Goal: Task Accomplishment & Management: Complete application form

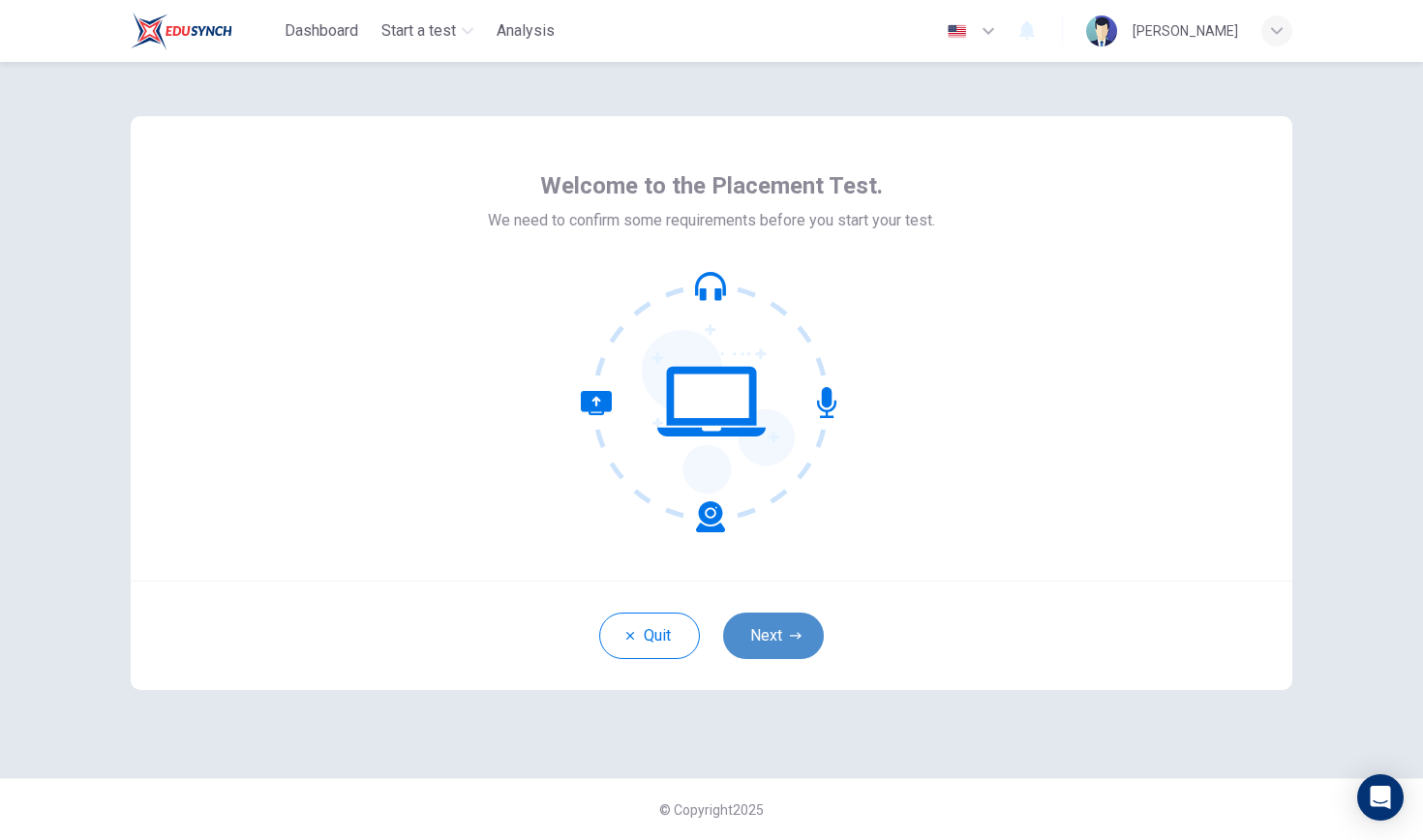
click at [802, 636] on button "Next" at bounding box center [773, 635] width 101 height 47
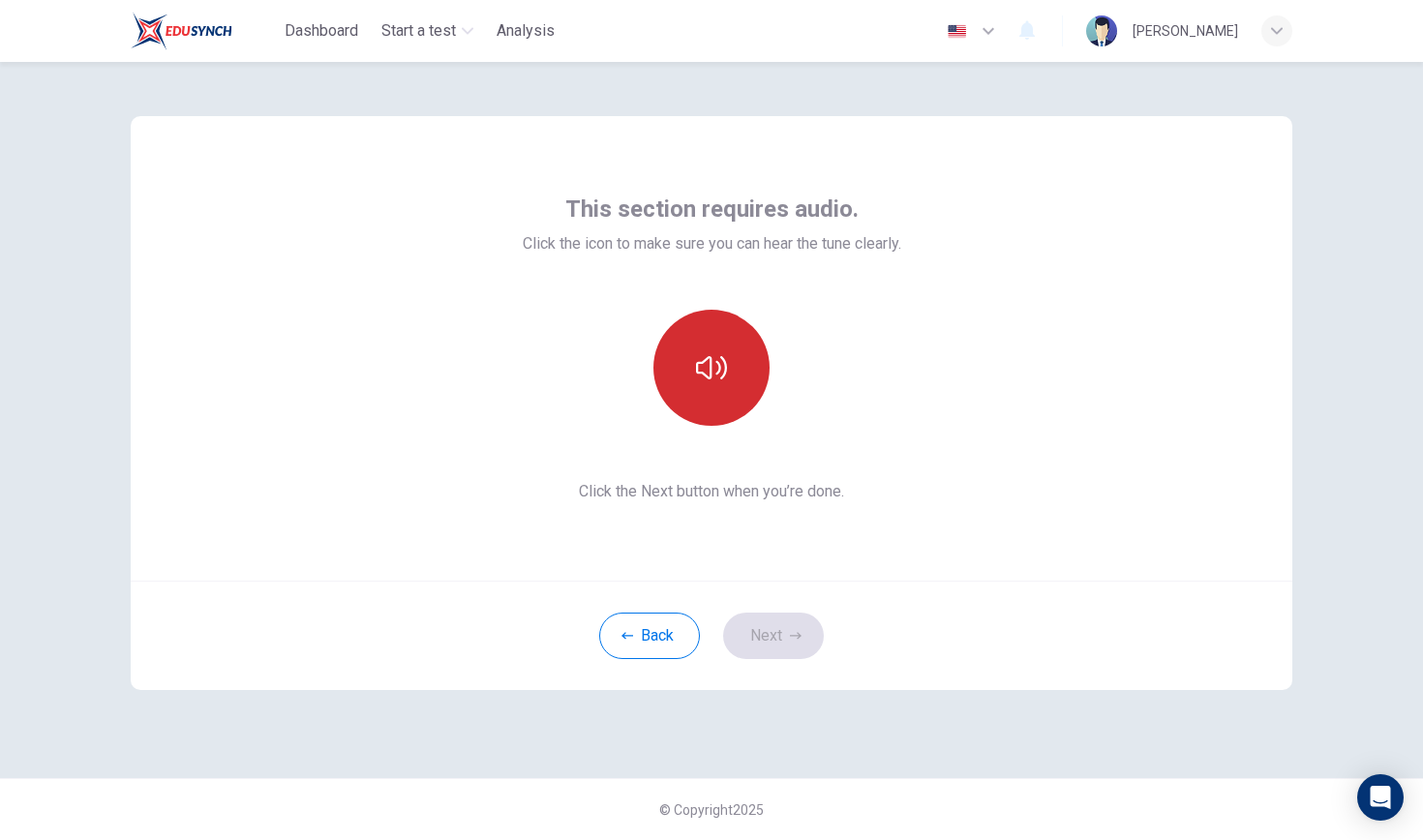
click at [730, 409] on button "button" at bounding box center [711, 367] width 117 height 116
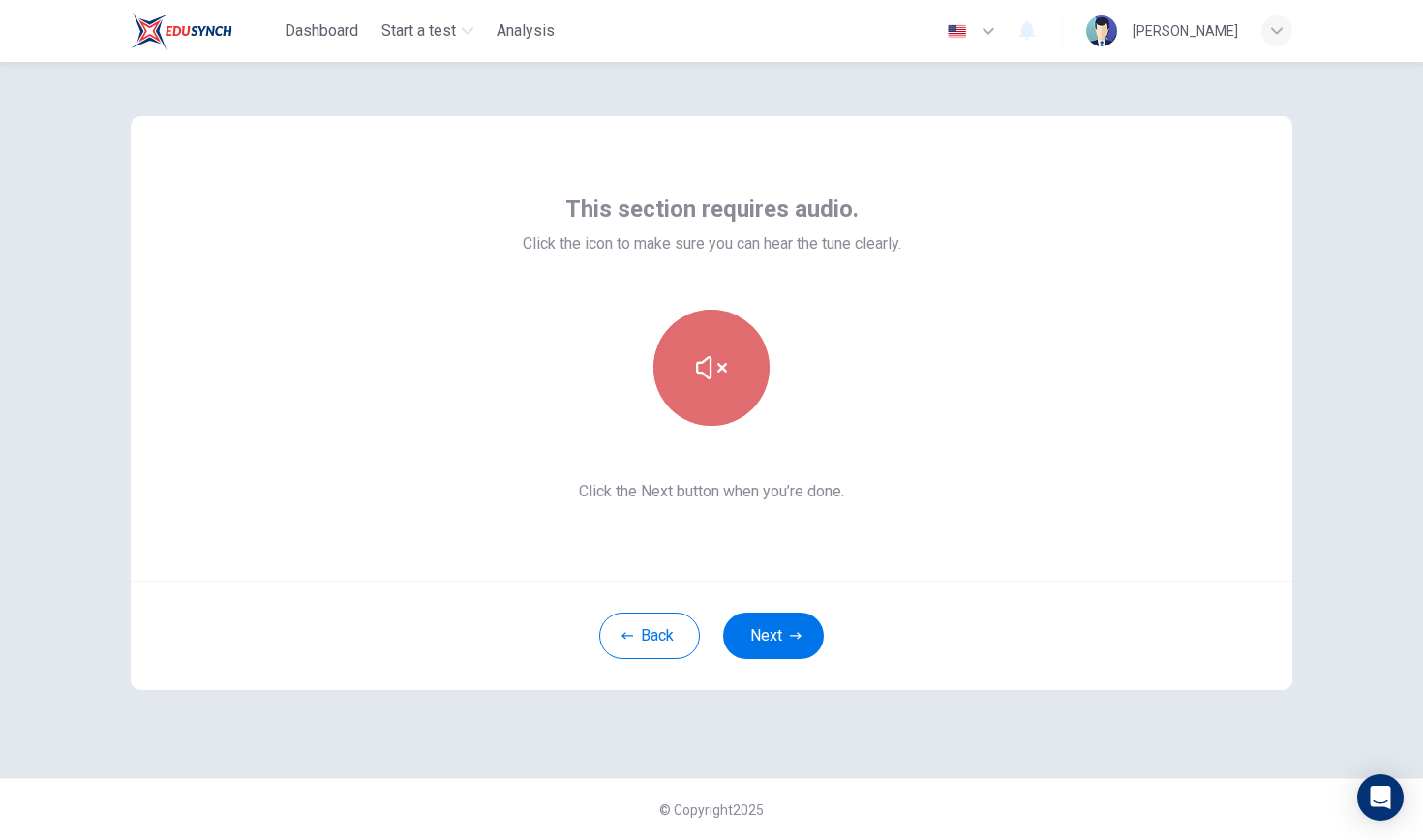
click at [728, 393] on button "button" at bounding box center [711, 367] width 117 height 116
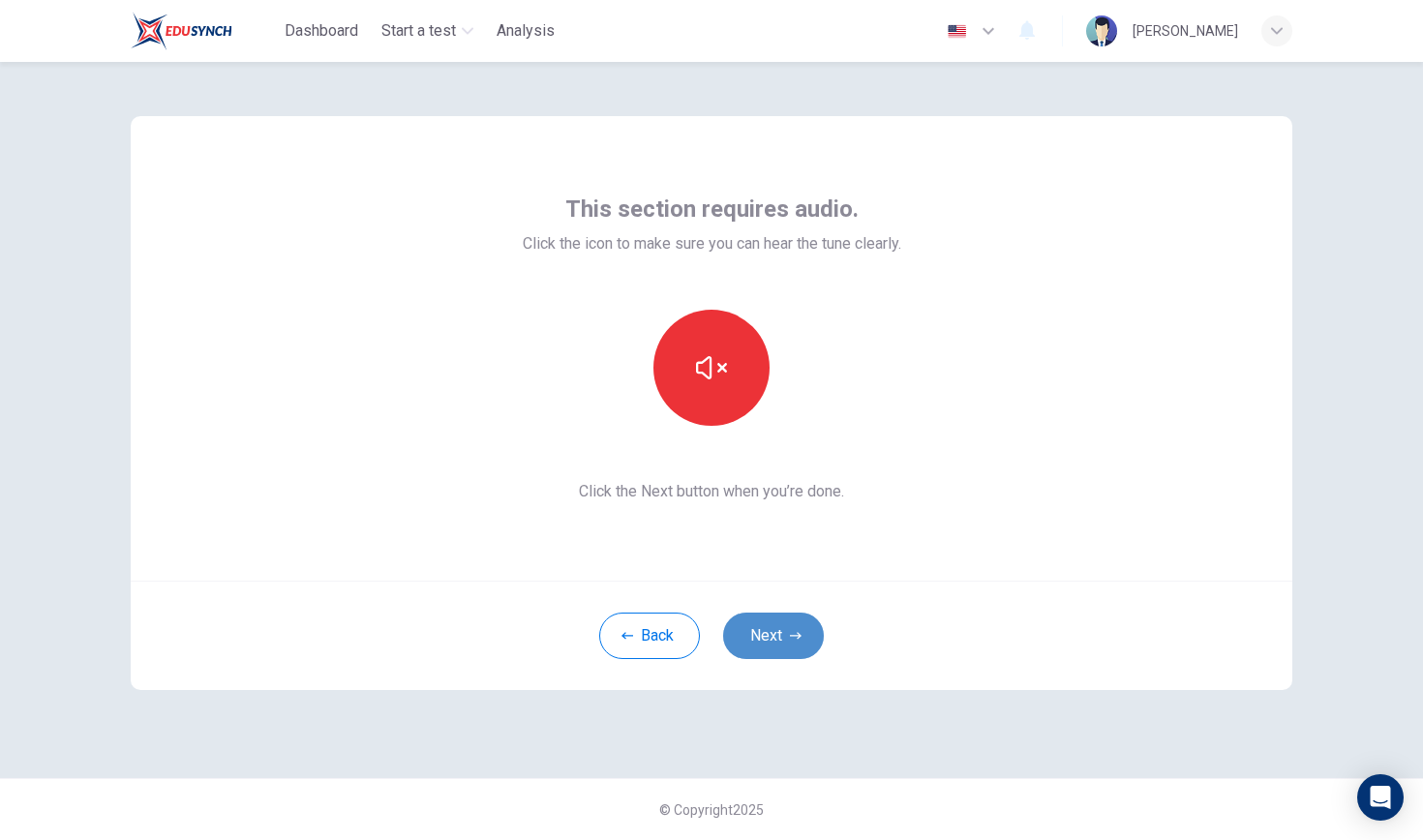
click at [782, 627] on button "Next" at bounding box center [773, 635] width 101 height 47
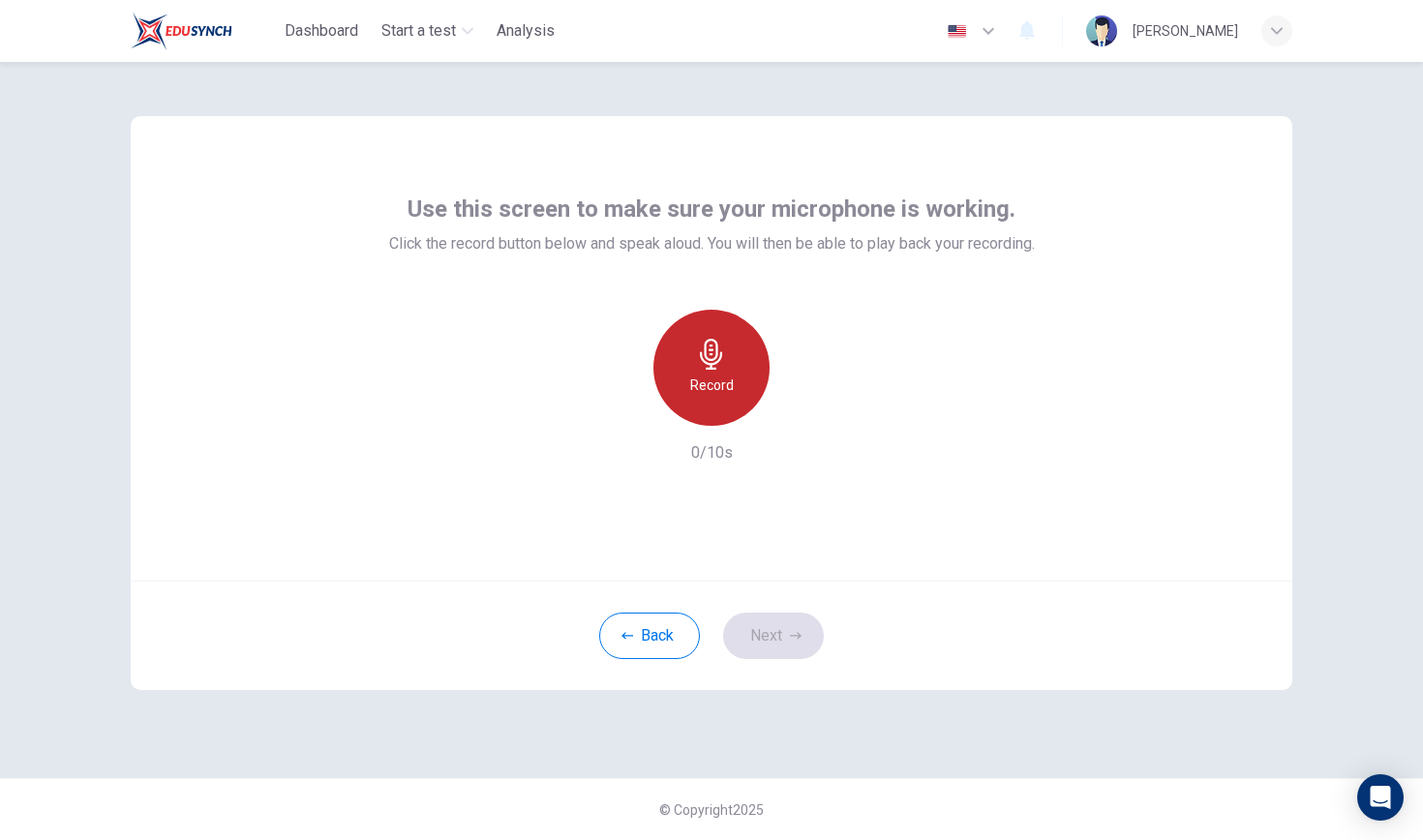
click at [751, 399] on div "Record" at bounding box center [711, 367] width 117 height 116
click at [720, 383] on h6 "Stop" at bounding box center [711, 384] width 29 height 23
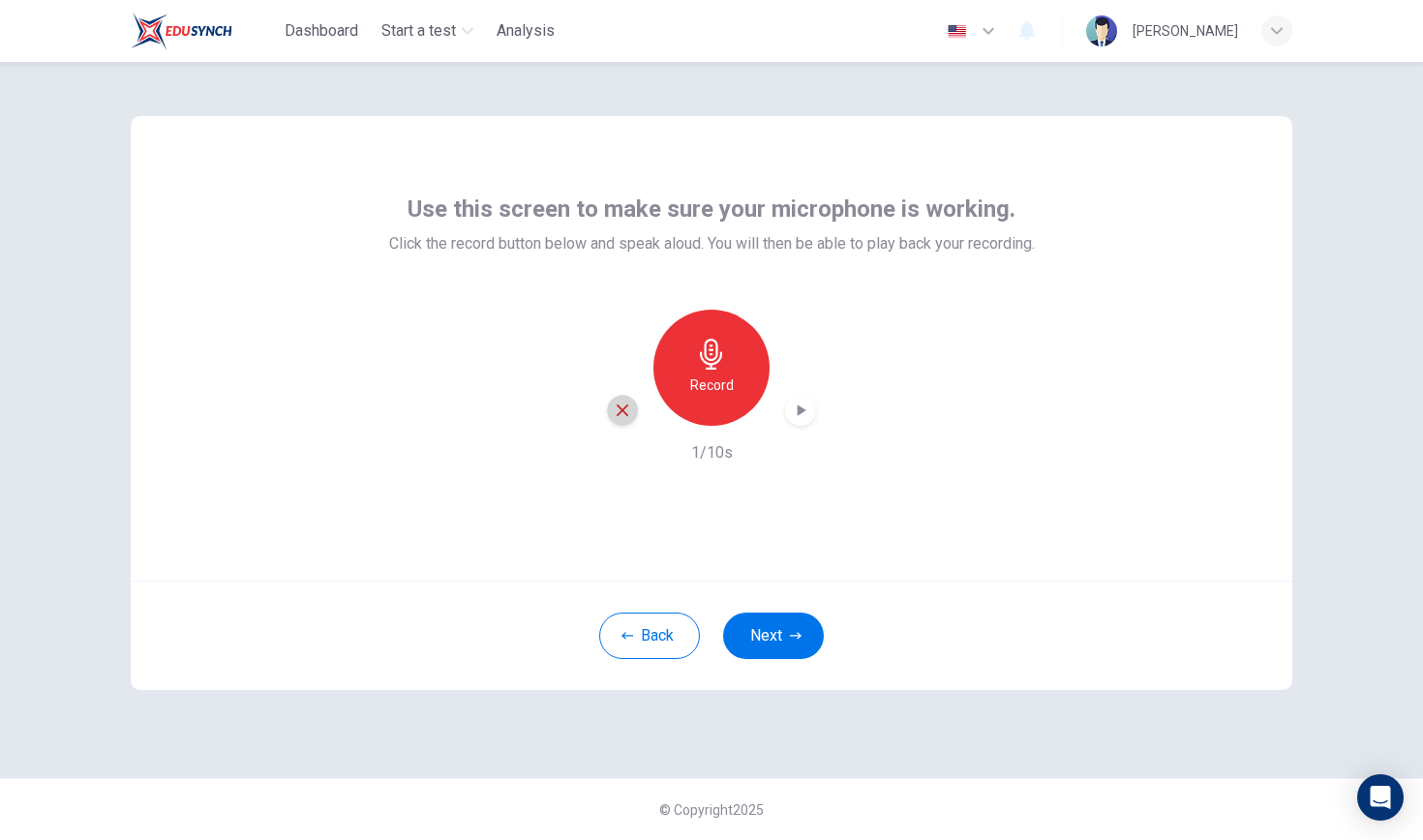
click at [612, 408] on div "button" at bounding box center [621, 410] width 31 height 31
click at [787, 638] on button "Next" at bounding box center [773, 635] width 101 height 47
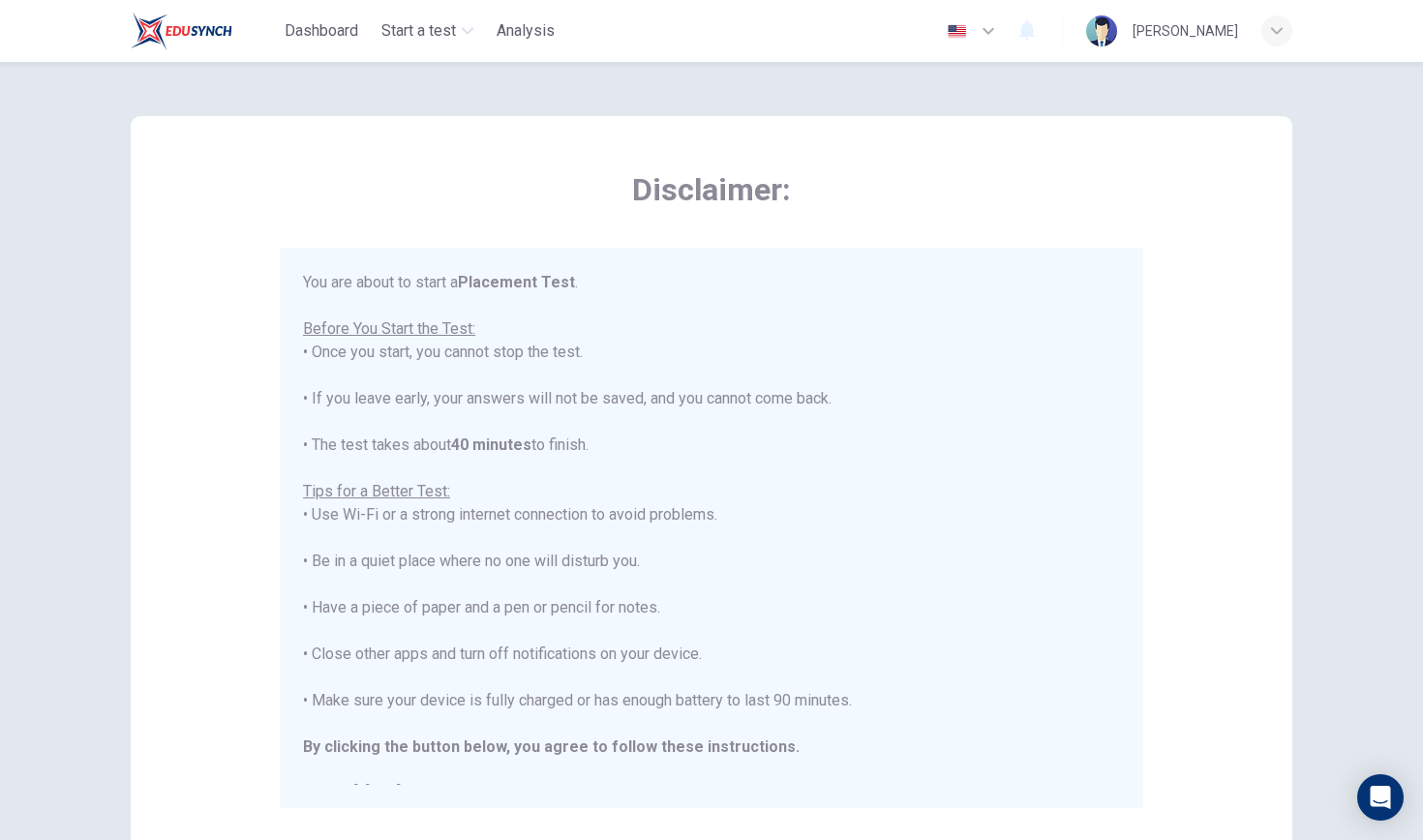
click at [649, 483] on div "You are about to start a Placement Test . Before You Start the Test: • Once you…" at bounding box center [711, 537] width 817 height 533
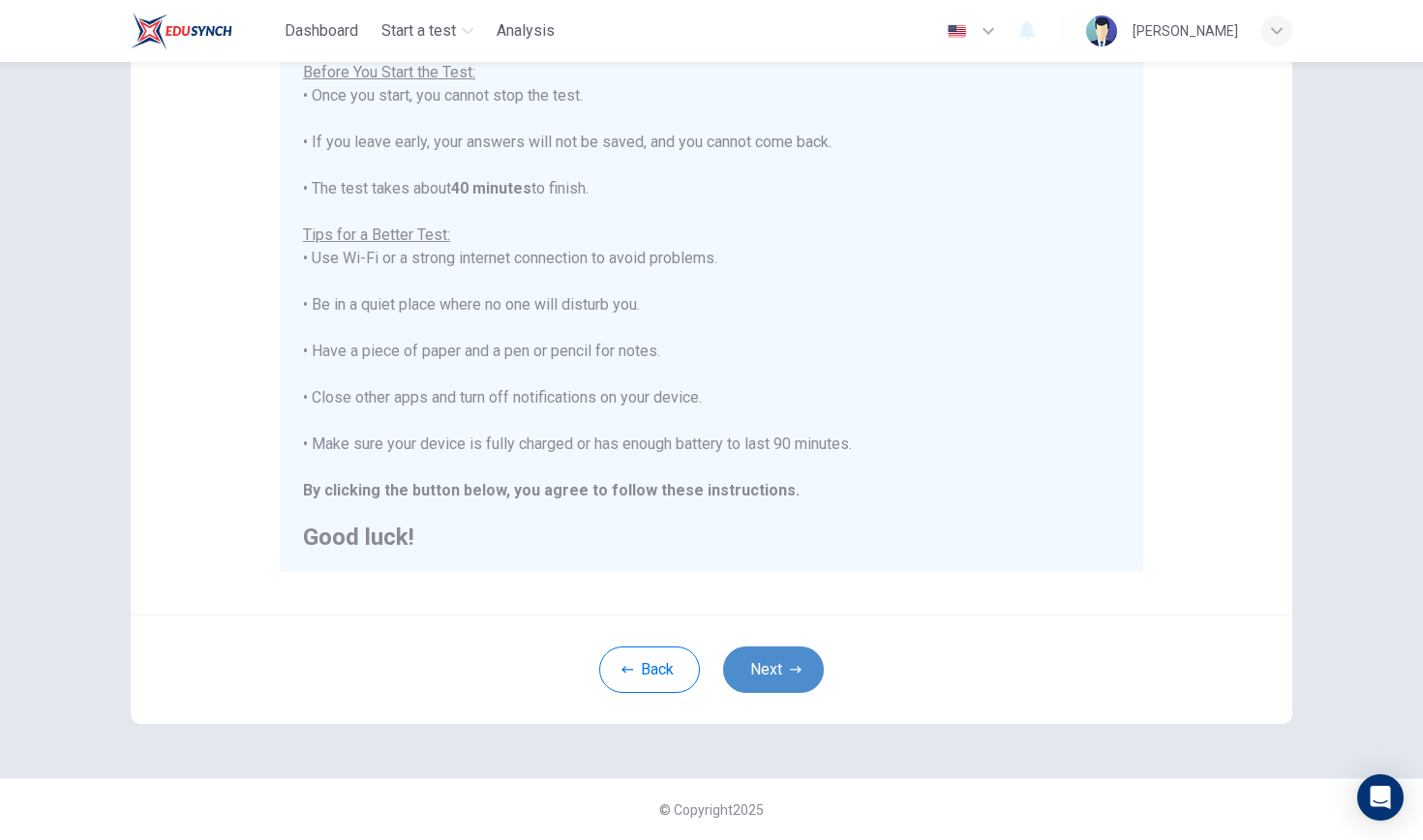
click at [787, 676] on button "Next" at bounding box center [773, 669] width 101 height 47
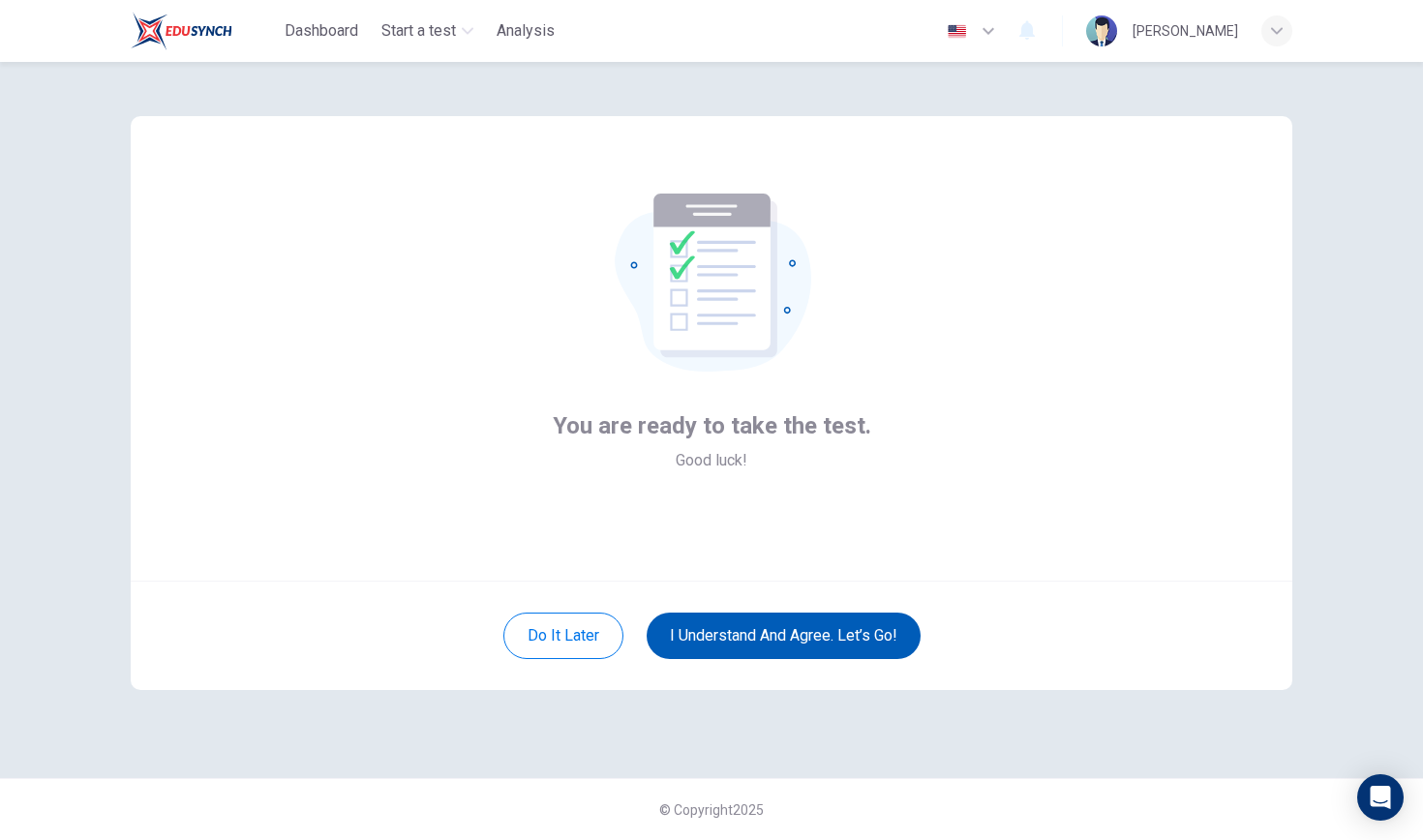
click at [749, 642] on button "I understand and agree. Let’s go!" at bounding box center [783, 635] width 274 height 47
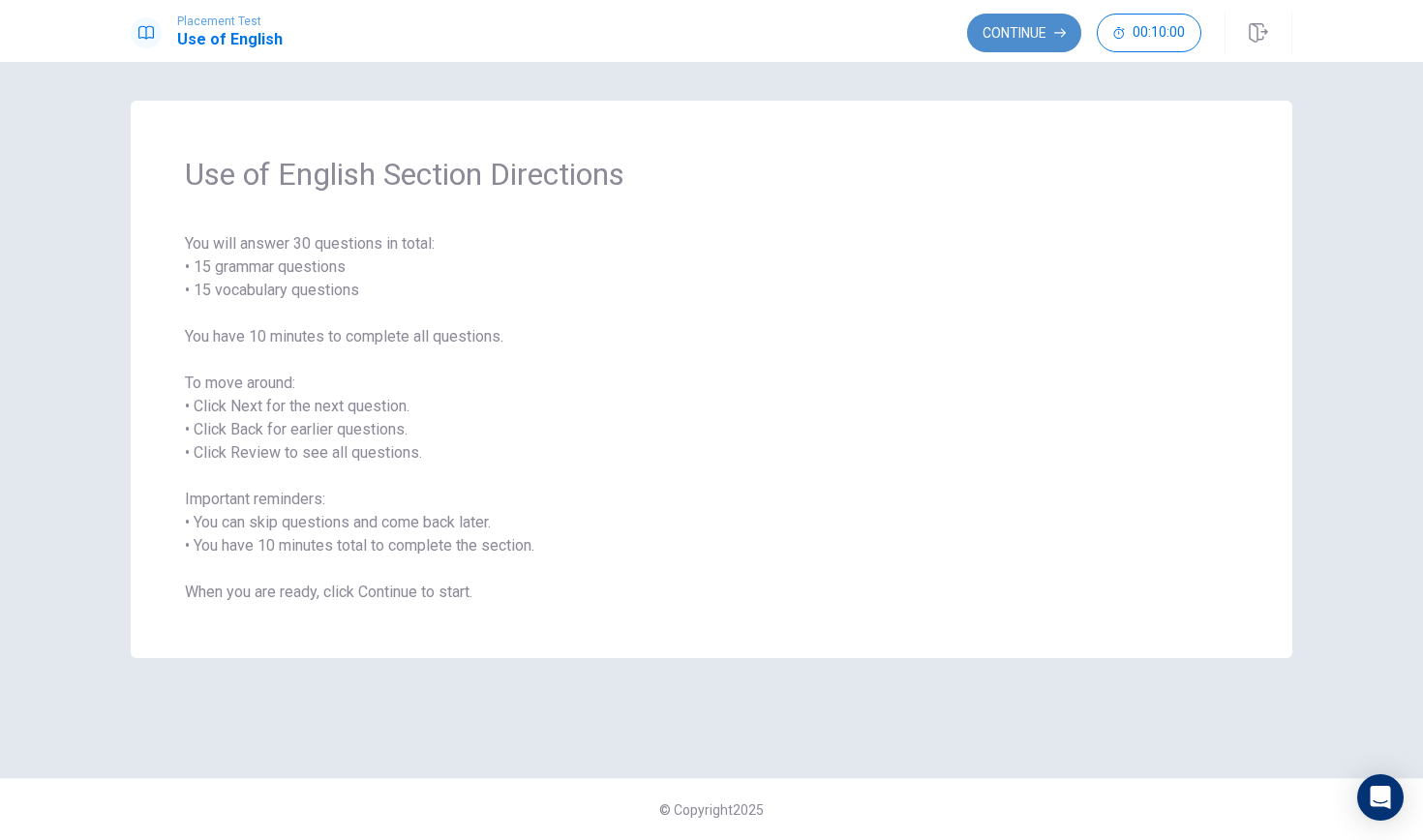
click at [1057, 34] on icon "button" at bounding box center [1060, 33] width 12 height 12
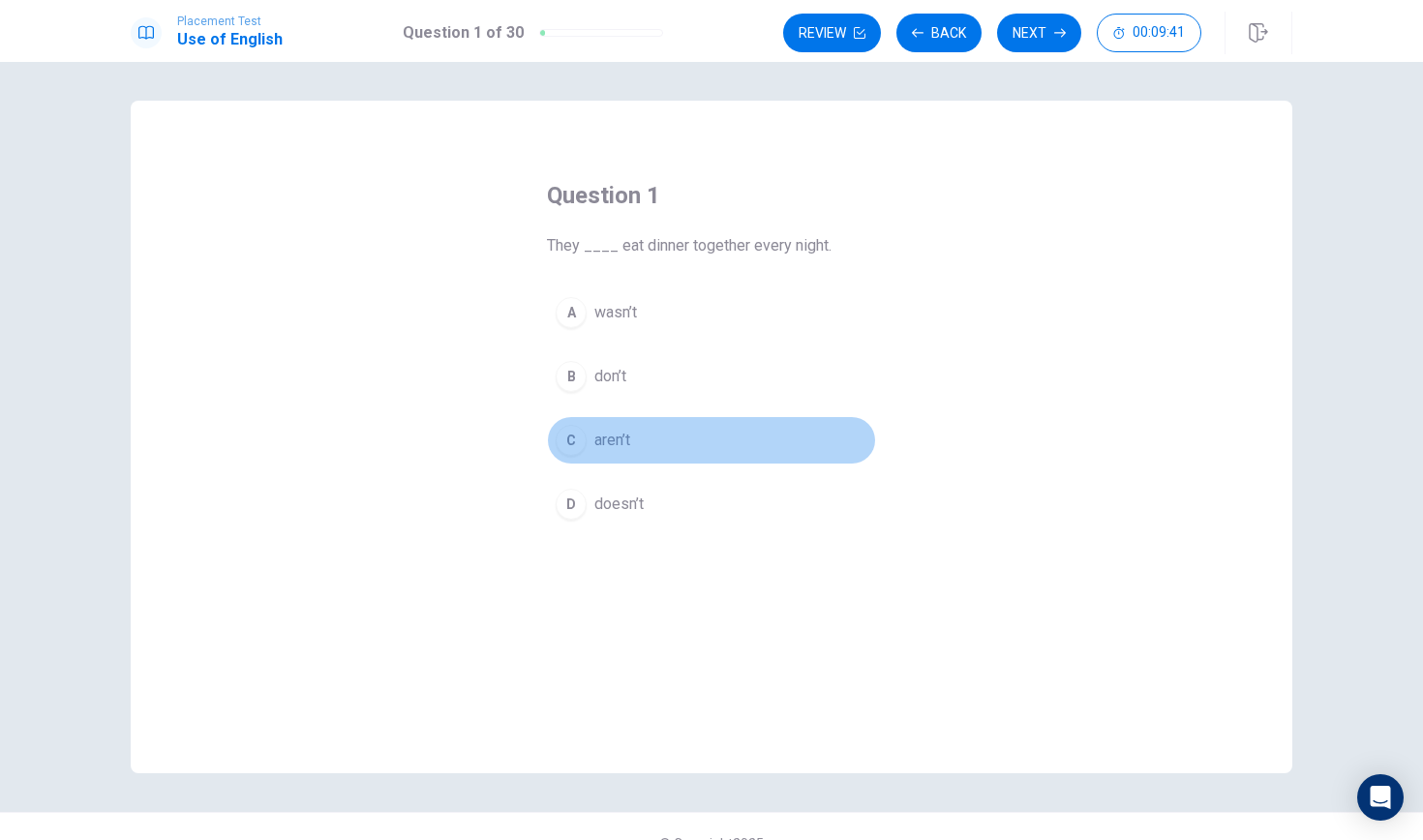
click at [571, 441] on div "C" at bounding box center [571, 440] width 31 height 31
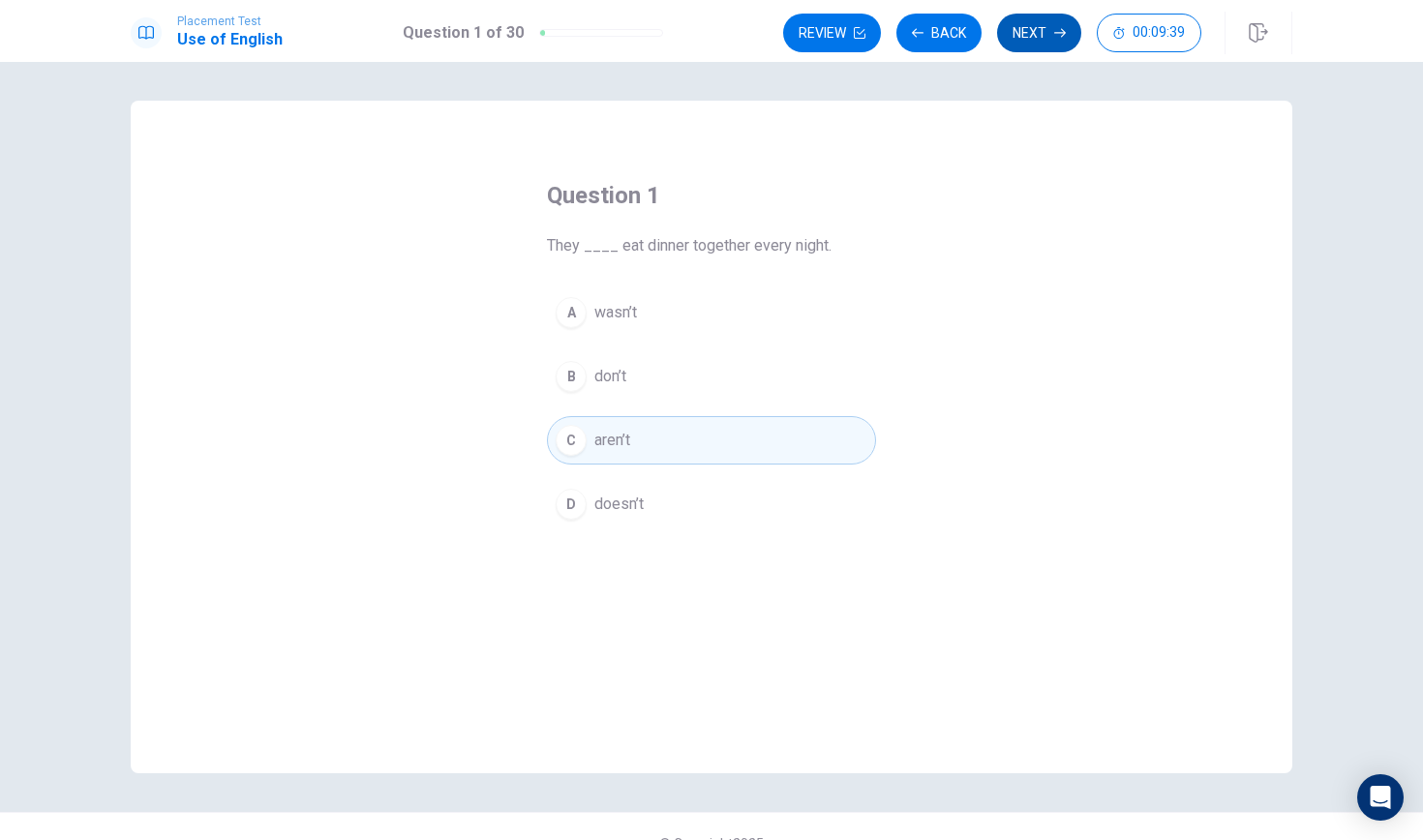
click at [1037, 26] on button "Next" at bounding box center [1039, 33] width 85 height 39
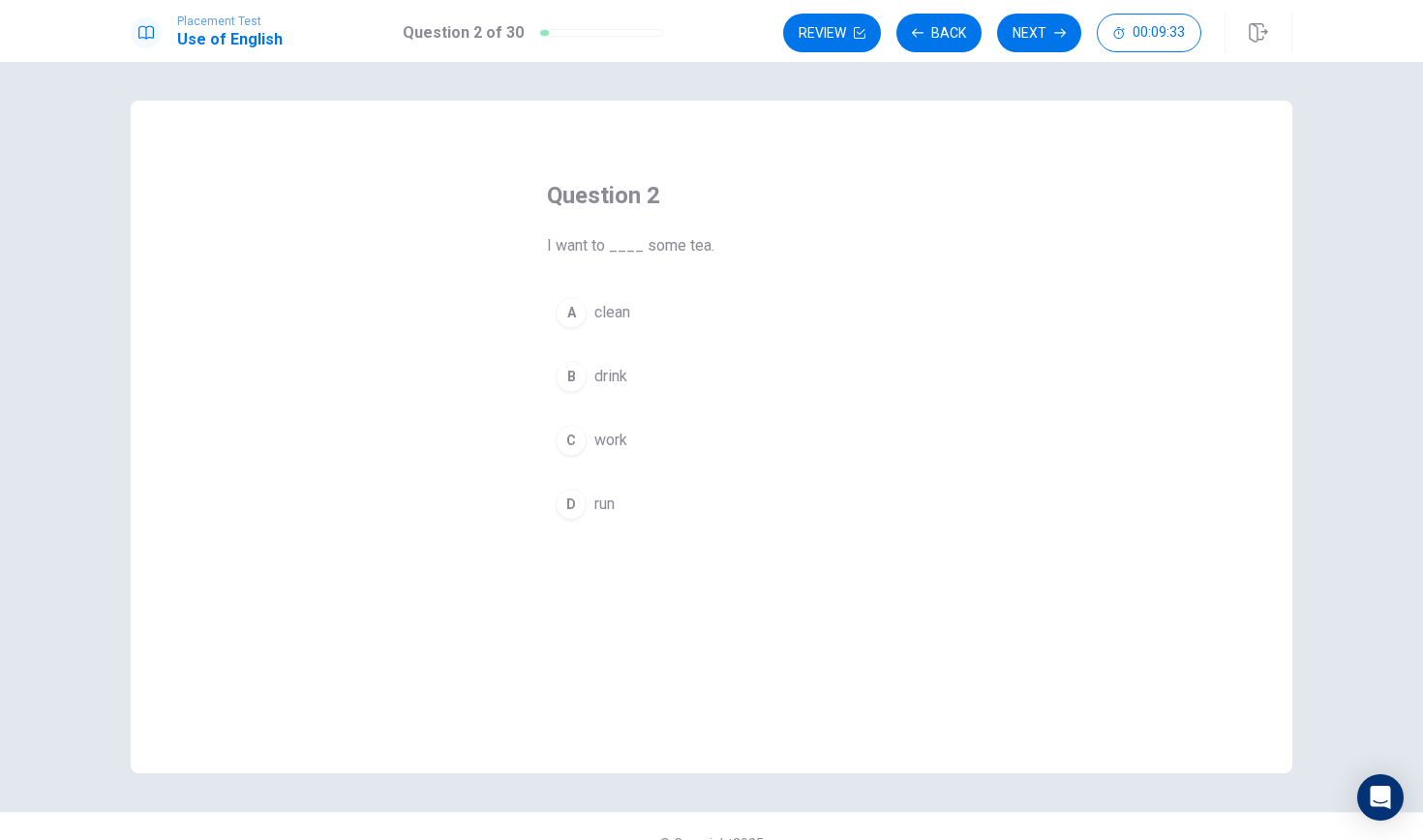
click at [572, 378] on div "B" at bounding box center [571, 376] width 31 height 31
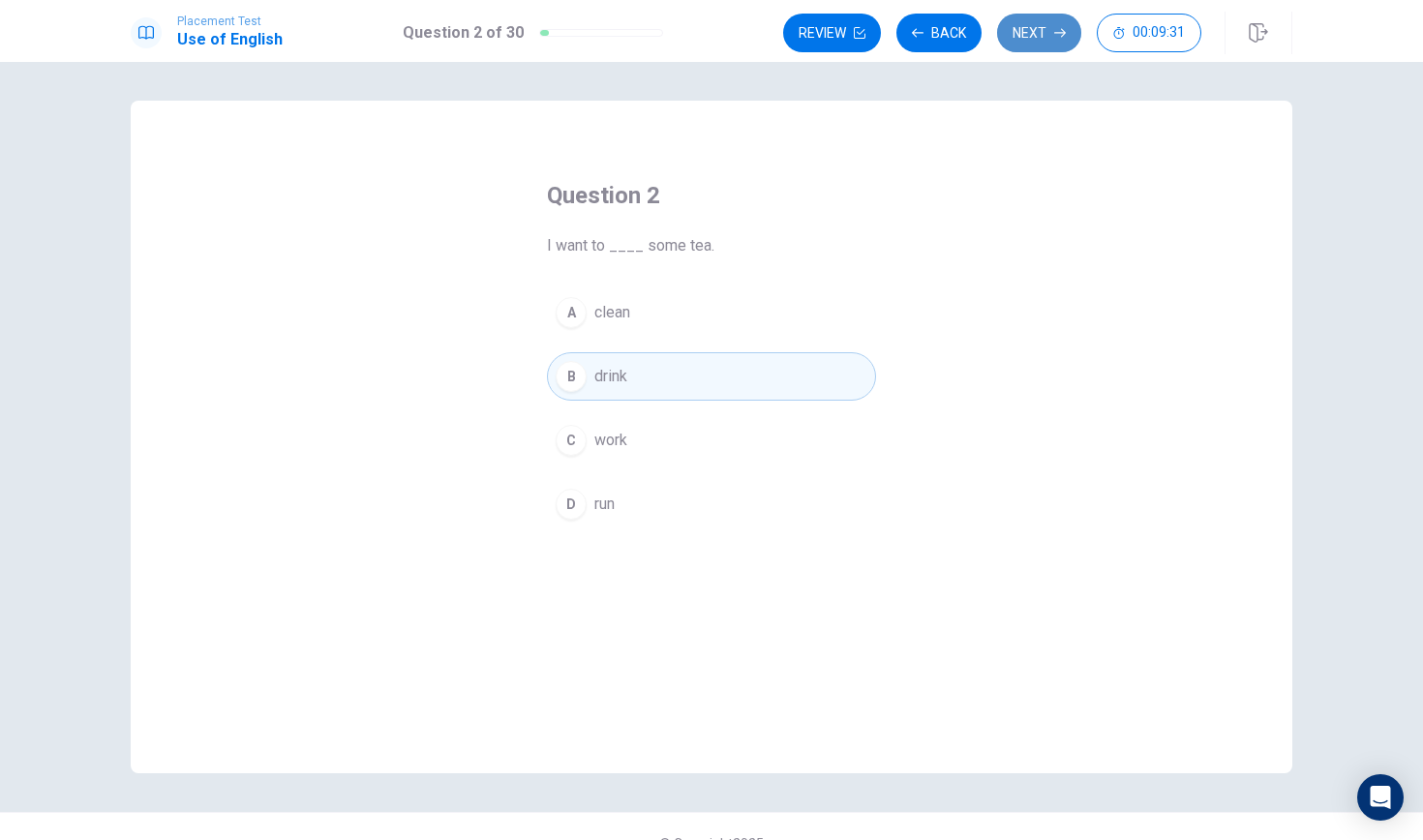
click at [1004, 29] on button "Next" at bounding box center [1039, 33] width 85 height 39
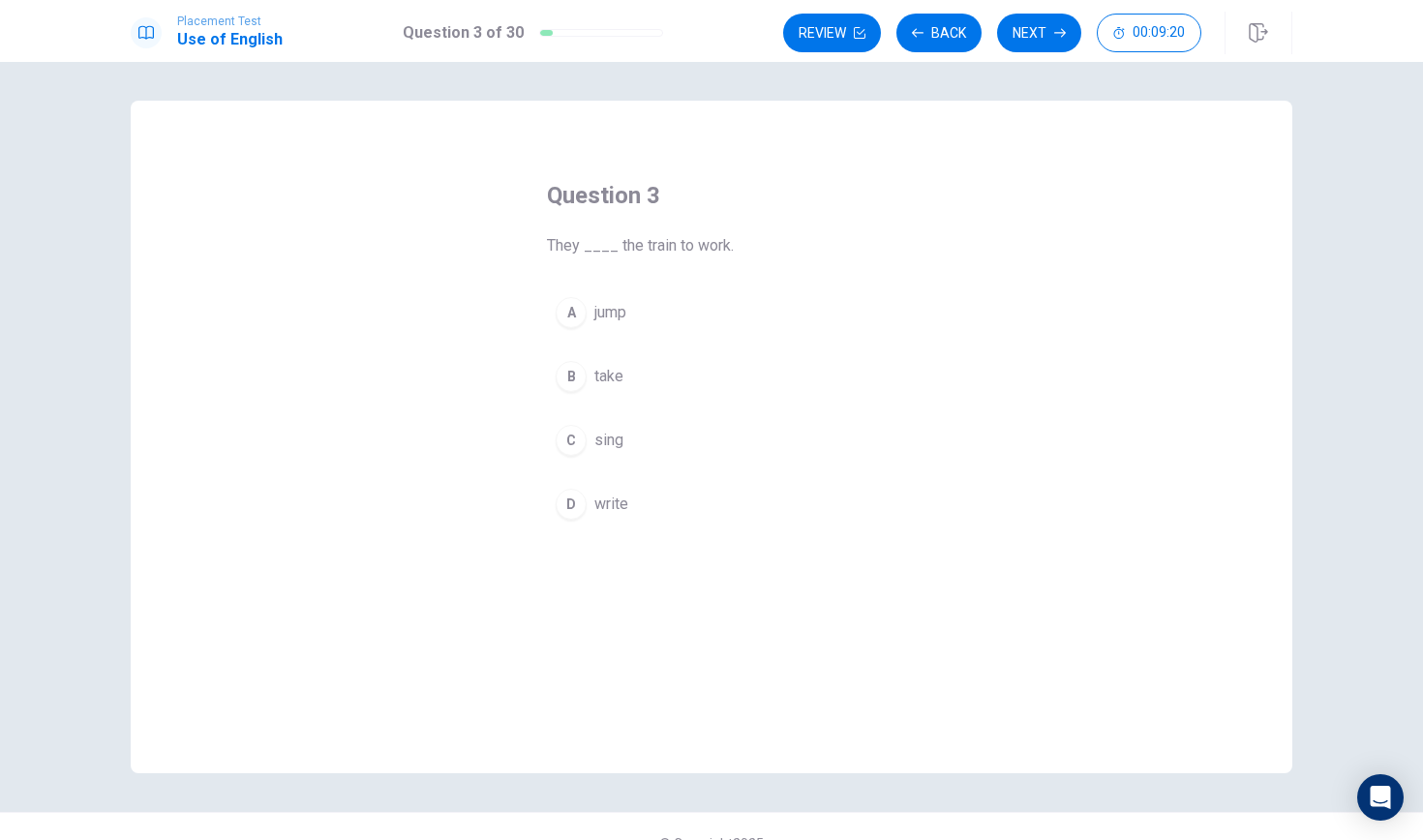
click at [569, 388] on div "B" at bounding box center [571, 376] width 31 height 31
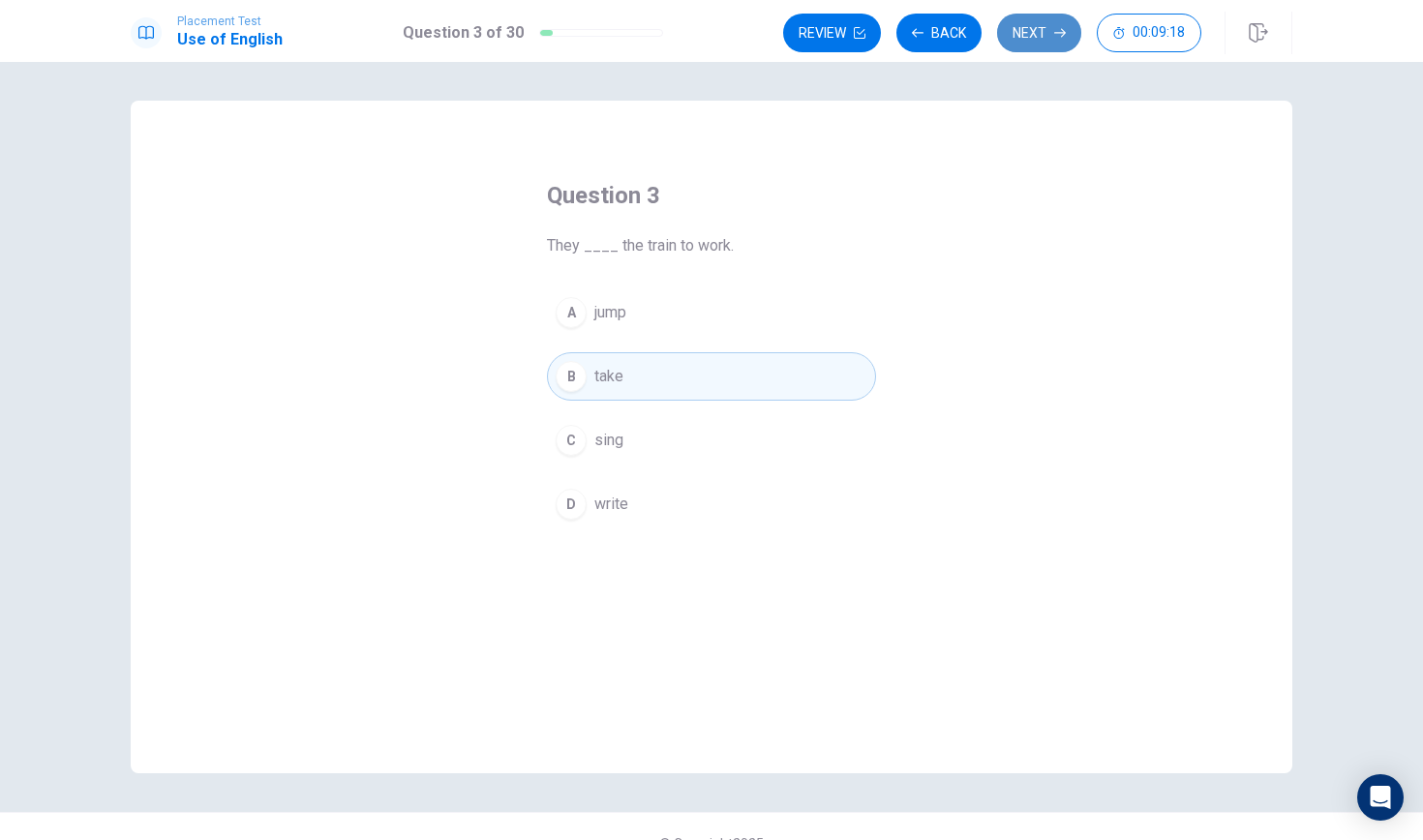
click at [1019, 34] on button "Next" at bounding box center [1039, 33] width 85 height 39
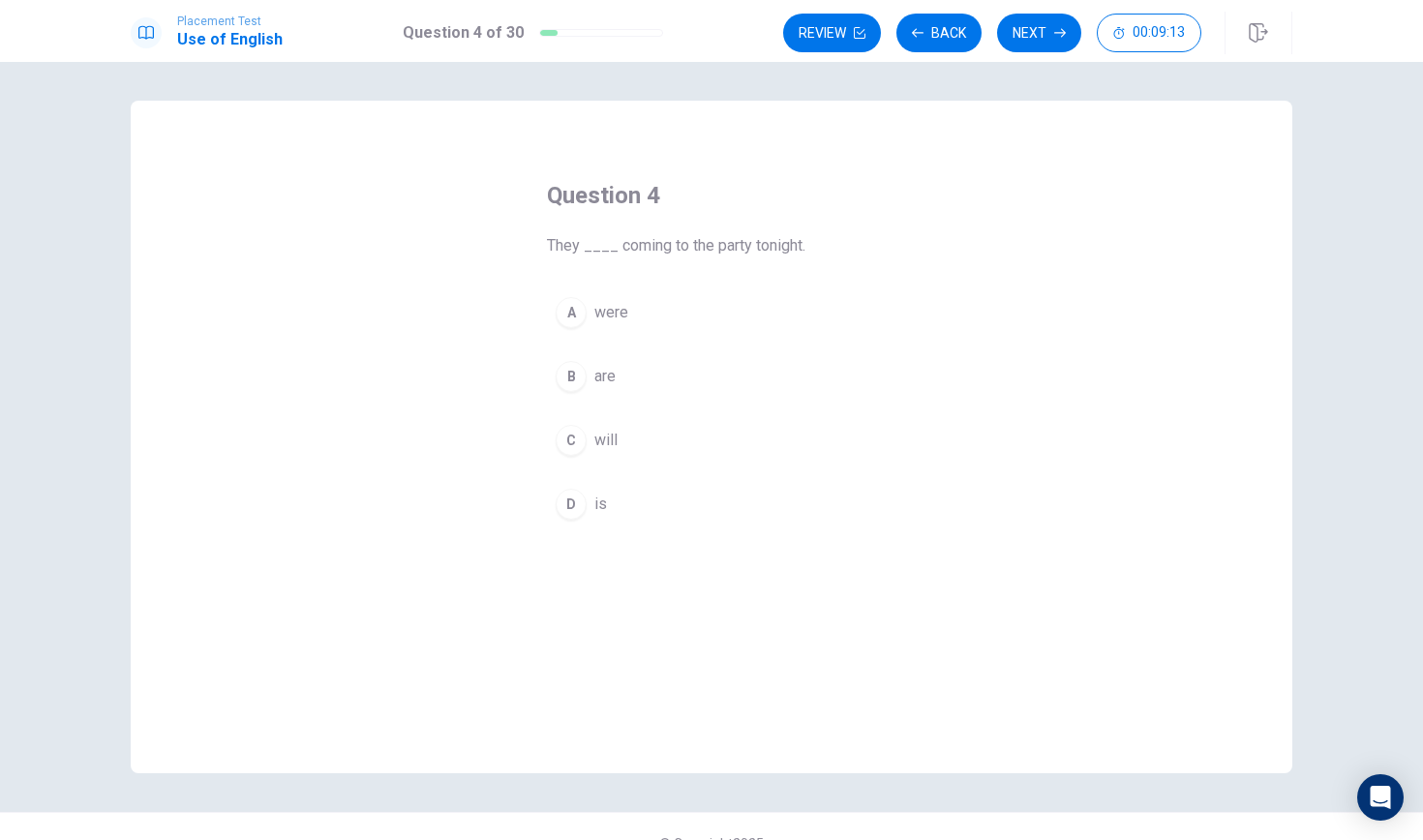
click at [575, 378] on div "B" at bounding box center [571, 376] width 31 height 31
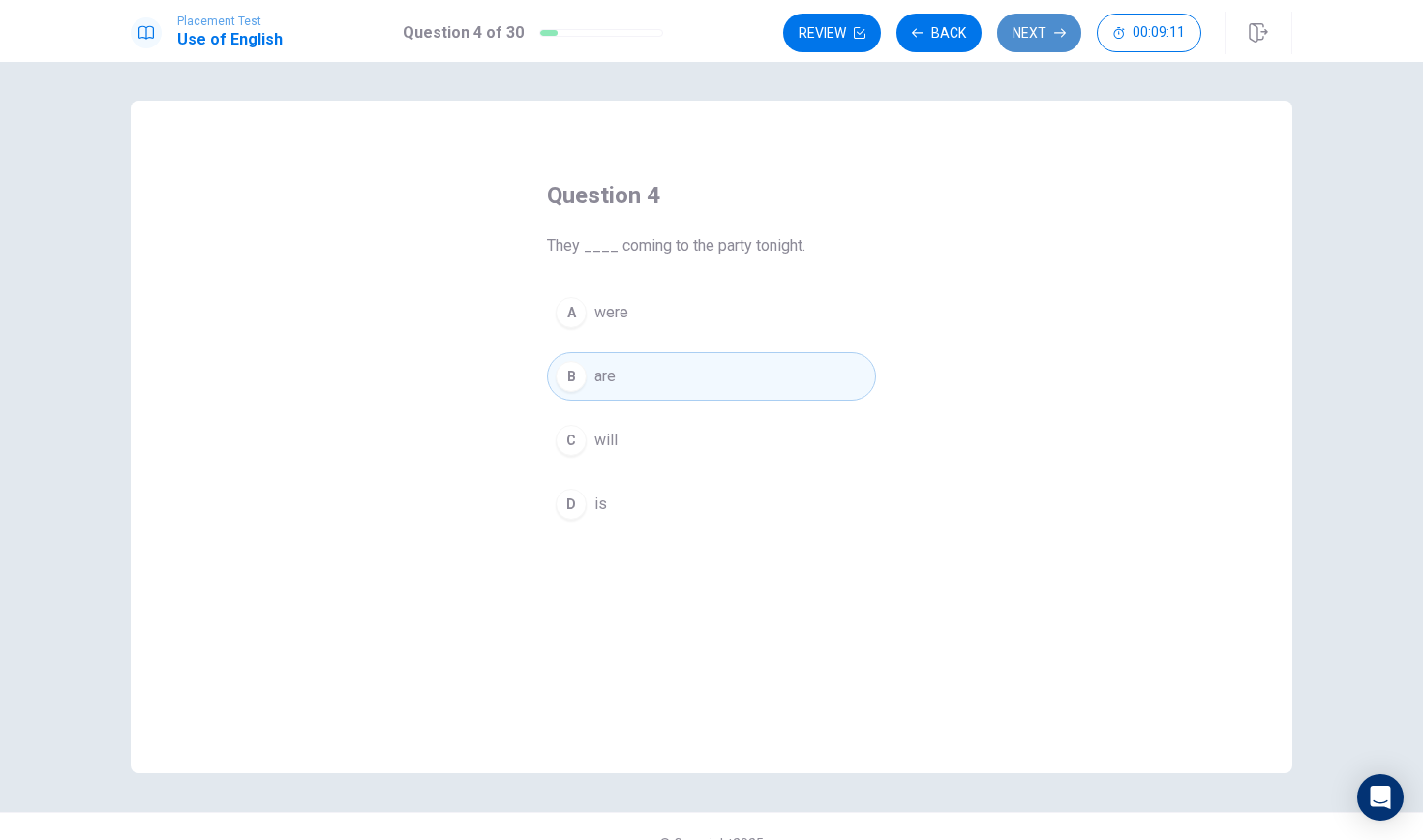
click at [1034, 32] on button "Next" at bounding box center [1039, 33] width 85 height 39
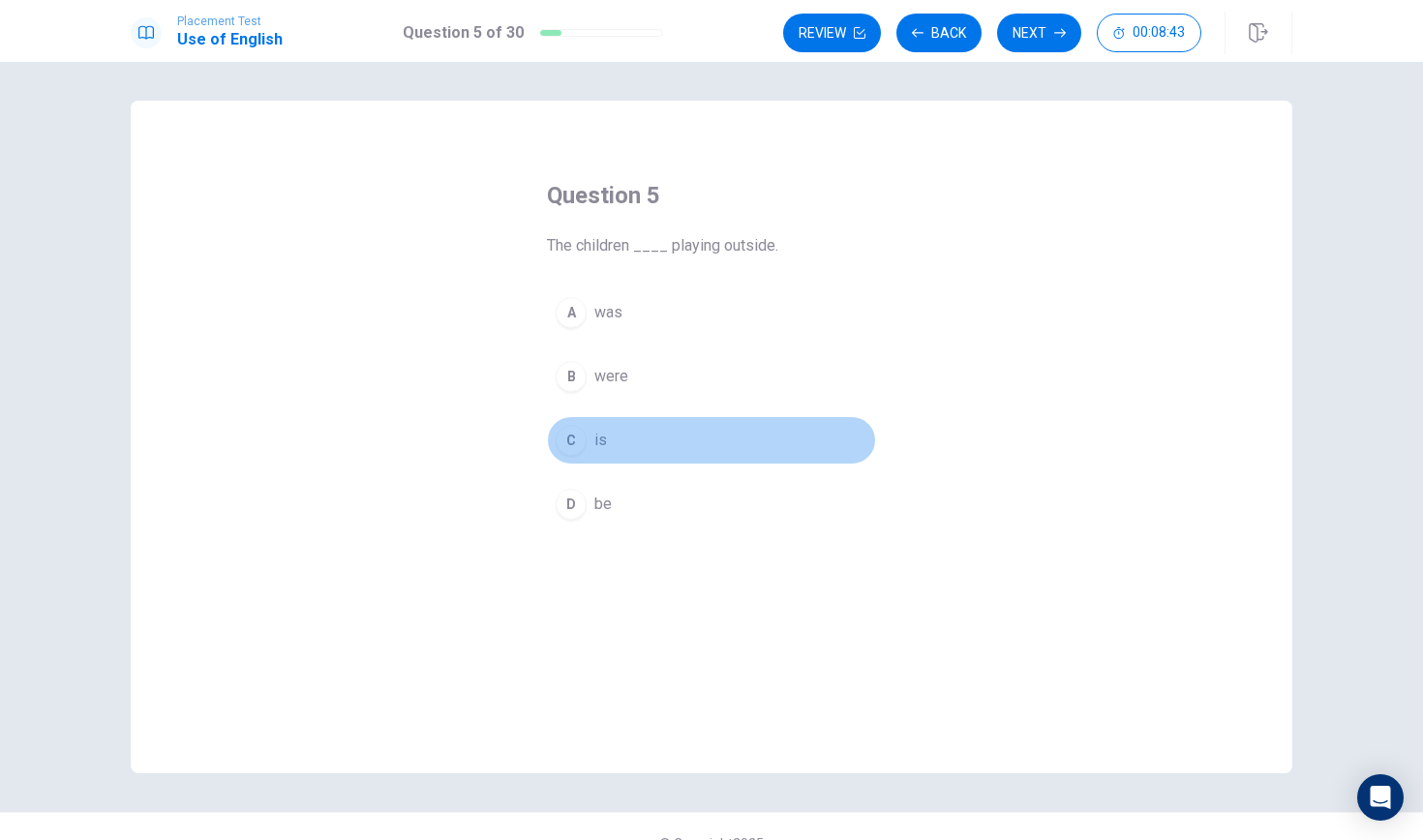
click at [576, 436] on div "C" at bounding box center [571, 440] width 31 height 31
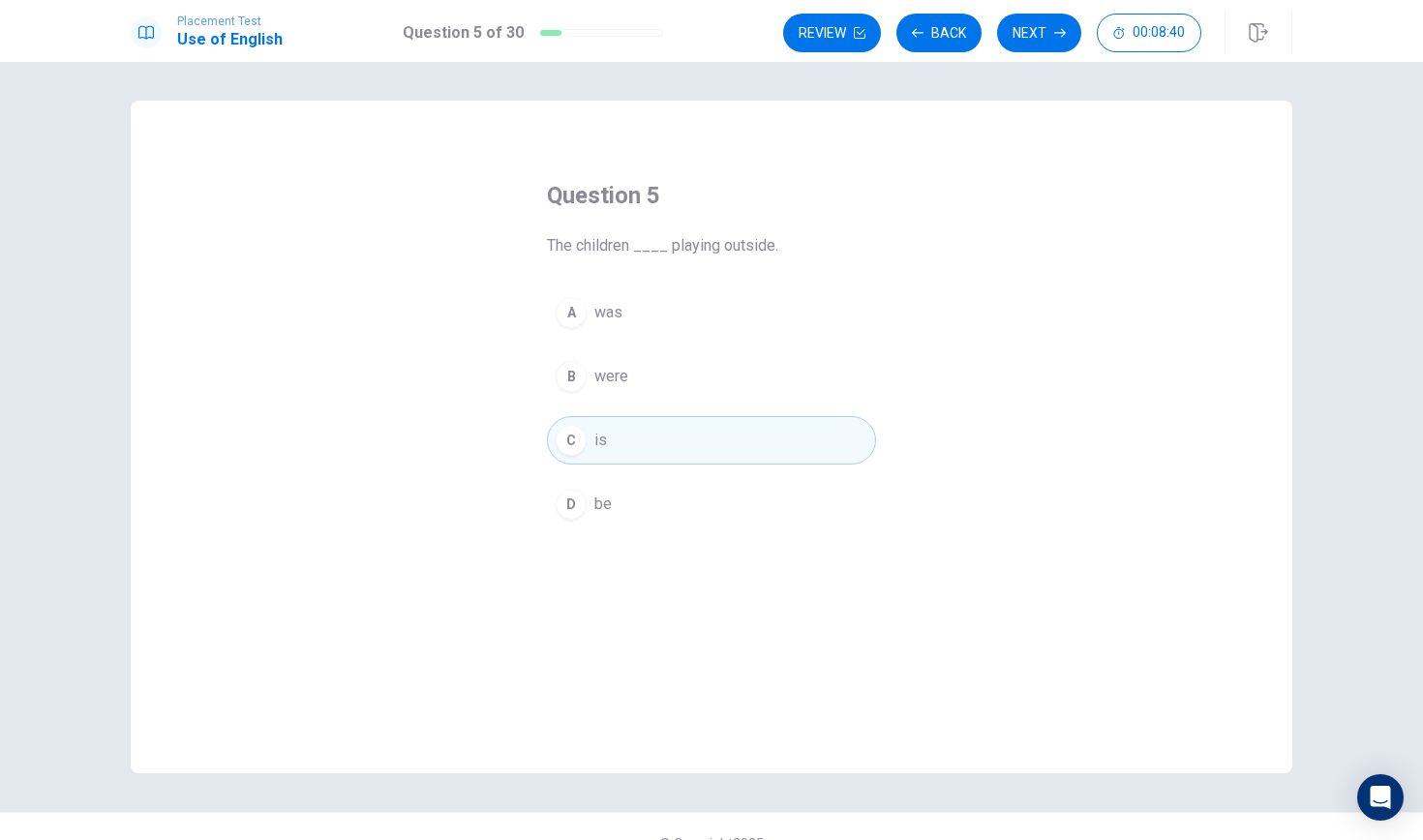
click at [575, 302] on div "A" at bounding box center [571, 312] width 31 height 31
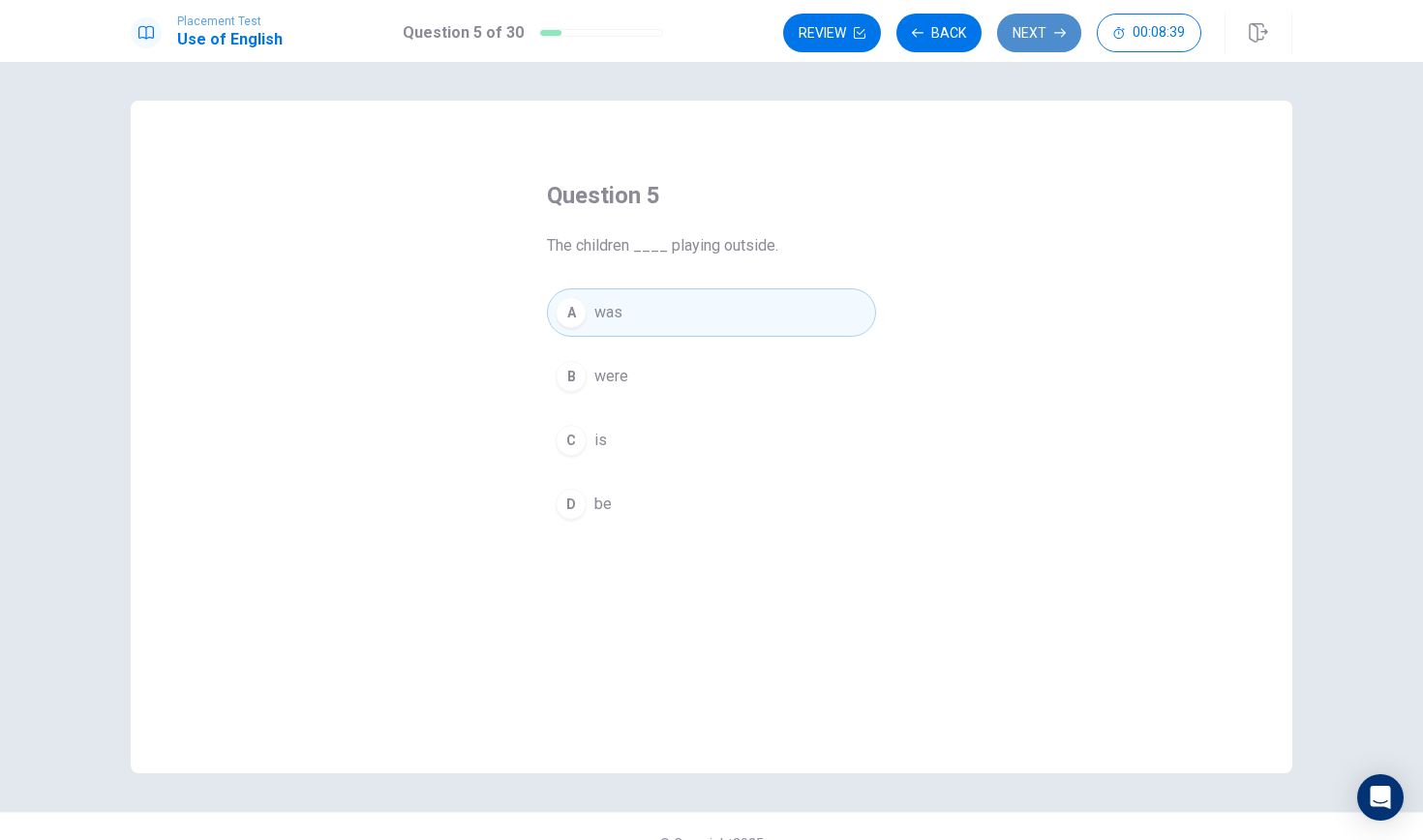
click at [1029, 22] on button "Next" at bounding box center [1039, 33] width 85 height 39
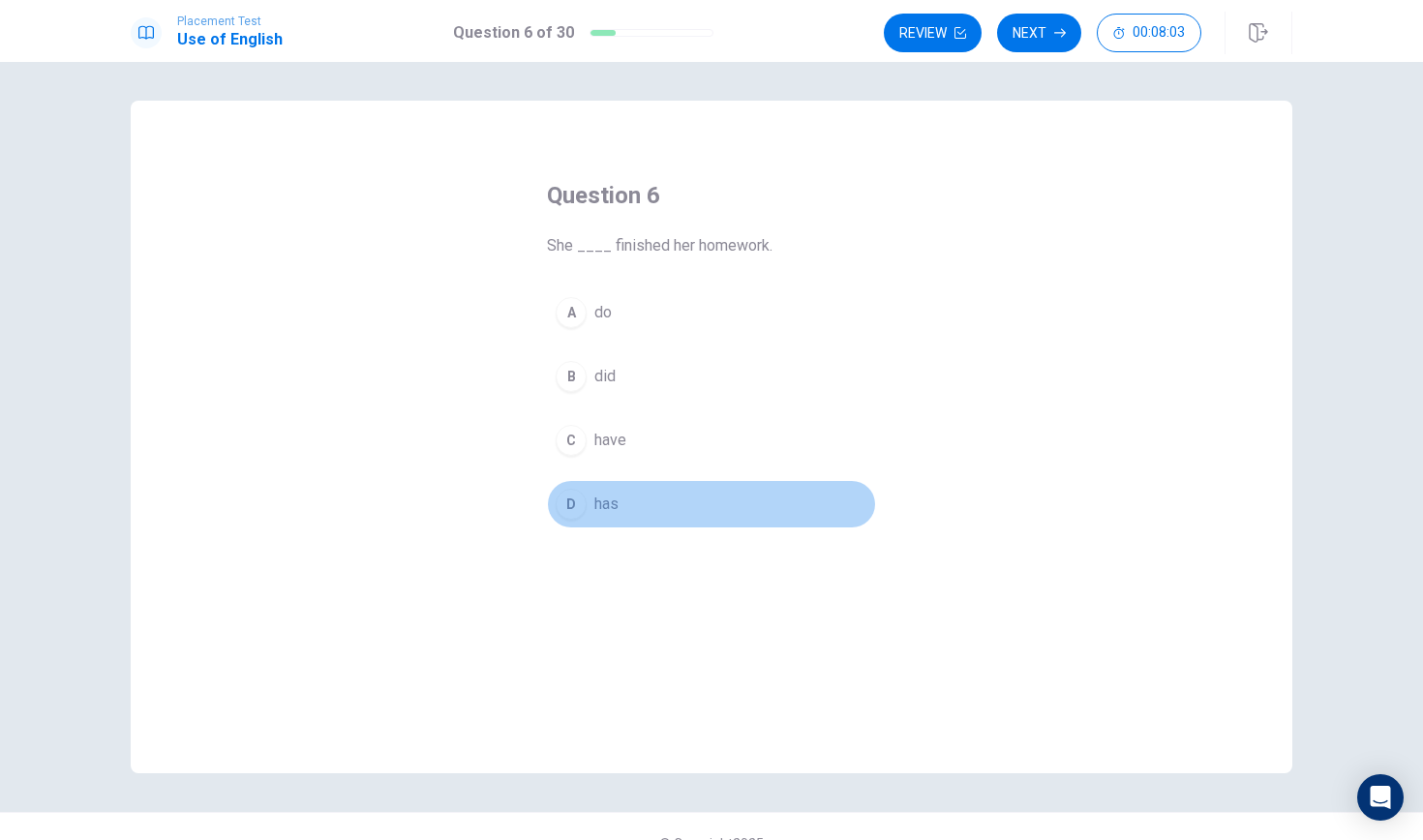
click at [575, 525] on button "D has" at bounding box center [711, 504] width 329 height 49
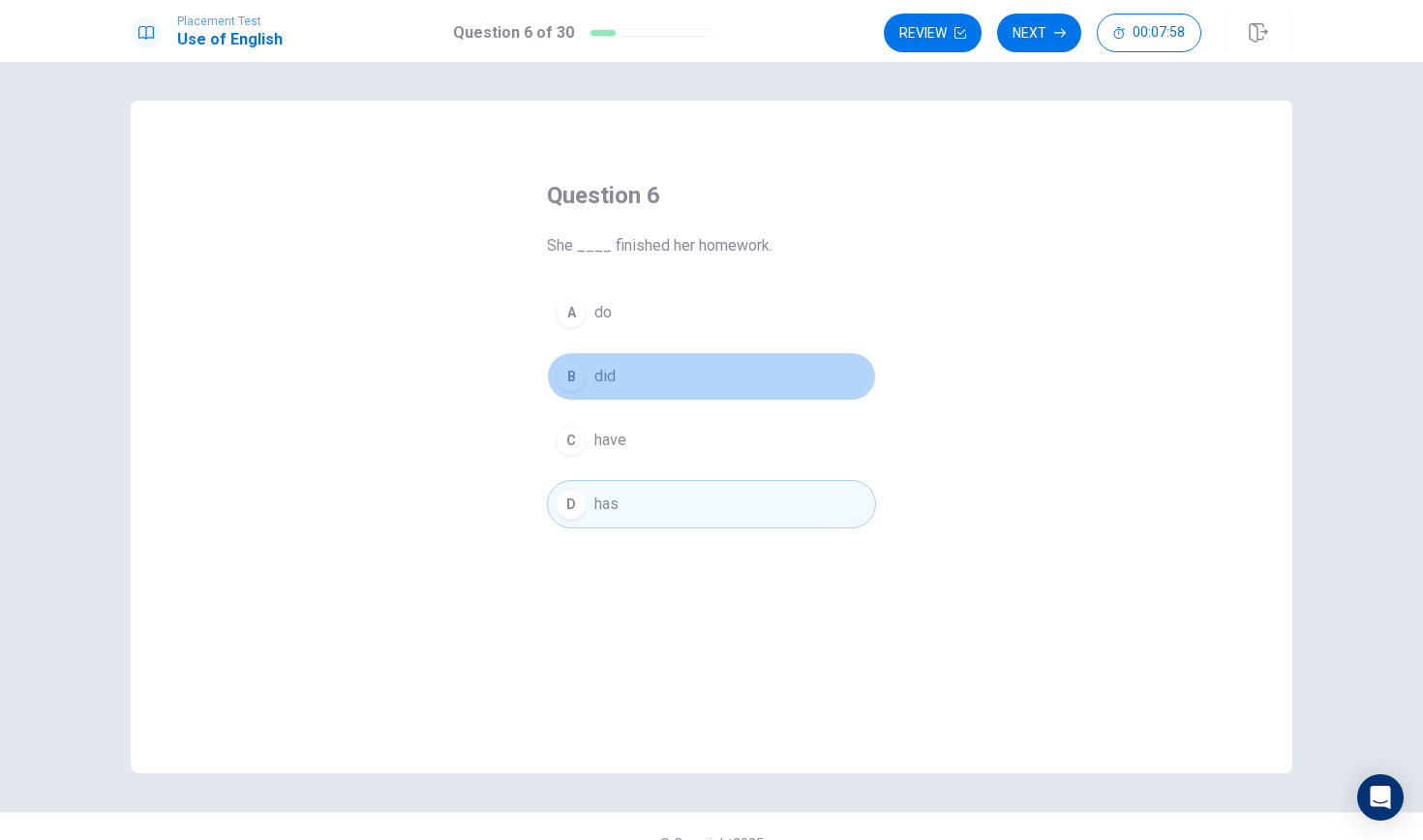
click at [569, 371] on div "B" at bounding box center [571, 376] width 31 height 31
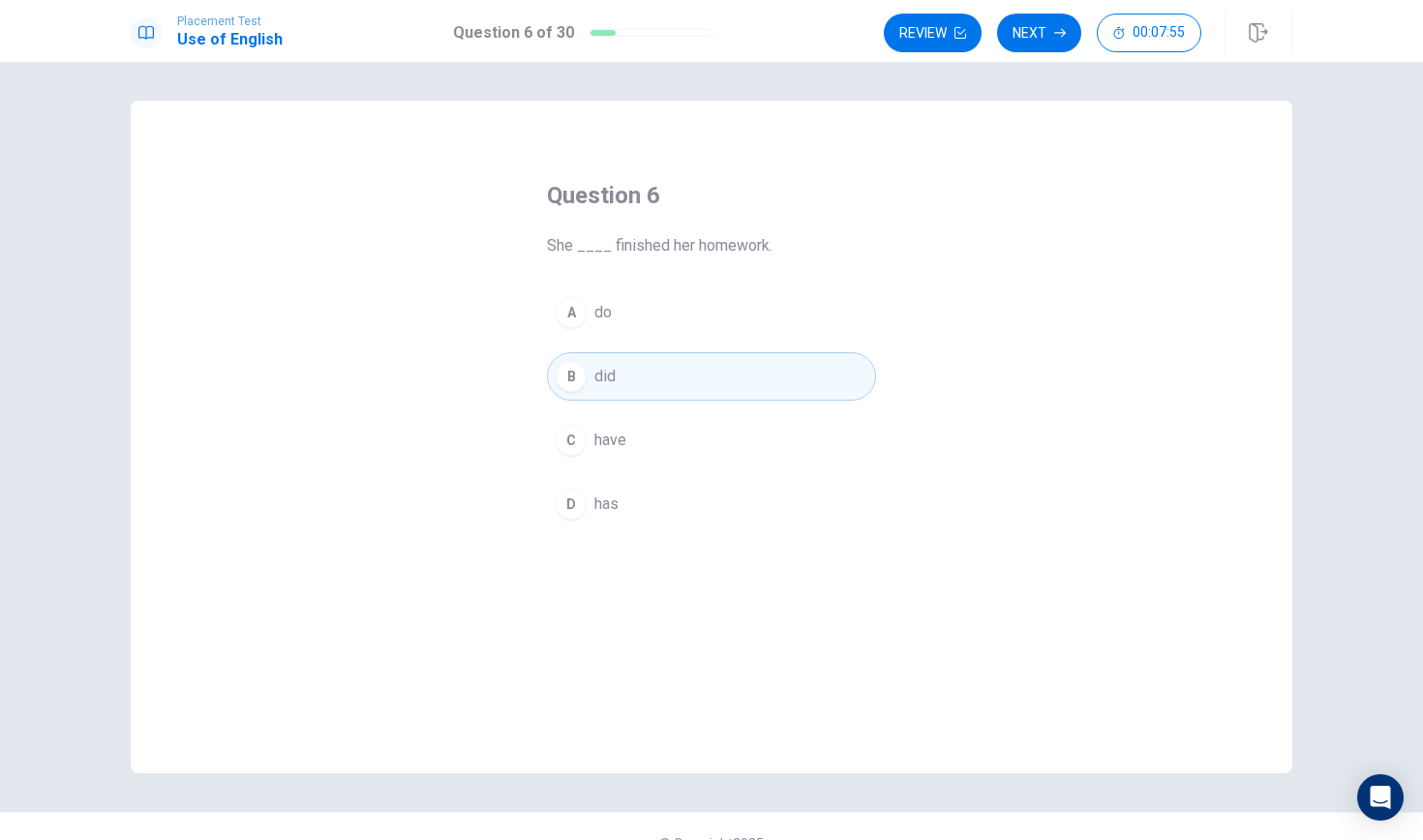
click at [572, 495] on div "D" at bounding box center [571, 504] width 31 height 31
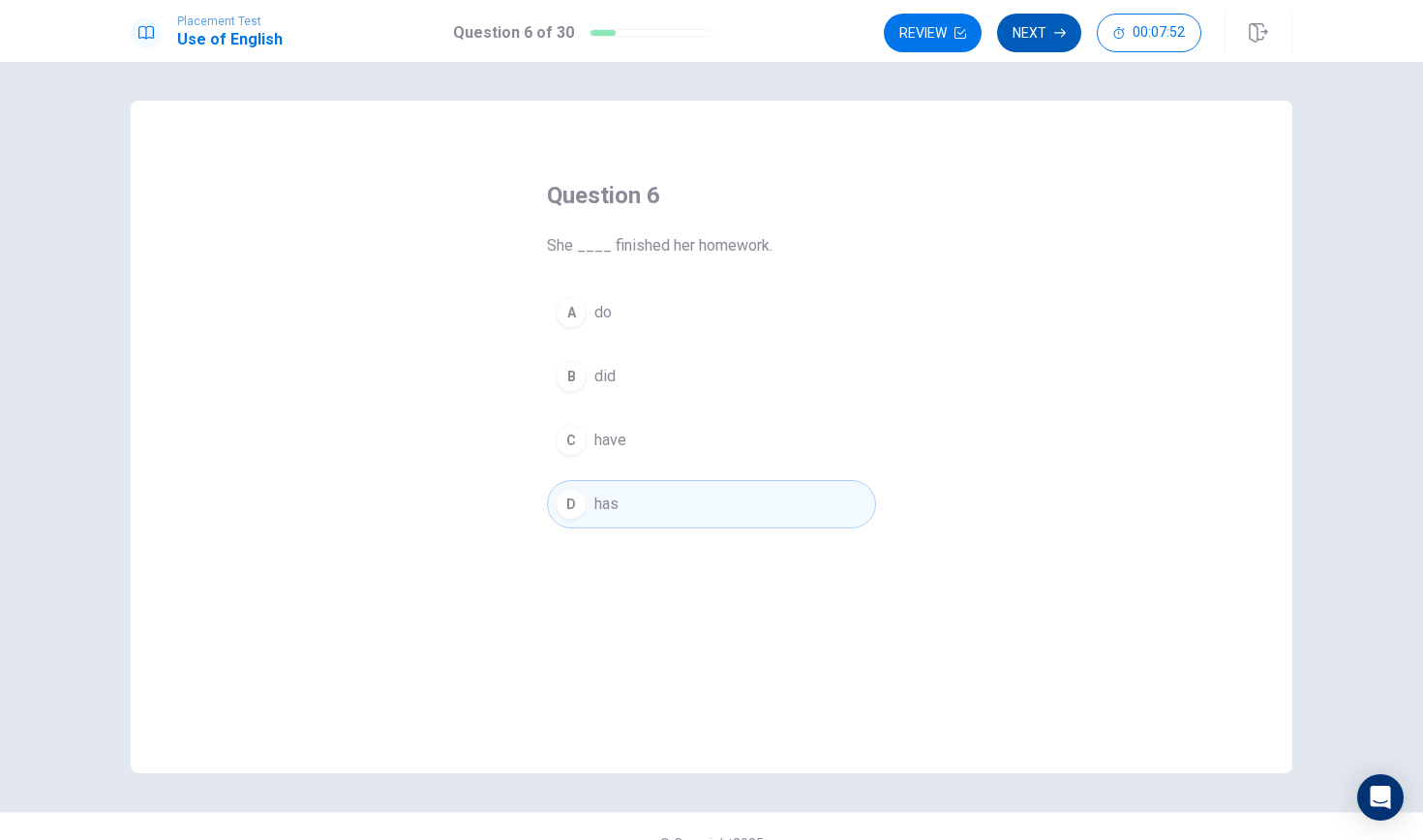
click at [1048, 28] on button "Next" at bounding box center [1039, 33] width 85 height 39
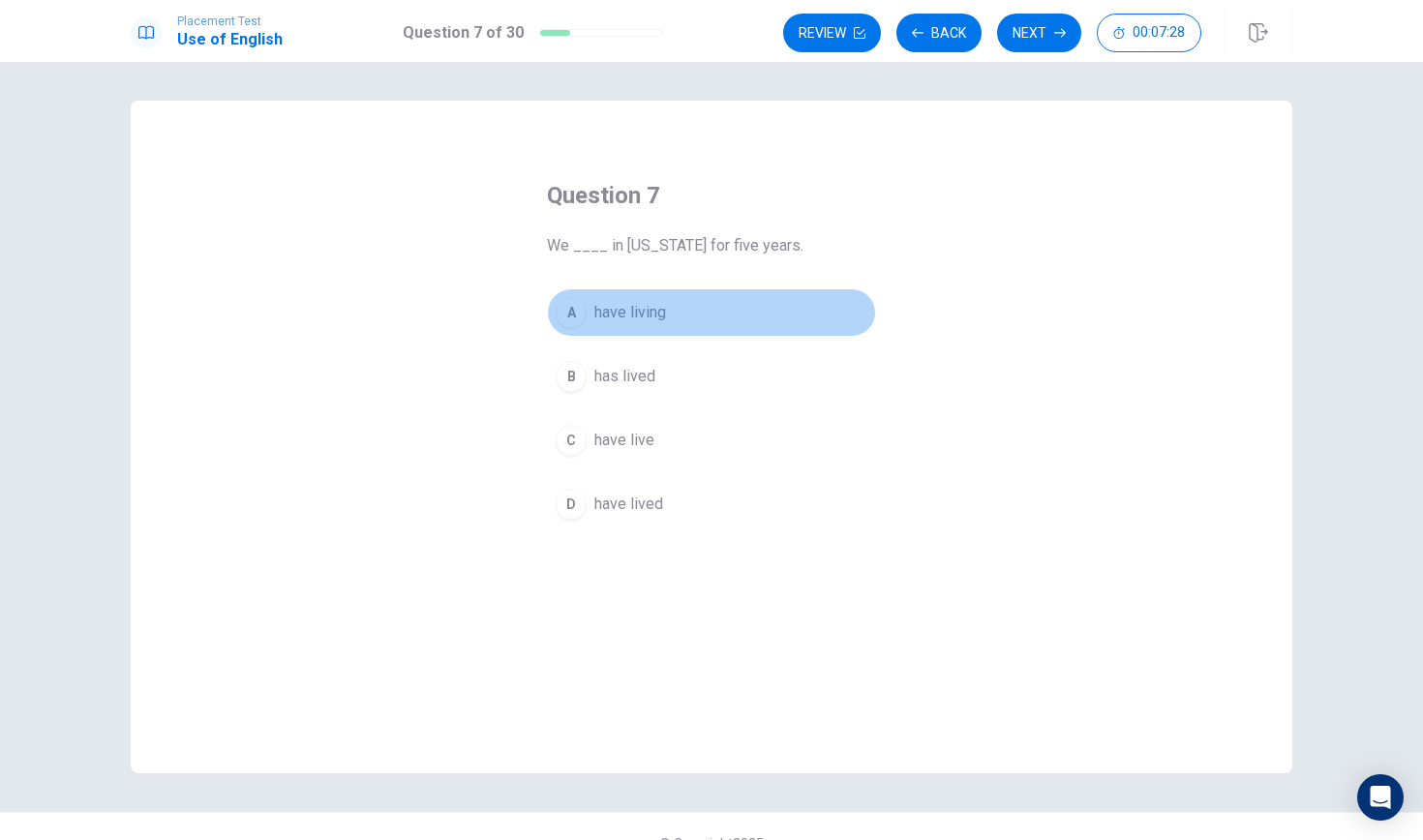
click at [569, 319] on div "A" at bounding box center [571, 312] width 31 height 31
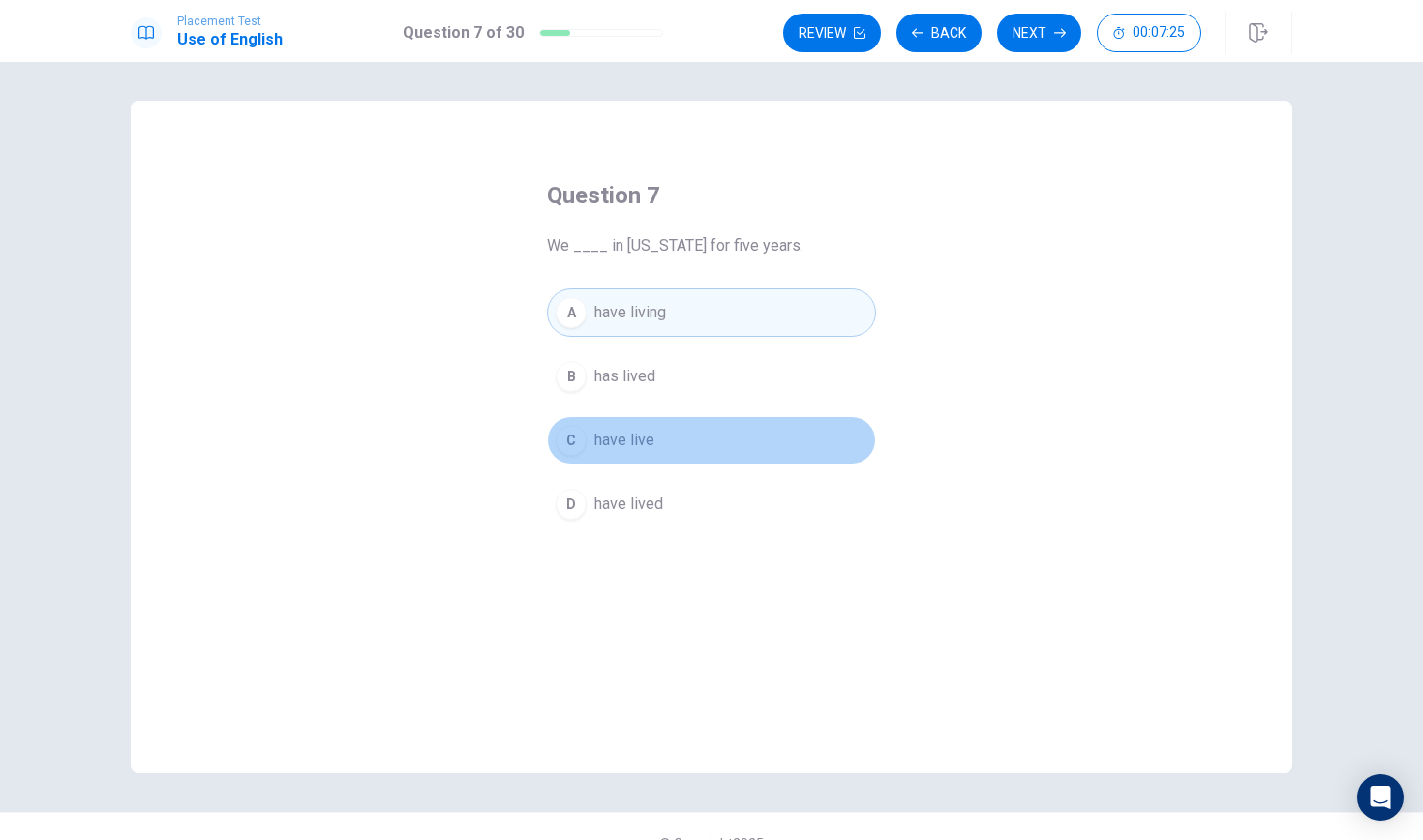
click at [570, 444] on div "C" at bounding box center [571, 440] width 31 height 31
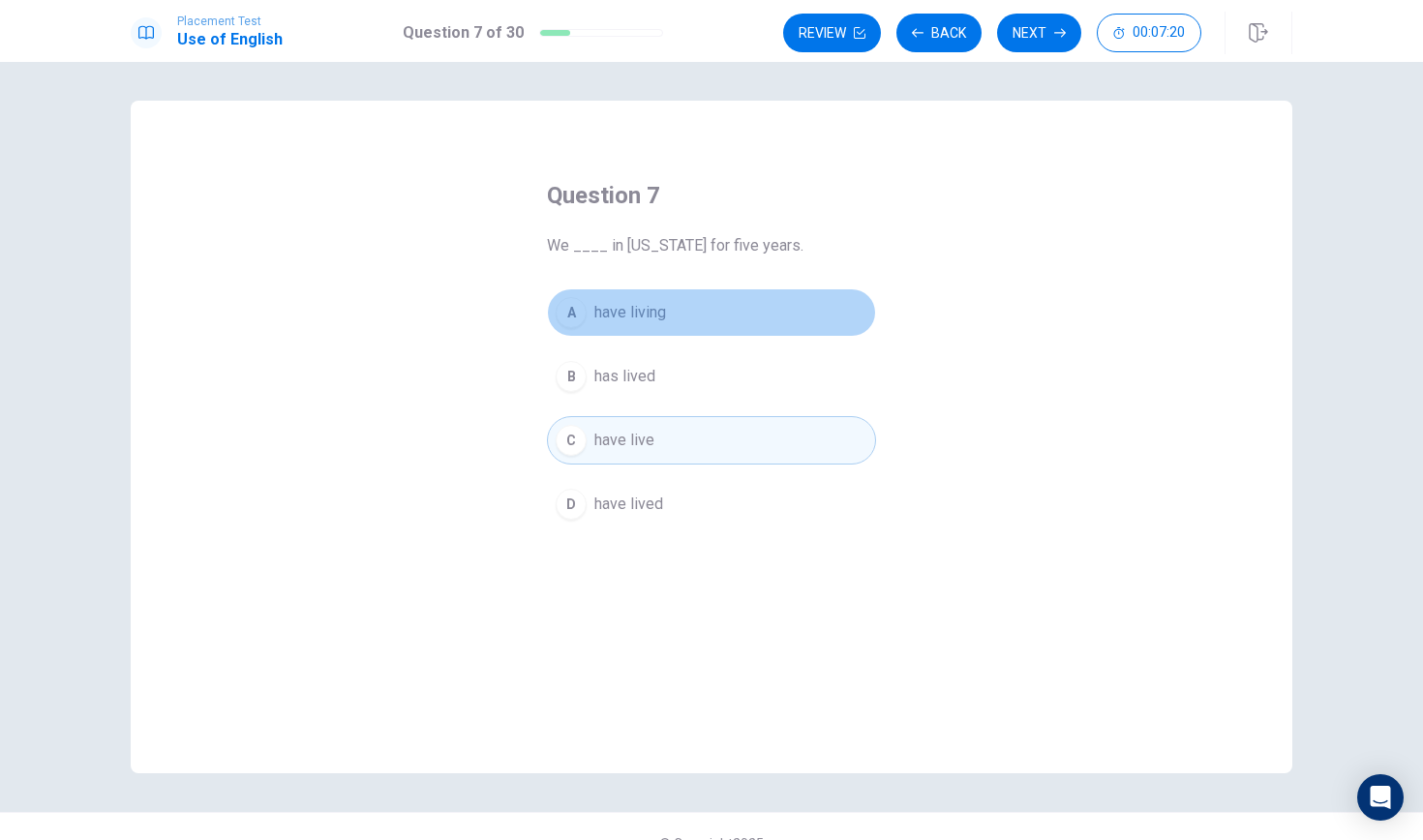
click at [576, 319] on div "A" at bounding box center [571, 312] width 31 height 31
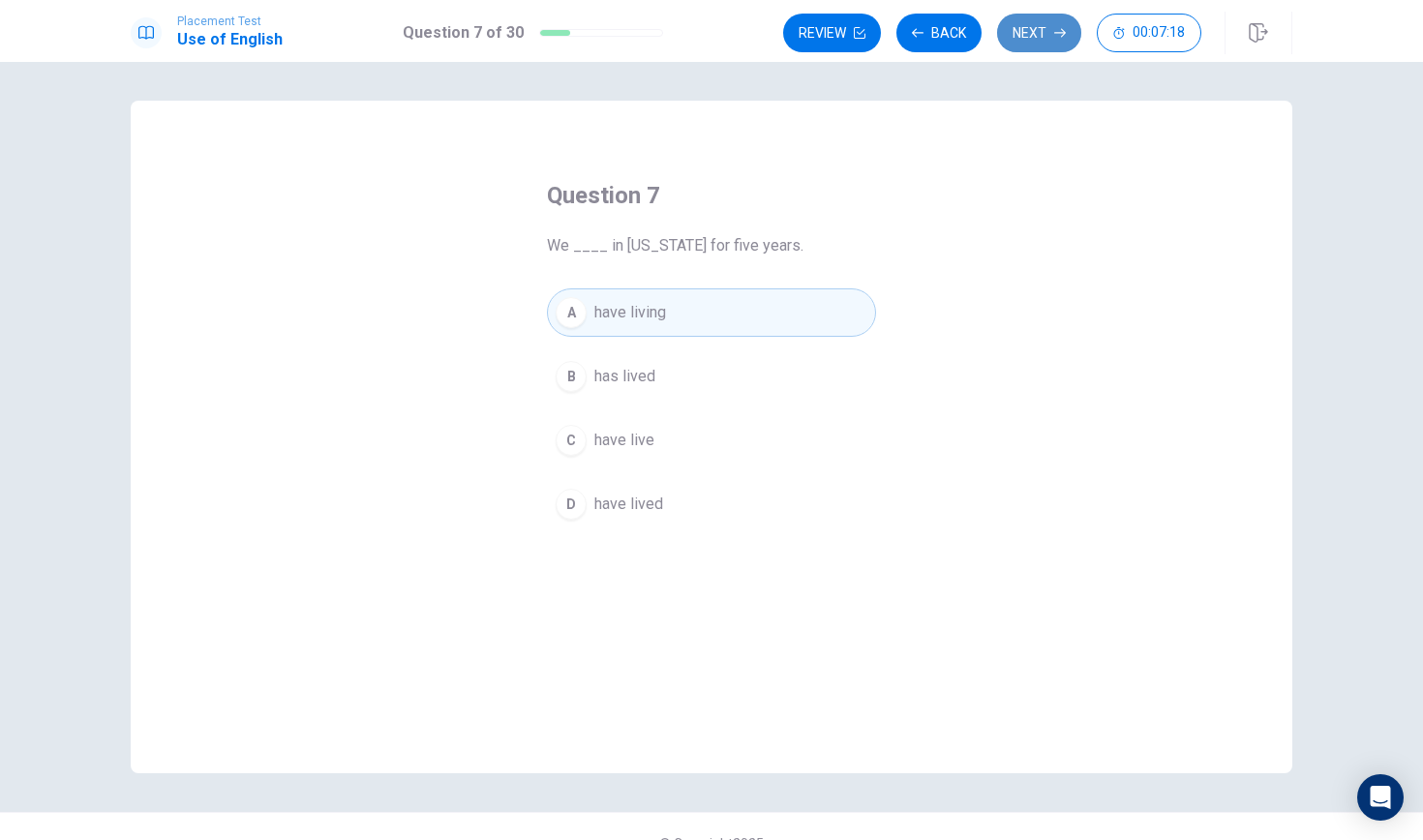
click at [1029, 38] on button "Next" at bounding box center [1039, 33] width 85 height 39
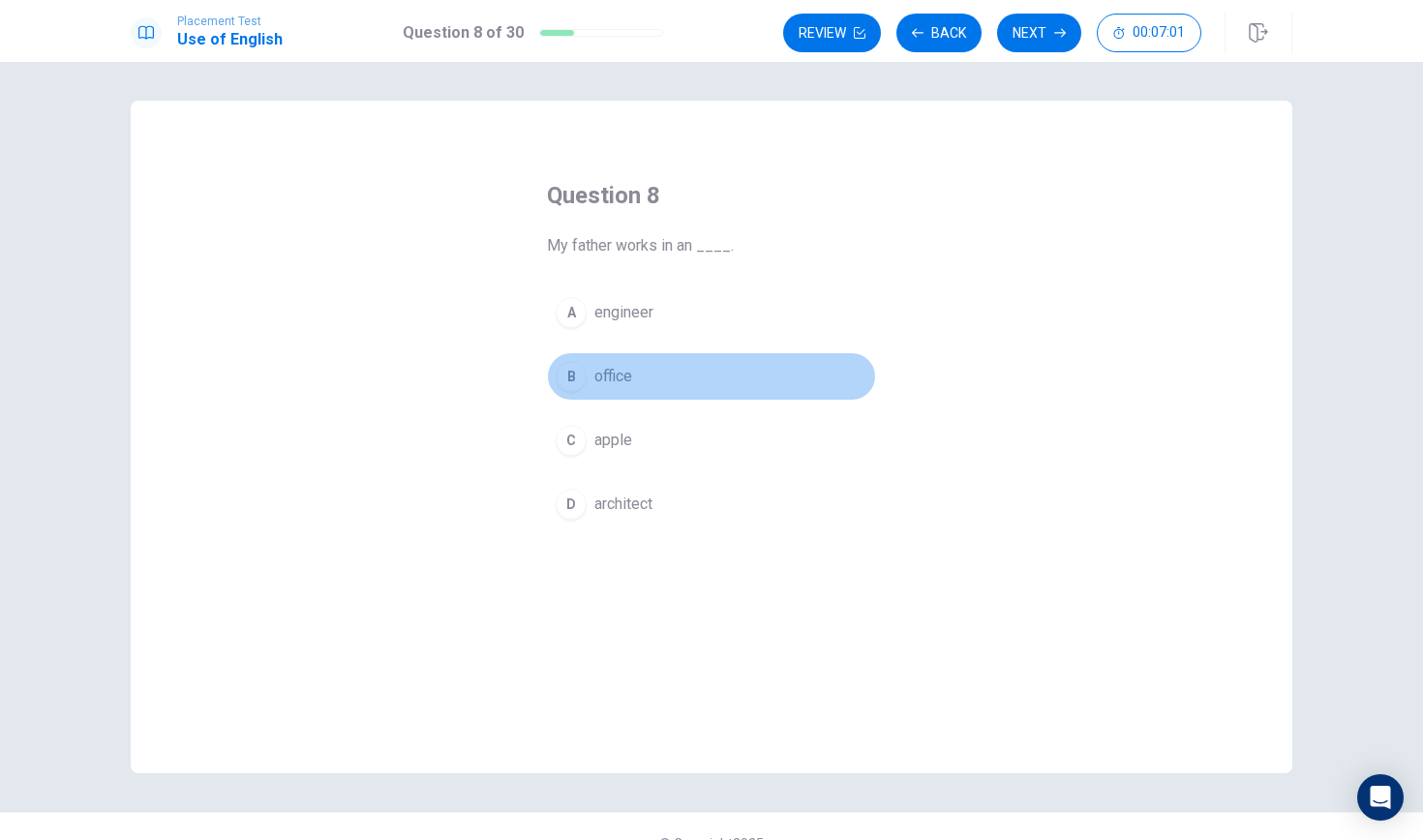
click at [576, 380] on div "B" at bounding box center [571, 376] width 31 height 31
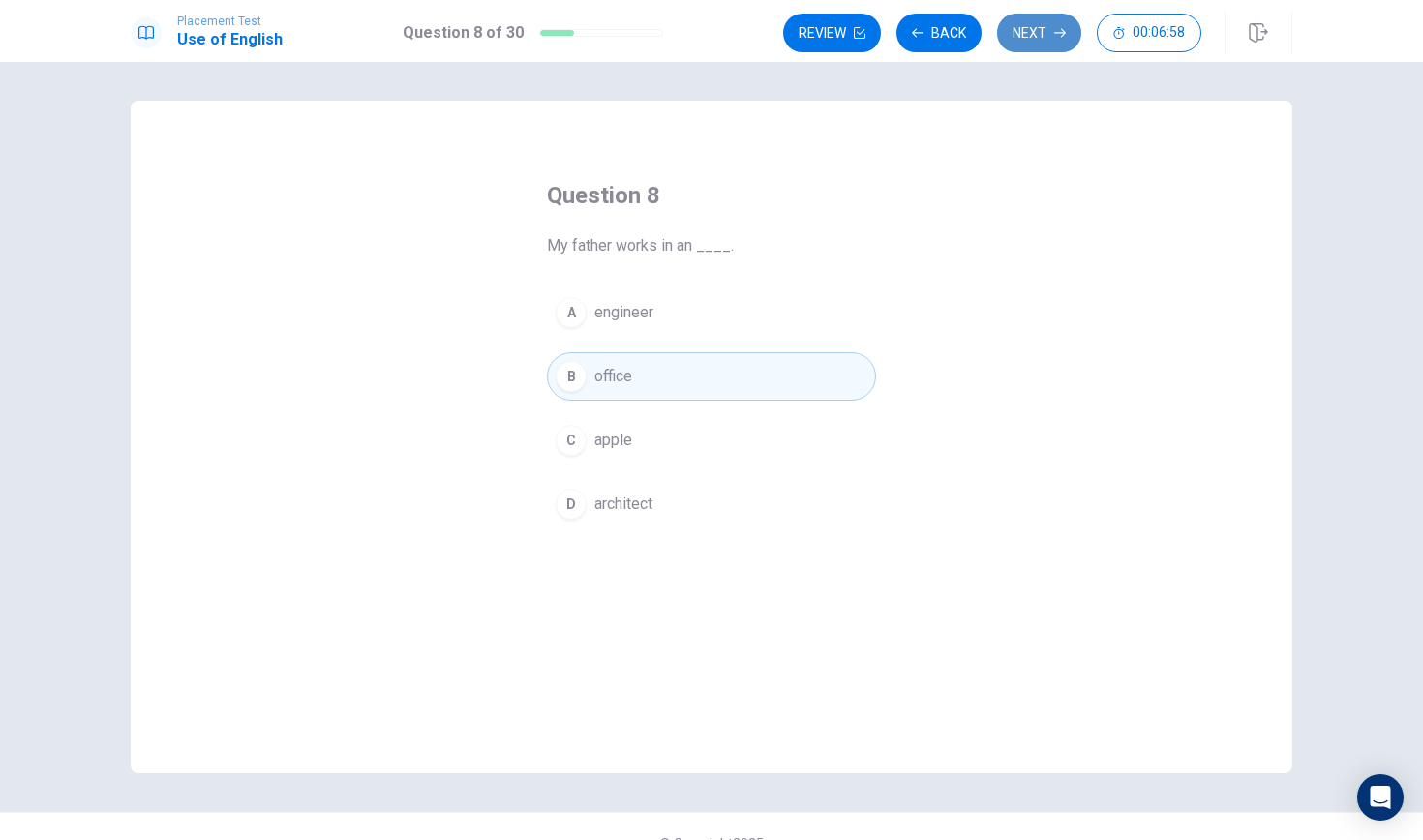
click at [1048, 26] on button "Next" at bounding box center [1039, 33] width 85 height 39
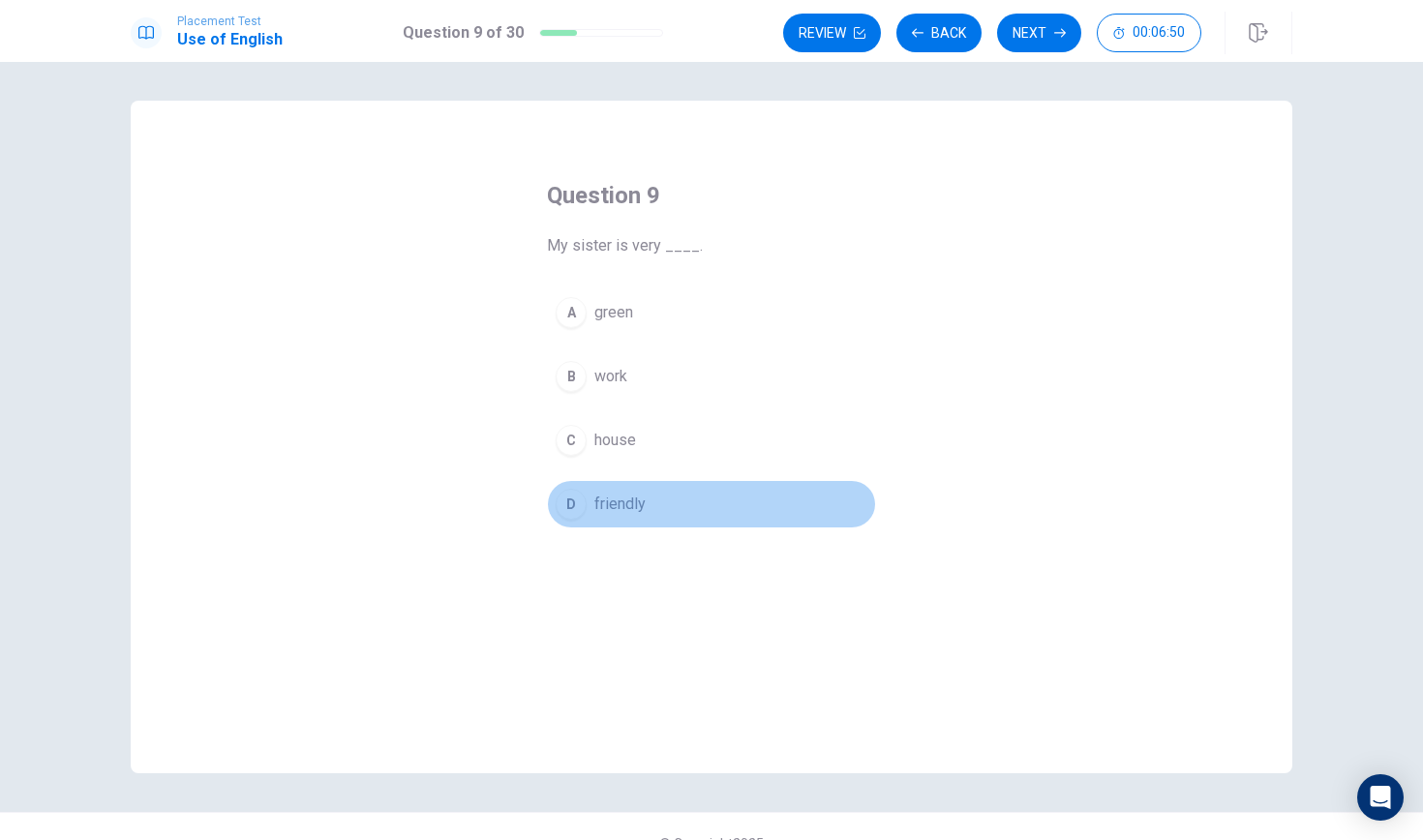
click at [565, 511] on div "D" at bounding box center [571, 504] width 31 height 31
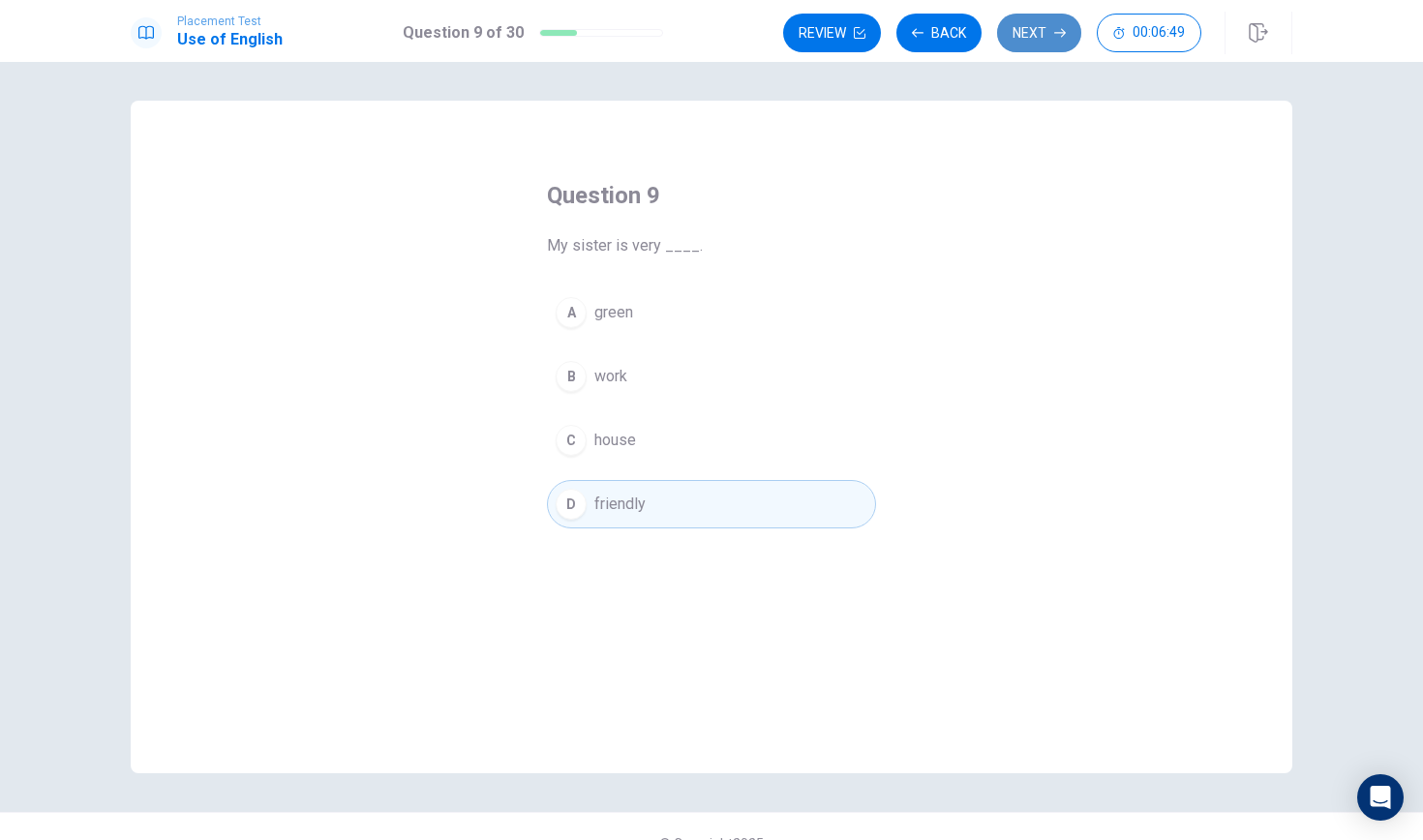
click at [1048, 34] on button "Next" at bounding box center [1039, 33] width 85 height 39
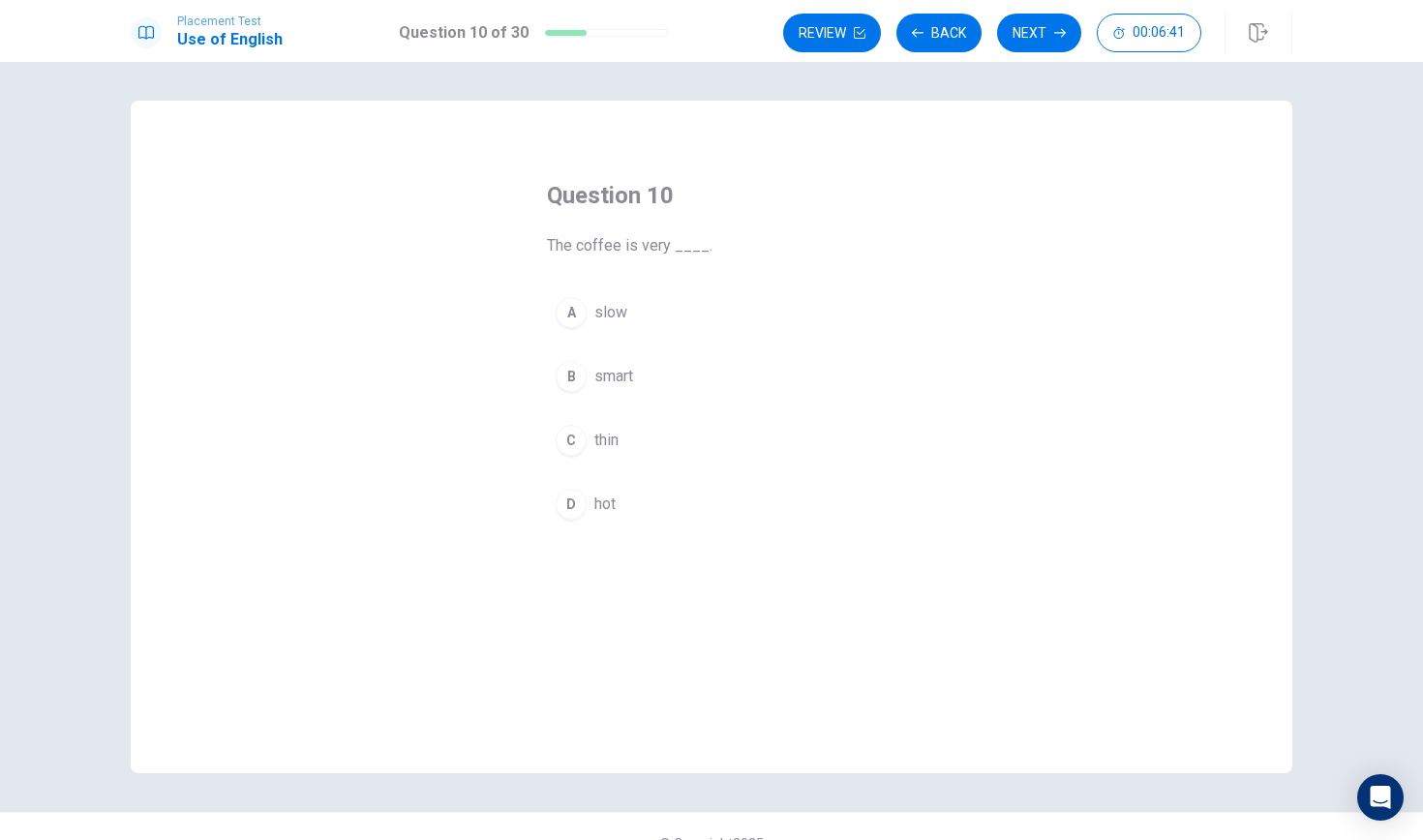
click at [581, 506] on div "D" at bounding box center [571, 504] width 31 height 31
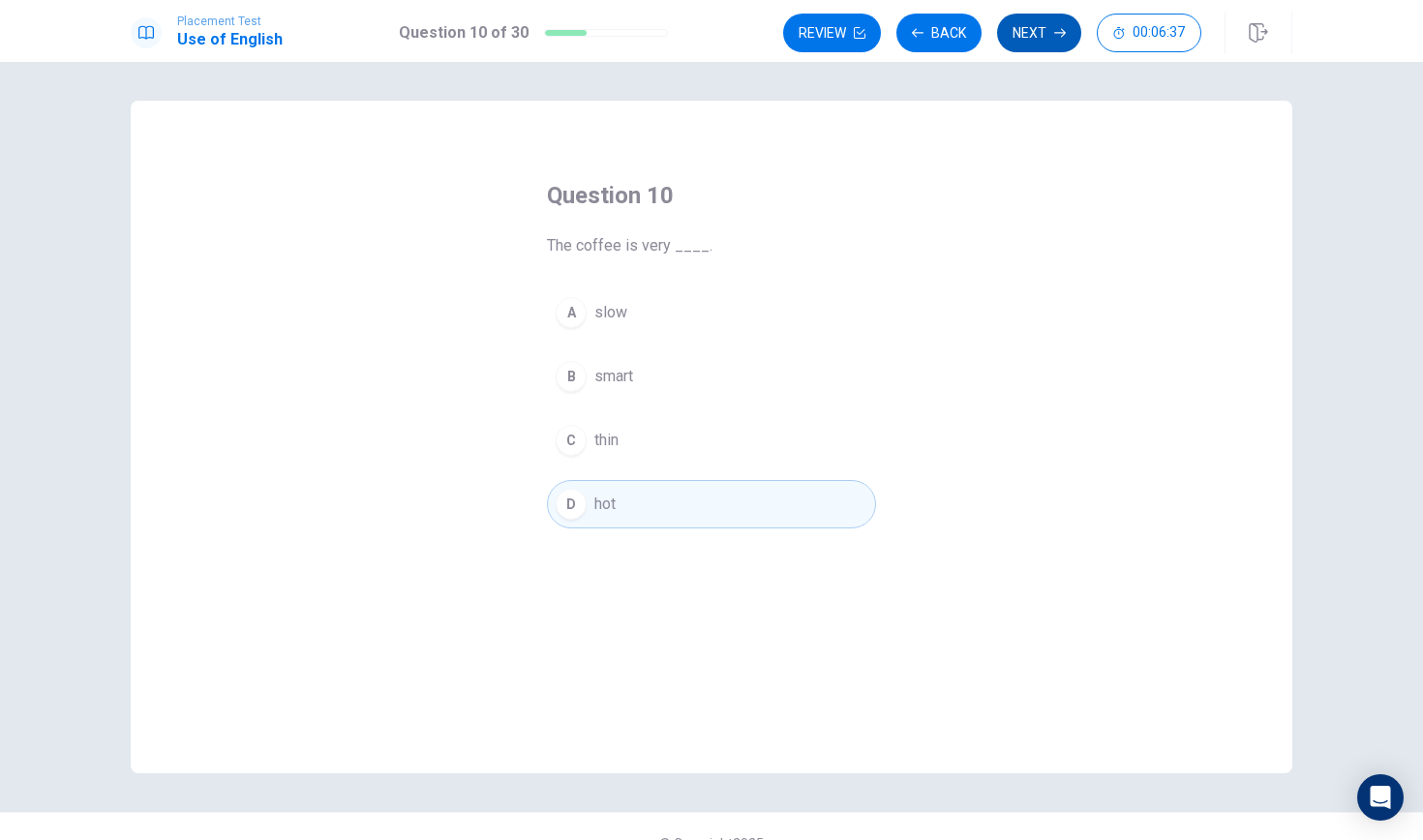
click at [1029, 25] on button "Next" at bounding box center [1039, 33] width 85 height 39
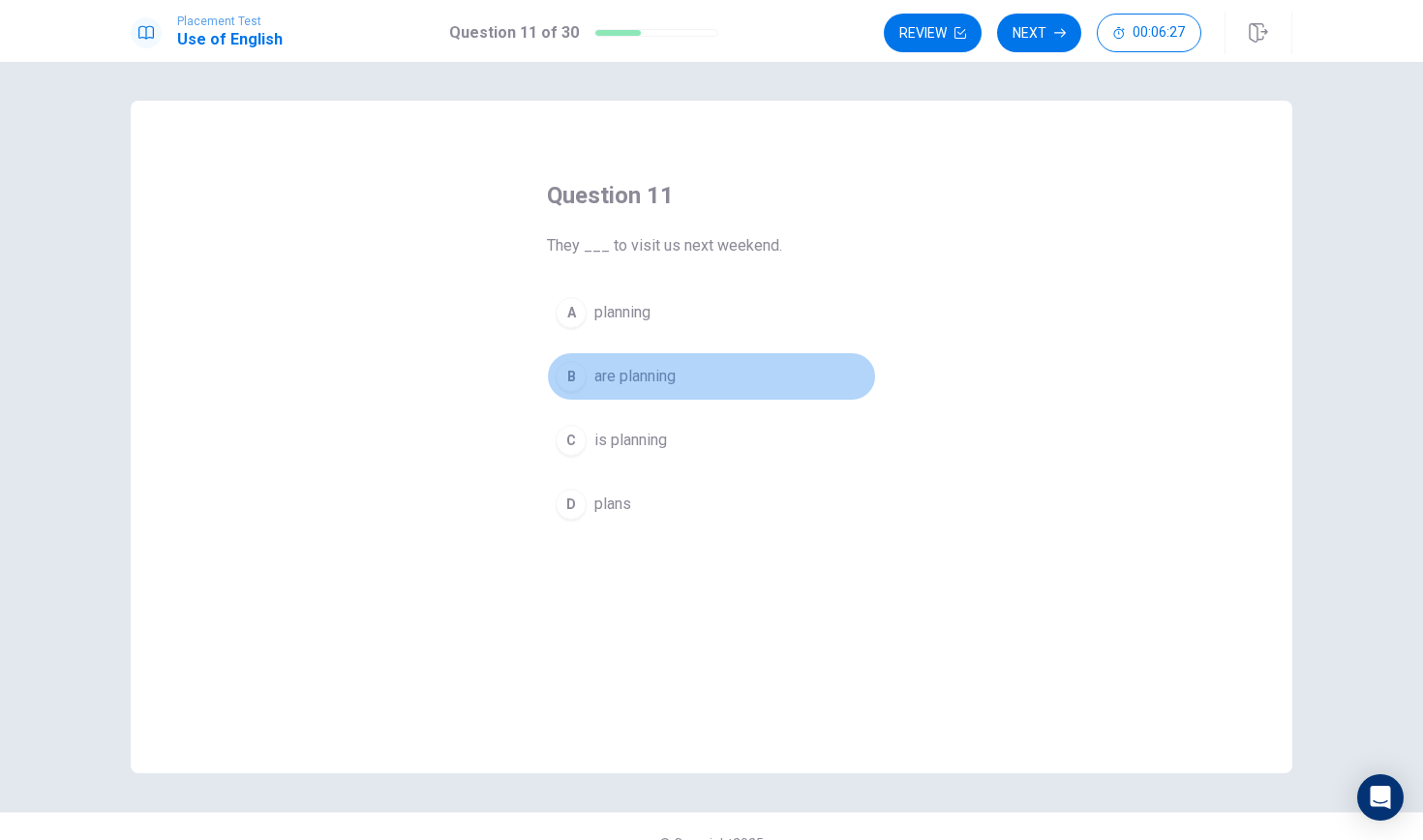
click at [579, 369] on div "B" at bounding box center [571, 376] width 31 height 31
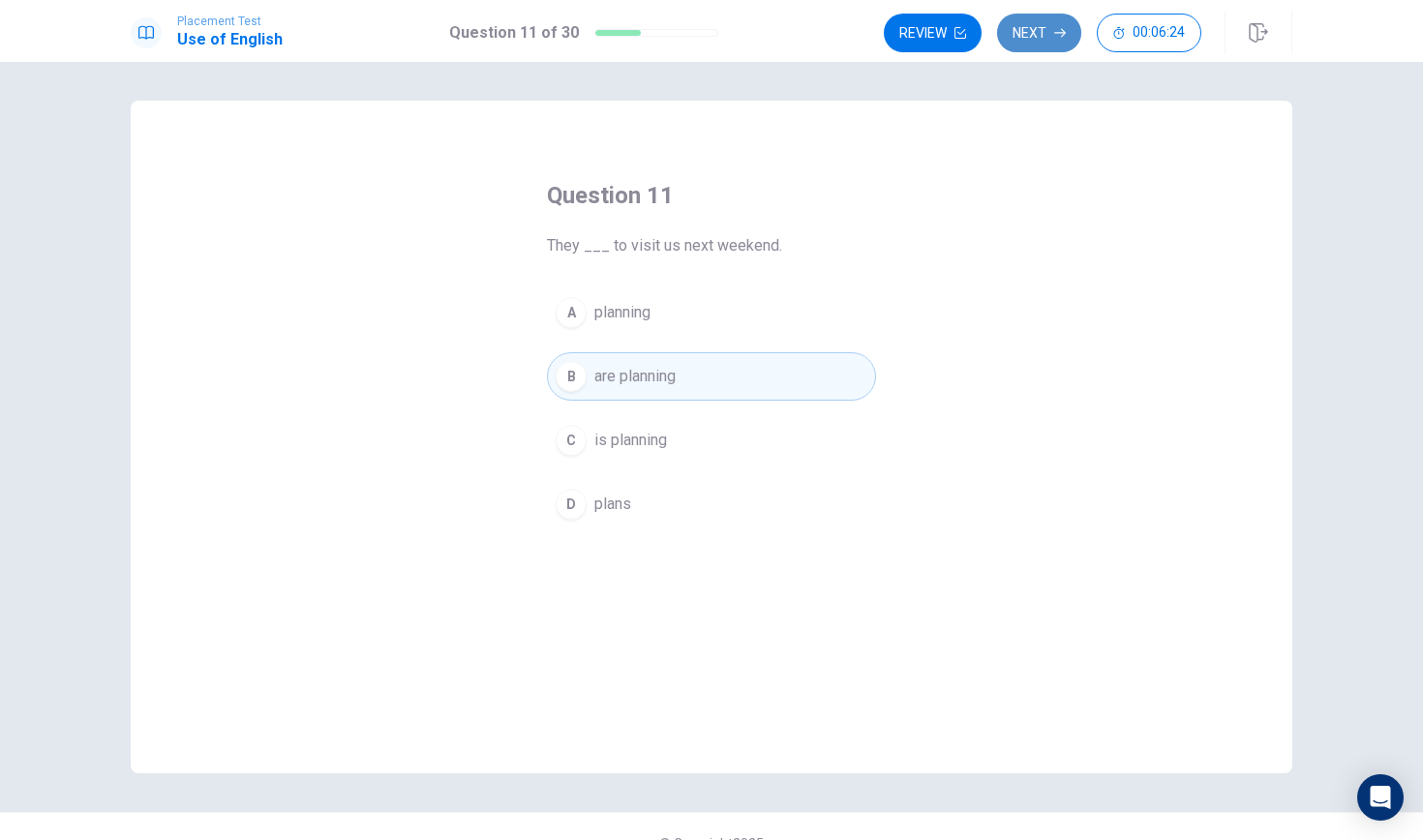
click at [1024, 41] on button "Next" at bounding box center [1039, 33] width 85 height 39
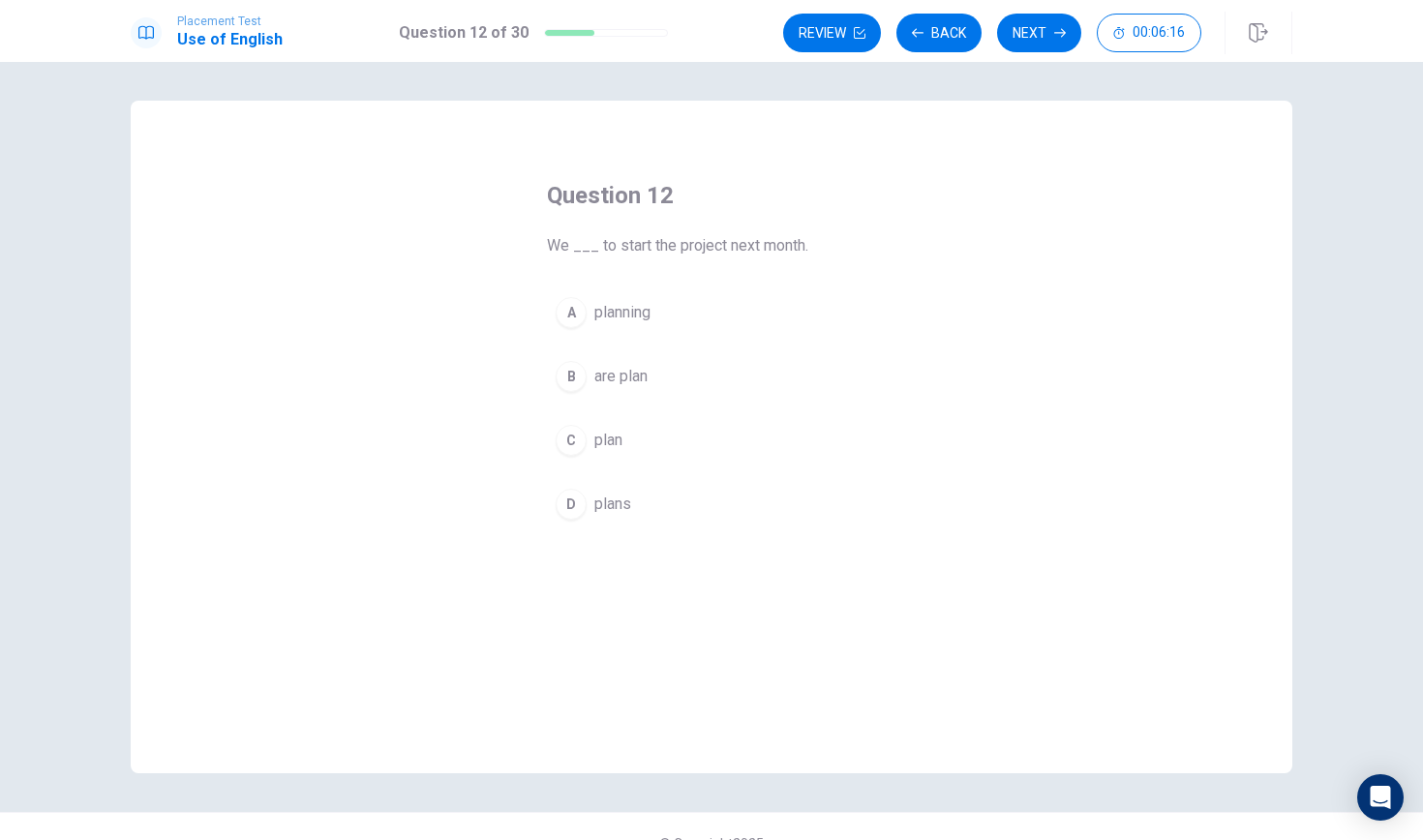
click at [578, 438] on div "C" at bounding box center [571, 440] width 31 height 31
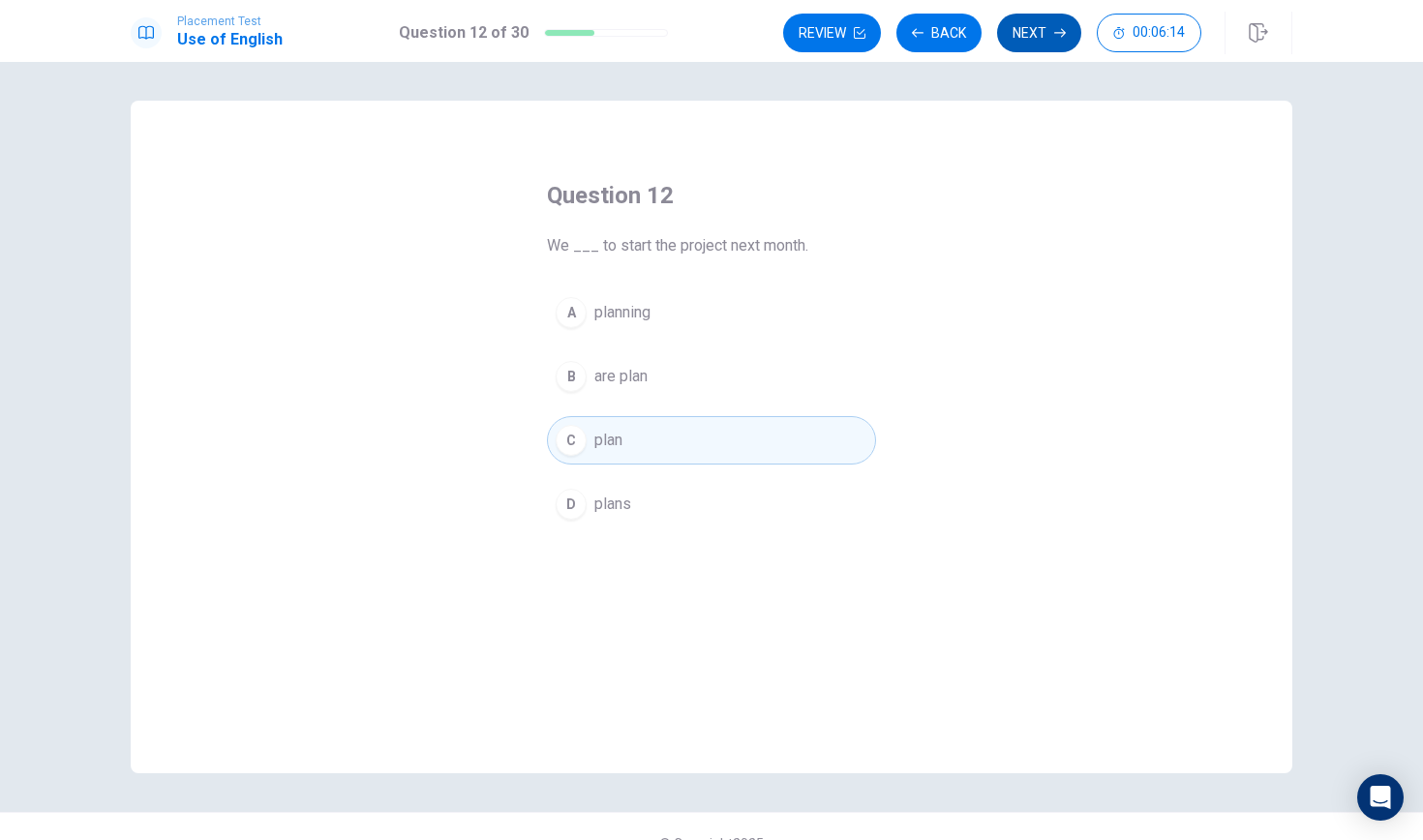
click at [1039, 40] on button "Next" at bounding box center [1039, 33] width 85 height 39
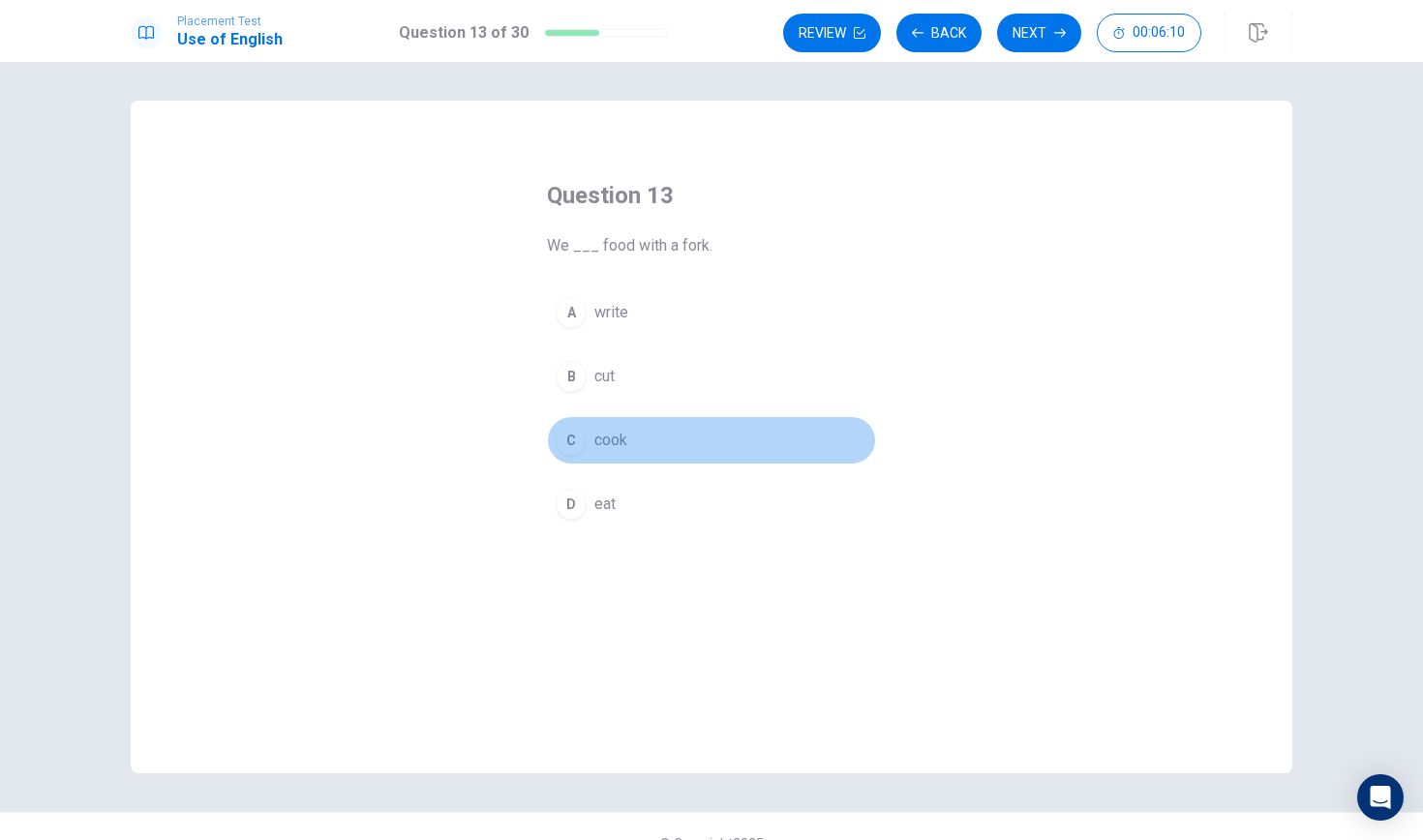
click at [571, 435] on div "C" at bounding box center [571, 440] width 31 height 31
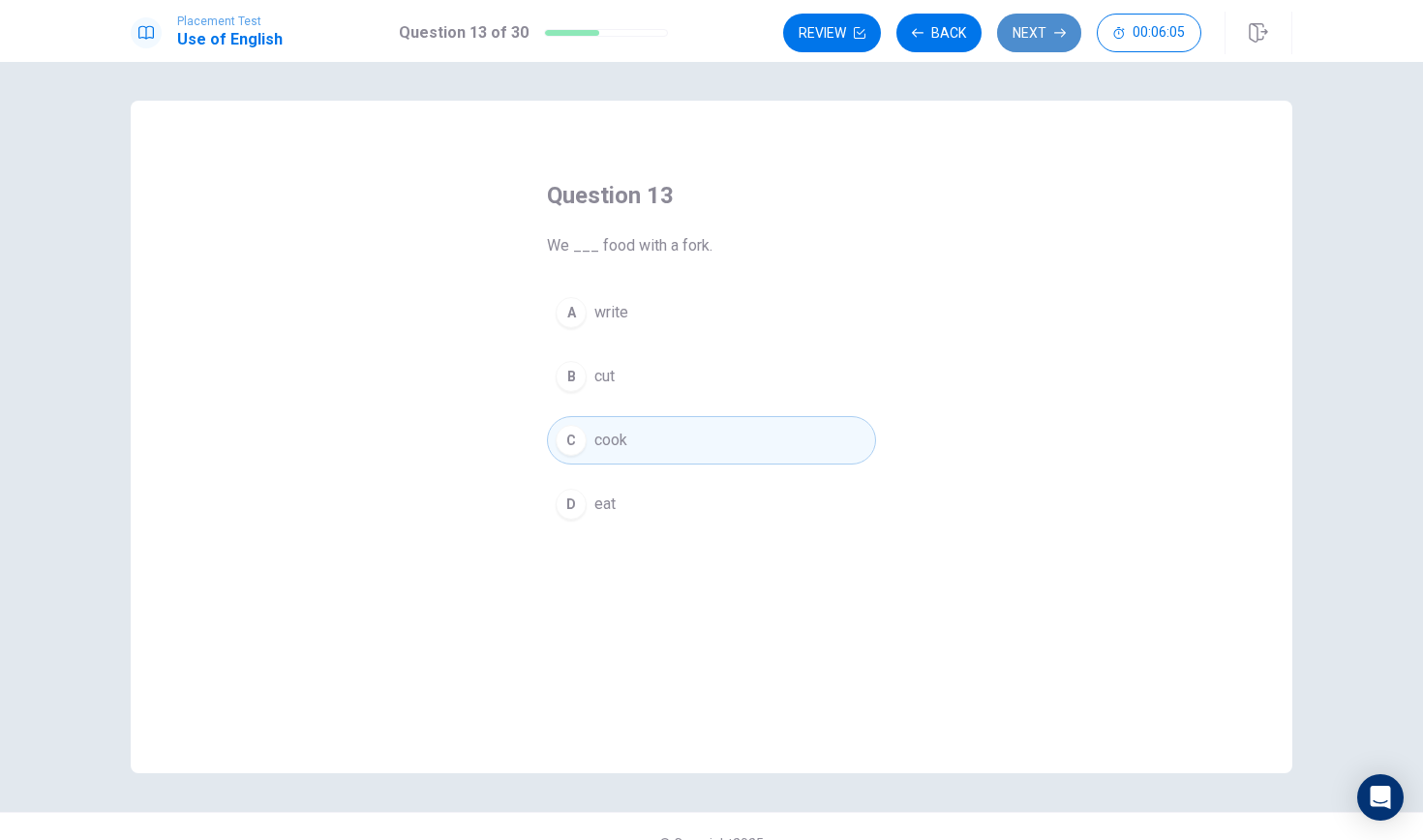
click at [1025, 18] on button "Next" at bounding box center [1039, 33] width 85 height 39
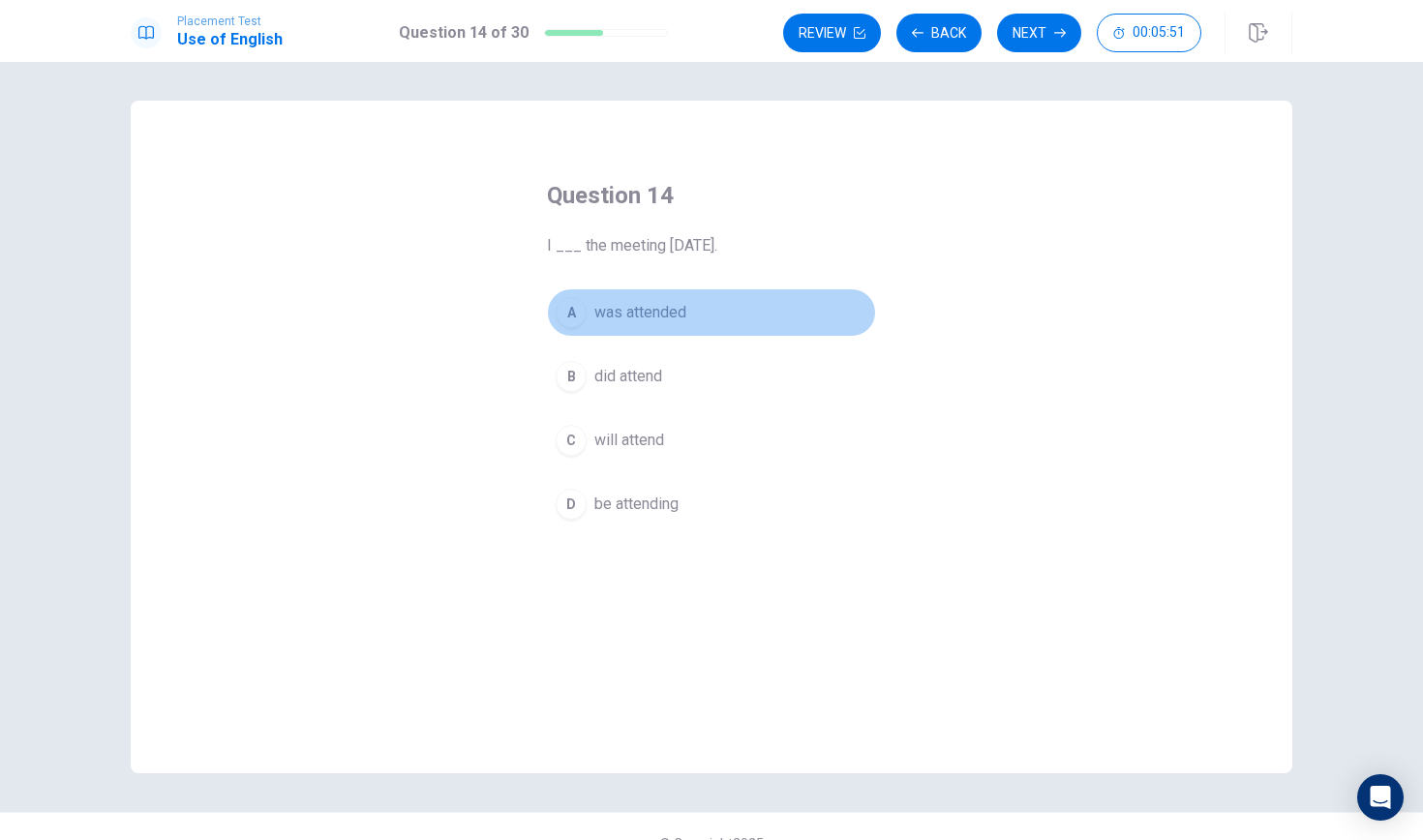
click at [583, 315] on div "A" at bounding box center [571, 312] width 31 height 31
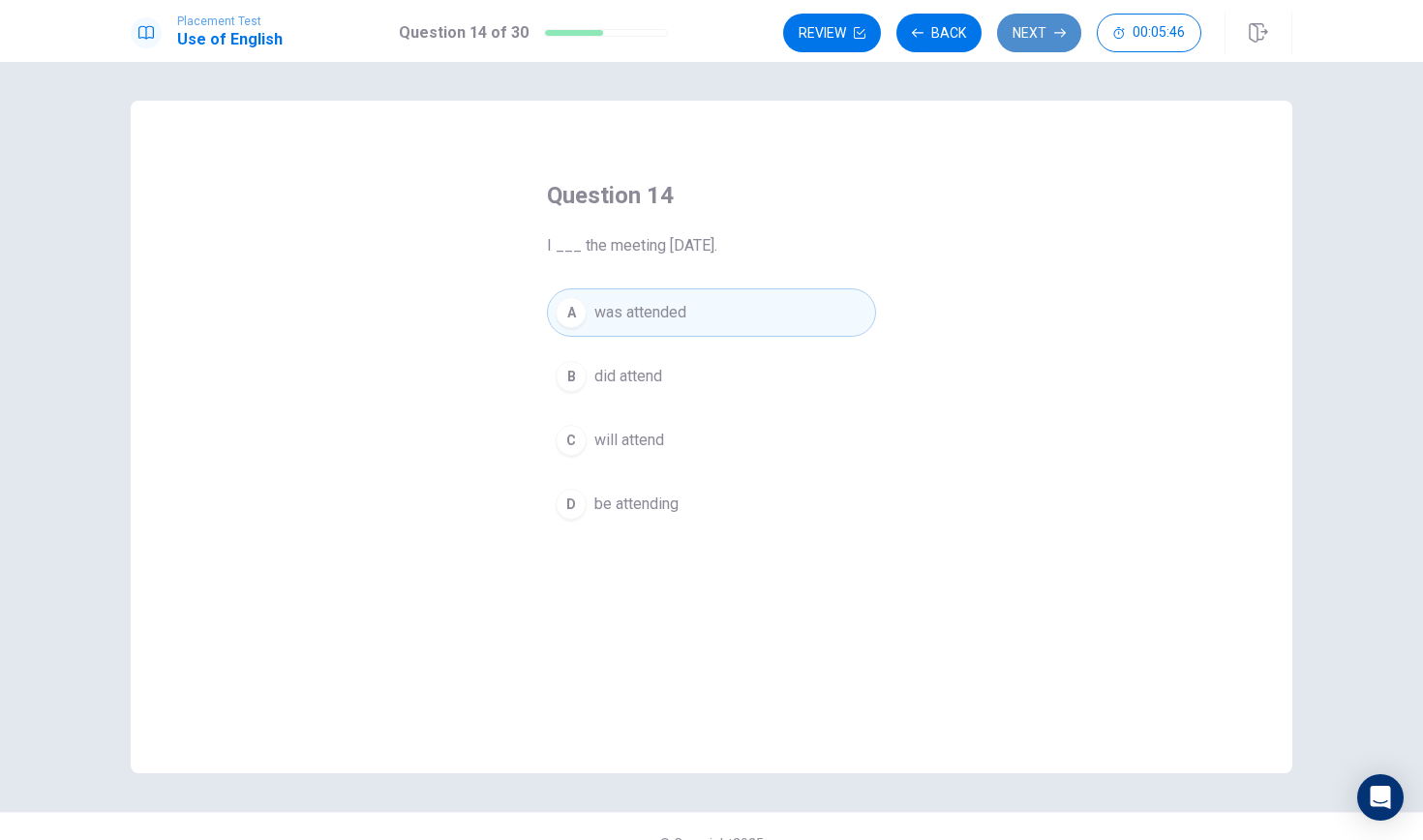
click at [1017, 29] on button "Next" at bounding box center [1039, 33] width 85 height 39
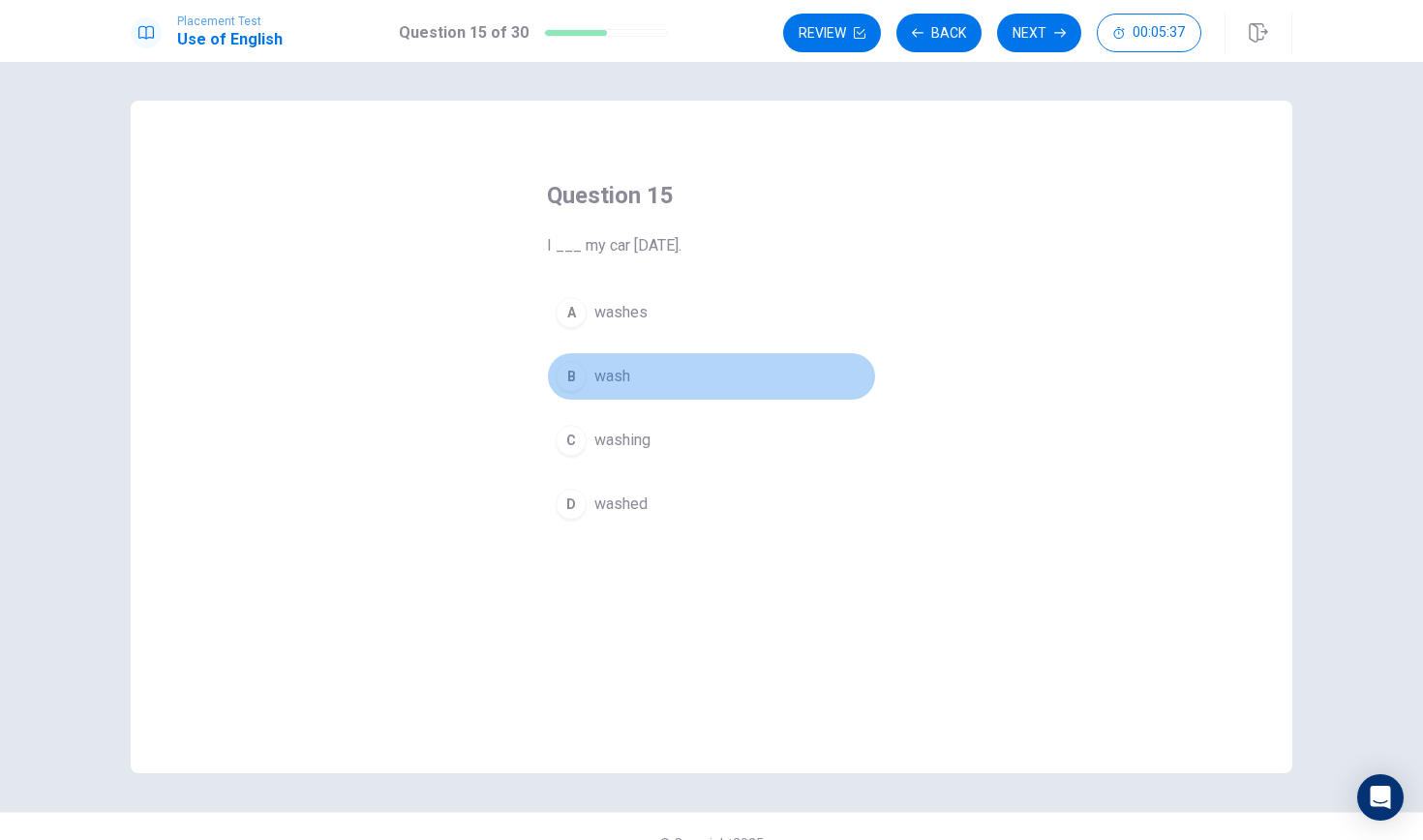
click at [574, 373] on div "B" at bounding box center [571, 376] width 31 height 31
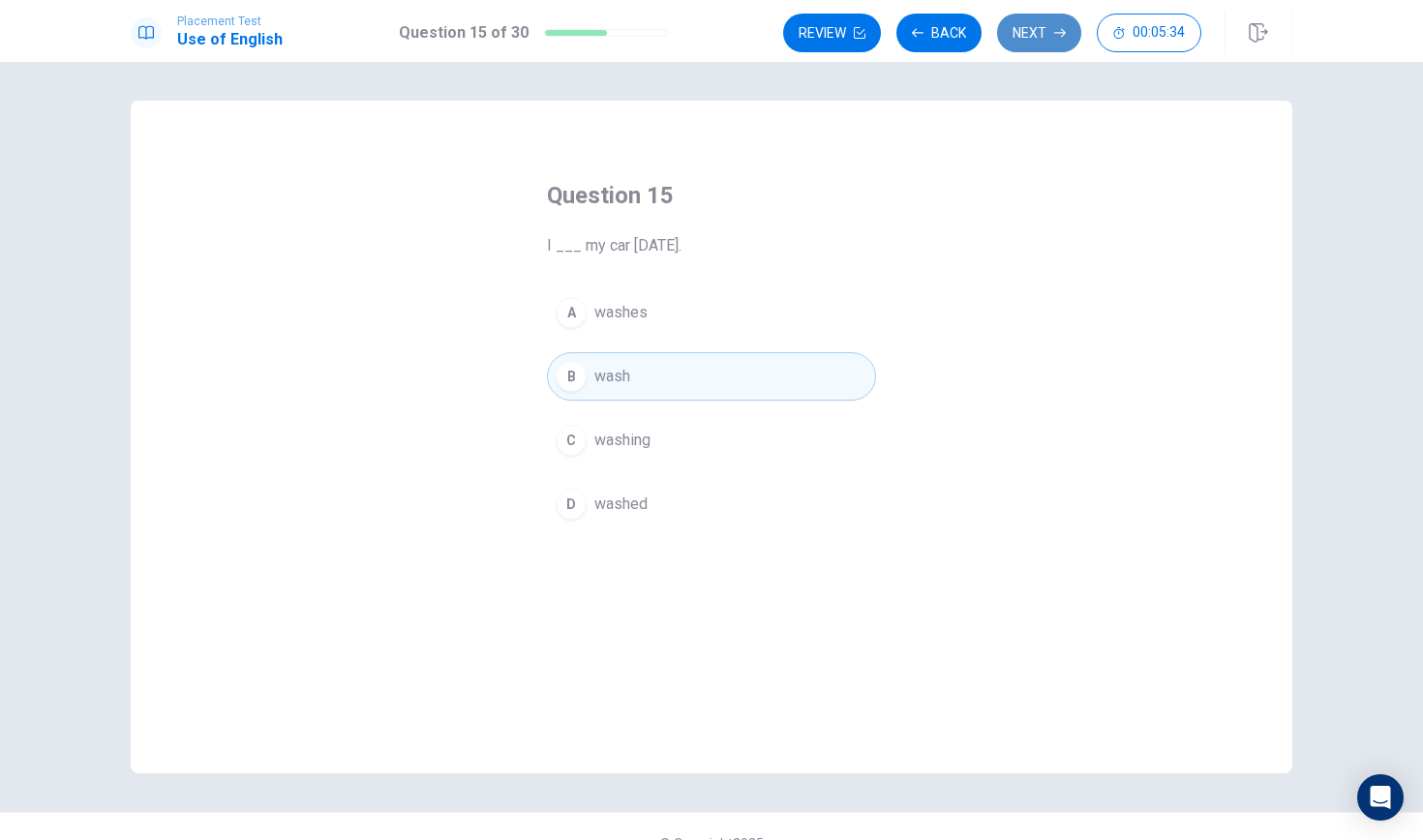
click at [1038, 42] on button "Next" at bounding box center [1039, 33] width 85 height 39
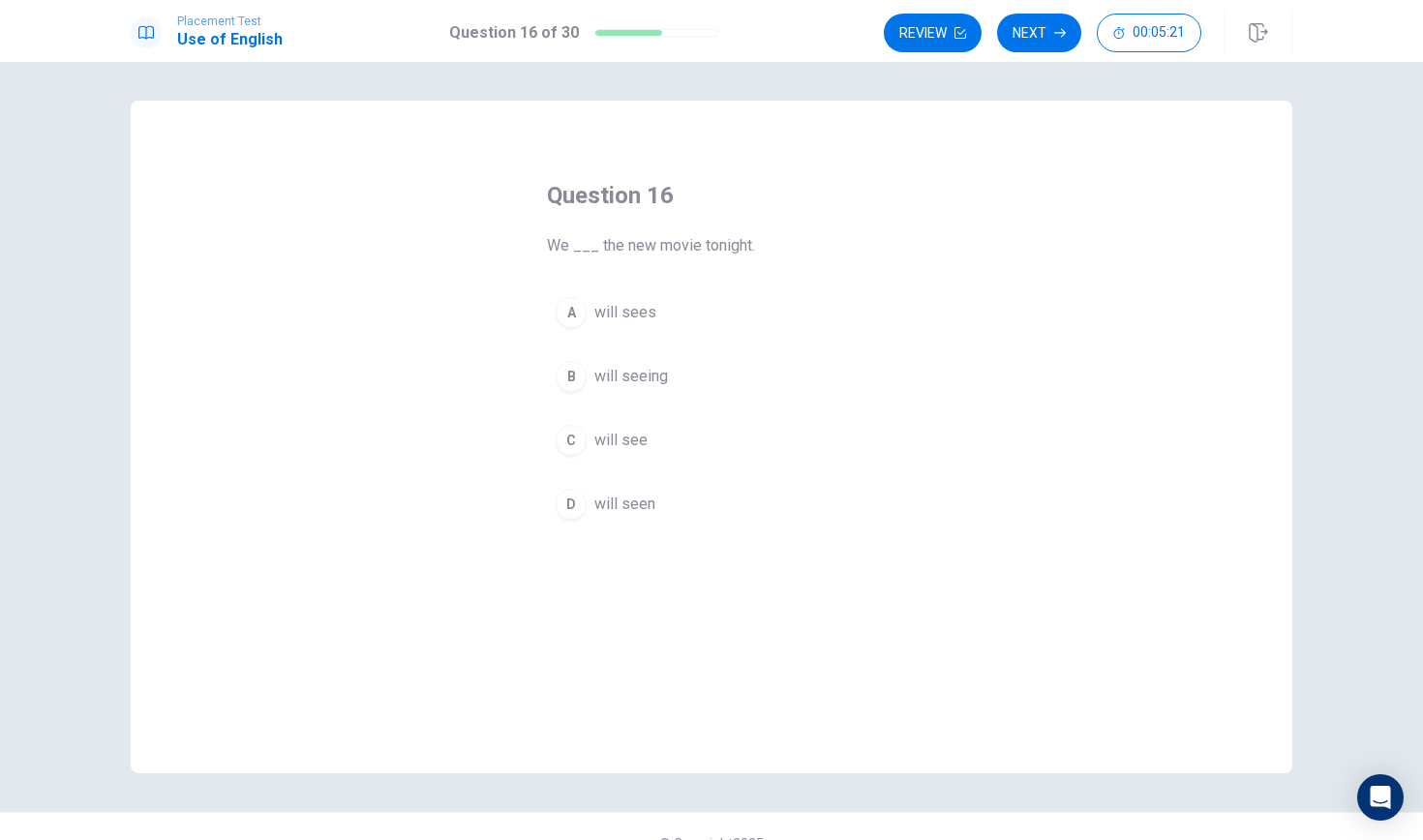
click at [574, 311] on div "A" at bounding box center [571, 312] width 31 height 31
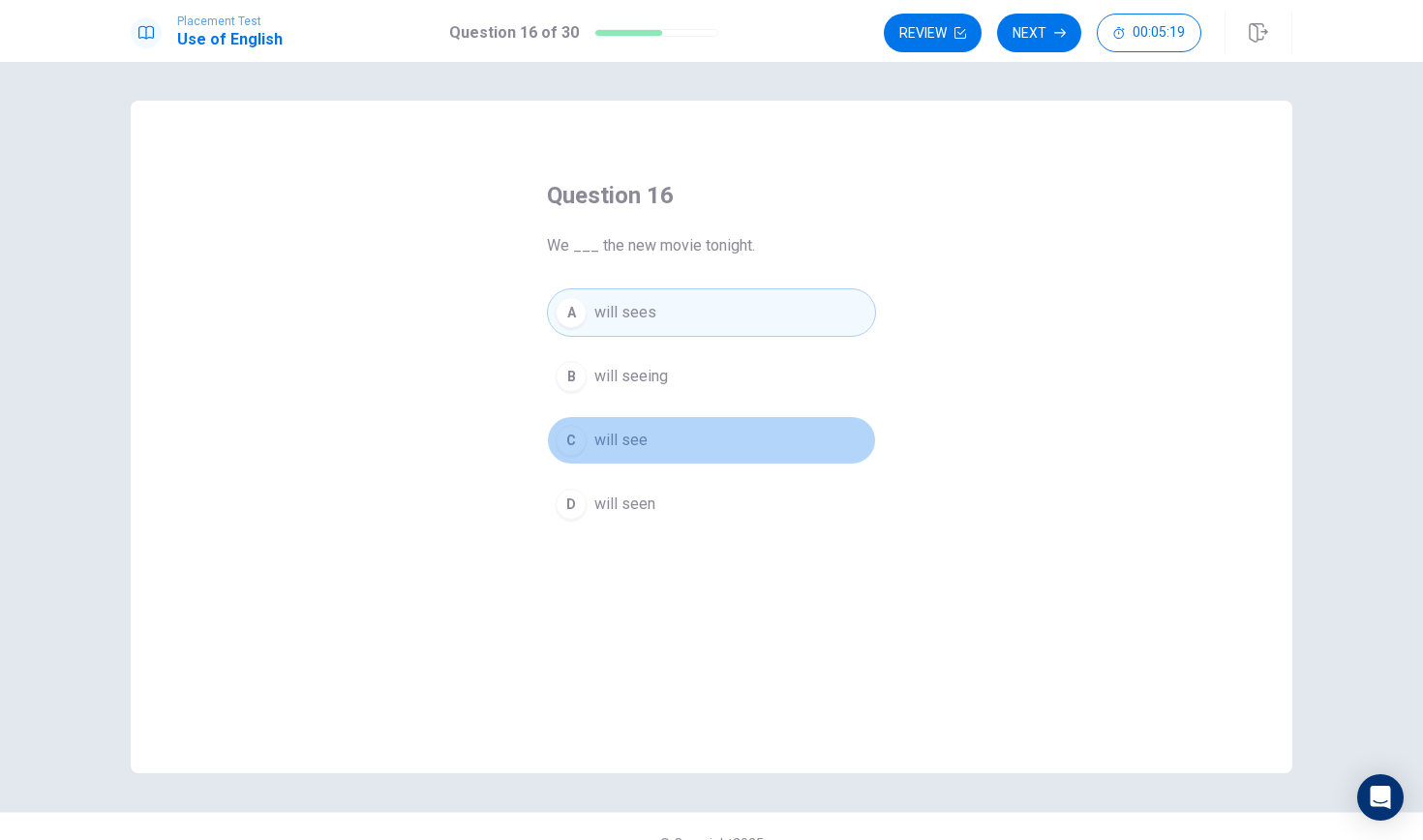
click at [563, 430] on div "C" at bounding box center [571, 440] width 31 height 31
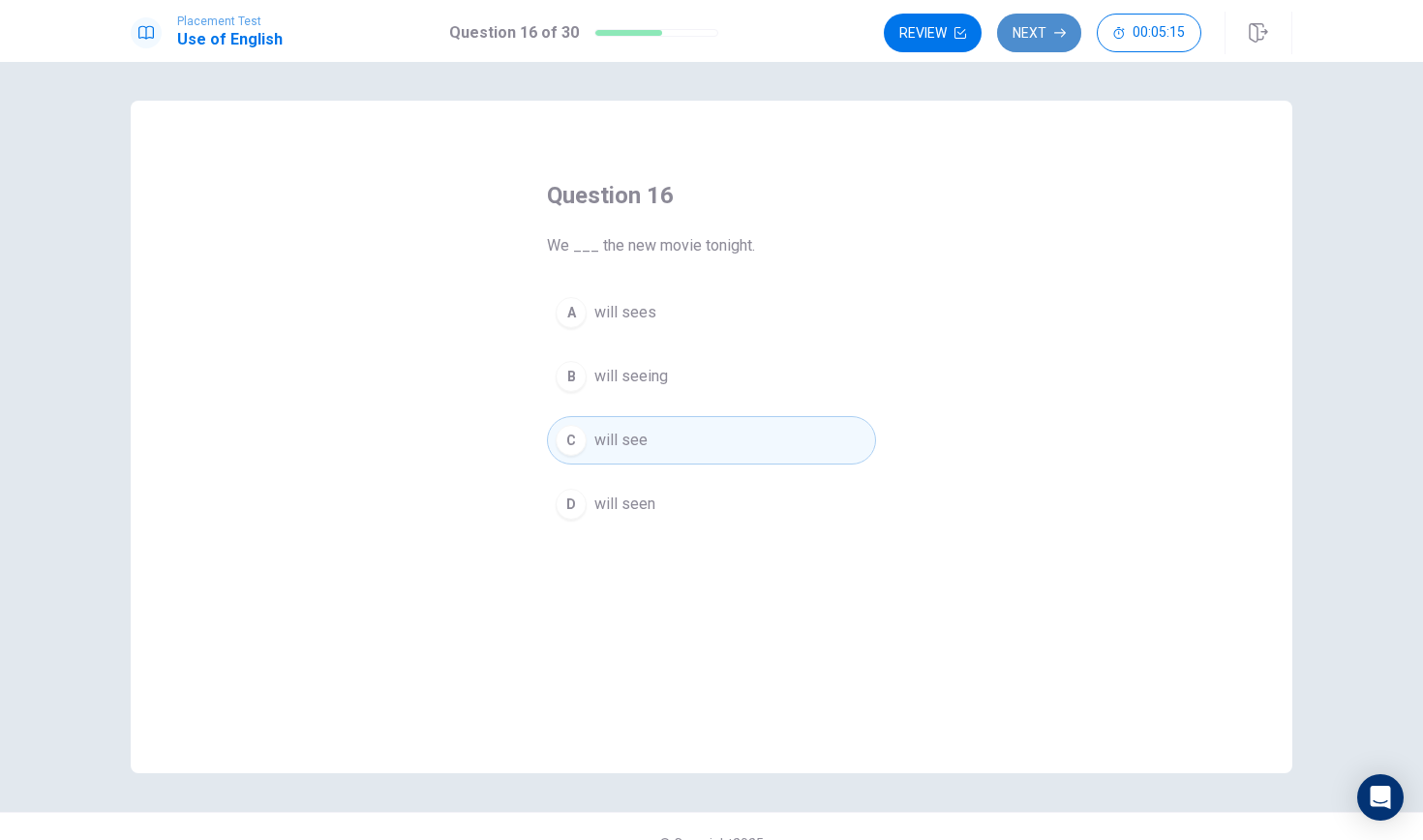
click at [1025, 26] on button "Next" at bounding box center [1039, 33] width 85 height 39
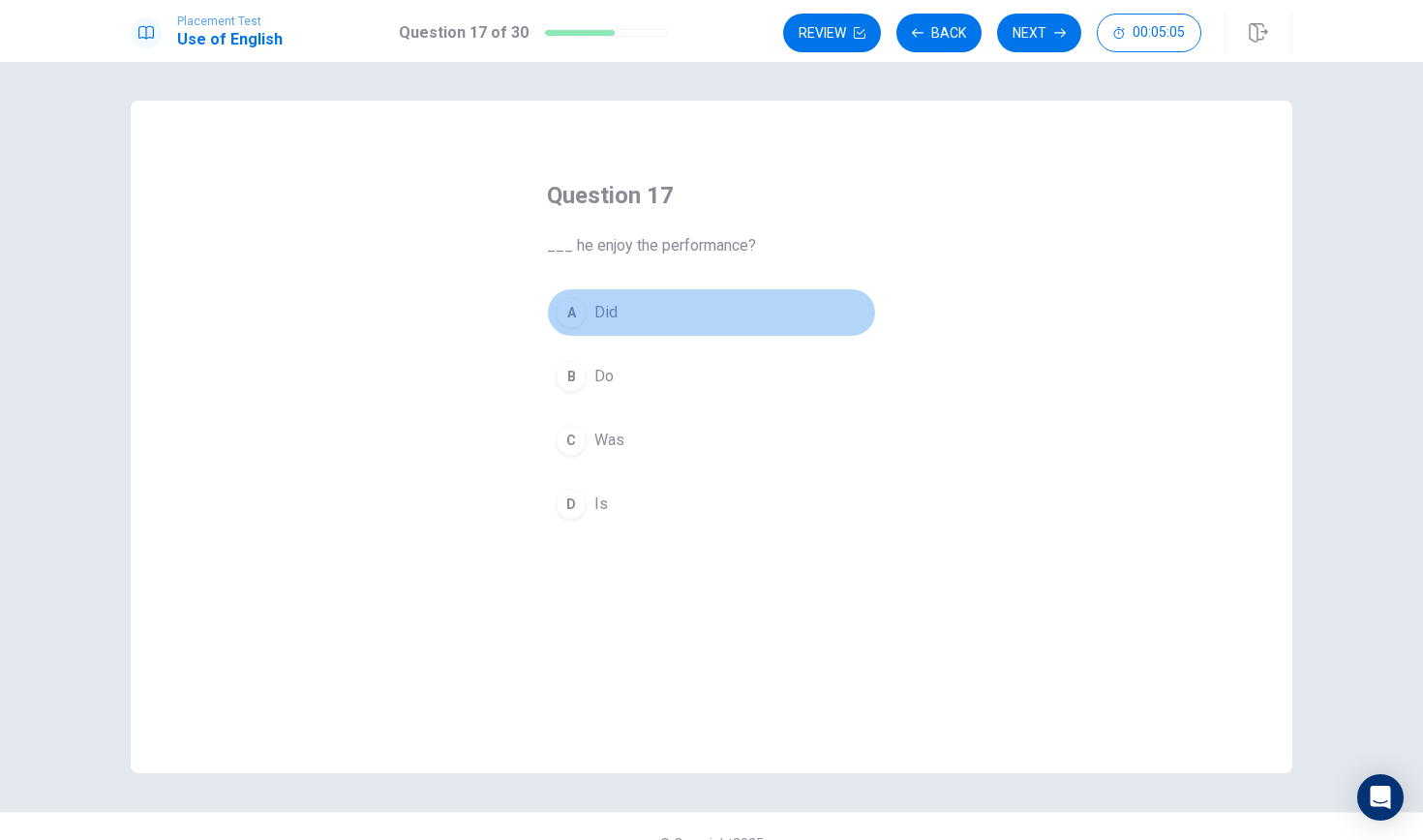
click at [575, 309] on div "A" at bounding box center [571, 312] width 31 height 31
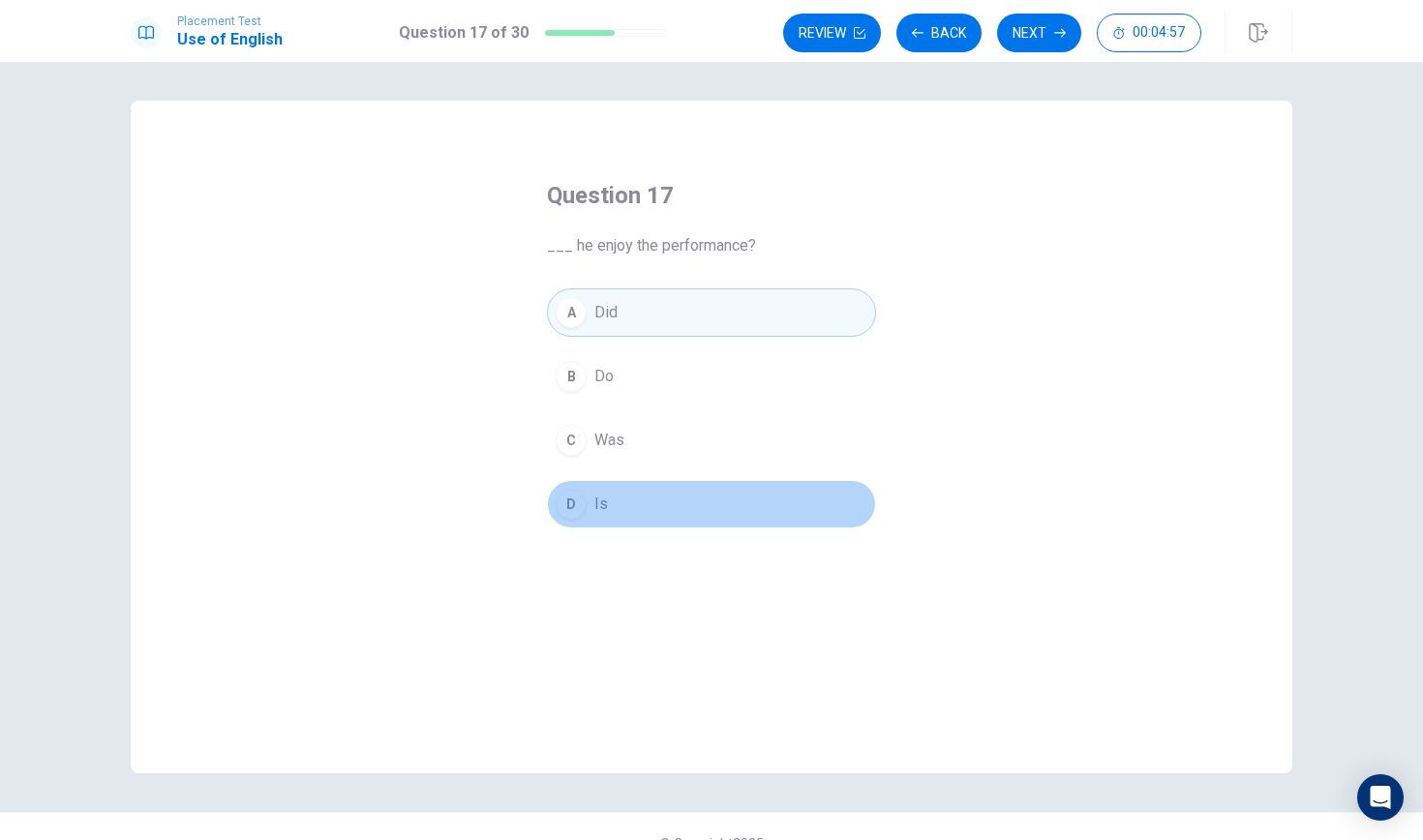
click at [570, 503] on div "D" at bounding box center [571, 504] width 31 height 31
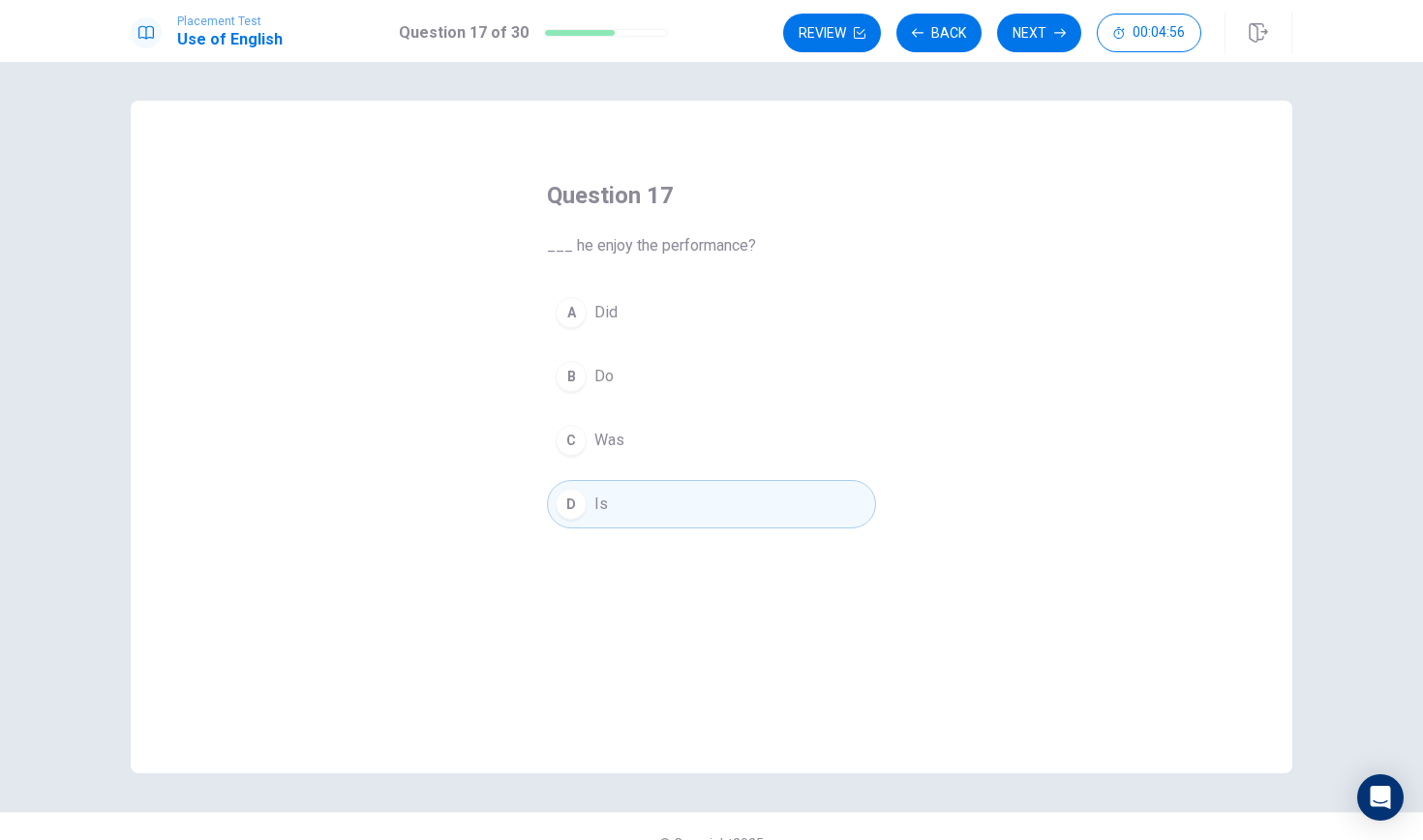
click at [1024, 12] on div "Review Back Next 00:04:56" at bounding box center [1037, 33] width 509 height 43
click at [1024, 23] on button "Next" at bounding box center [1039, 33] width 85 height 39
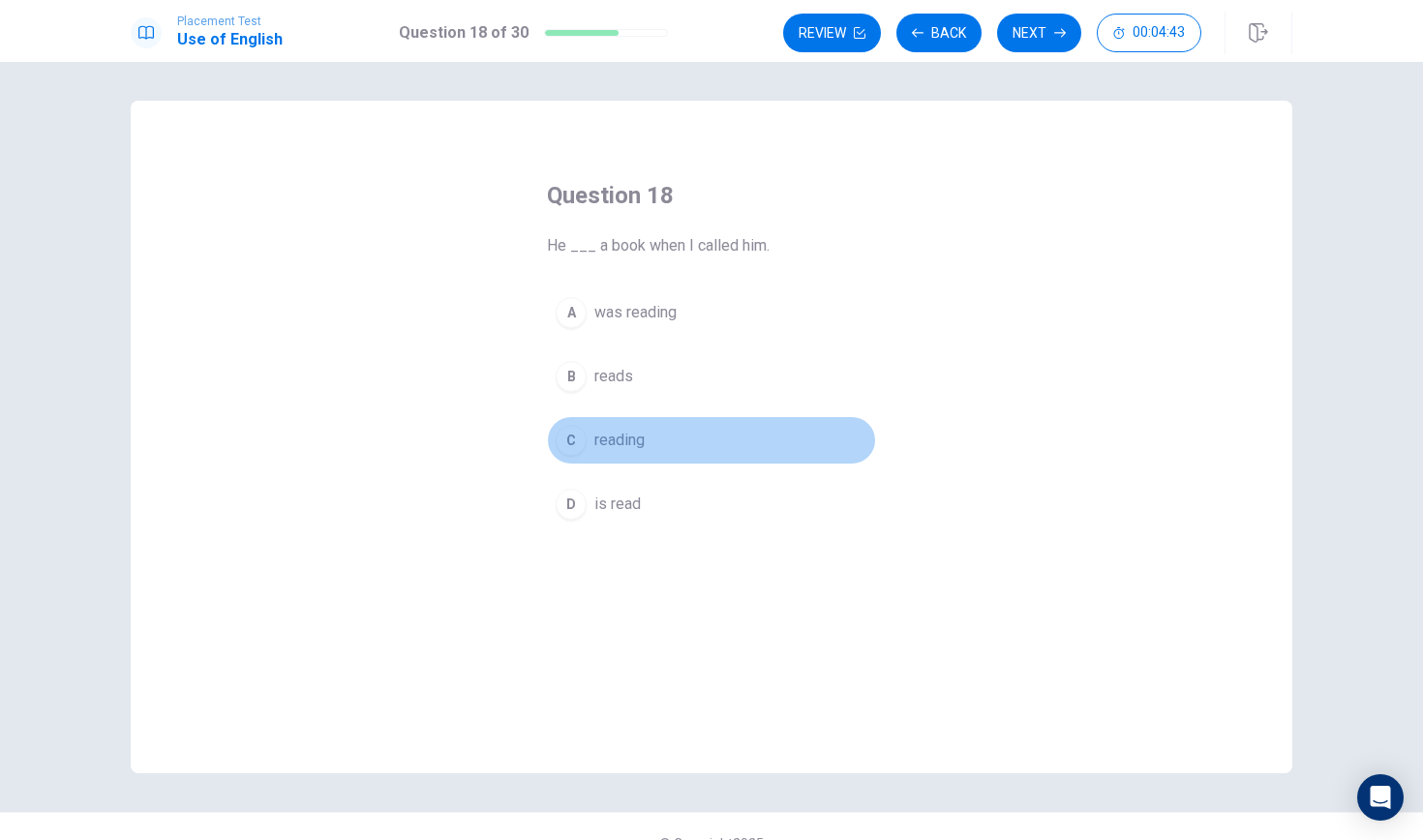
click at [571, 441] on div "C" at bounding box center [571, 440] width 31 height 31
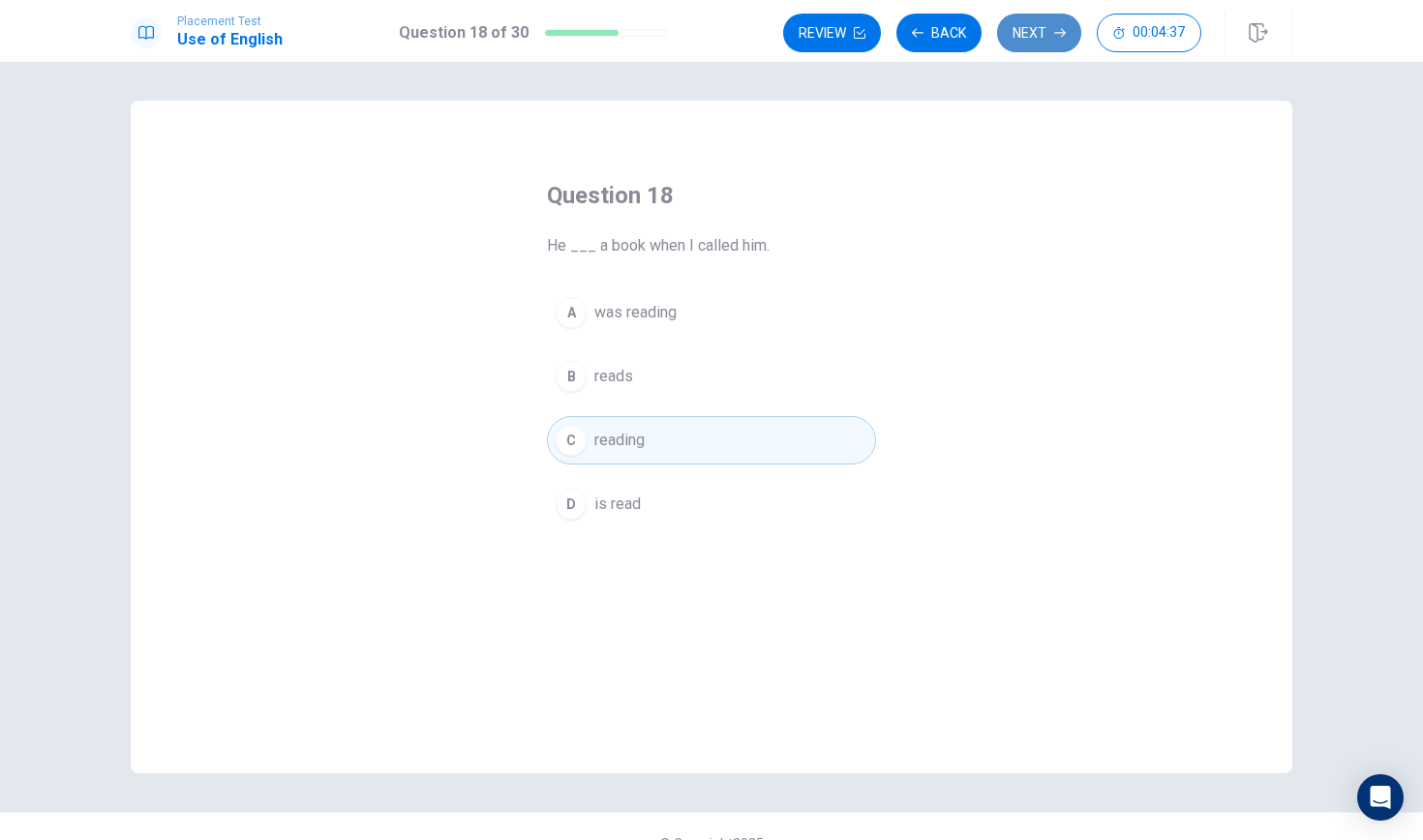
click at [1036, 23] on button "Next" at bounding box center [1039, 33] width 85 height 39
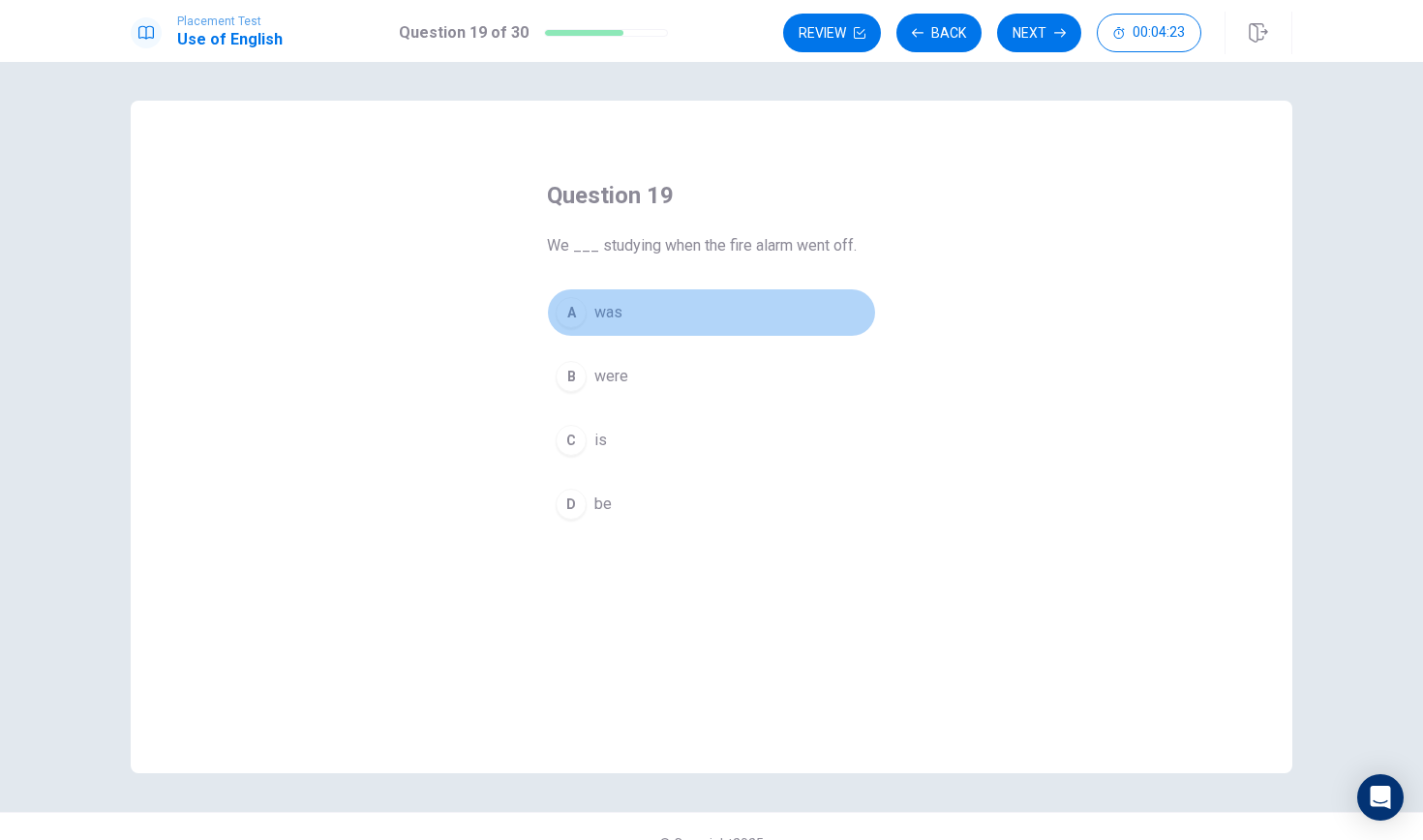
click at [582, 313] on div "A" at bounding box center [571, 312] width 31 height 31
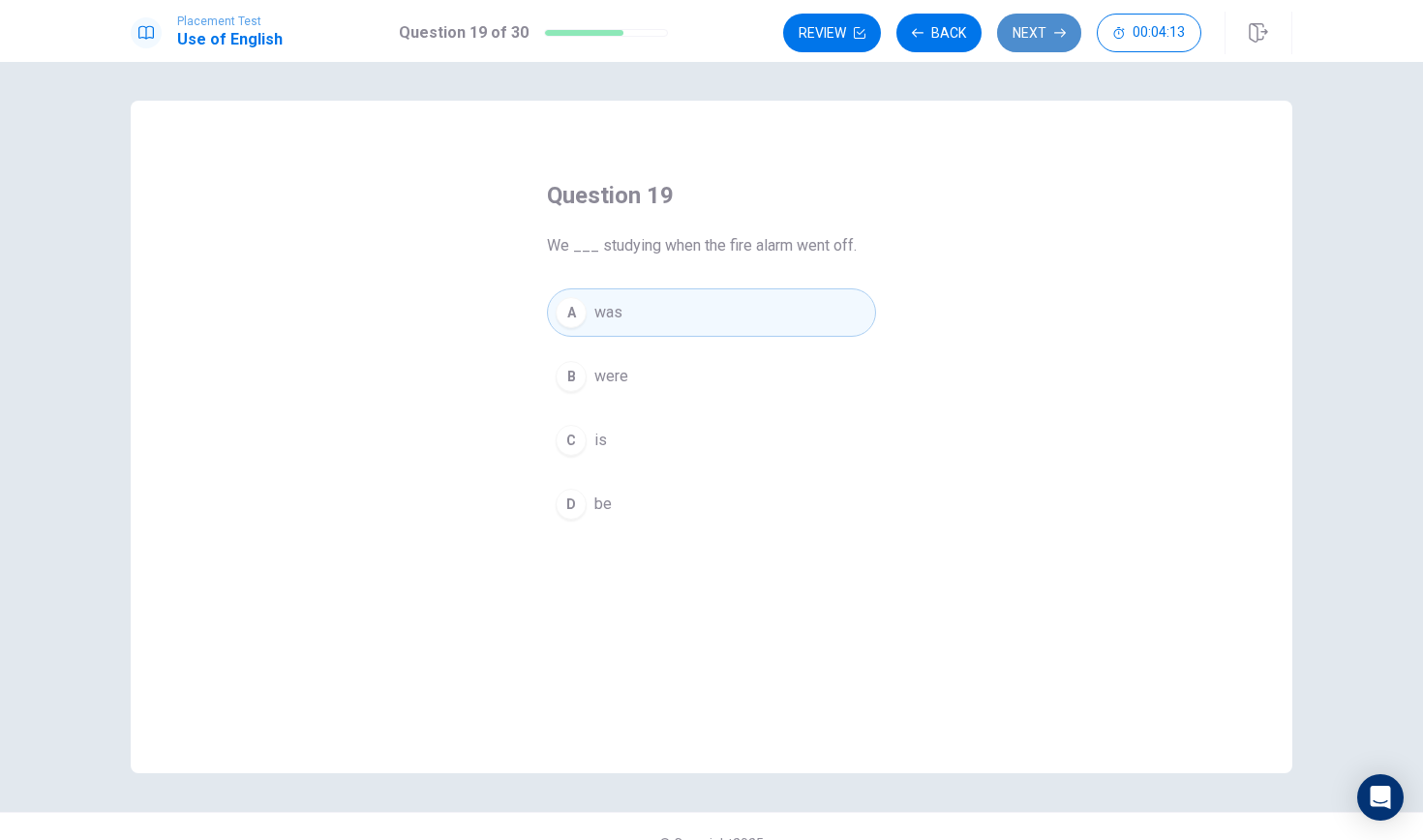
click at [1054, 32] on icon "button" at bounding box center [1060, 33] width 12 height 12
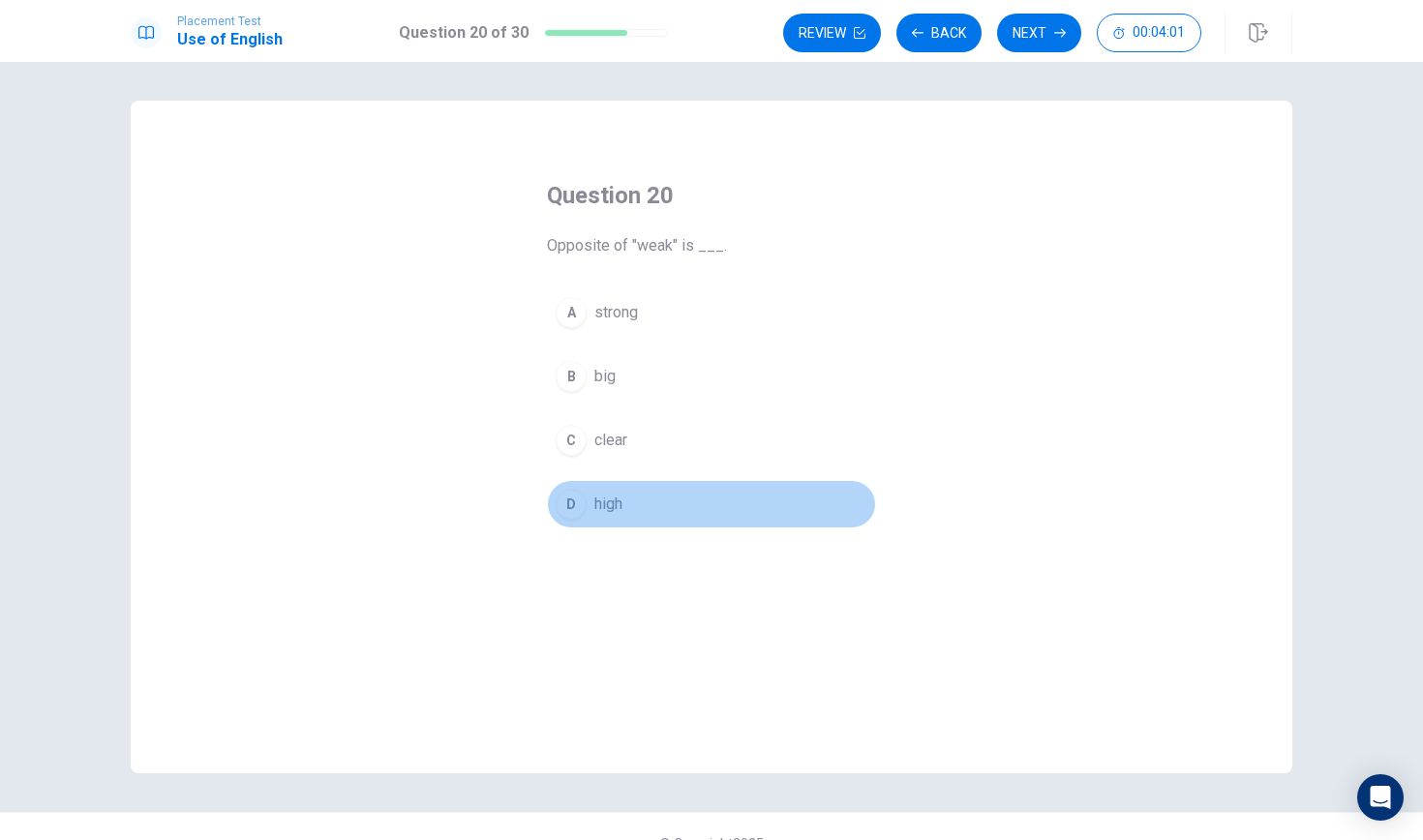
click at [573, 507] on div "D" at bounding box center [571, 504] width 31 height 31
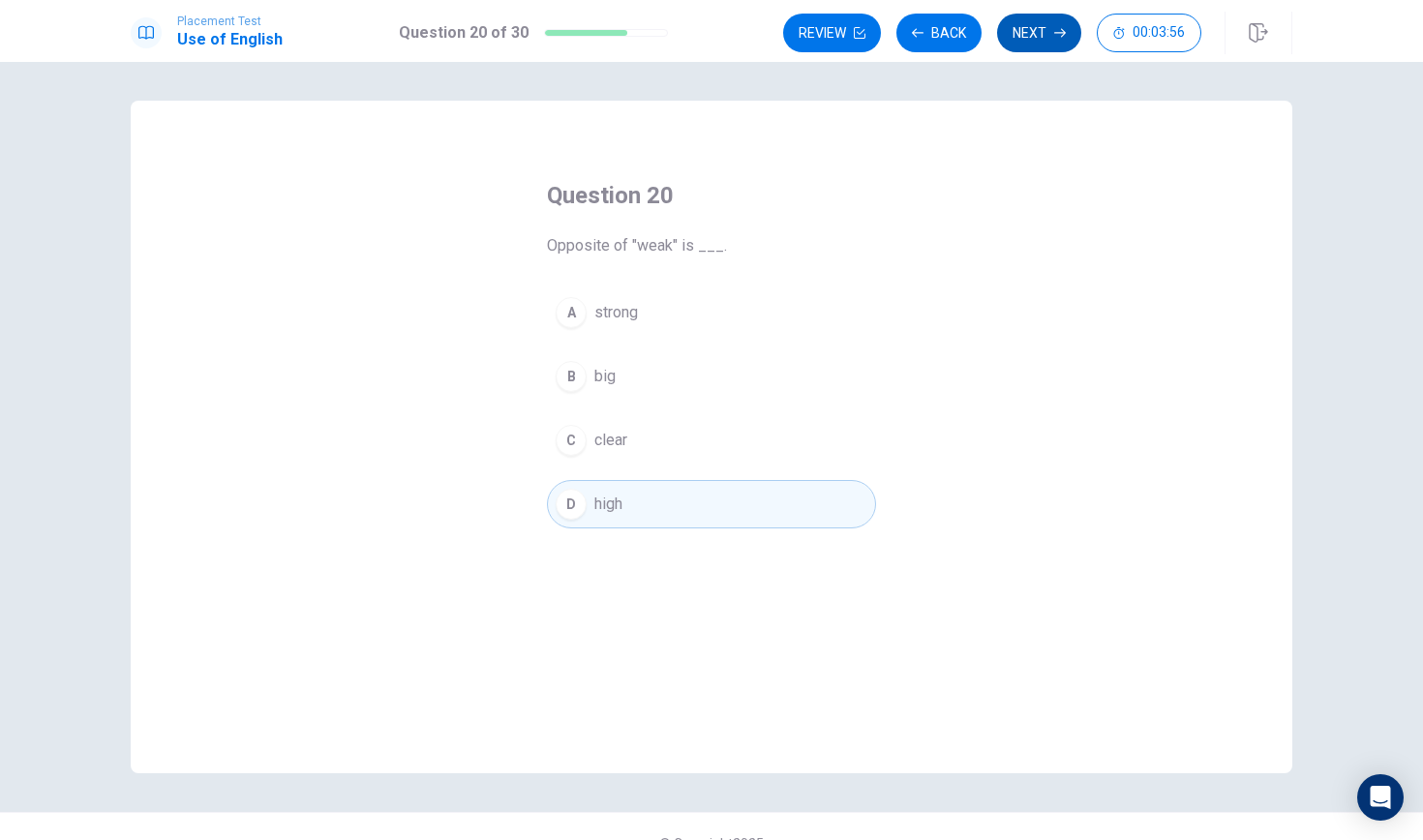
click at [1021, 47] on button "Next" at bounding box center [1039, 33] width 85 height 39
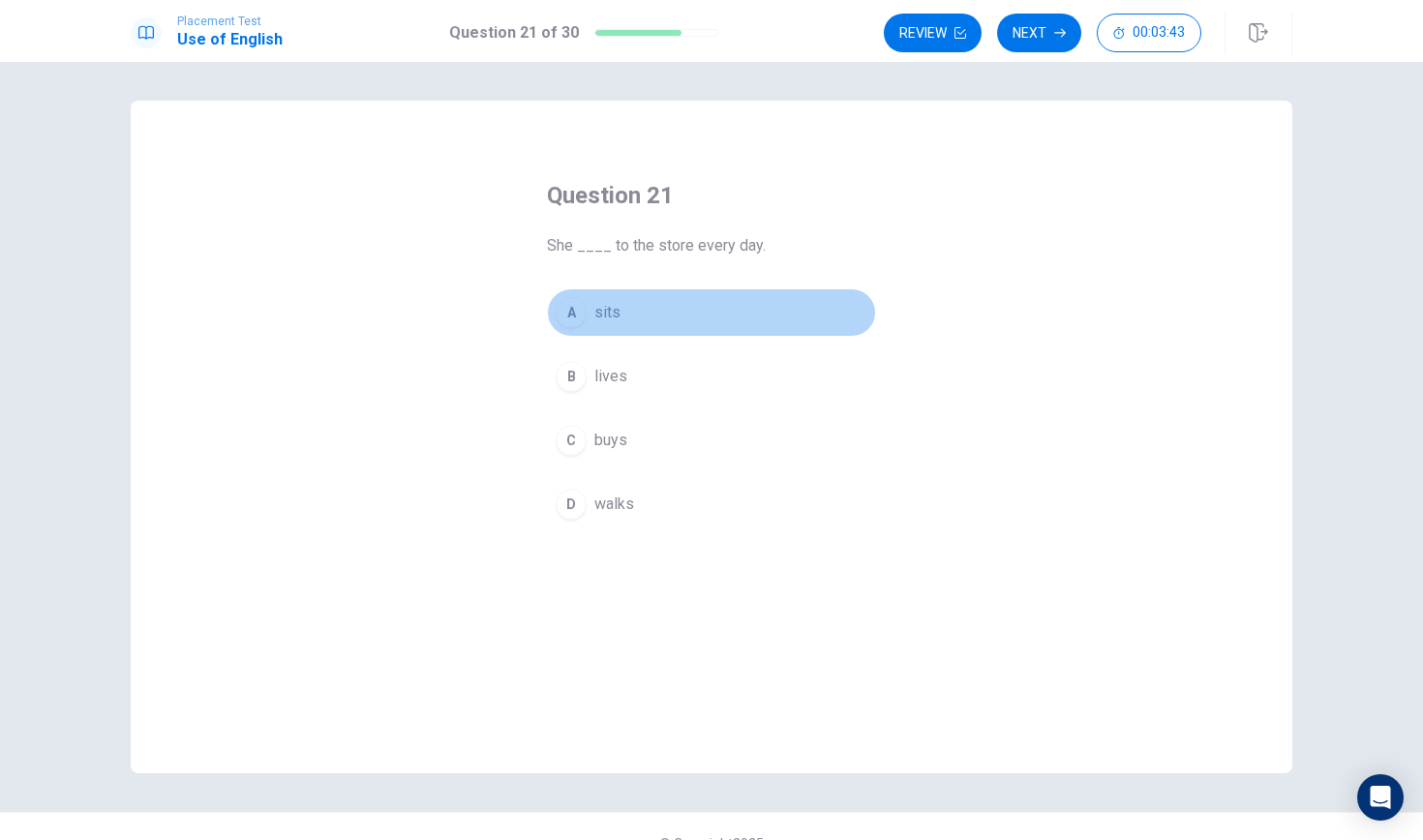
click at [573, 315] on div "A" at bounding box center [571, 312] width 31 height 31
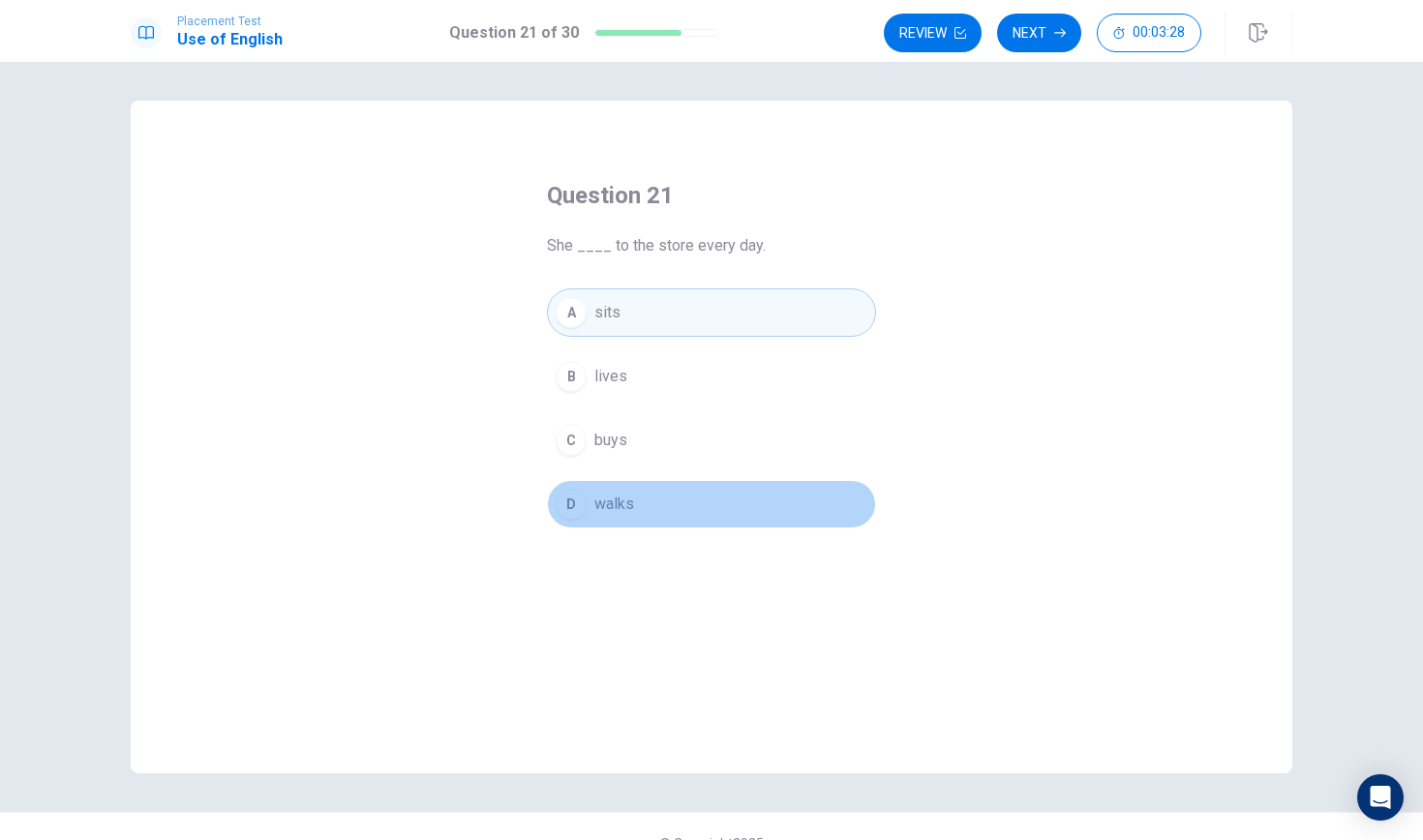
click at [575, 504] on div "D" at bounding box center [571, 504] width 31 height 31
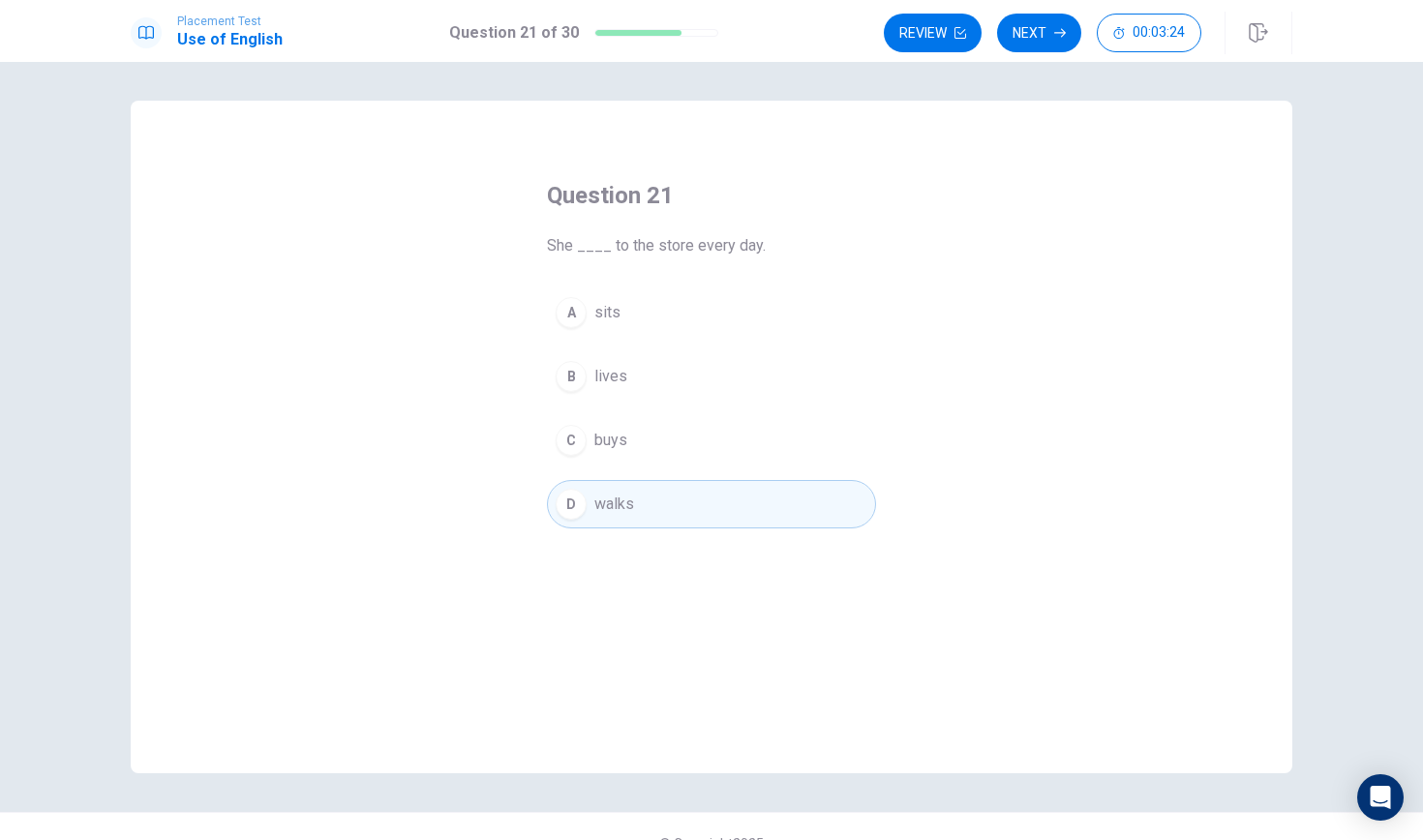
click at [569, 446] on div "C" at bounding box center [571, 440] width 31 height 31
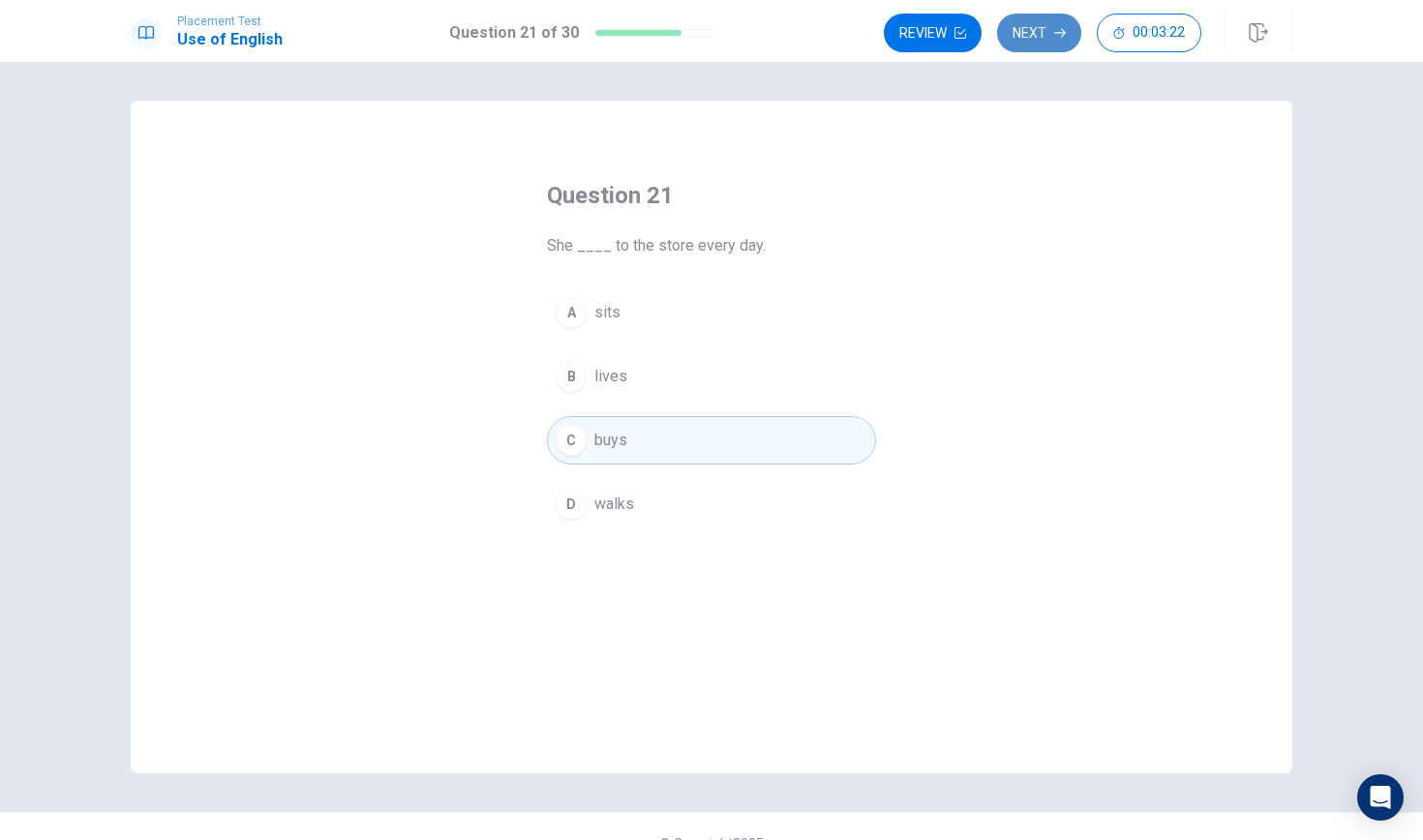
click at [1039, 35] on button "Next" at bounding box center [1039, 33] width 85 height 39
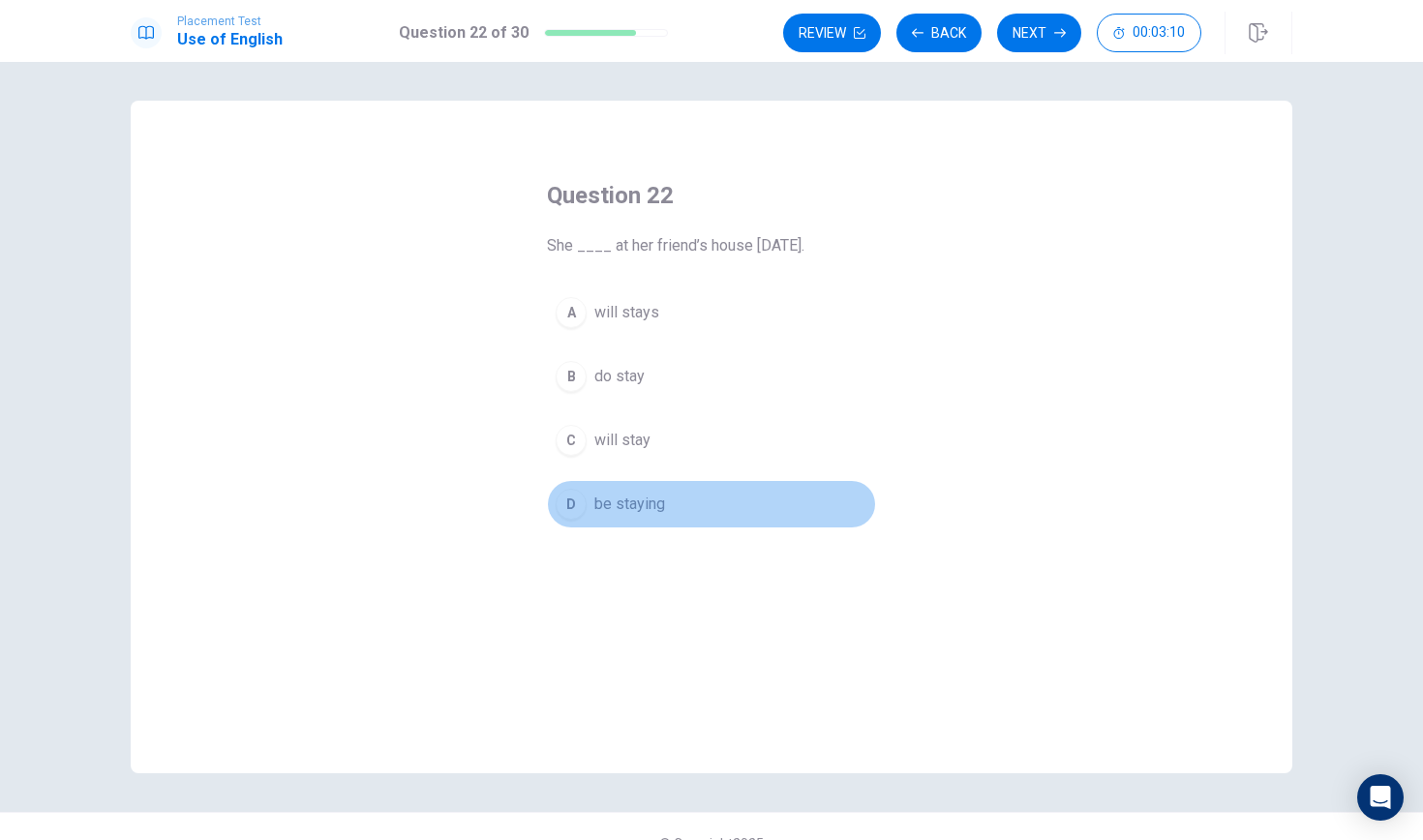
click at [572, 509] on div "D" at bounding box center [571, 504] width 31 height 31
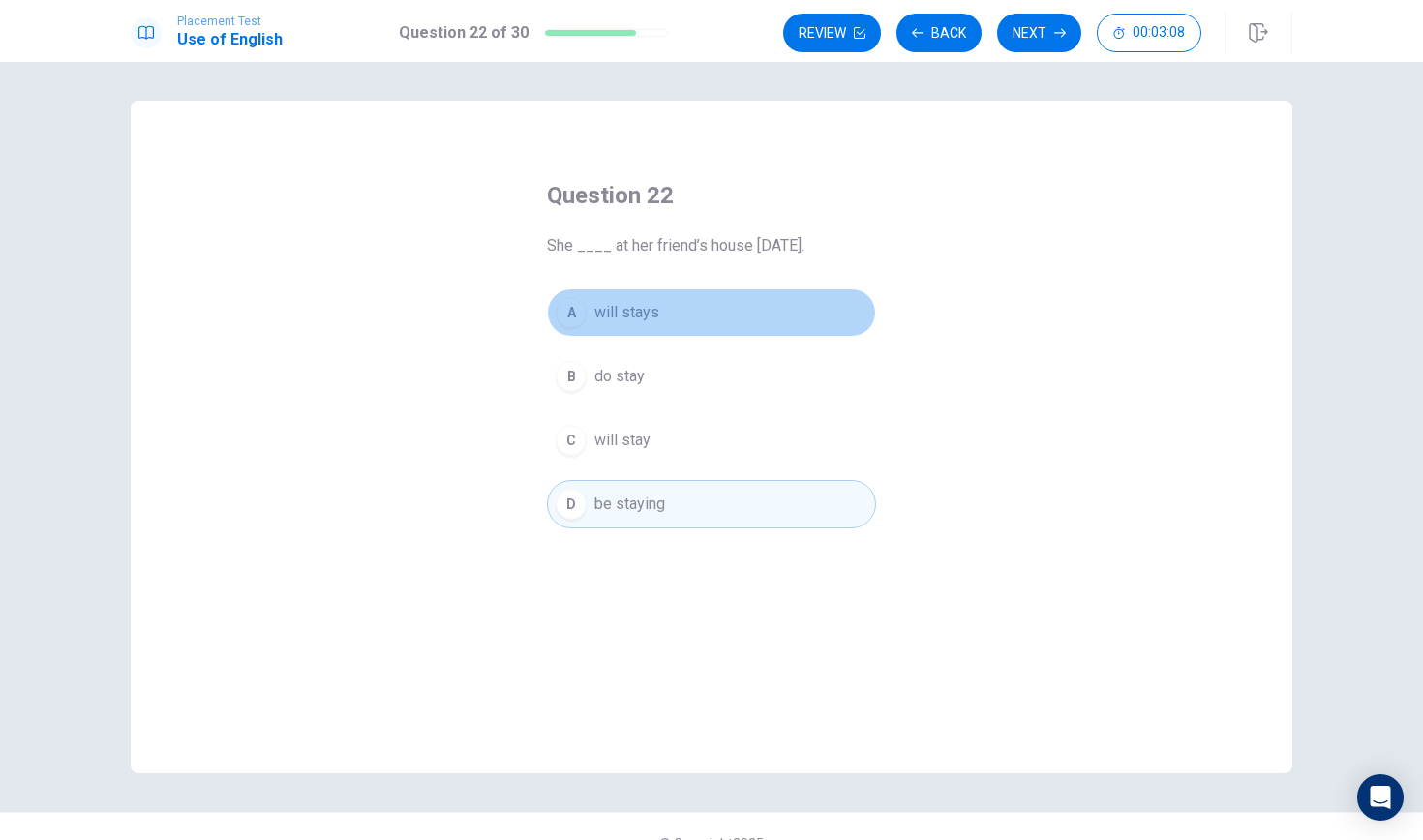
click at [573, 311] on div "A" at bounding box center [571, 312] width 31 height 31
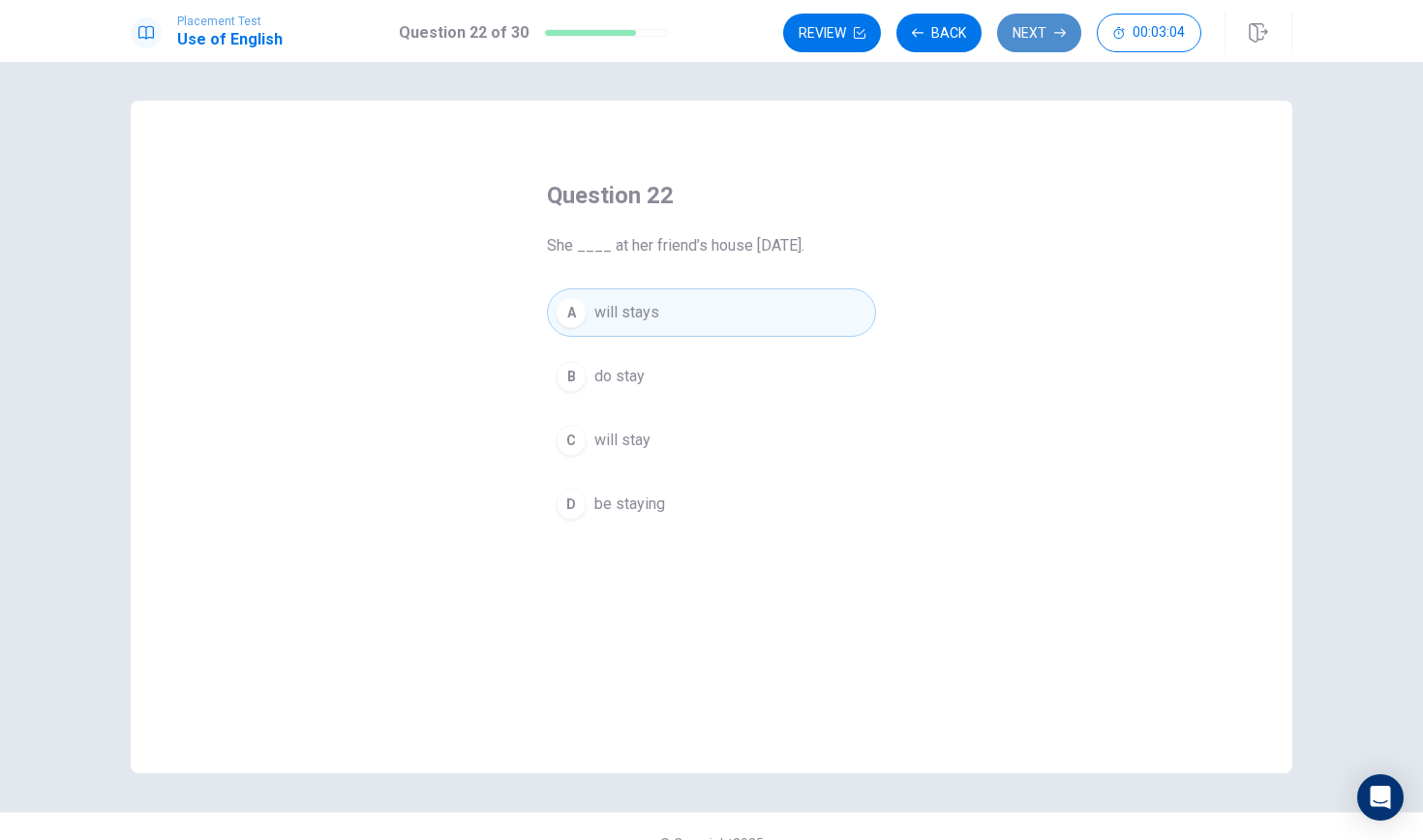
click at [1041, 33] on button "Next" at bounding box center [1039, 33] width 85 height 39
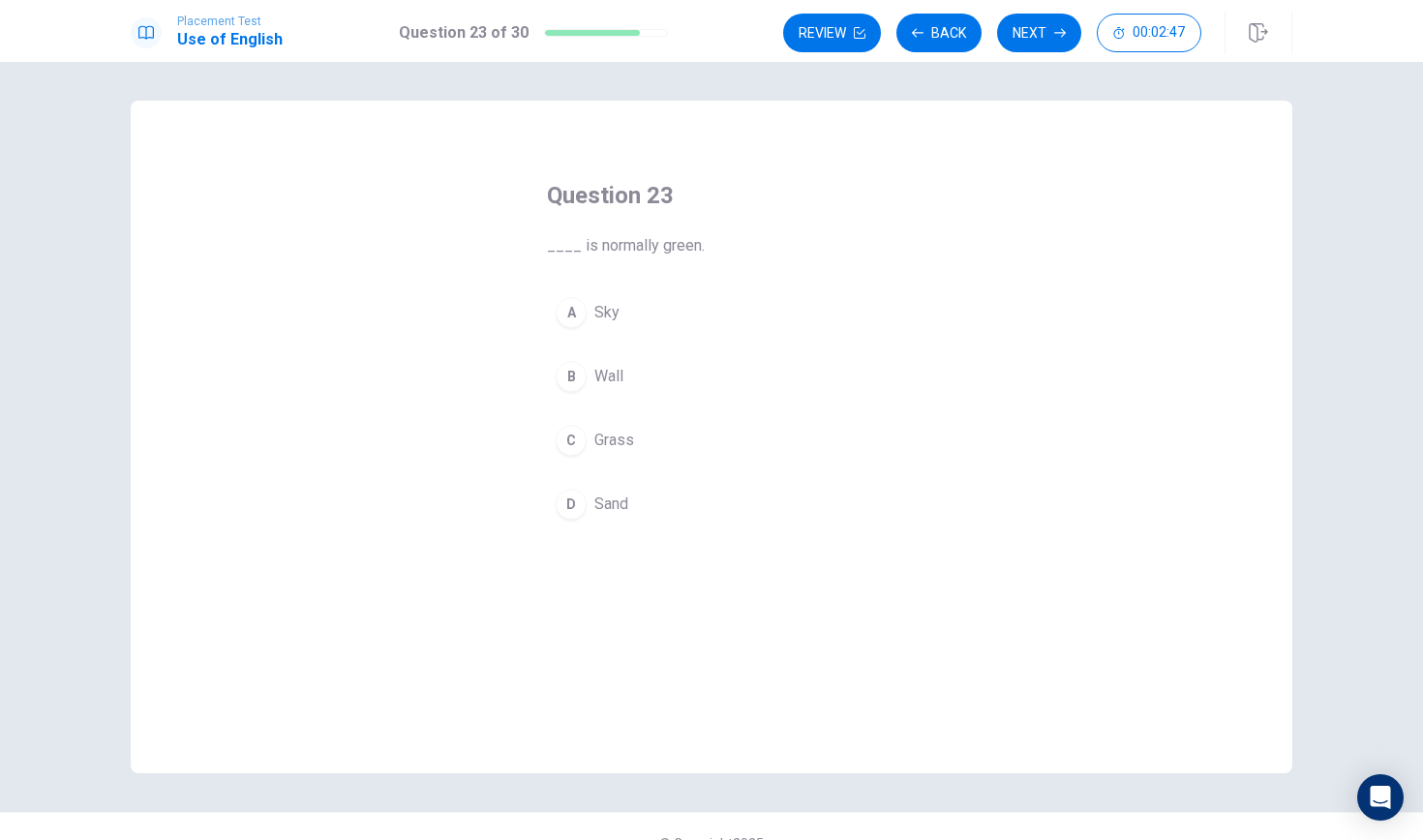
click at [569, 505] on div "D" at bounding box center [571, 504] width 31 height 31
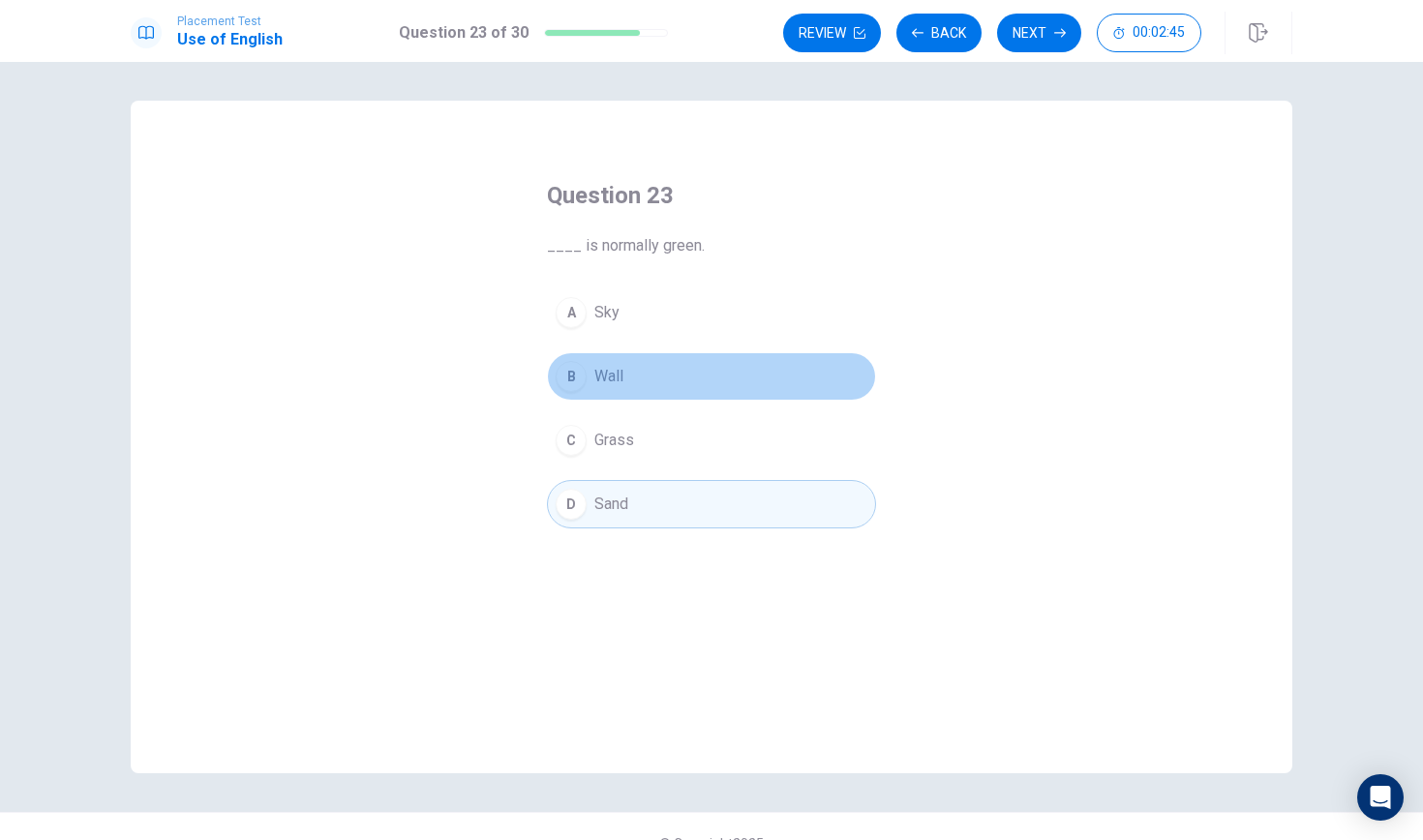
click at [571, 378] on div "B" at bounding box center [571, 376] width 31 height 31
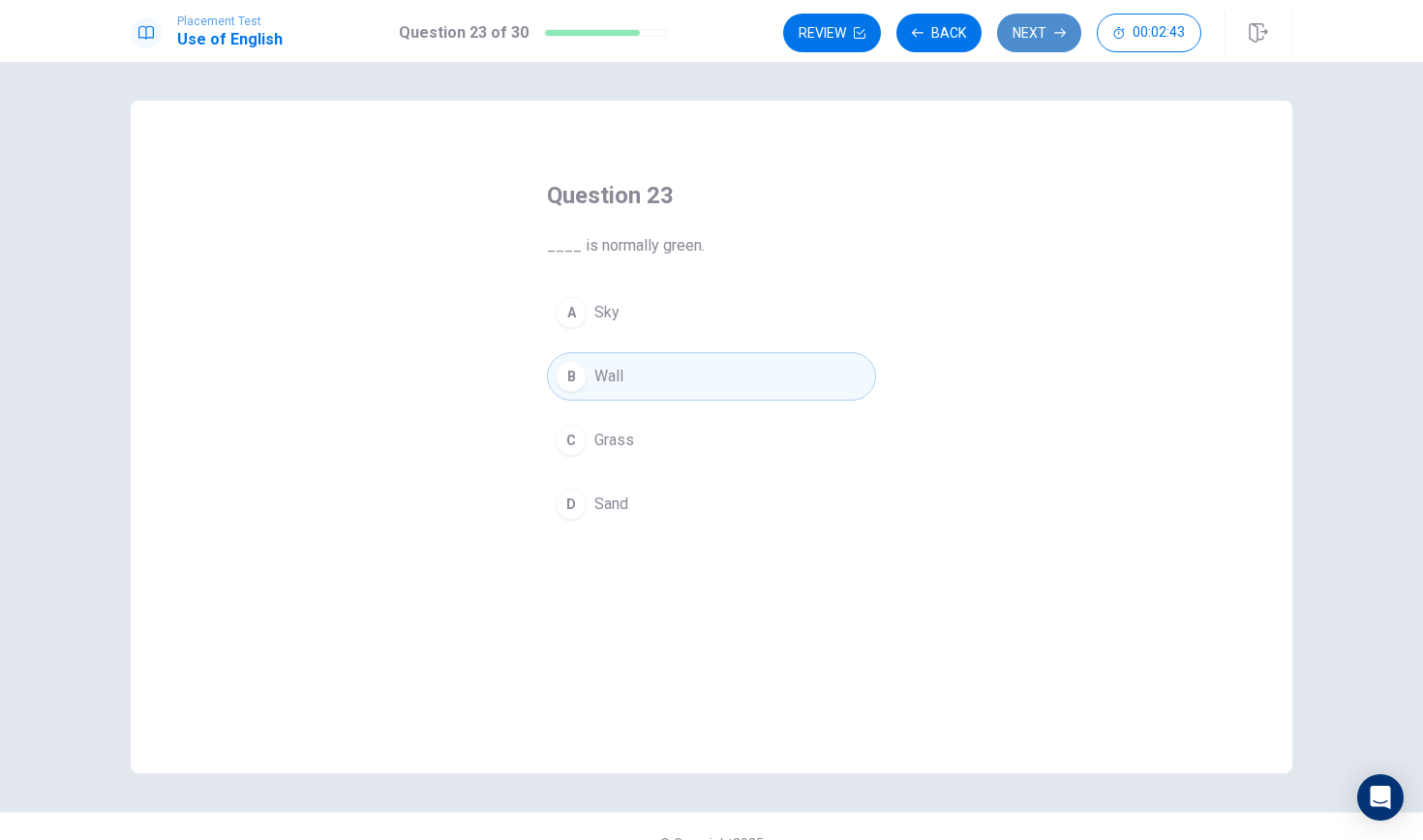
click at [1031, 25] on button "Next" at bounding box center [1039, 33] width 85 height 39
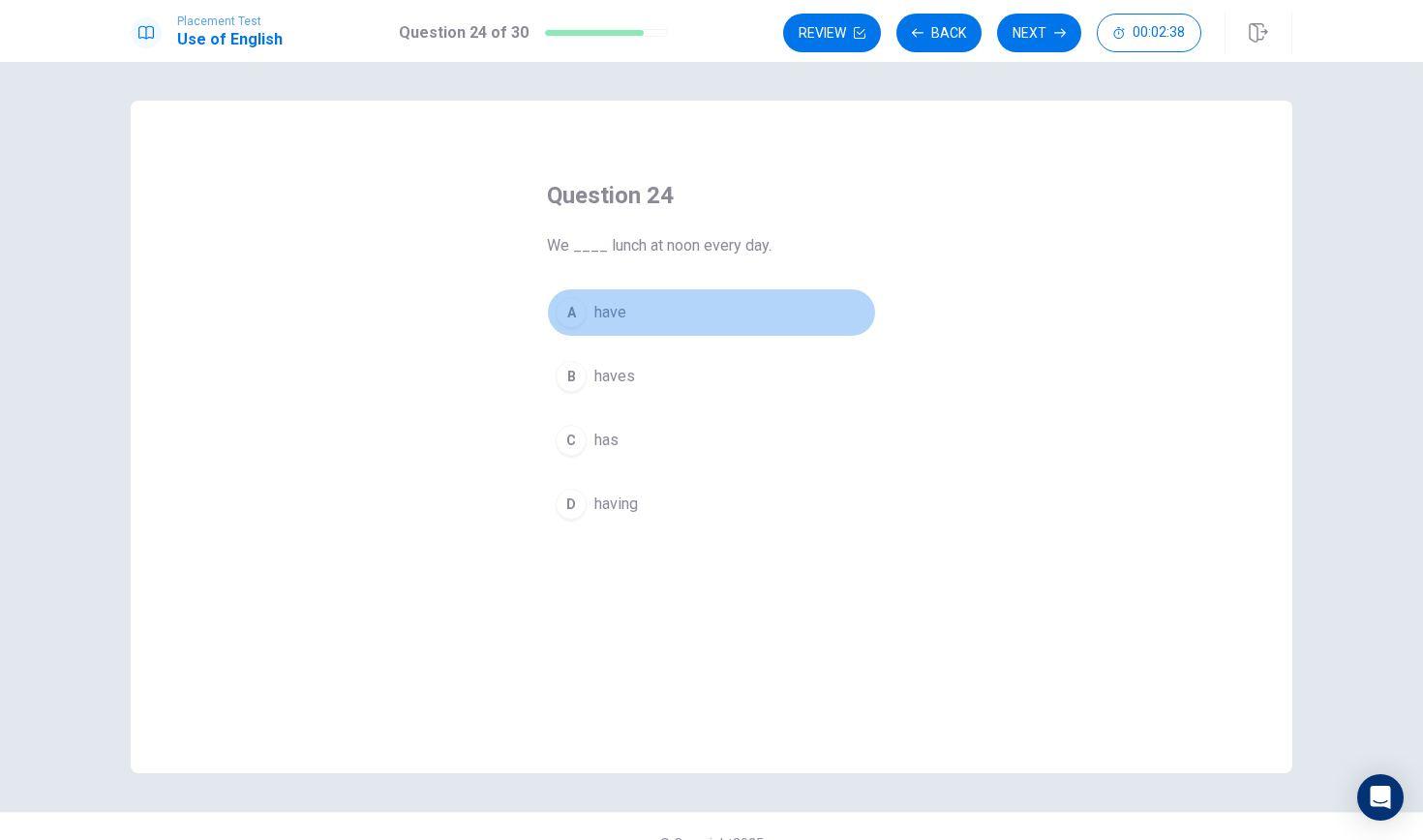
click at [564, 319] on div "A" at bounding box center [571, 312] width 31 height 31
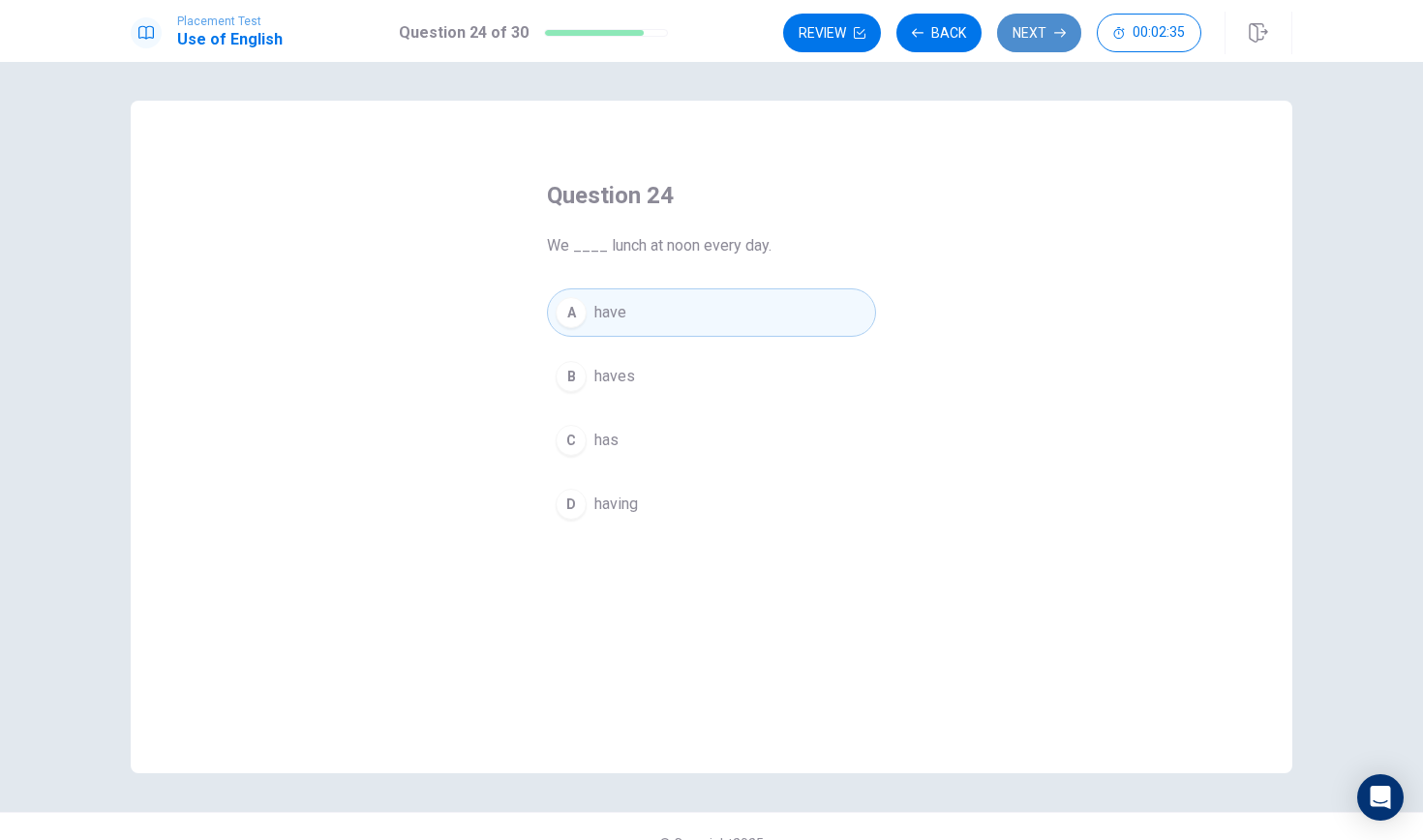
click at [1055, 33] on icon "button" at bounding box center [1060, 33] width 12 height 9
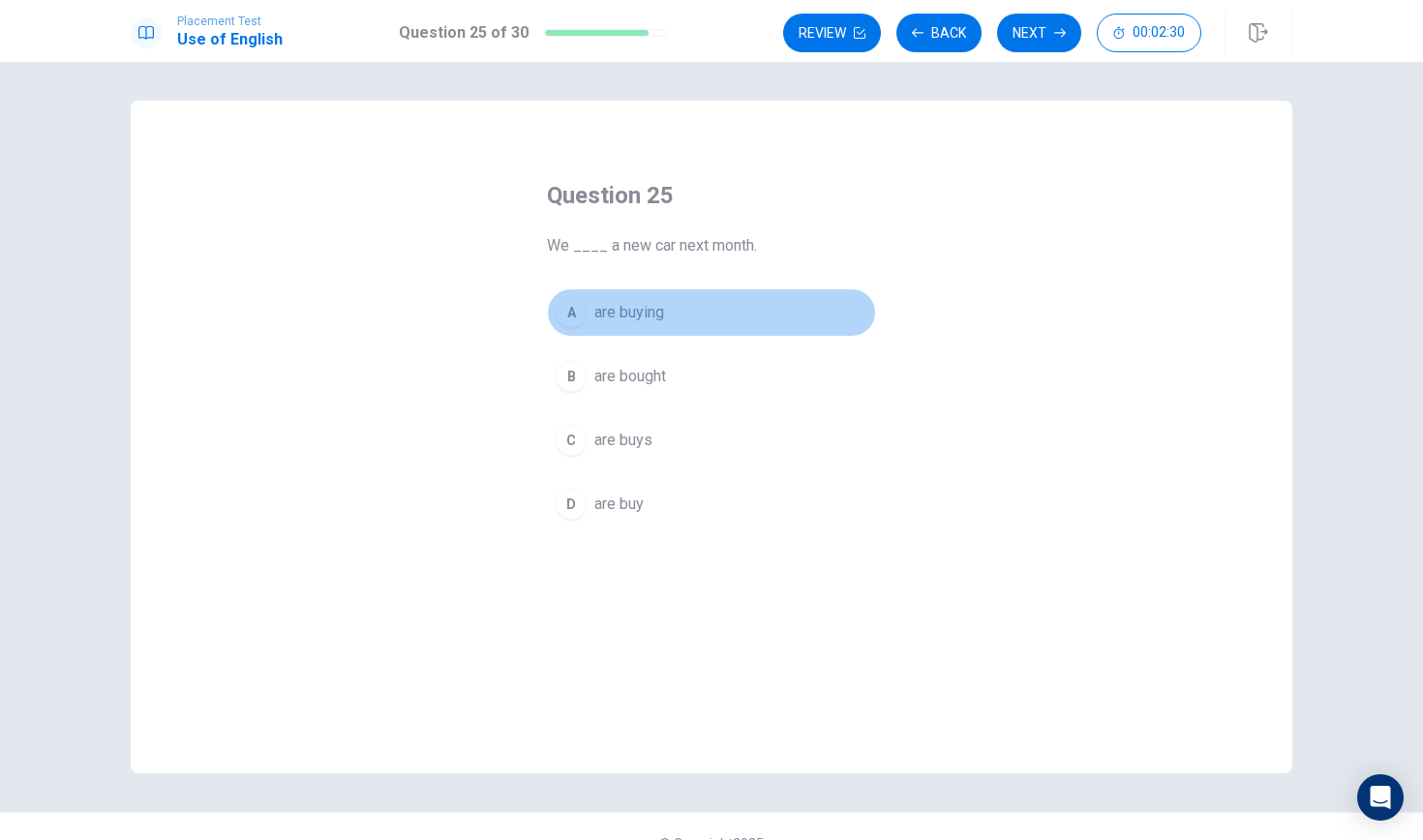
click at [570, 314] on div "A" at bounding box center [571, 312] width 31 height 31
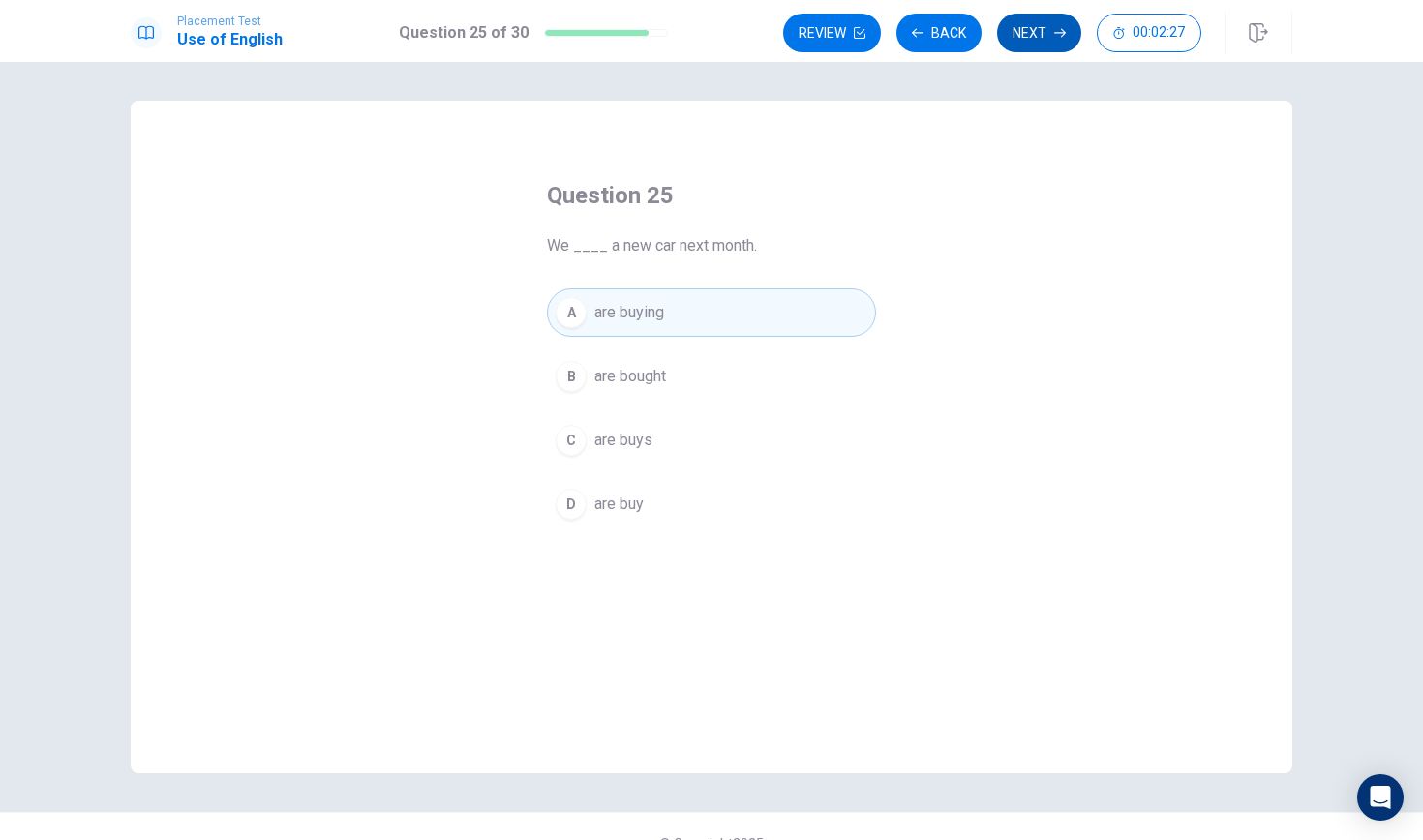
click at [1049, 35] on button "Next" at bounding box center [1039, 33] width 85 height 39
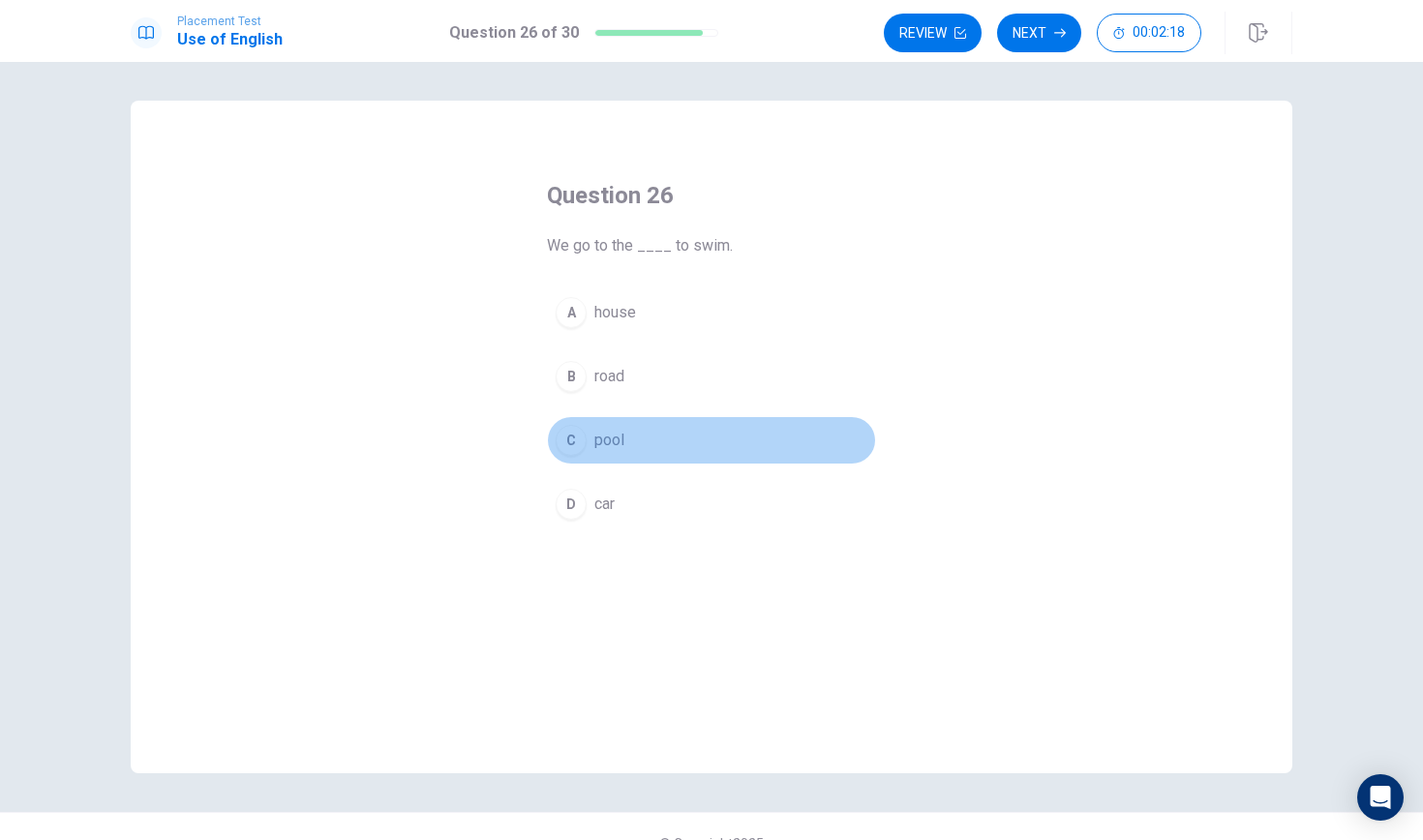
click at [567, 446] on div "C" at bounding box center [571, 440] width 31 height 31
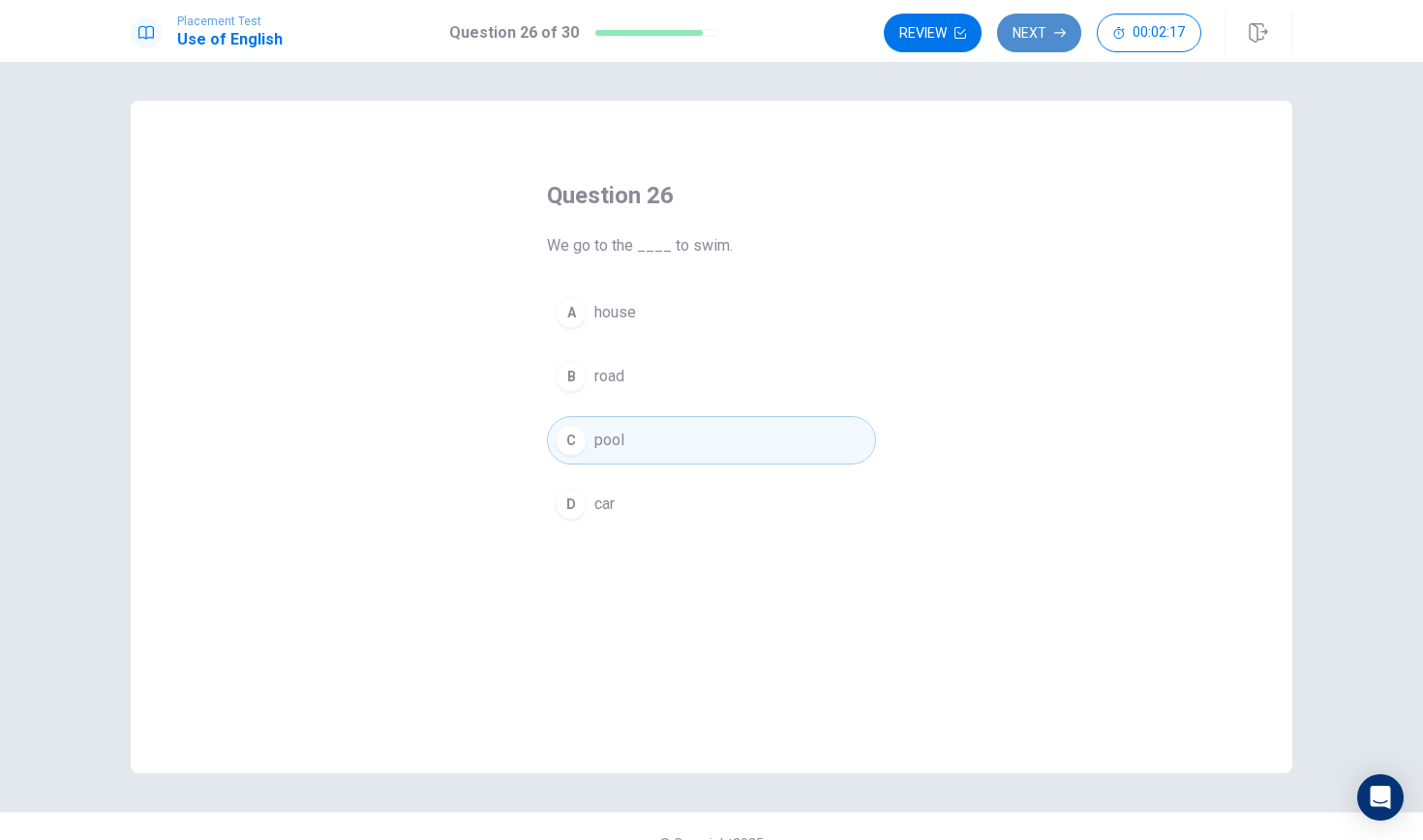
click at [1032, 32] on button "Next" at bounding box center [1039, 33] width 85 height 39
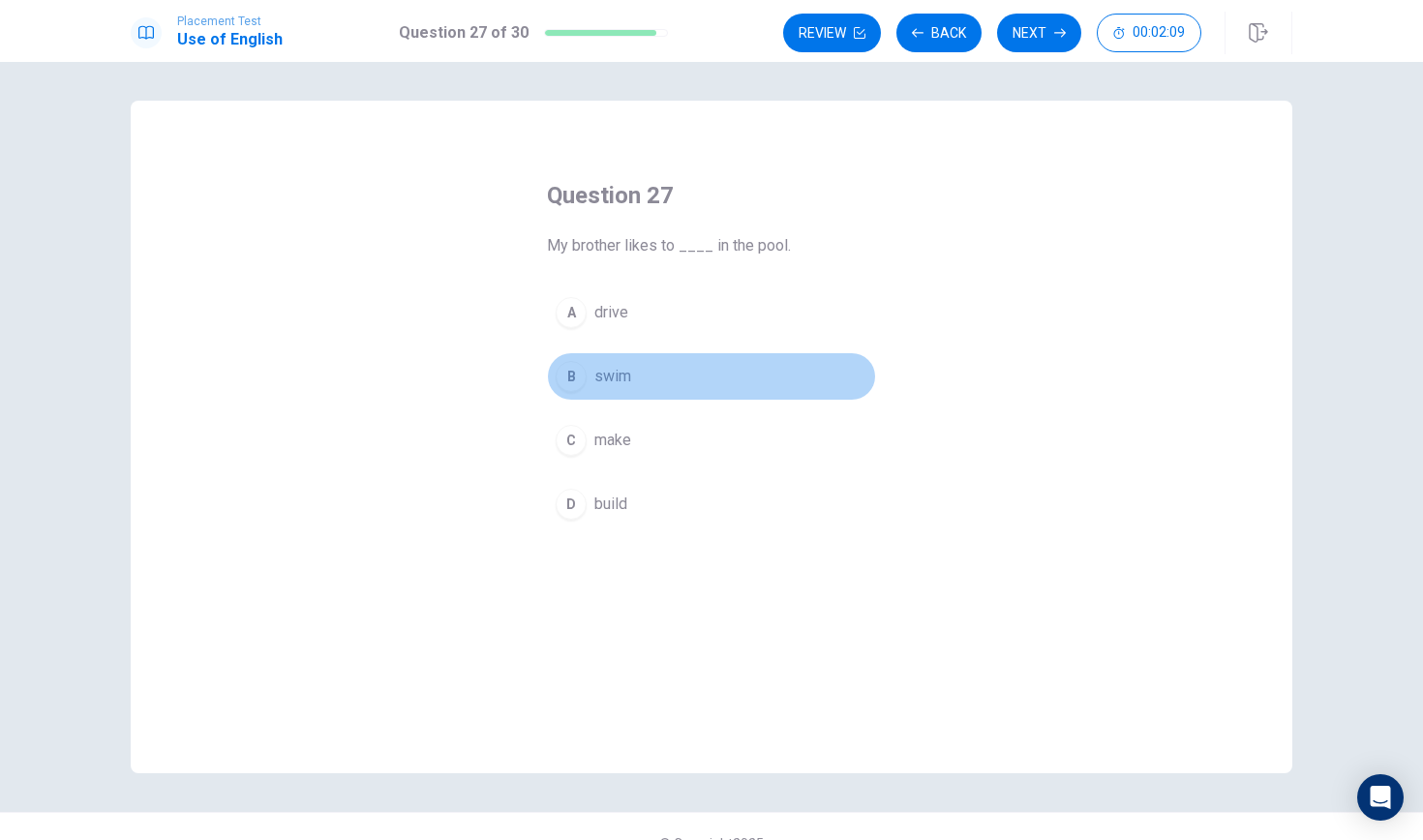
click at [575, 381] on div "B" at bounding box center [571, 376] width 31 height 31
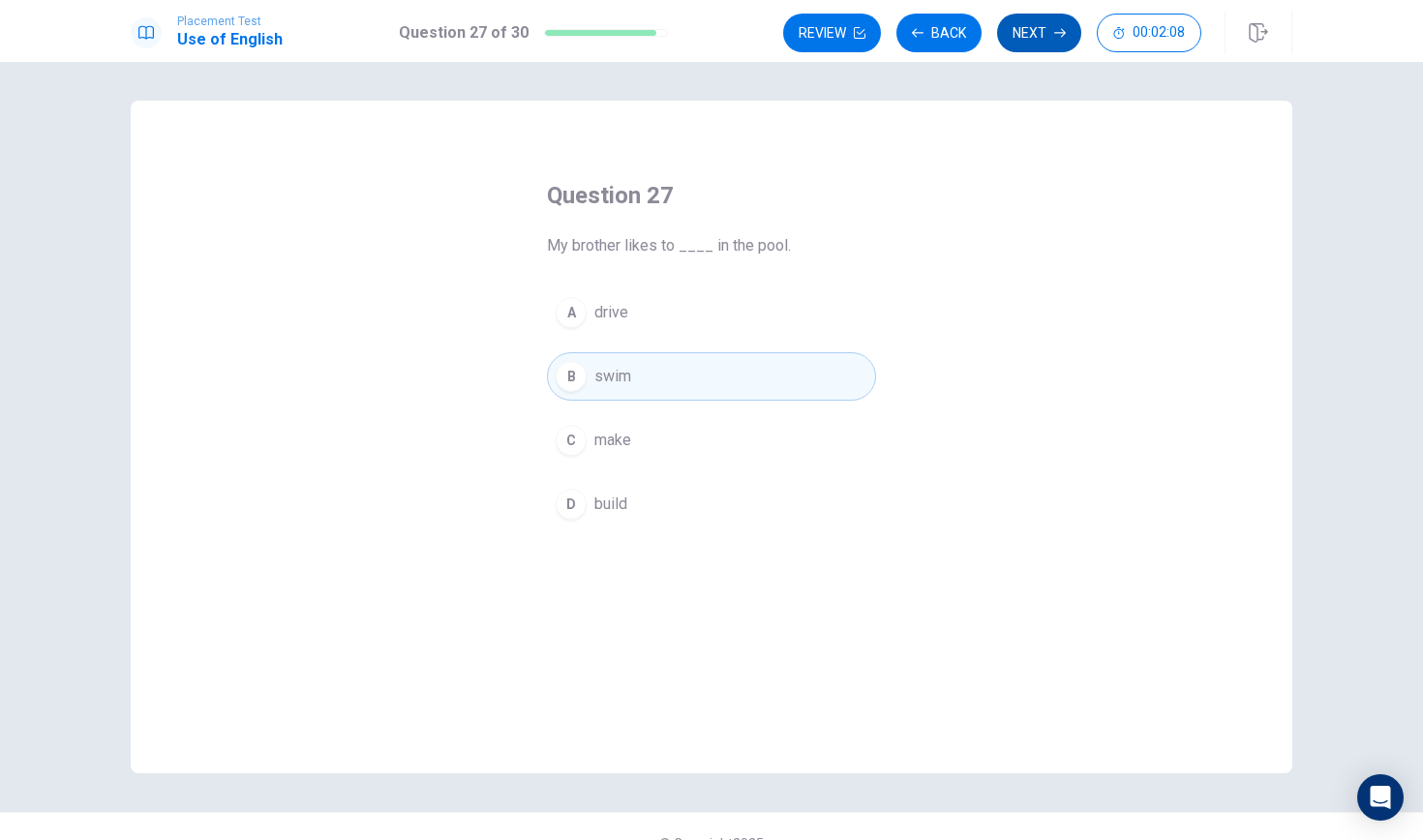
click at [1015, 41] on button "Next" at bounding box center [1039, 33] width 85 height 39
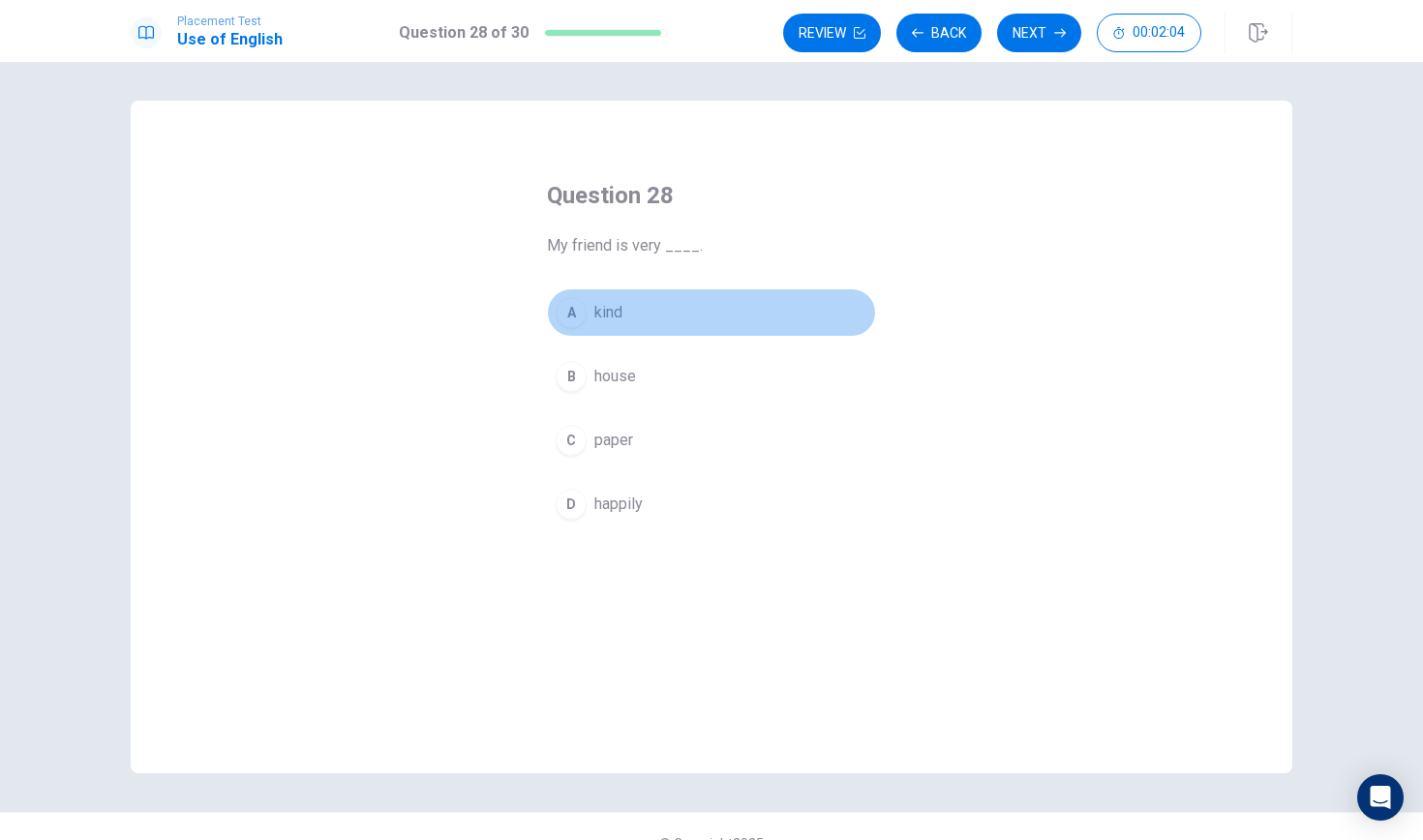
click at [570, 312] on div "A" at bounding box center [571, 312] width 31 height 31
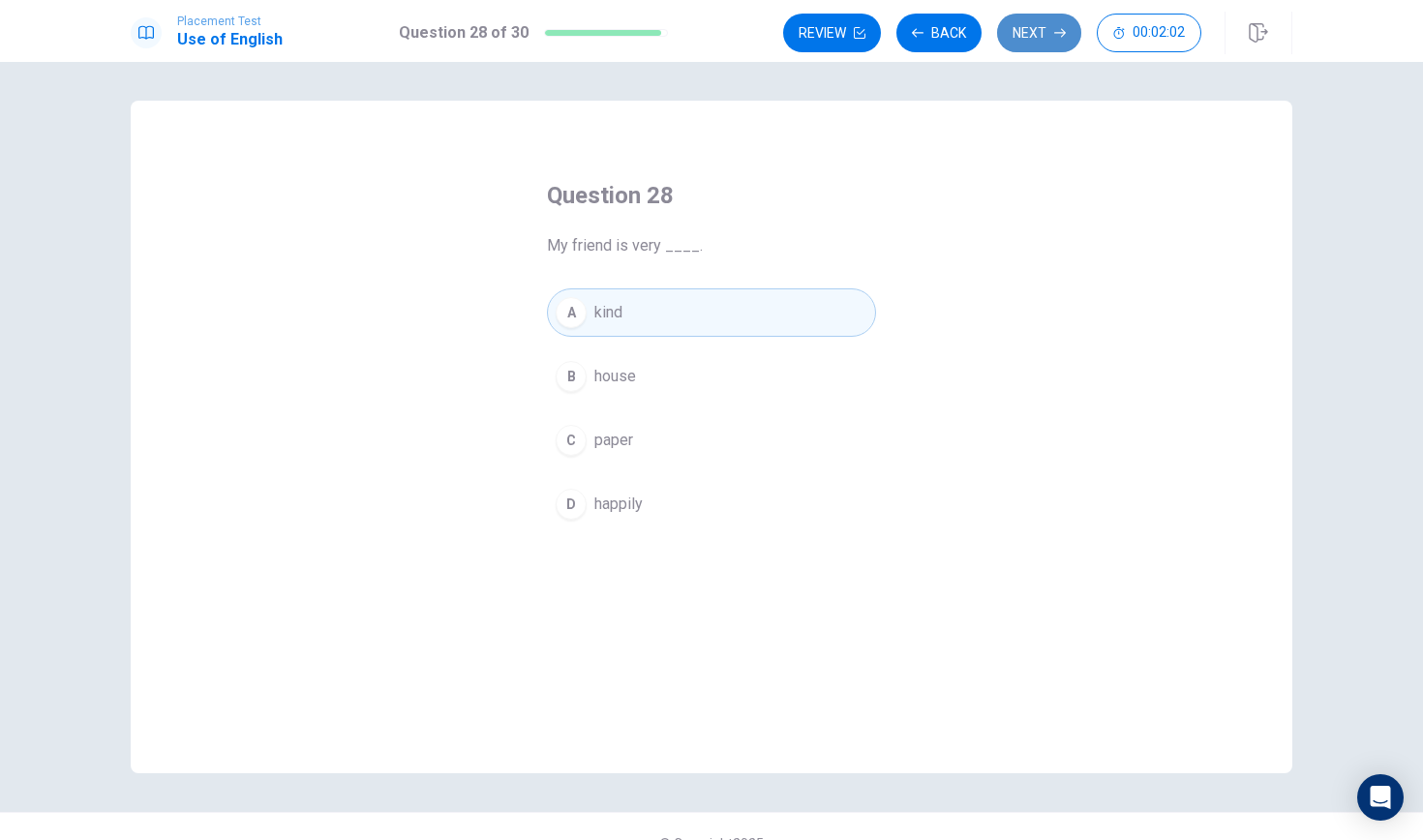
click at [1010, 43] on button "Next" at bounding box center [1039, 33] width 85 height 39
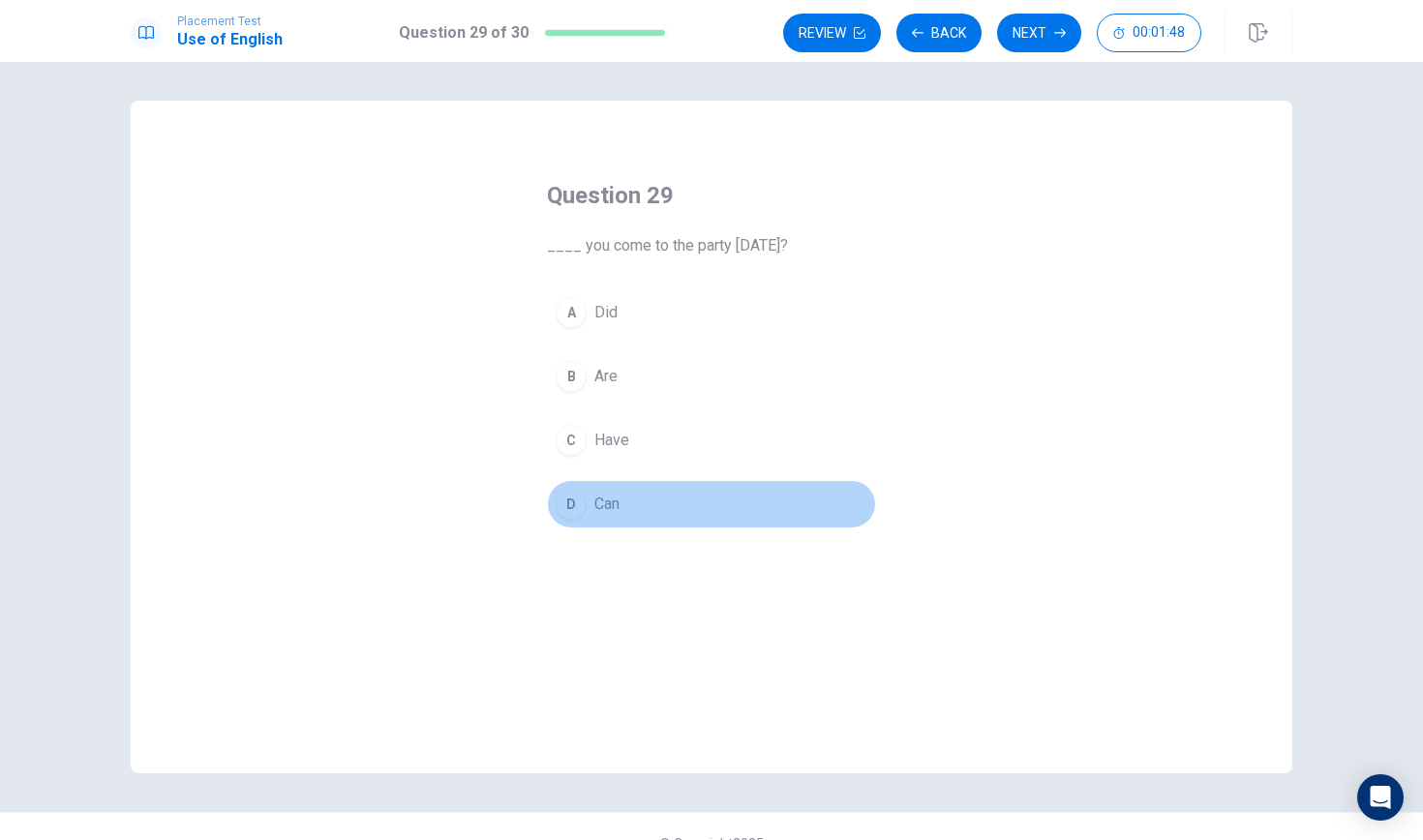
click at [568, 502] on div "D" at bounding box center [571, 504] width 31 height 31
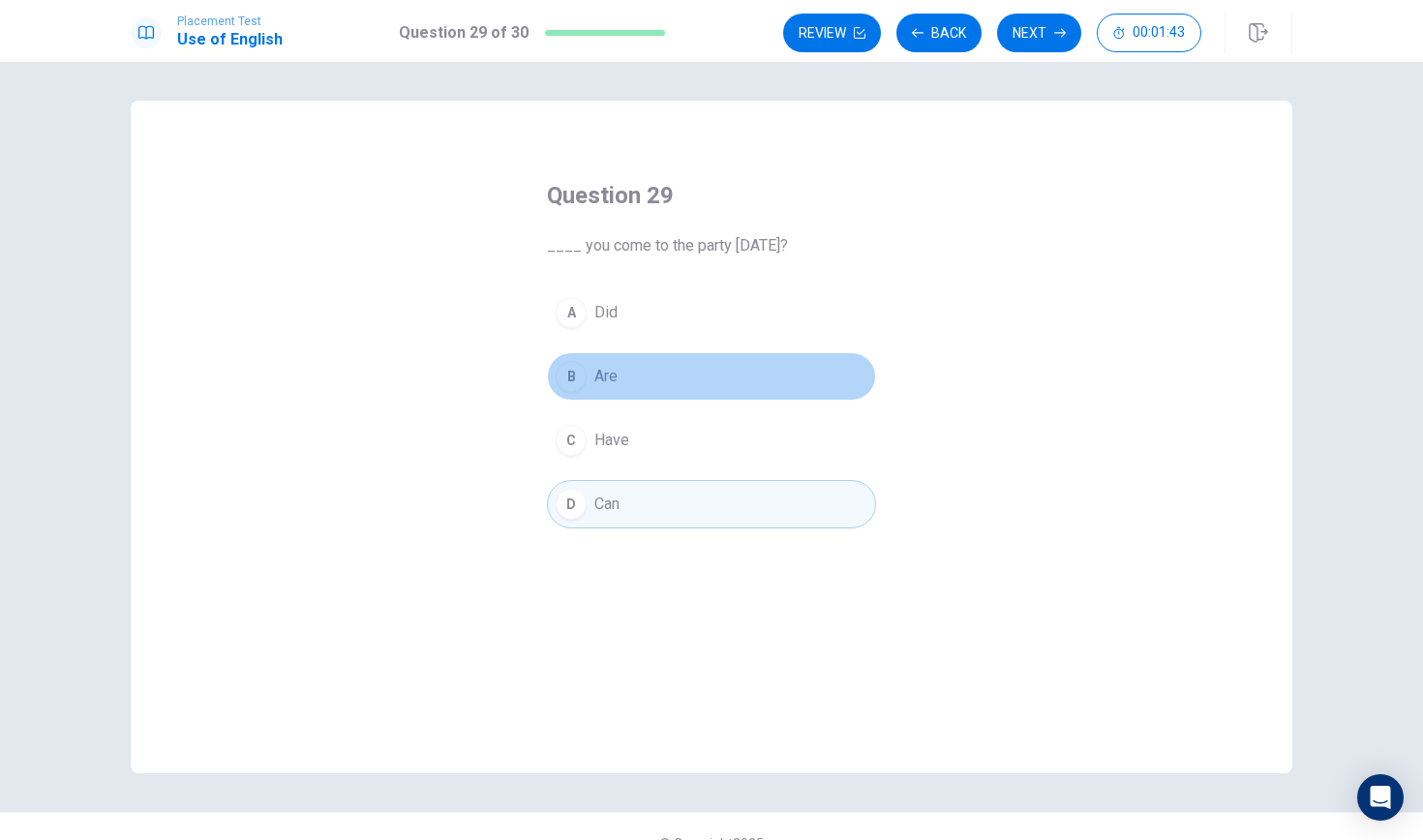
click at [572, 377] on div "B" at bounding box center [571, 376] width 31 height 31
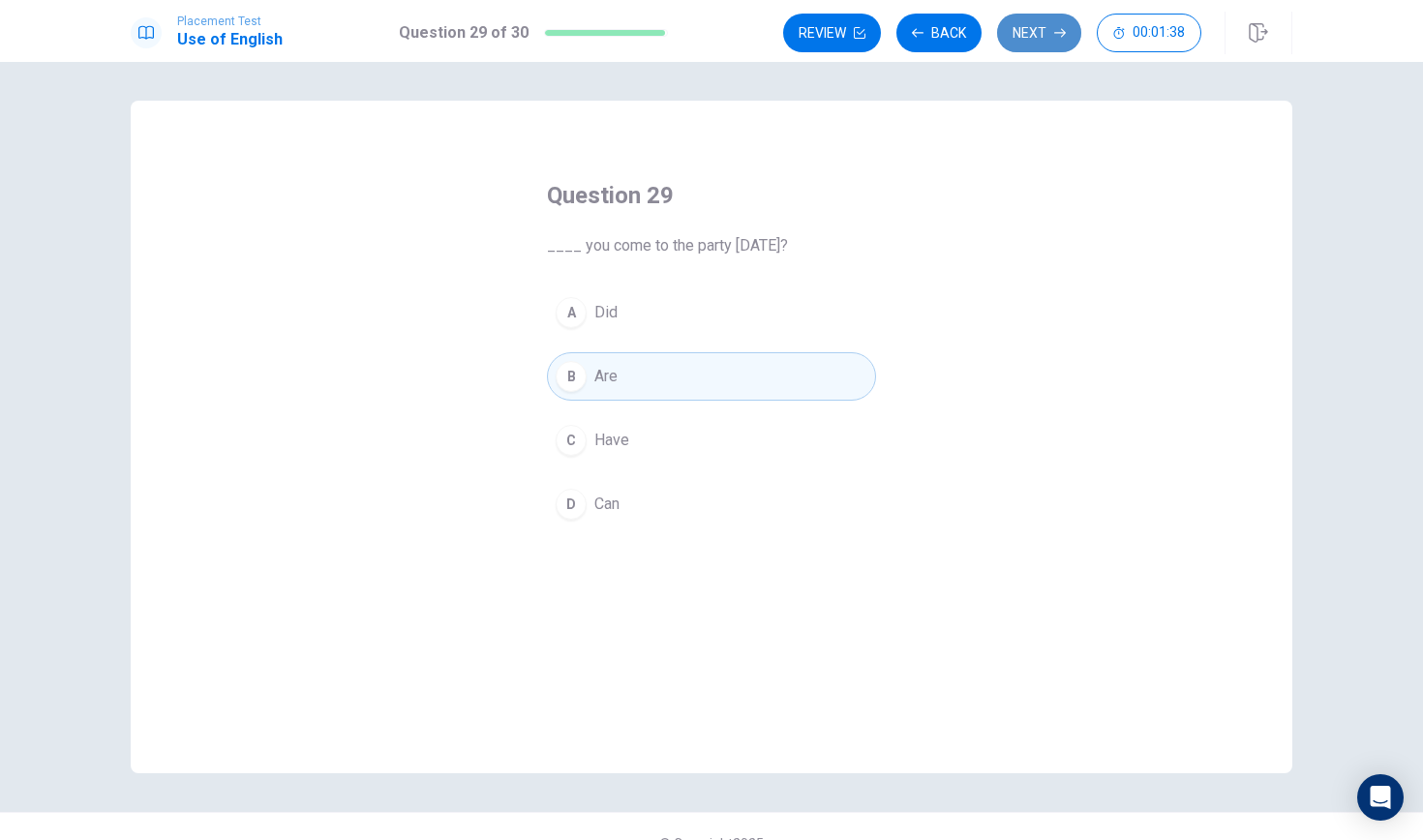
click at [1033, 32] on button "Next" at bounding box center [1039, 33] width 85 height 39
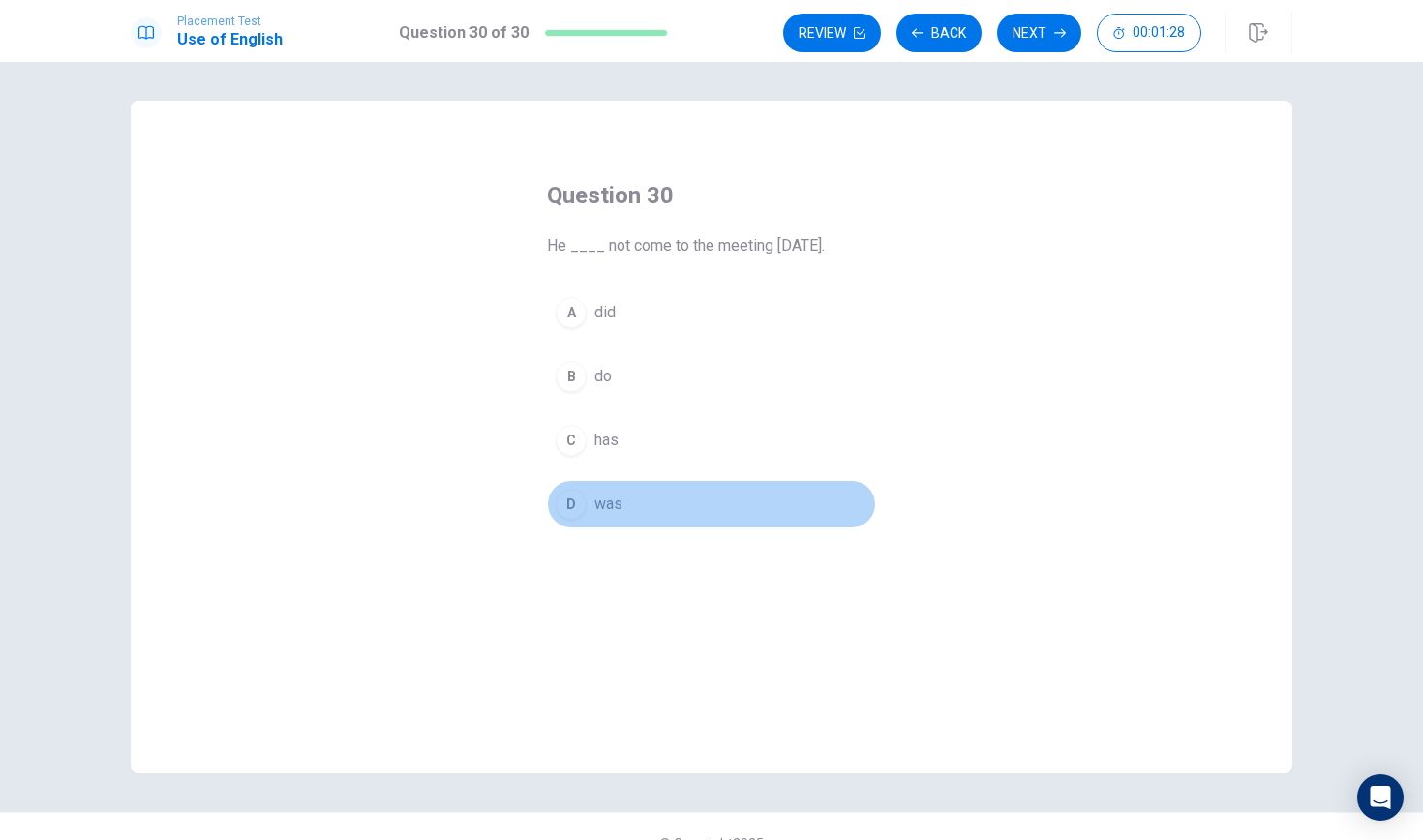
click at [569, 509] on div "D" at bounding box center [571, 504] width 31 height 31
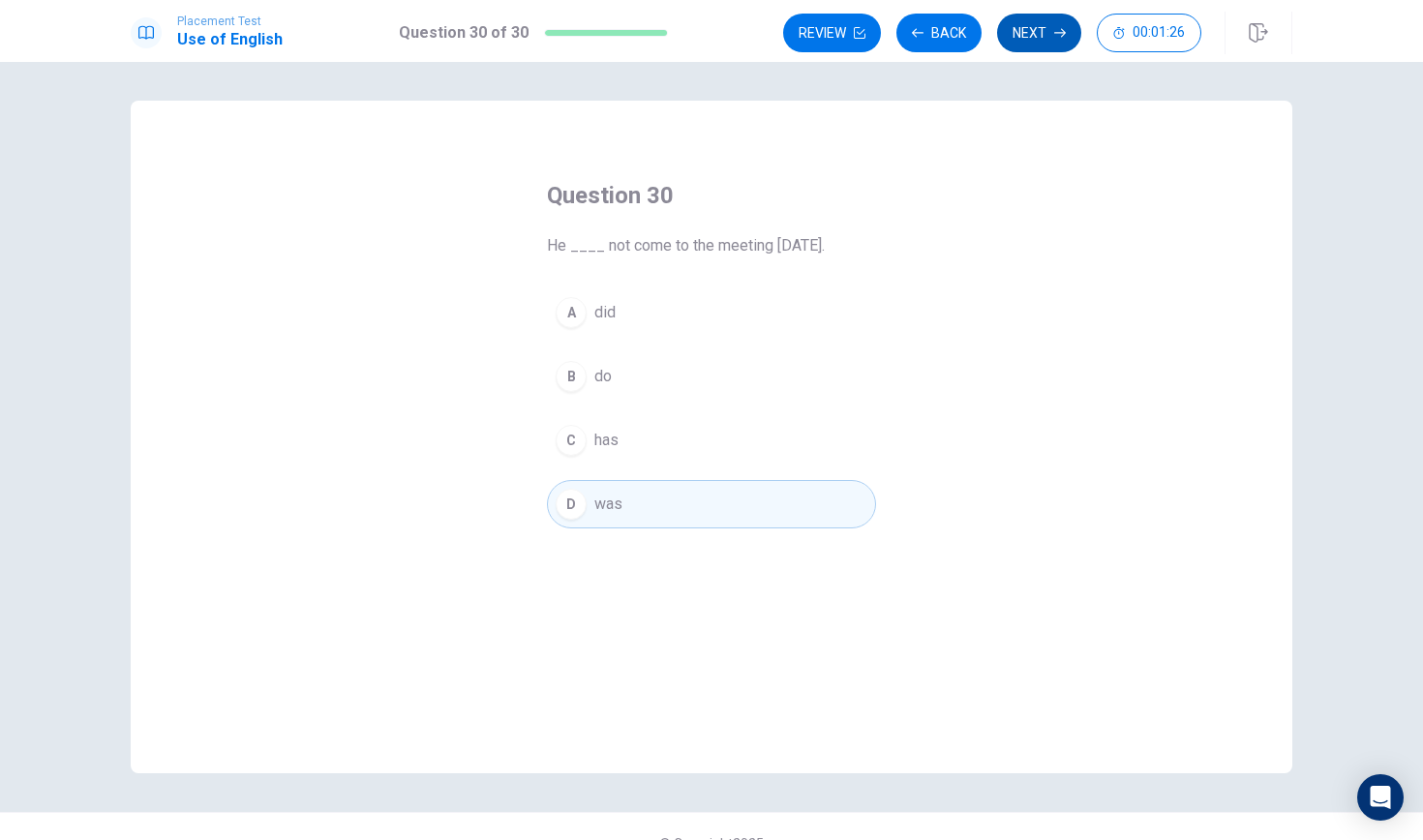
click at [1028, 40] on button "Next" at bounding box center [1039, 33] width 85 height 39
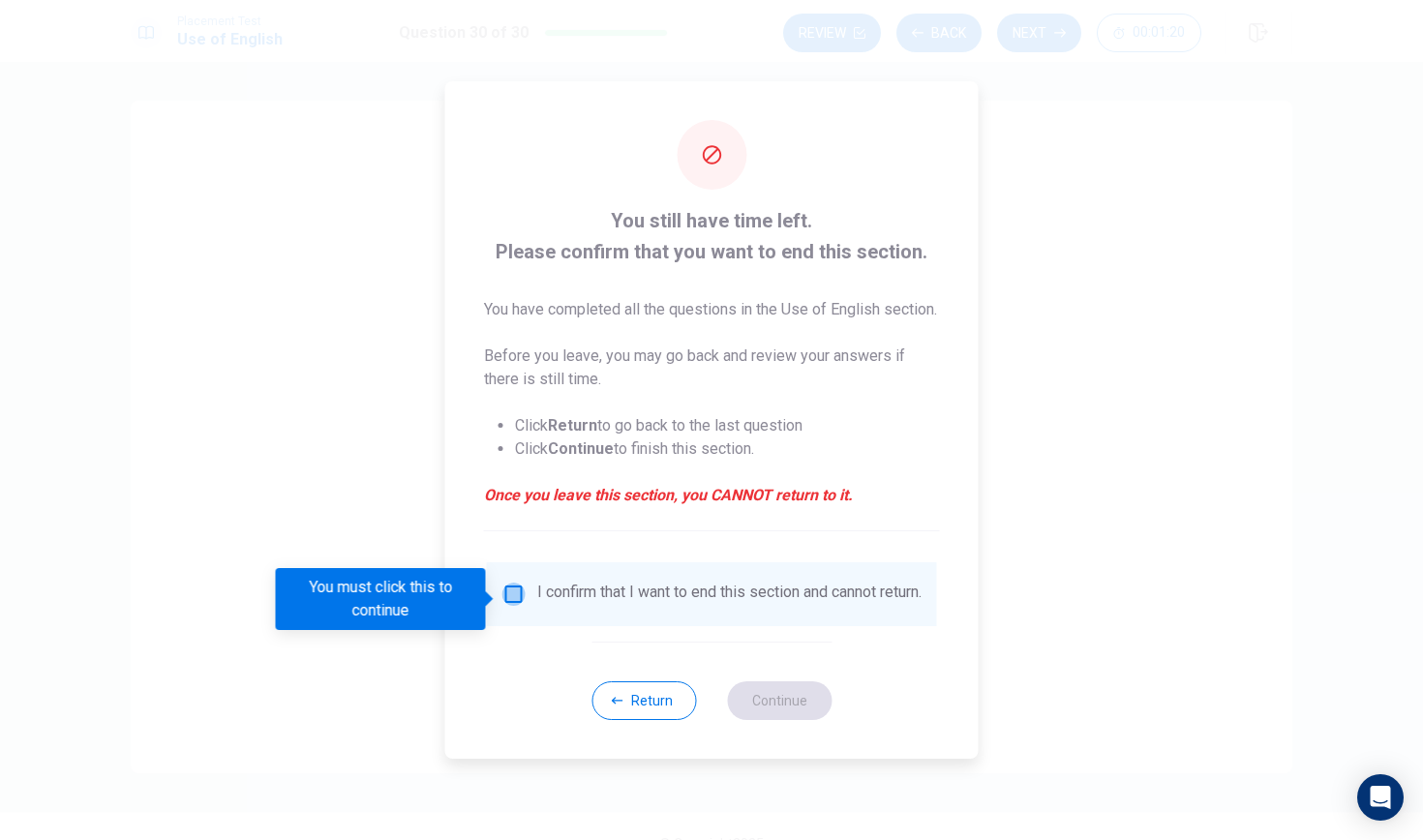
click at [514, 603] on input "You must click this to continue" at bounding box center [513, 593] width 23 height 23
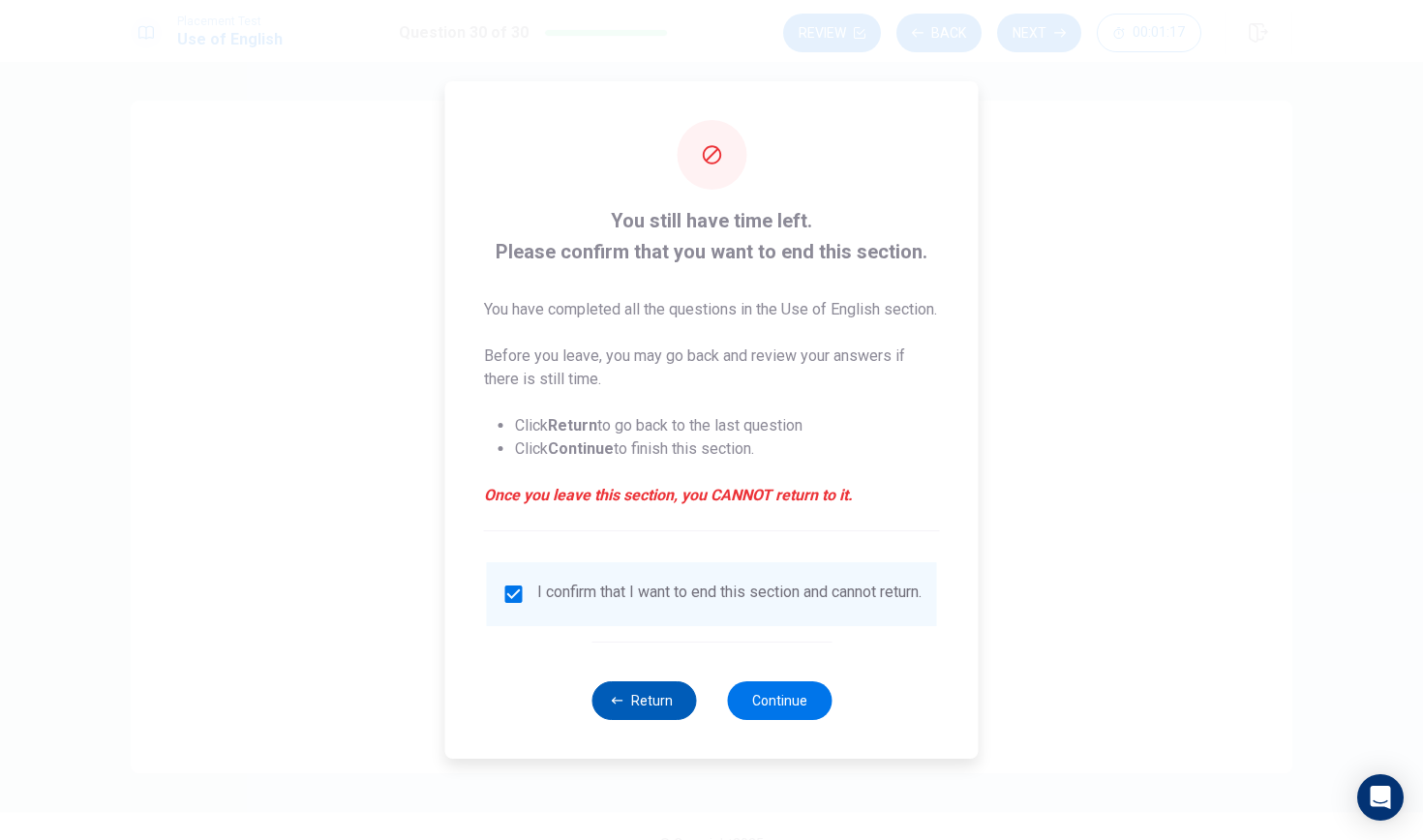
click at [610, 713] on button "Return" at bounding box center [643, 700] width 105 height 39
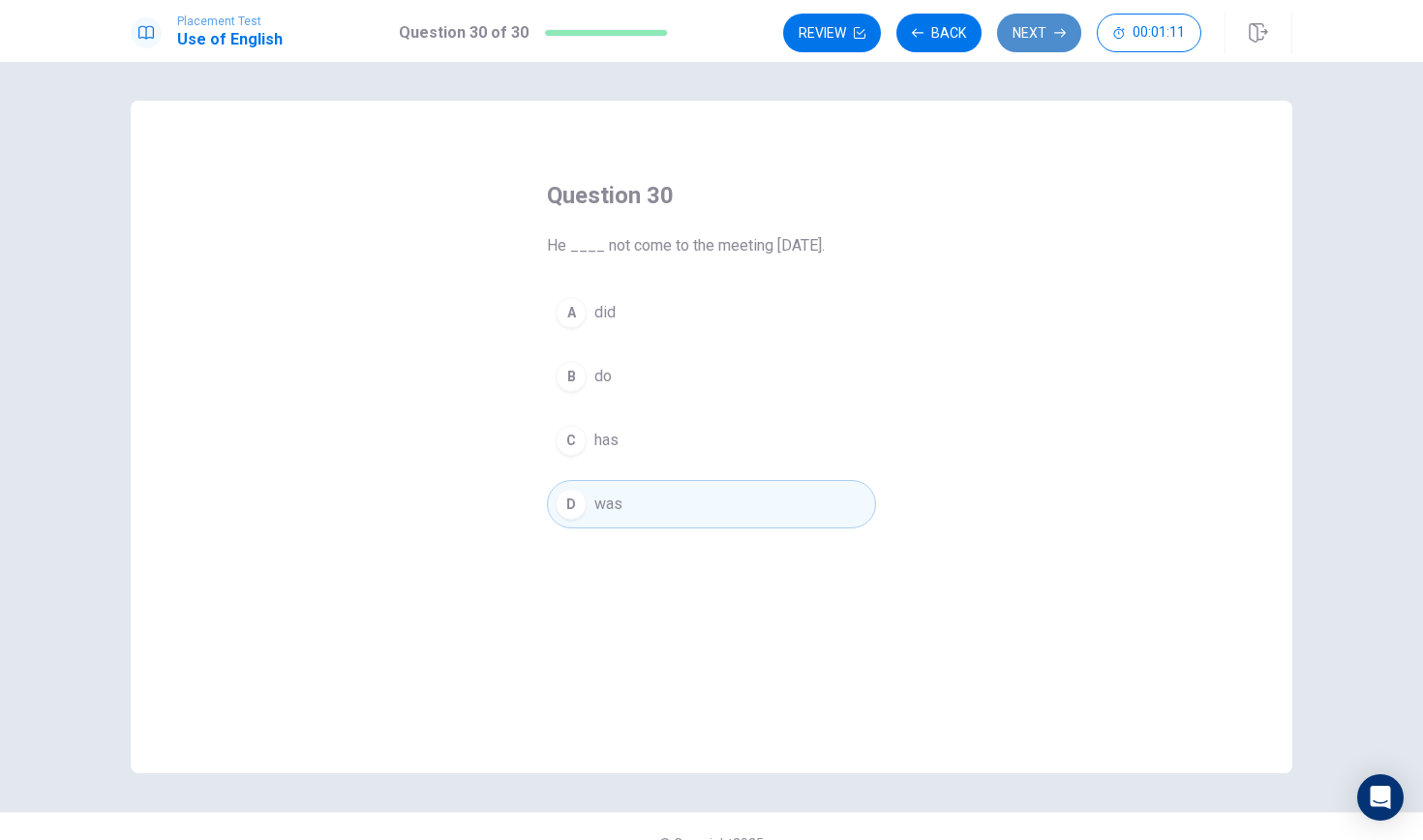
click at [1040, 36] on button "Next" at bounding box center [1039, 33] width 85 height 39
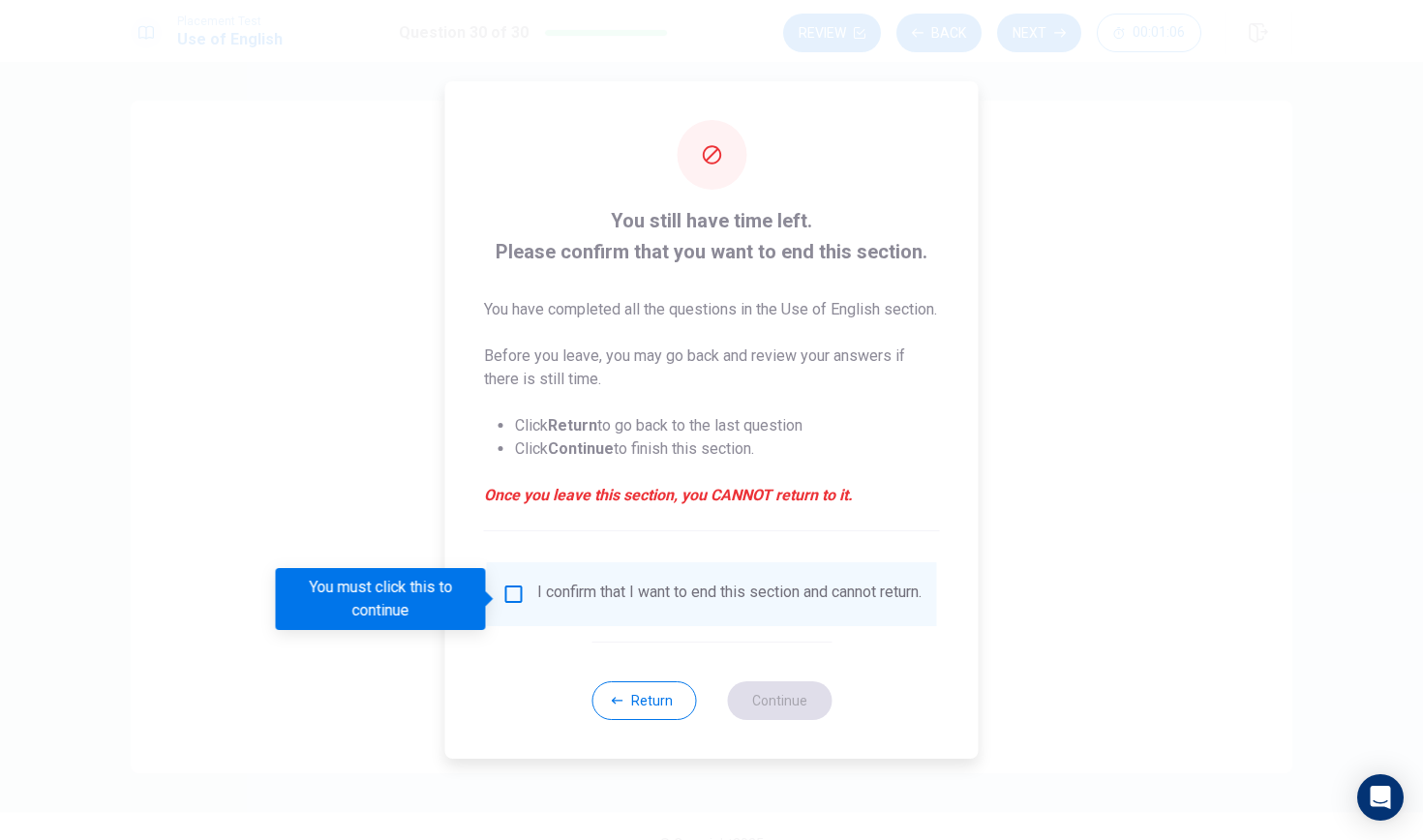
click at [511, 599] on input "You must click this to continue" at bounding box center [513, 593] width 23 height 23
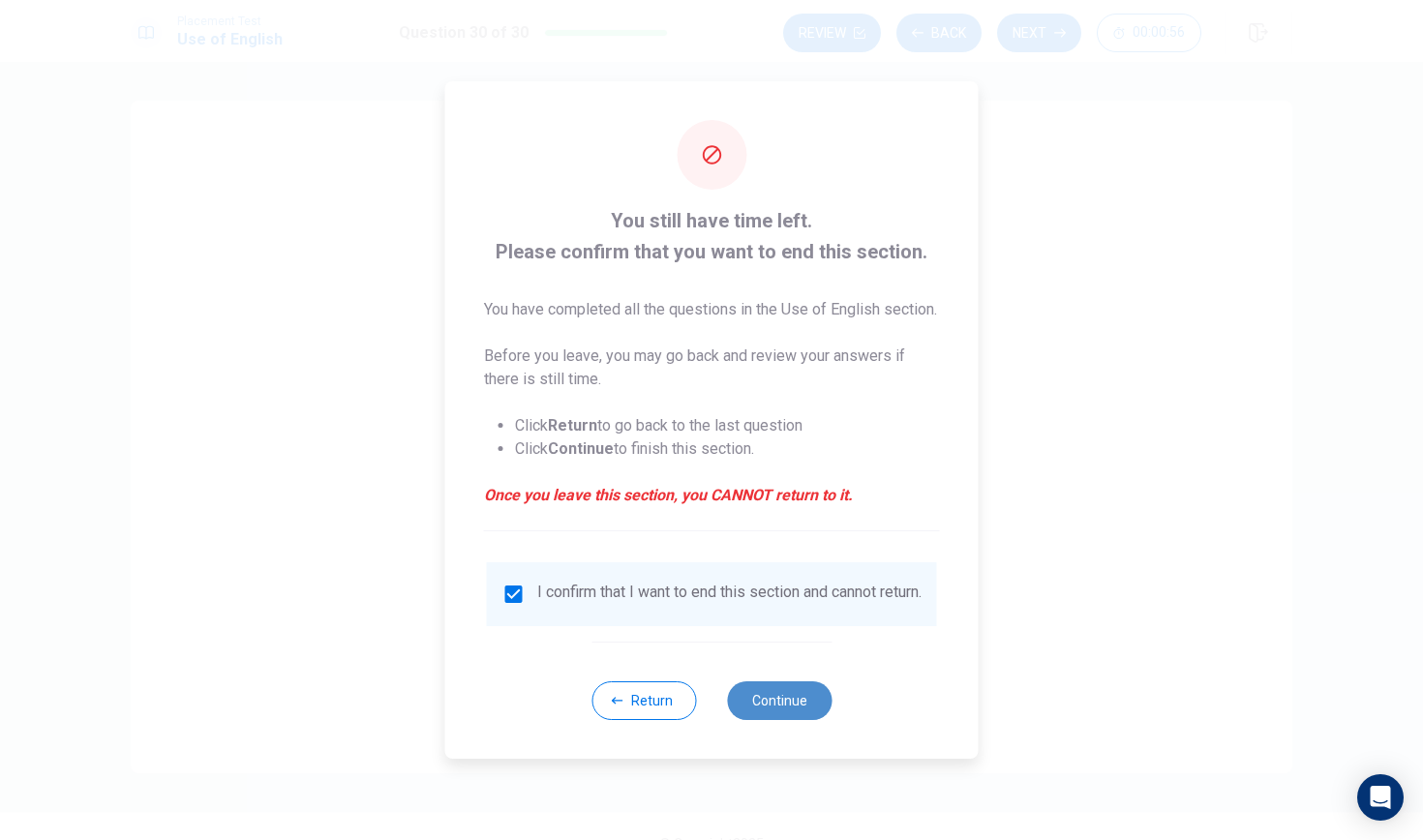
click at [761, 719] on button "Continue" at bounding box center [779, 700] width 105 height 39
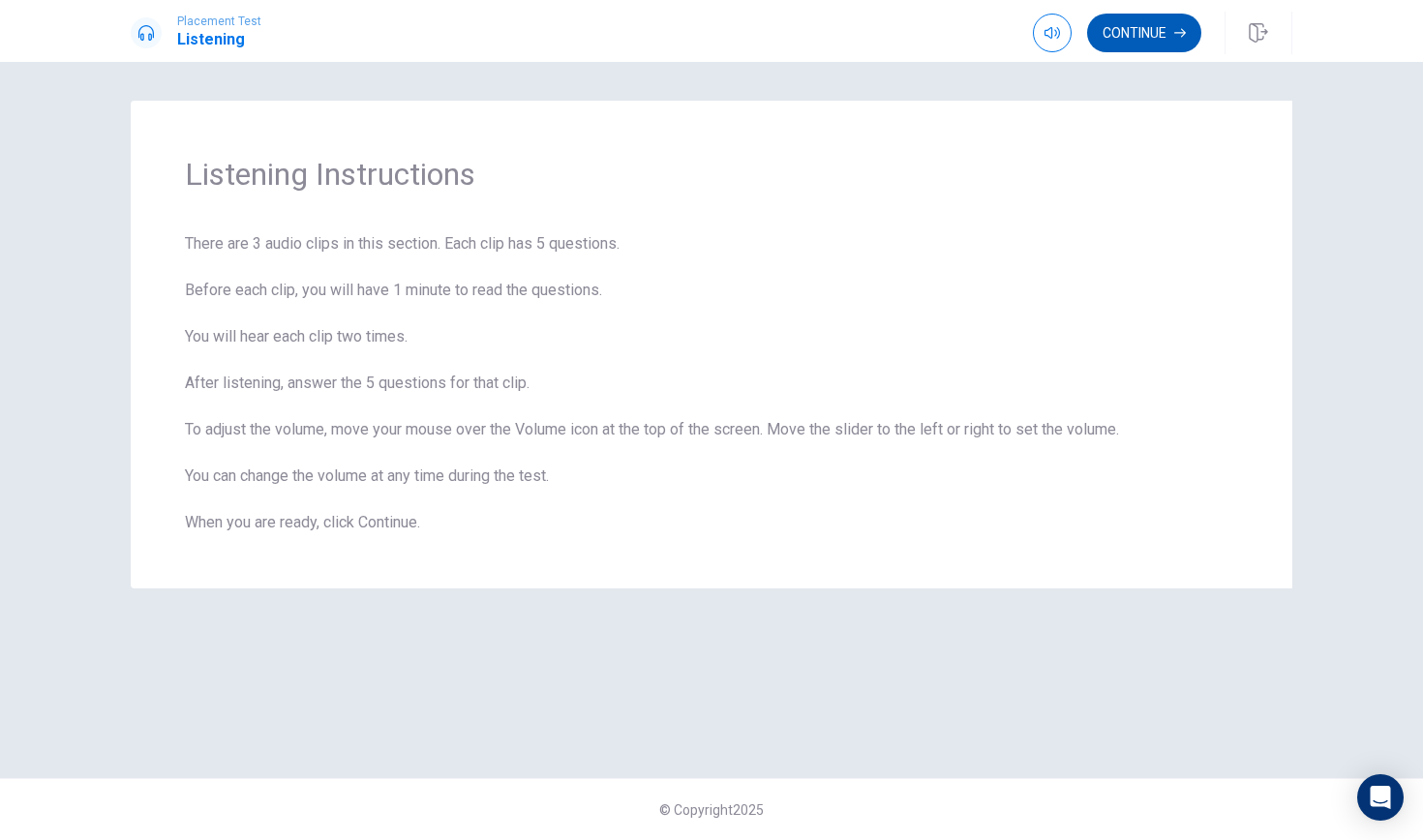
click at [1186, 26] on button "Continue" at bounding box center [1143, 33] width 115 height 39
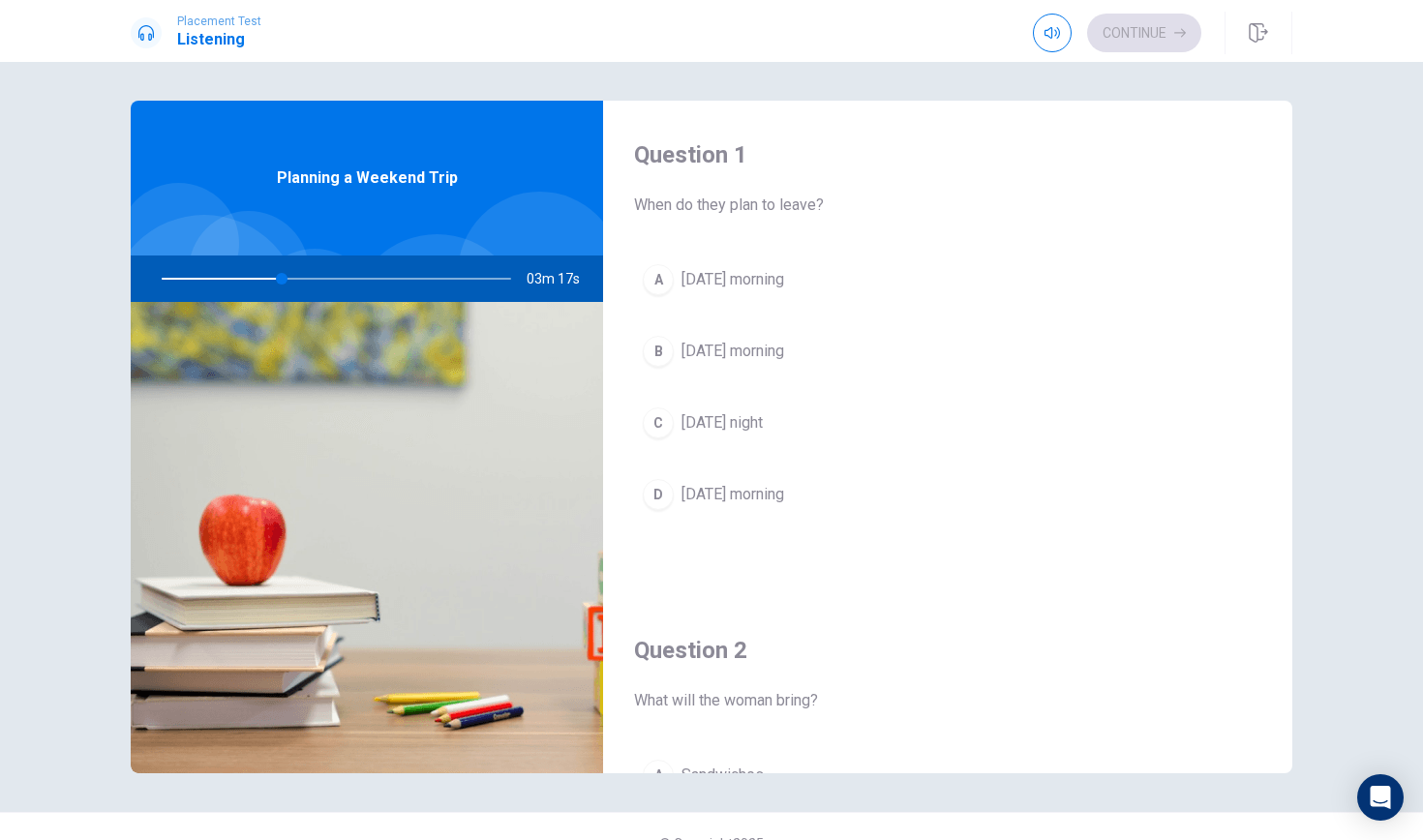
drag, startPoint x: 280, startPoint y: 280, endPoint x: 265, endPoint y: 280, distance: 15.0
click at [265, 280] on div at bounding box center [333, 279] width 388 height 47
click at [271, 278] on div at bounding box center [333, 279] width 388 height 47
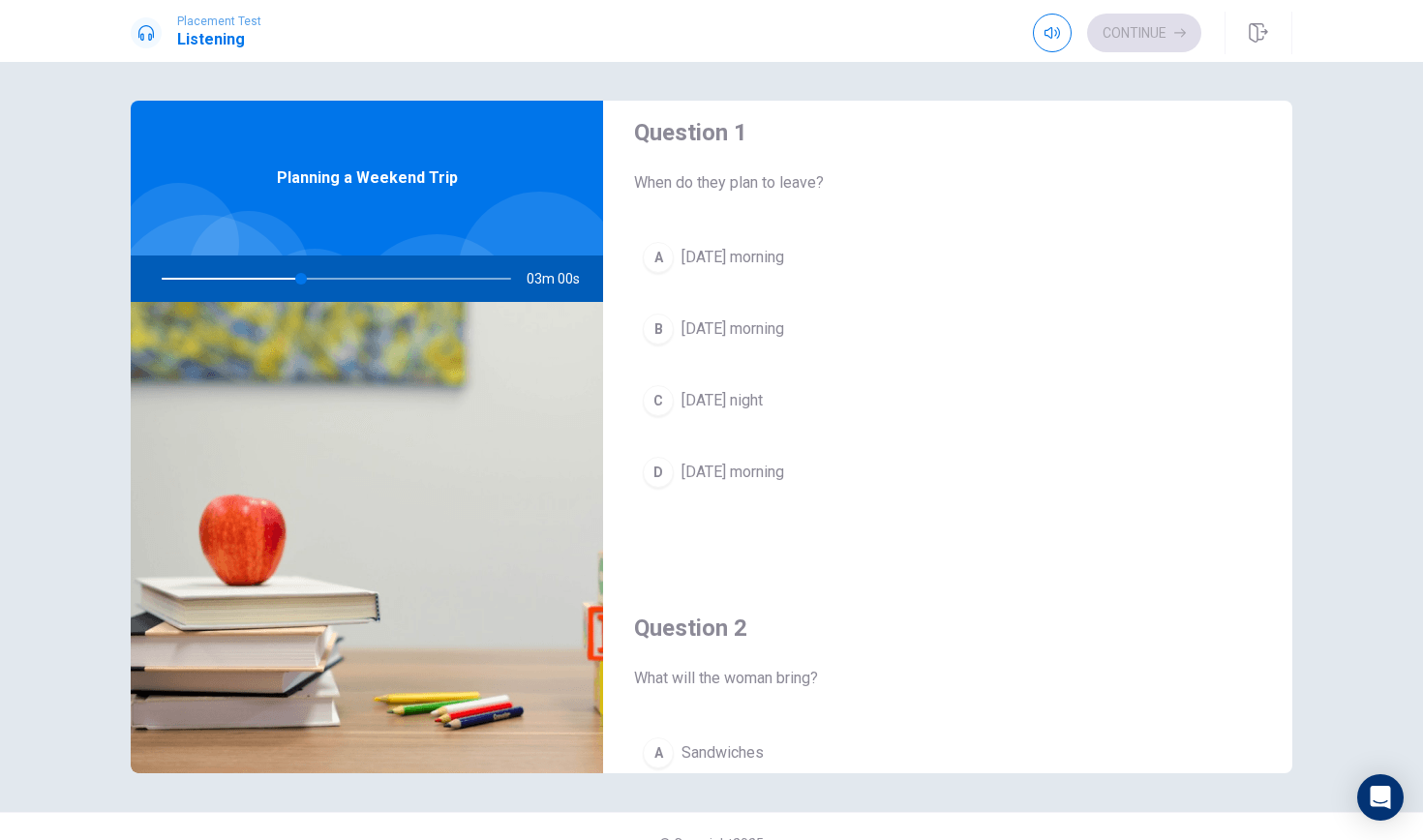
scroll to position [14, 0]
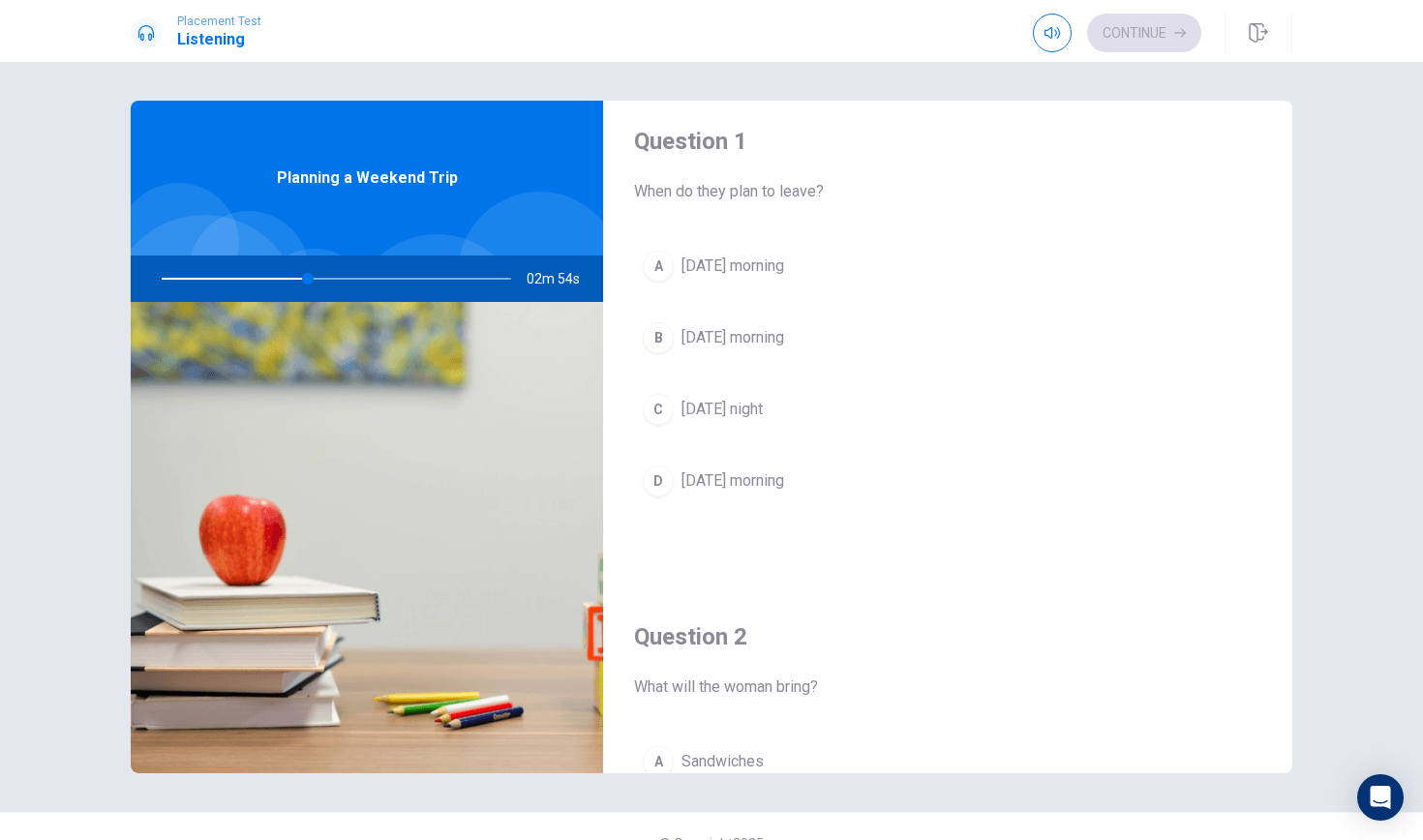
click at [656, 266] on div "A" at bounding box center [657, 266] width 31 height 31
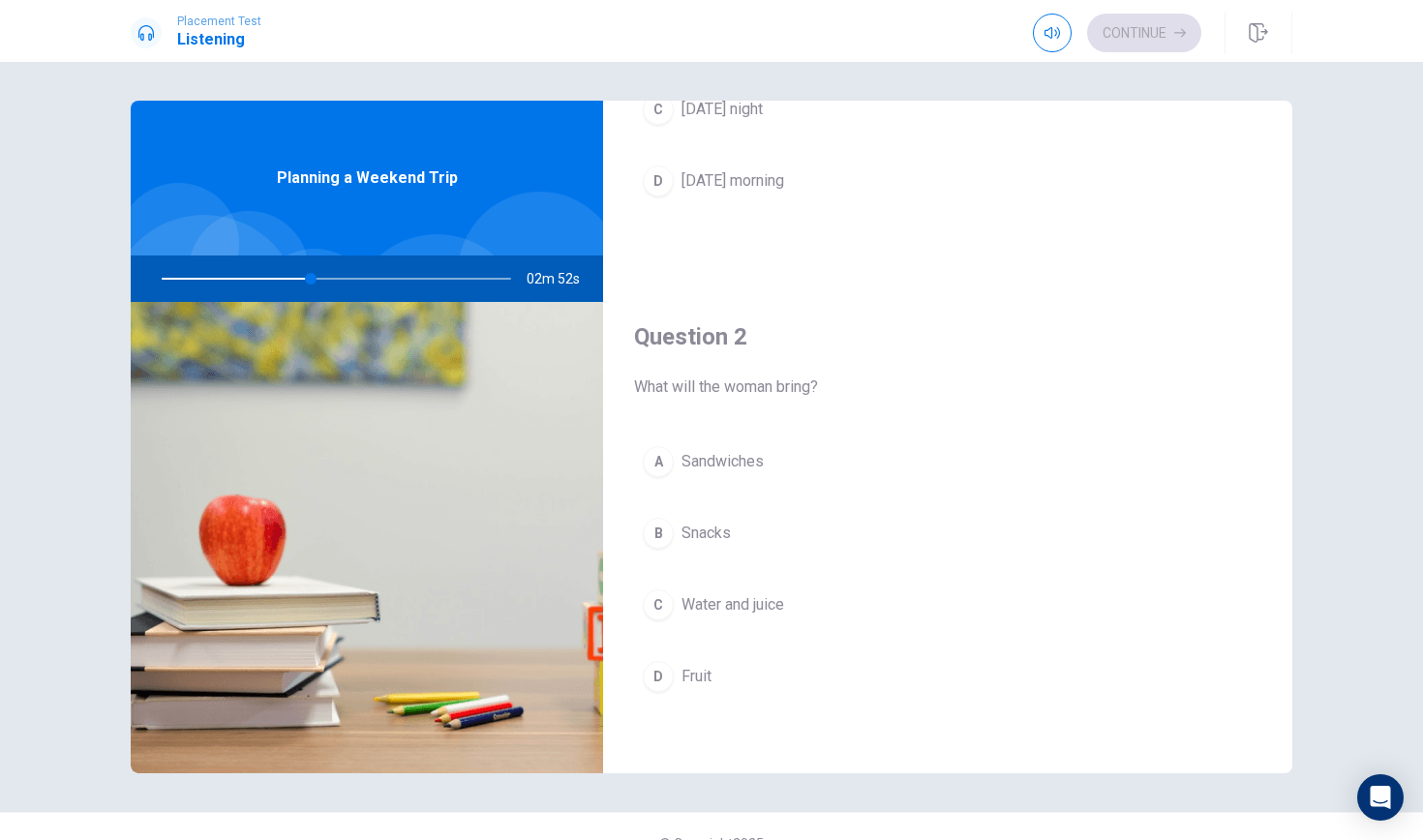
scroll to position [316, 0]
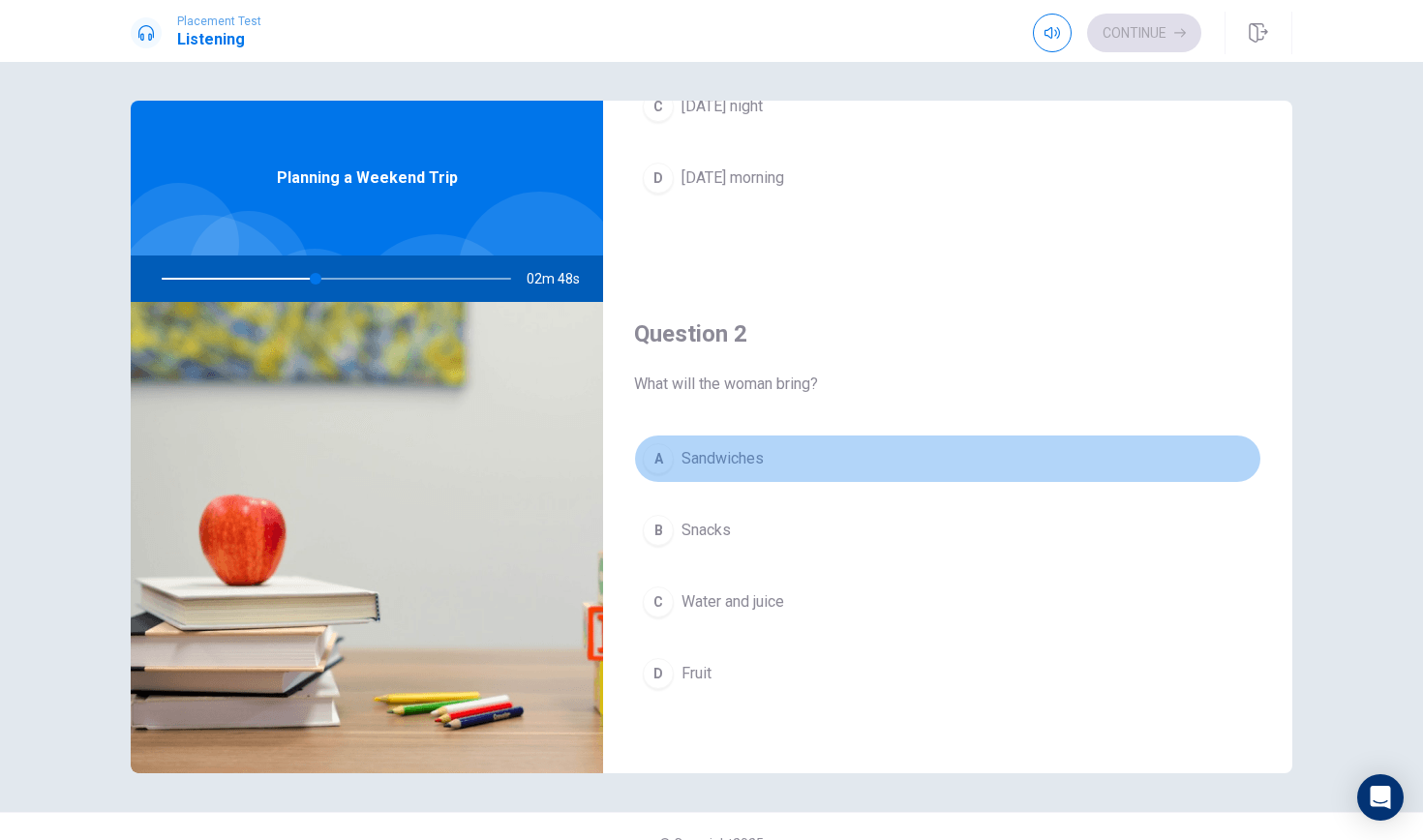
click at [663, 460] on div "A" at bounding box center [657, 458] width 31 height 31
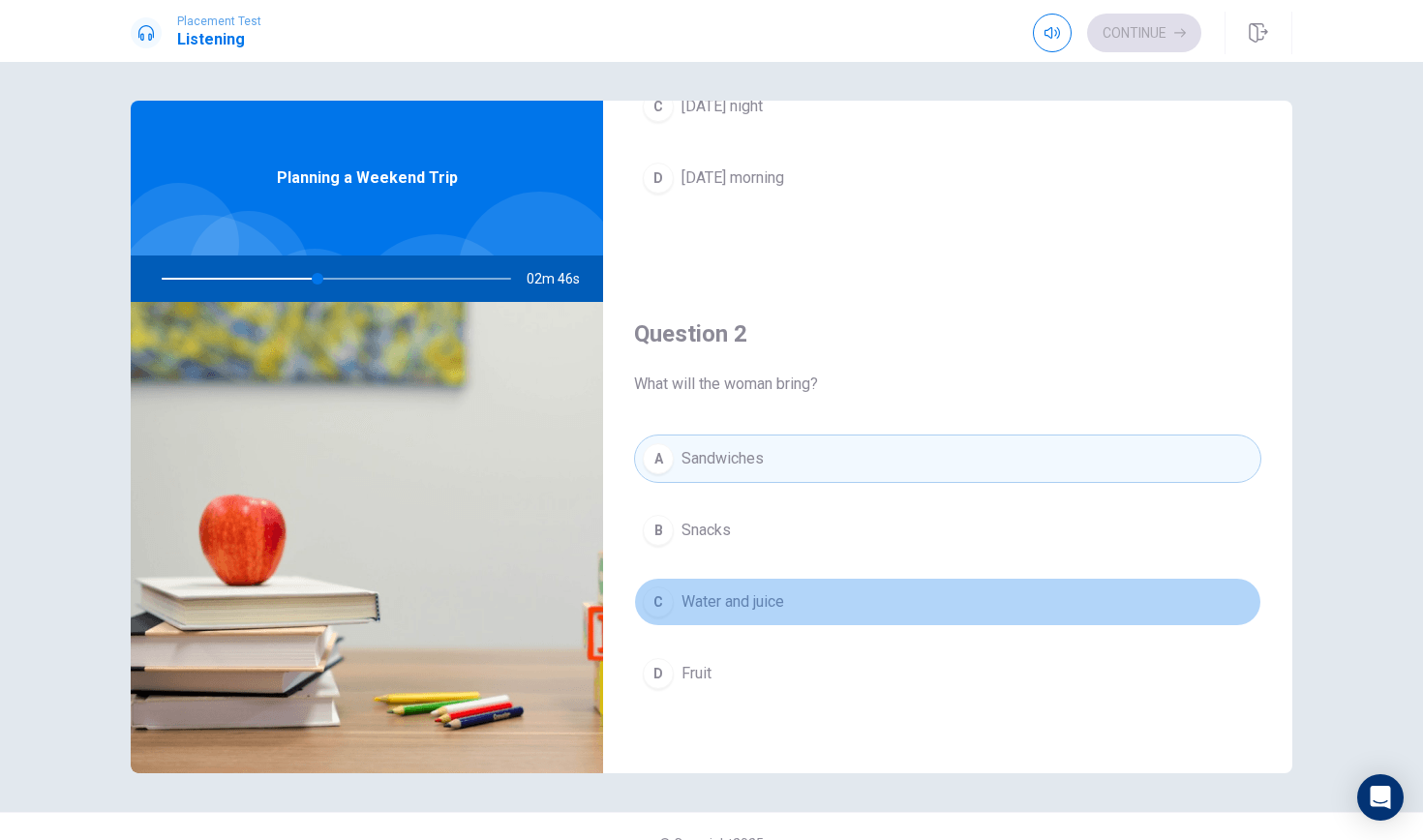
click at [657, 601] on div "C" at bounding box center [657, 601] width 31 height 31
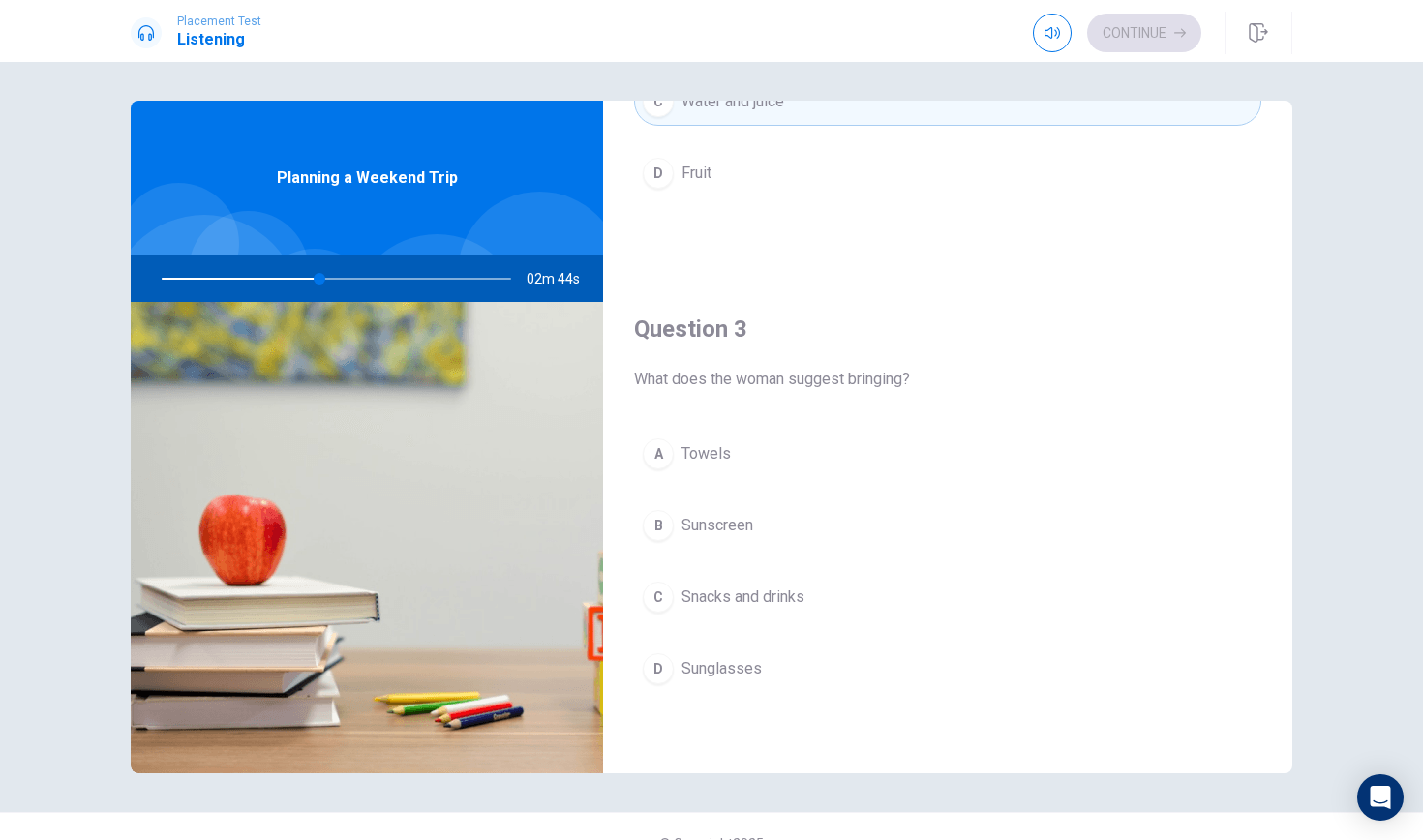
scroll to position [825, 0]
click at [659, 667] on div "D" at bounding box center [657, 659] width 31 height 31
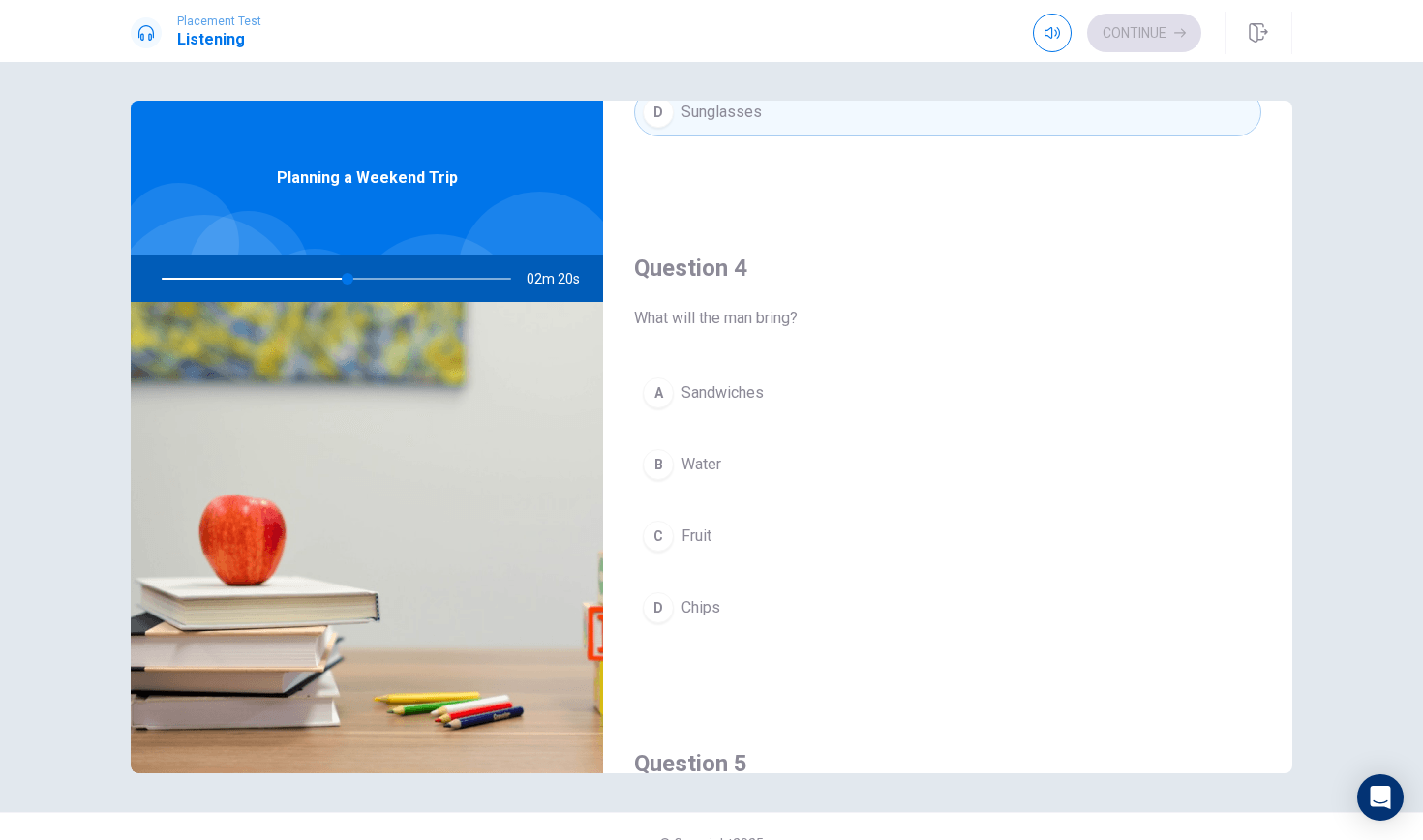
scroll to position [1372, 0]
click at [655, 395] on div "A" at bounding box center [657, 392] width 31 height 31
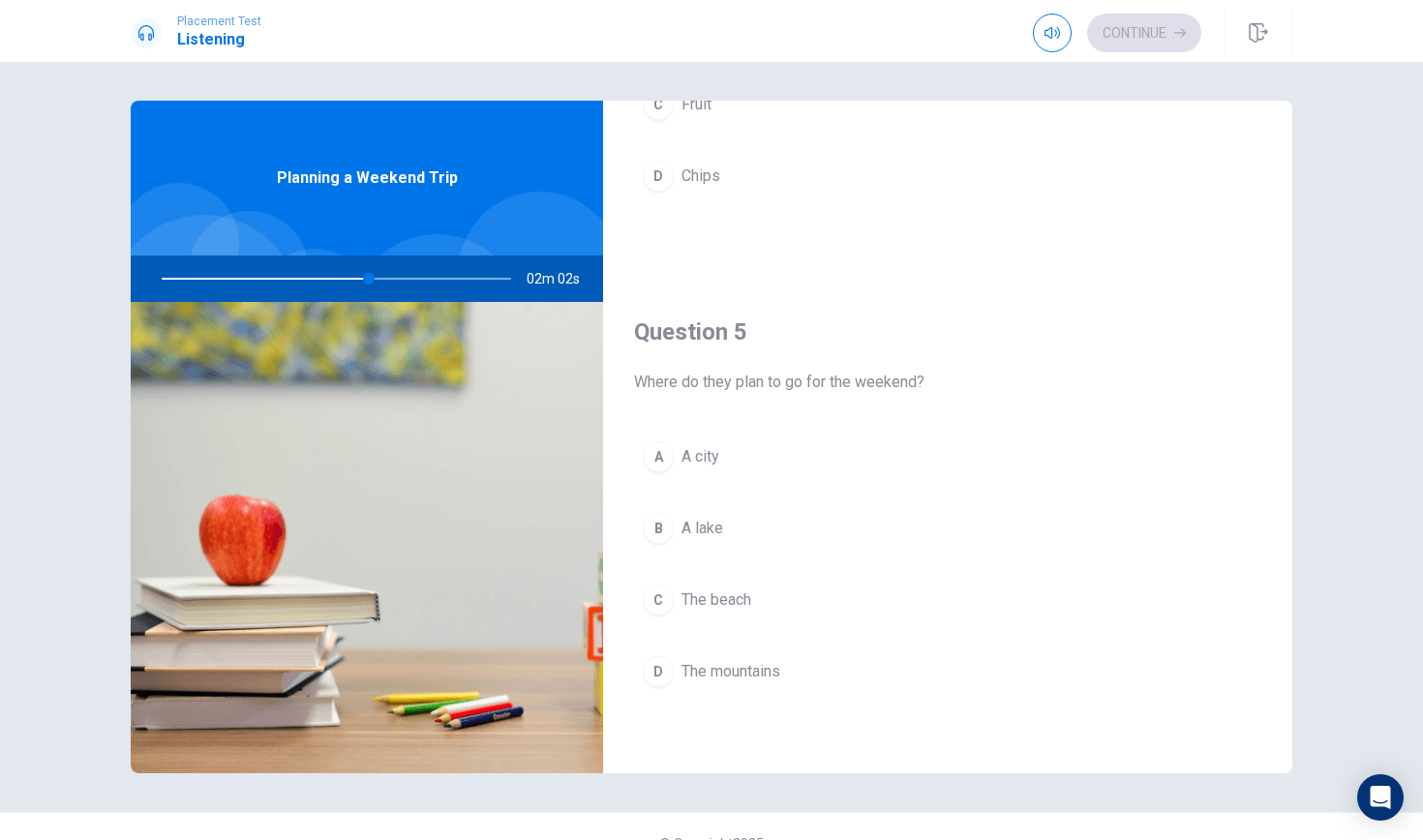
scroll to position [1804, 0]
click at [663, 599] on div "C" at bounding box center [657, 599] width 31 height 31
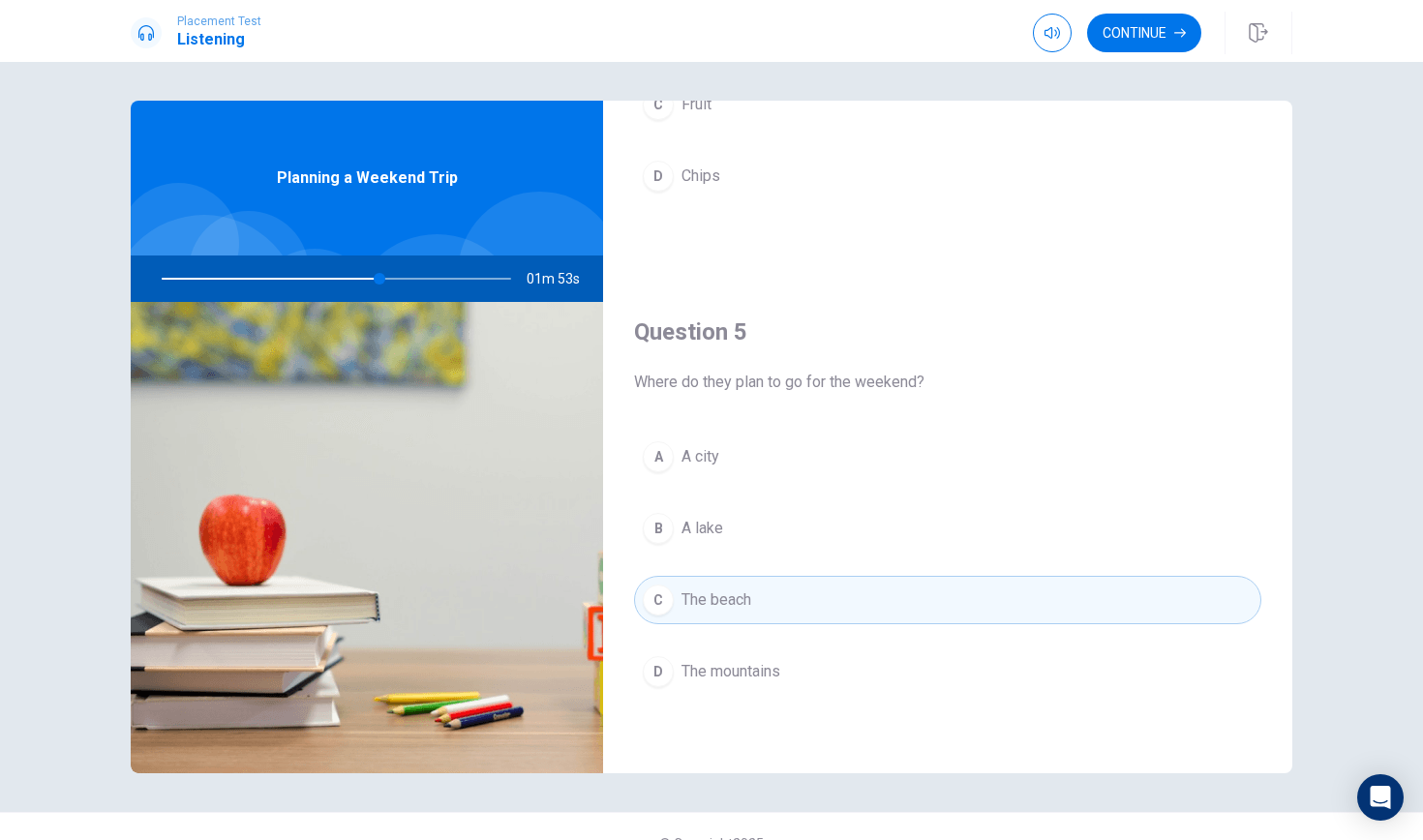
click at [423, 281] on div at bounding box center [333, 279] width 388 height 47
click at [1143, 36] on button "Continue" at bounding box center [1143, 33] width 115 height 39
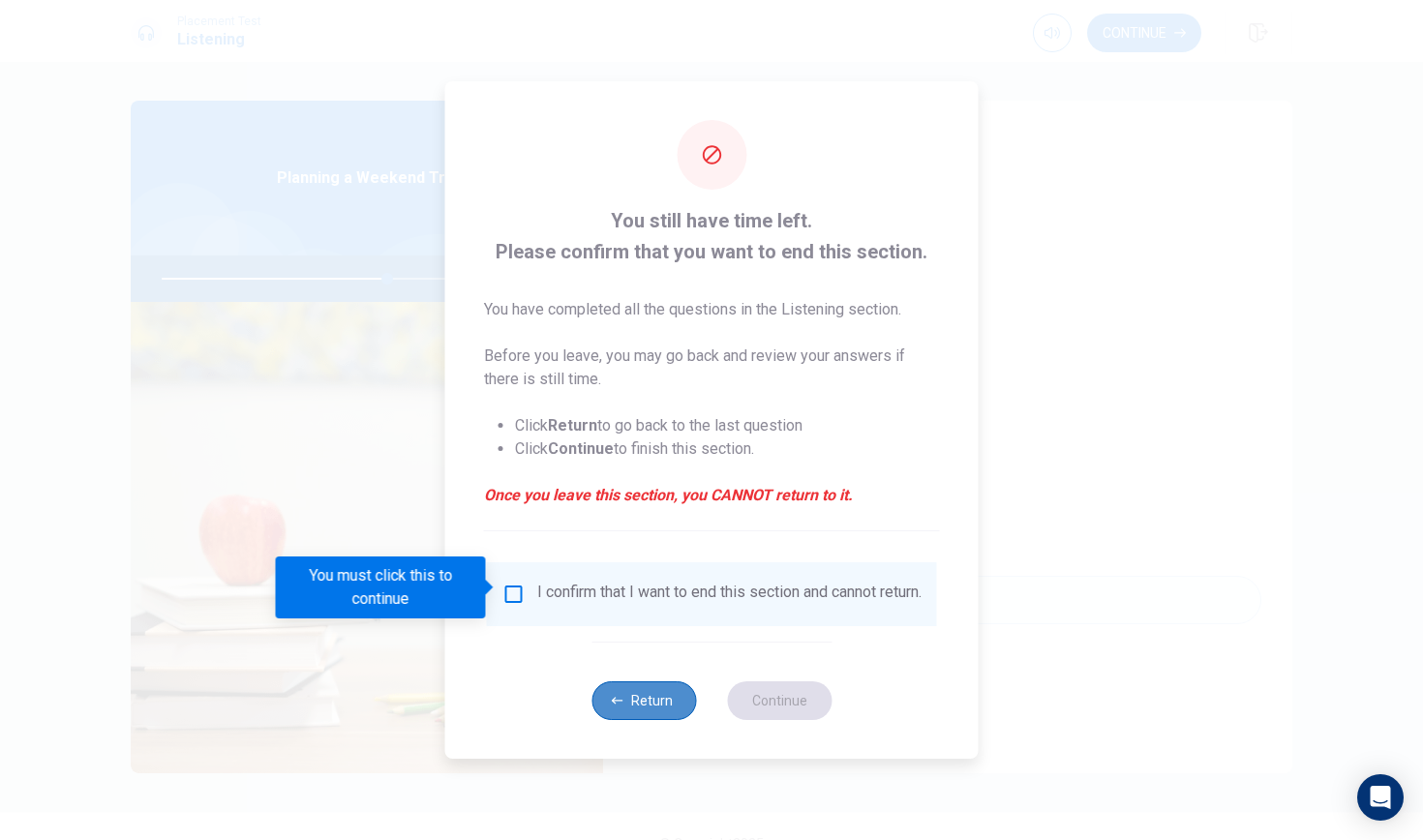
click at [631, 711] on button "Return" at bounding box center [643, 700] width 105 height 39
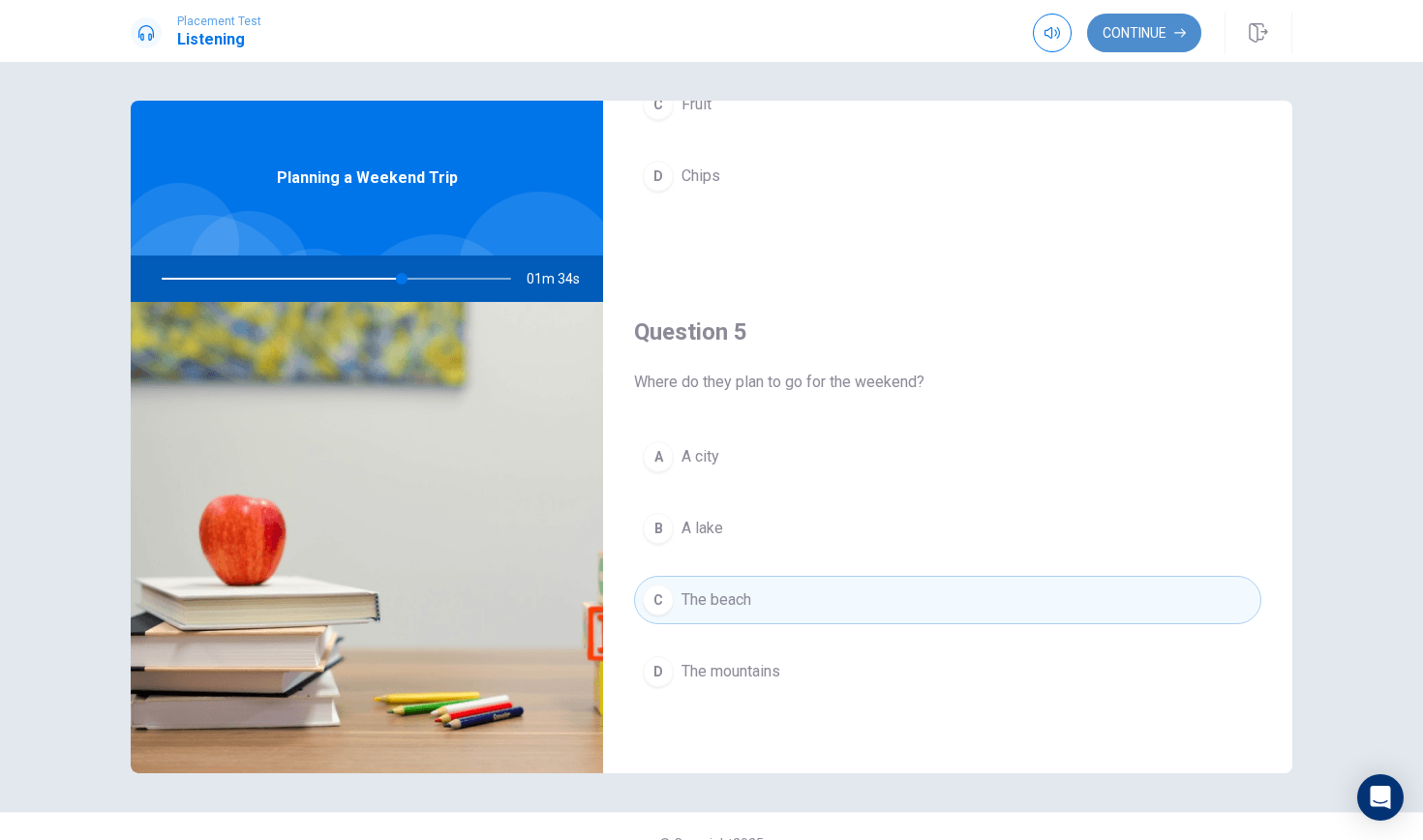
click at [1159, 32] on button "Continue" at bounding box center [1143, 33] width 115 height 39
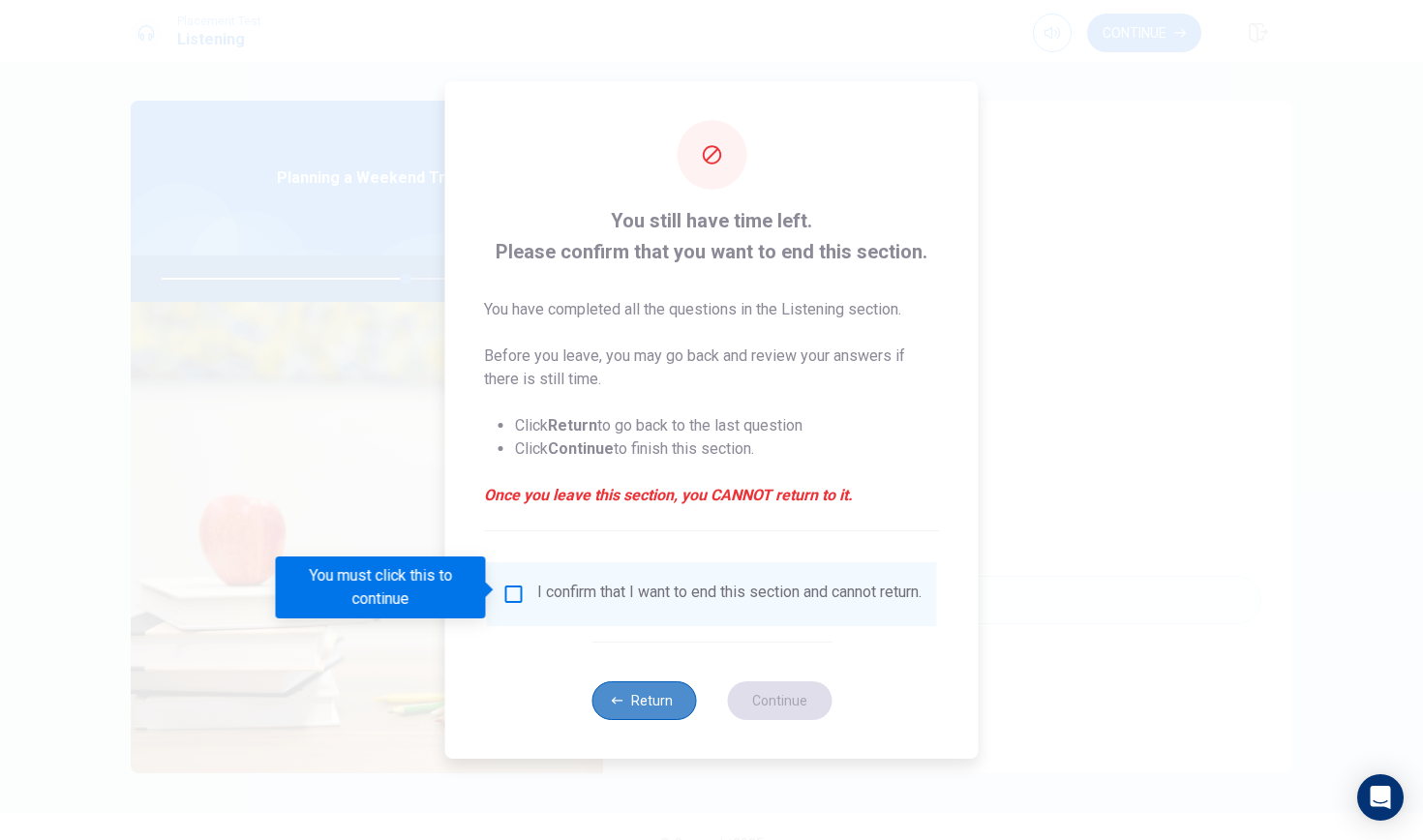
click at [636, 713] on button "Return" at bounding box center [643, 700] width 105 height 39
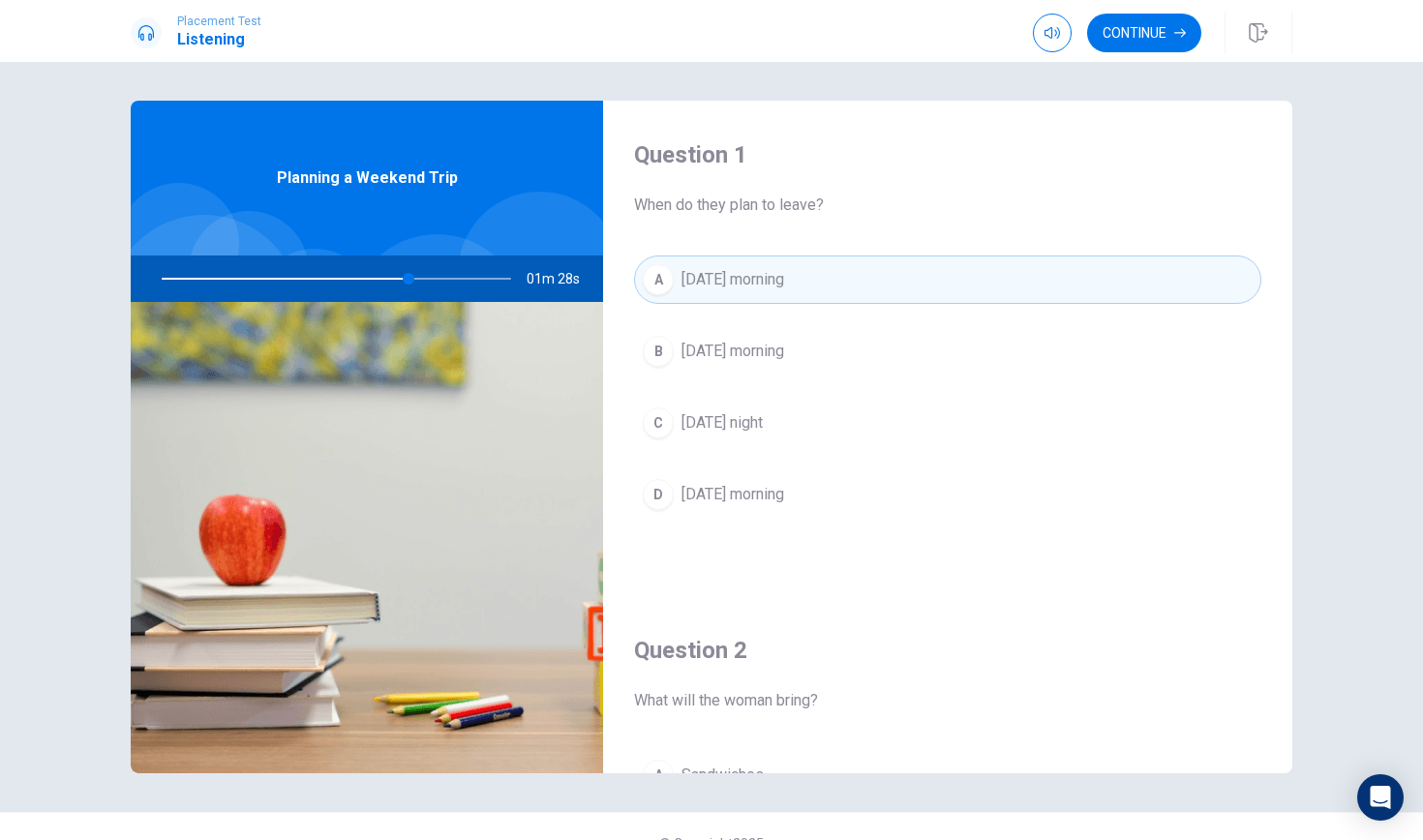
scroll to position [0, 0]
click at [1141, 18] on button "Continue" at bounding box center [1143, 33] width 115 height 39
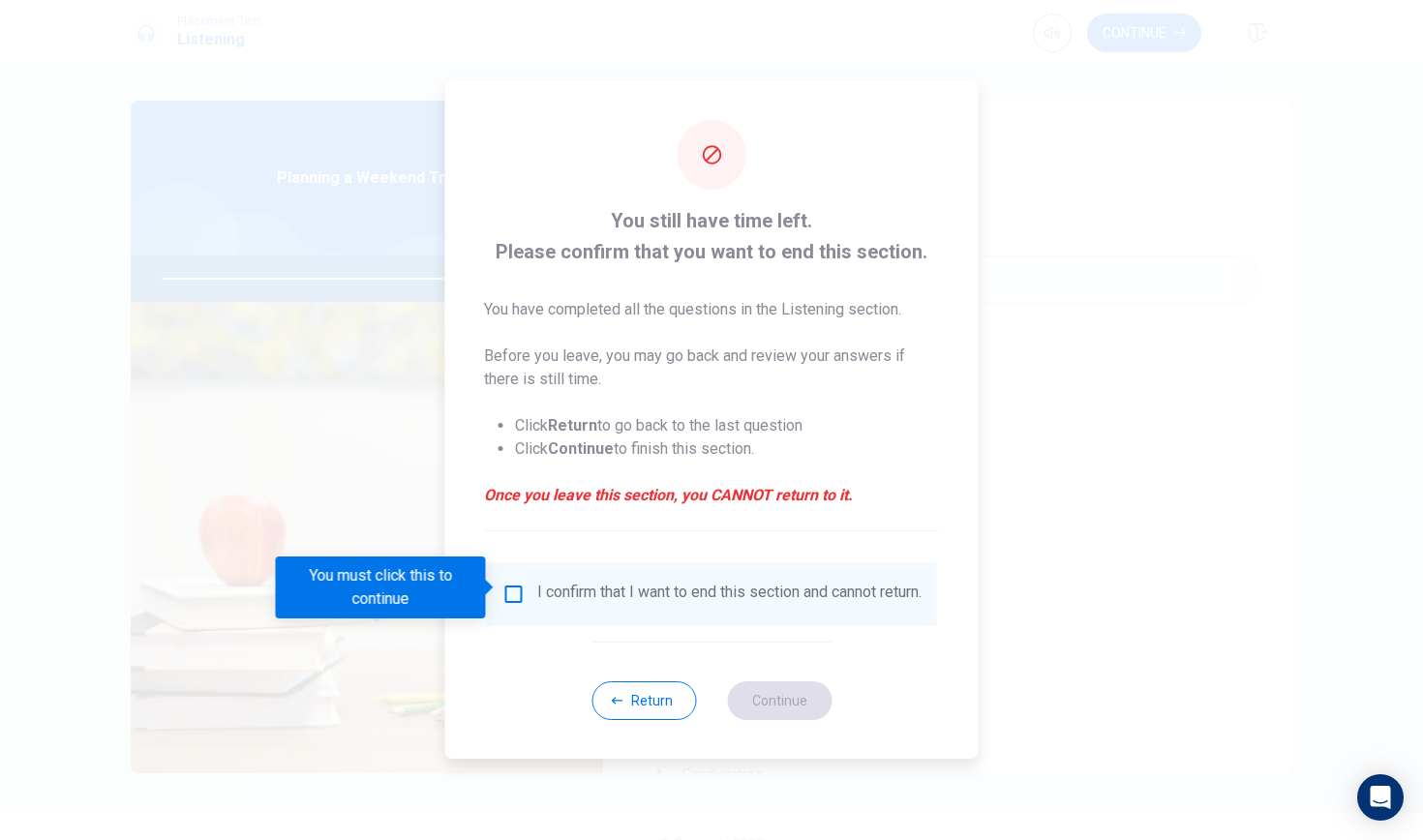
click at [507, 587] on input "You must click this to continue" at bounding box center [513, 593] width 23 height 23
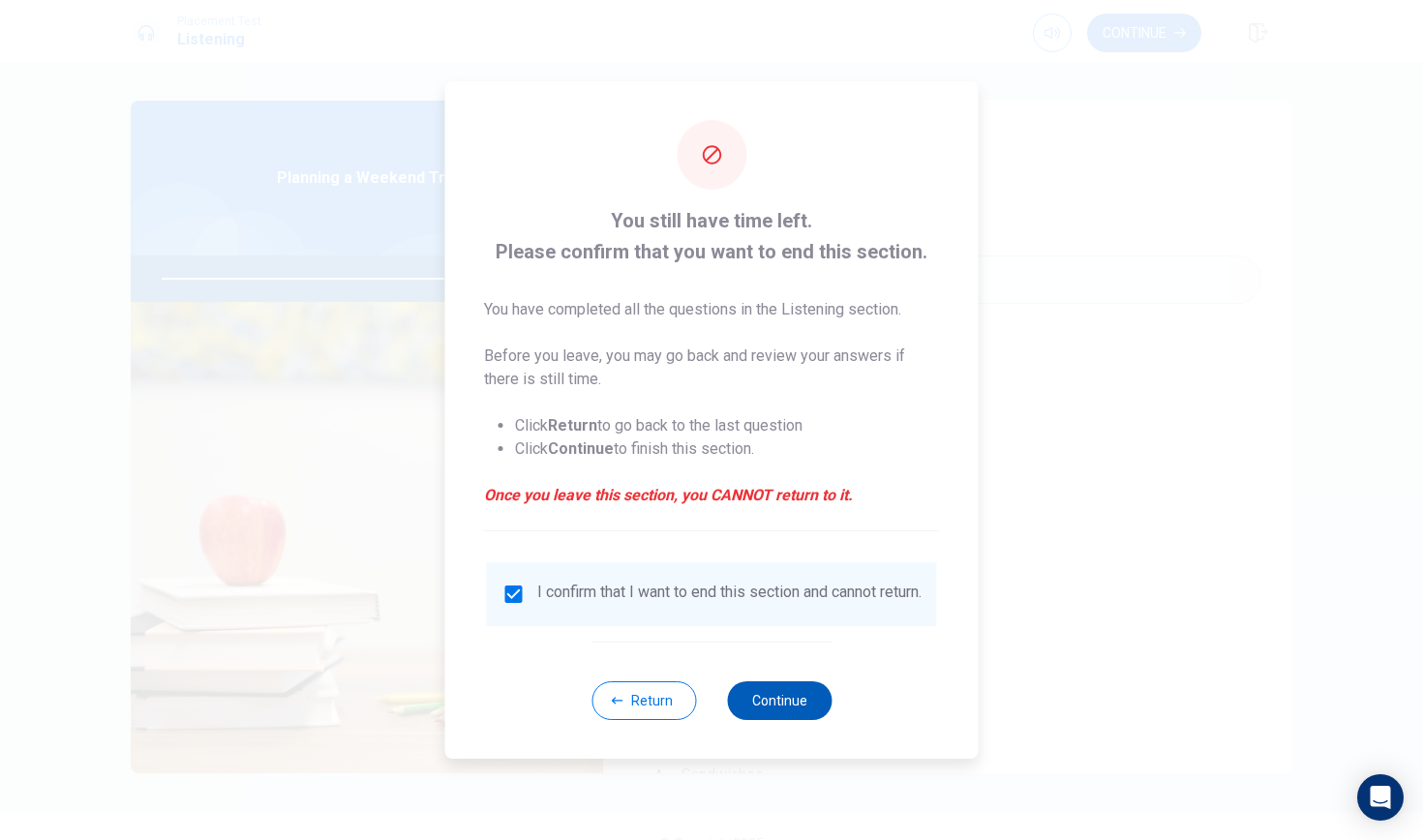
click at [803, 714] on button "Continue" at bounding box center [779, 700] width 105 height 39
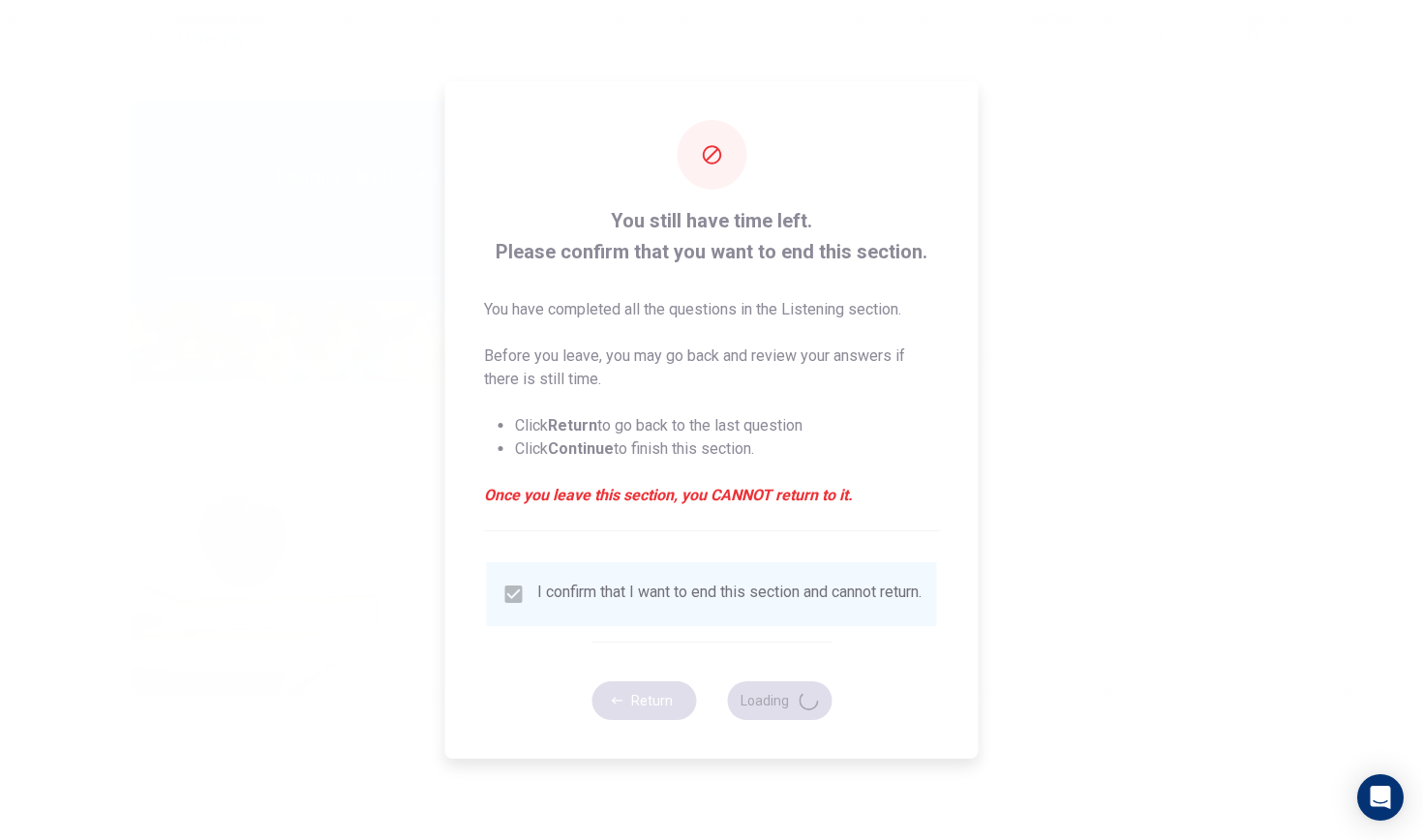
type input "84"
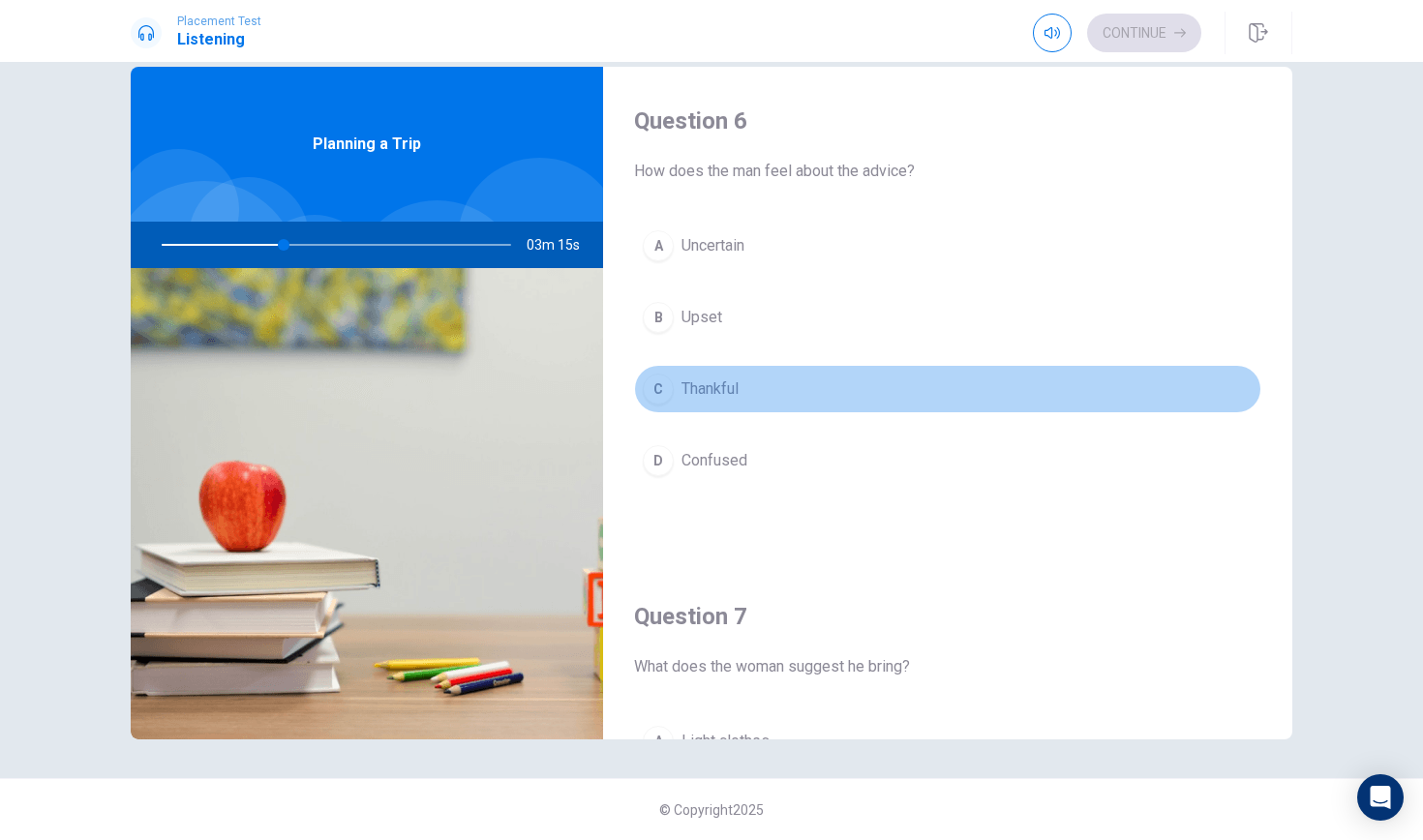
click at [658, 390] on div "C" at bounding box center [657, 388] width 31 height 31
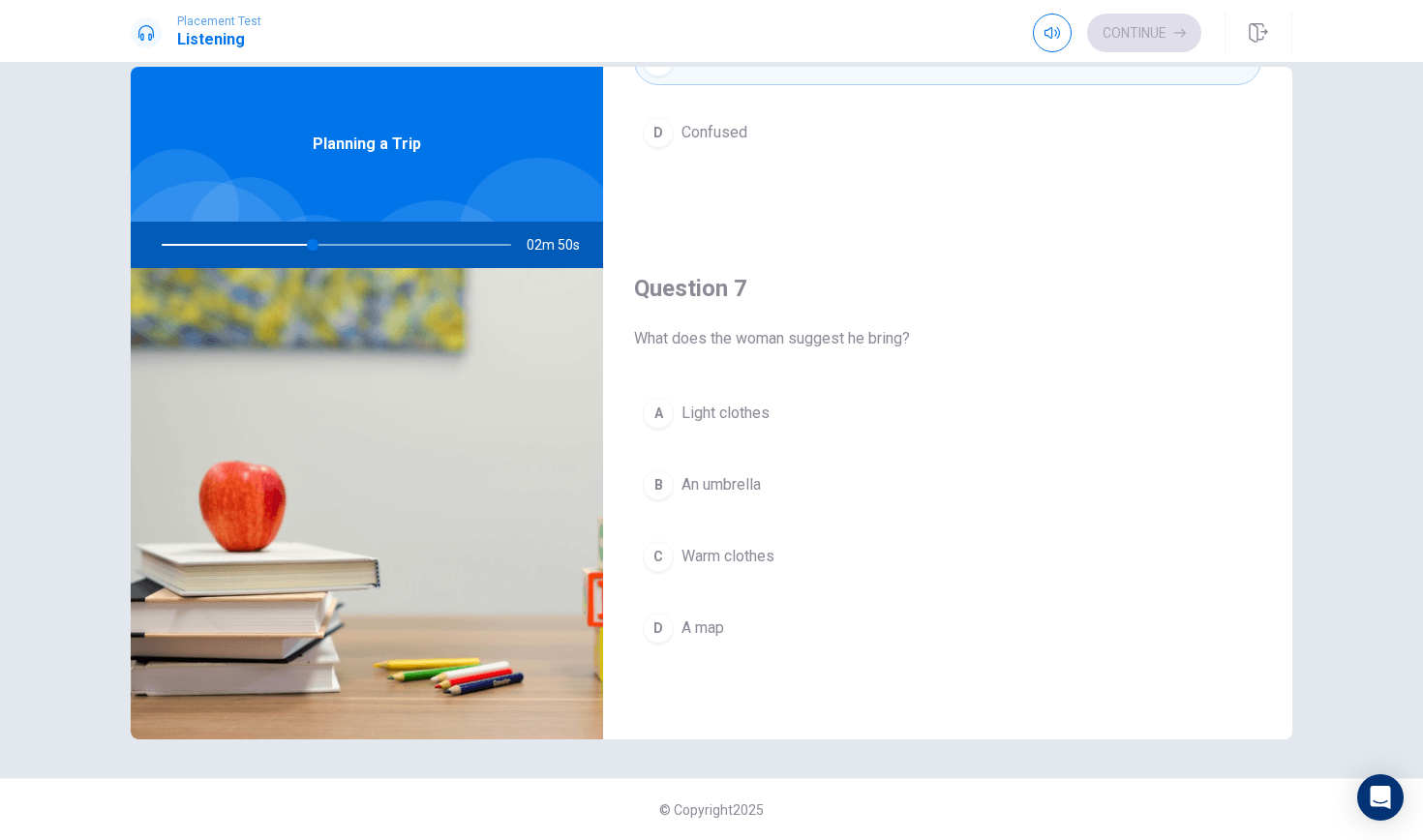
scroll to position [329, 0]
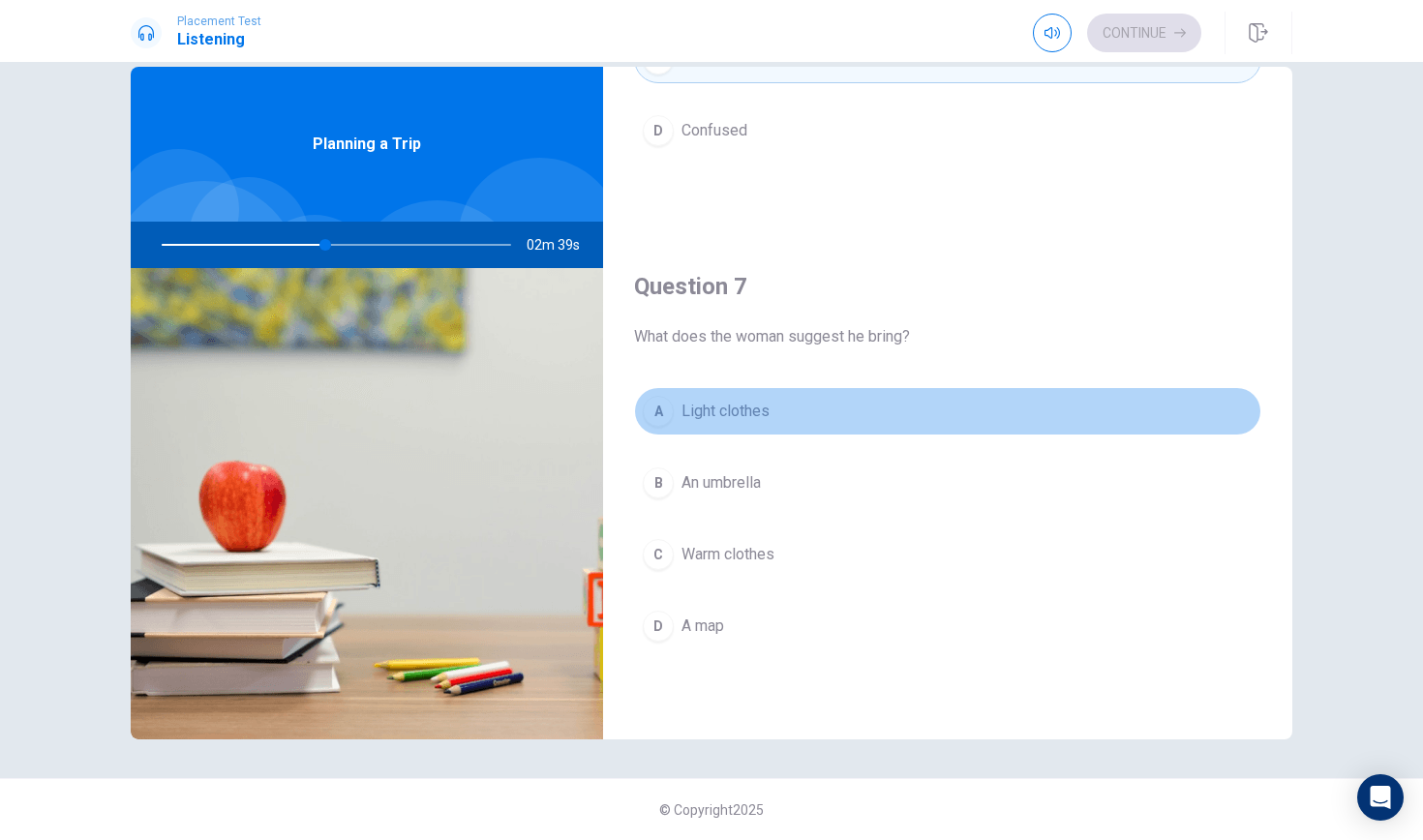
click at [658, 410] on div "A" at bounding box center [657, 411] width 31 height 31
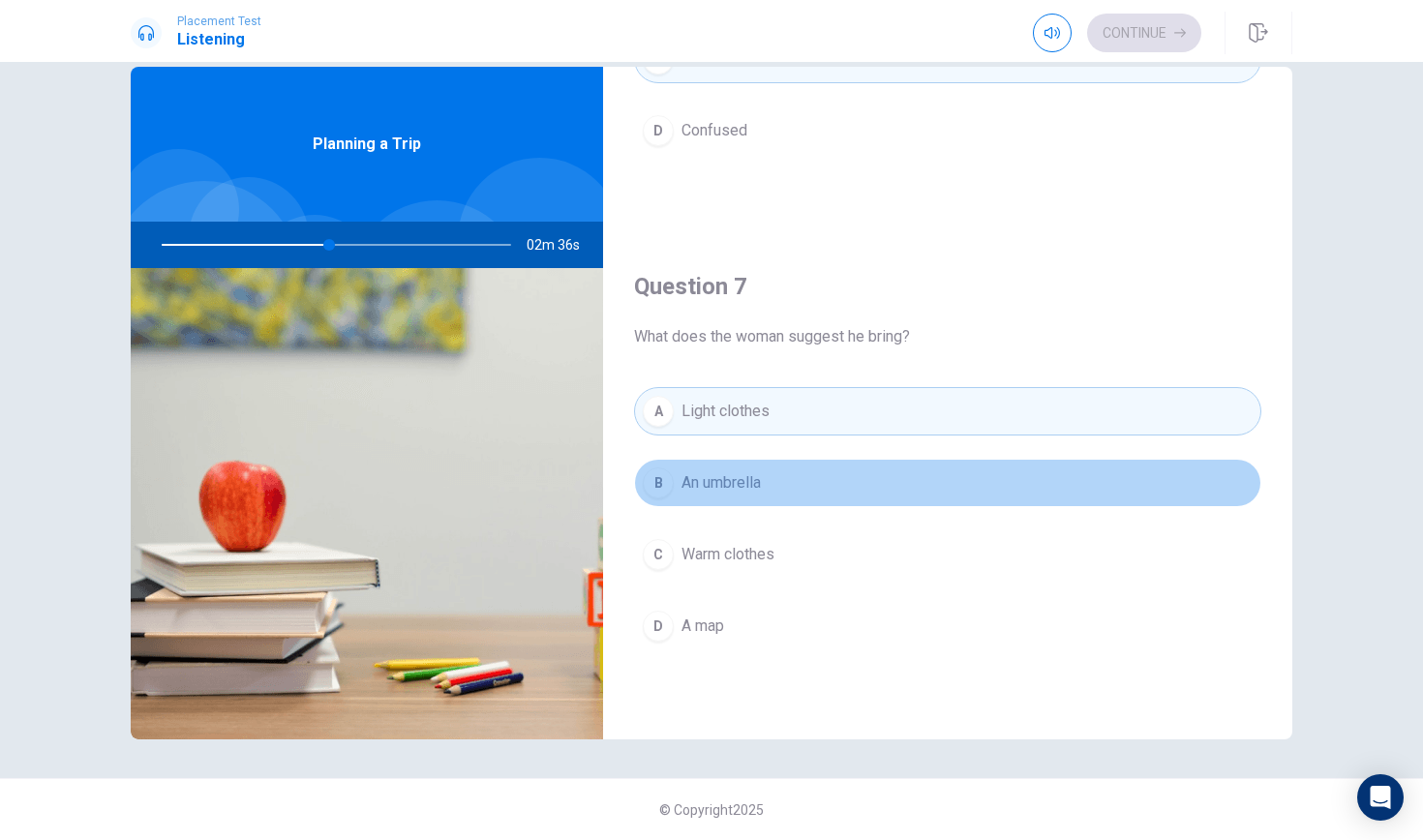
click at [660, 492] on div "B" at bounding box center [657, 482] width 31 height 31
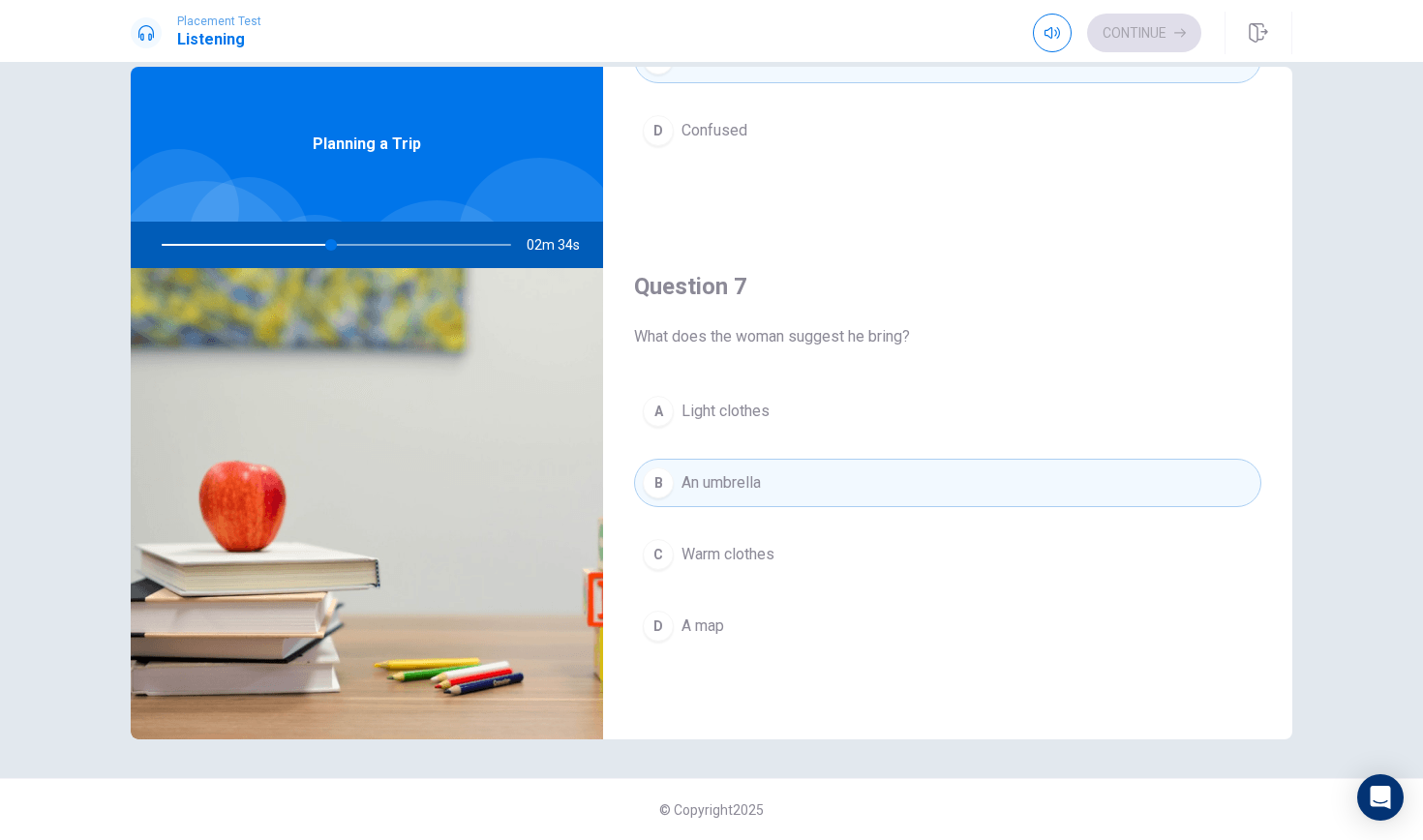
click at [660, 569] on button "C Warm clothes" at bounding box center [948, 554] width 627 height 49
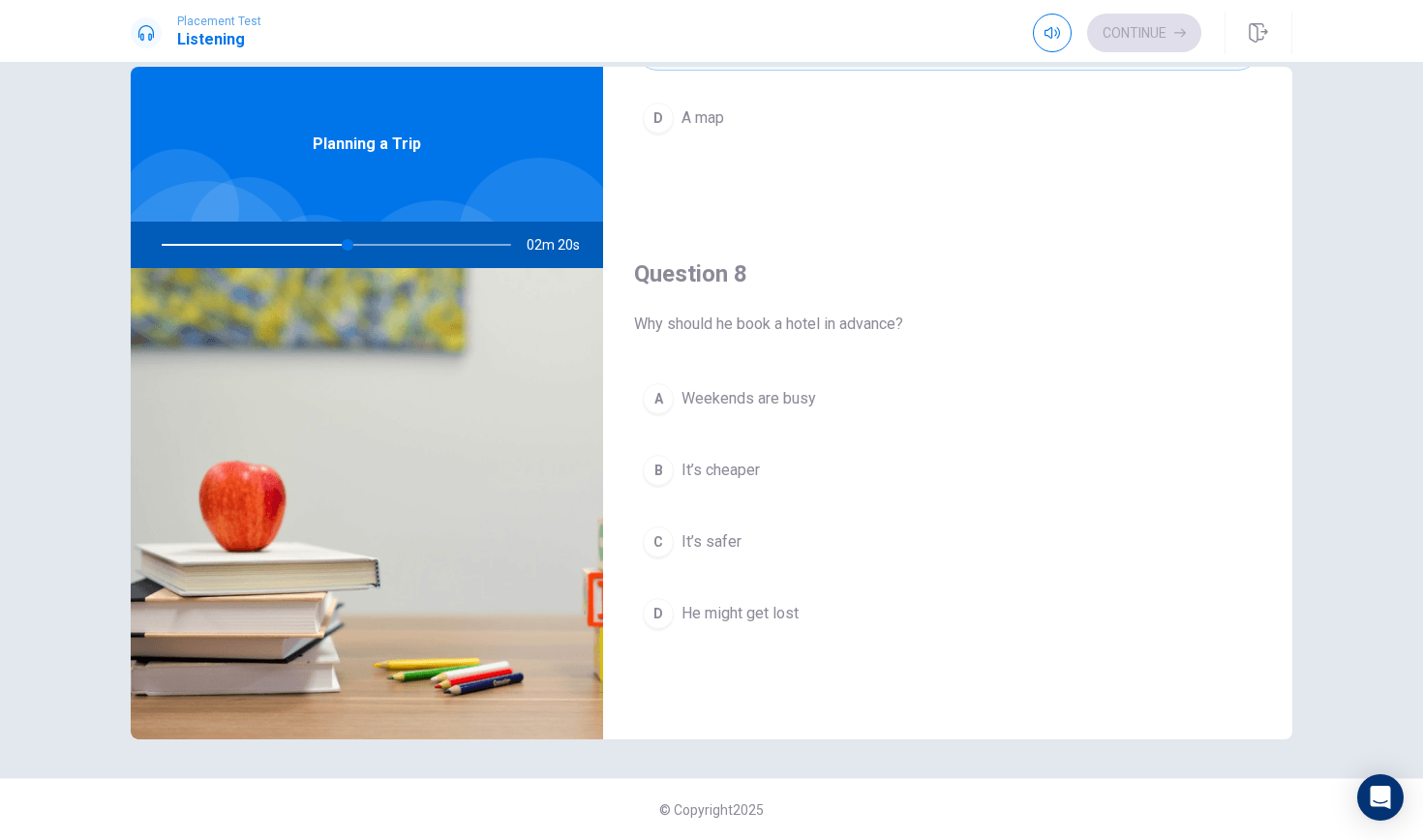
scroll to position [845, 0]
click at [666, 401] on div "A" at bounding box center [657, 390] width 31 height 31
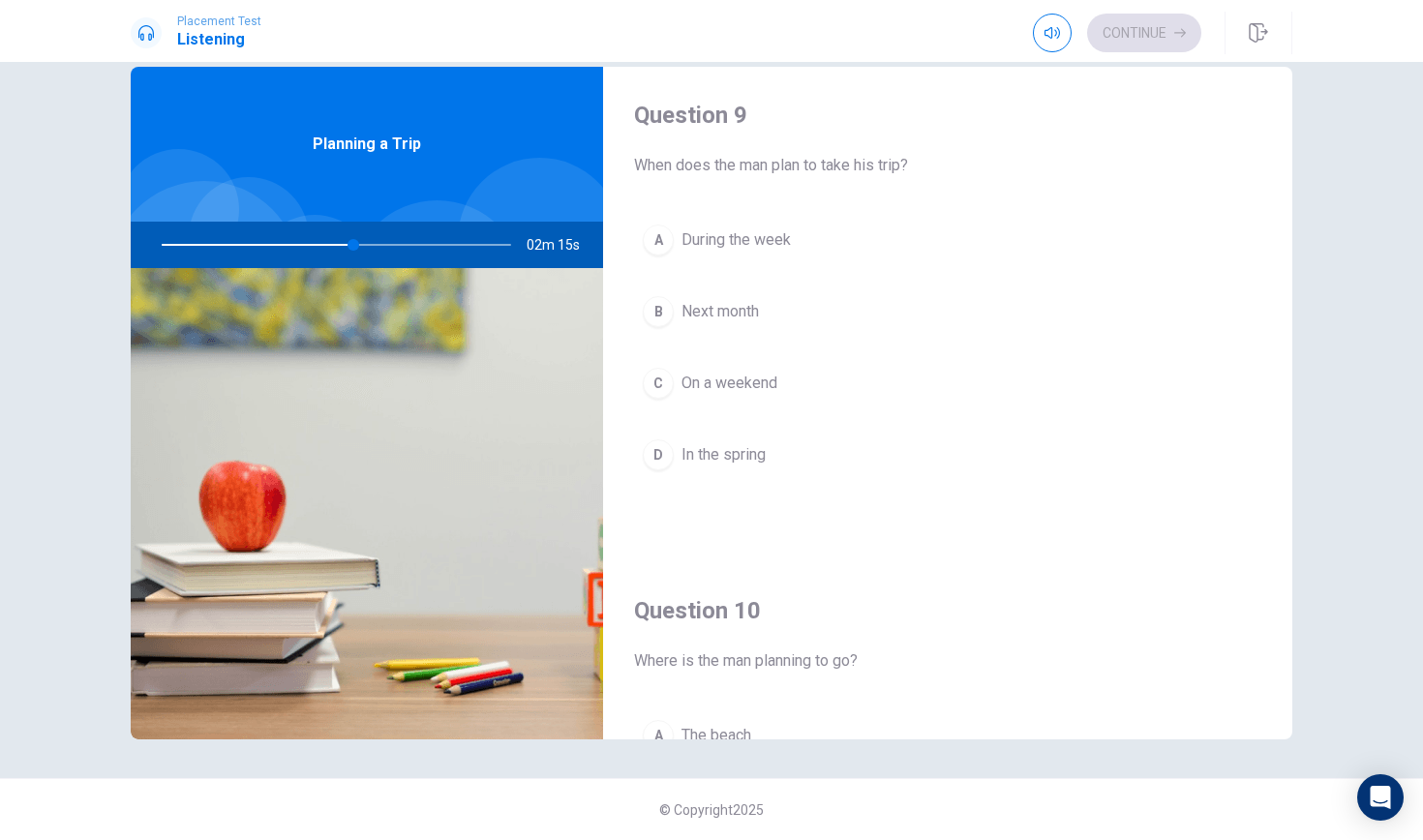
scroll to position [1486, 0]
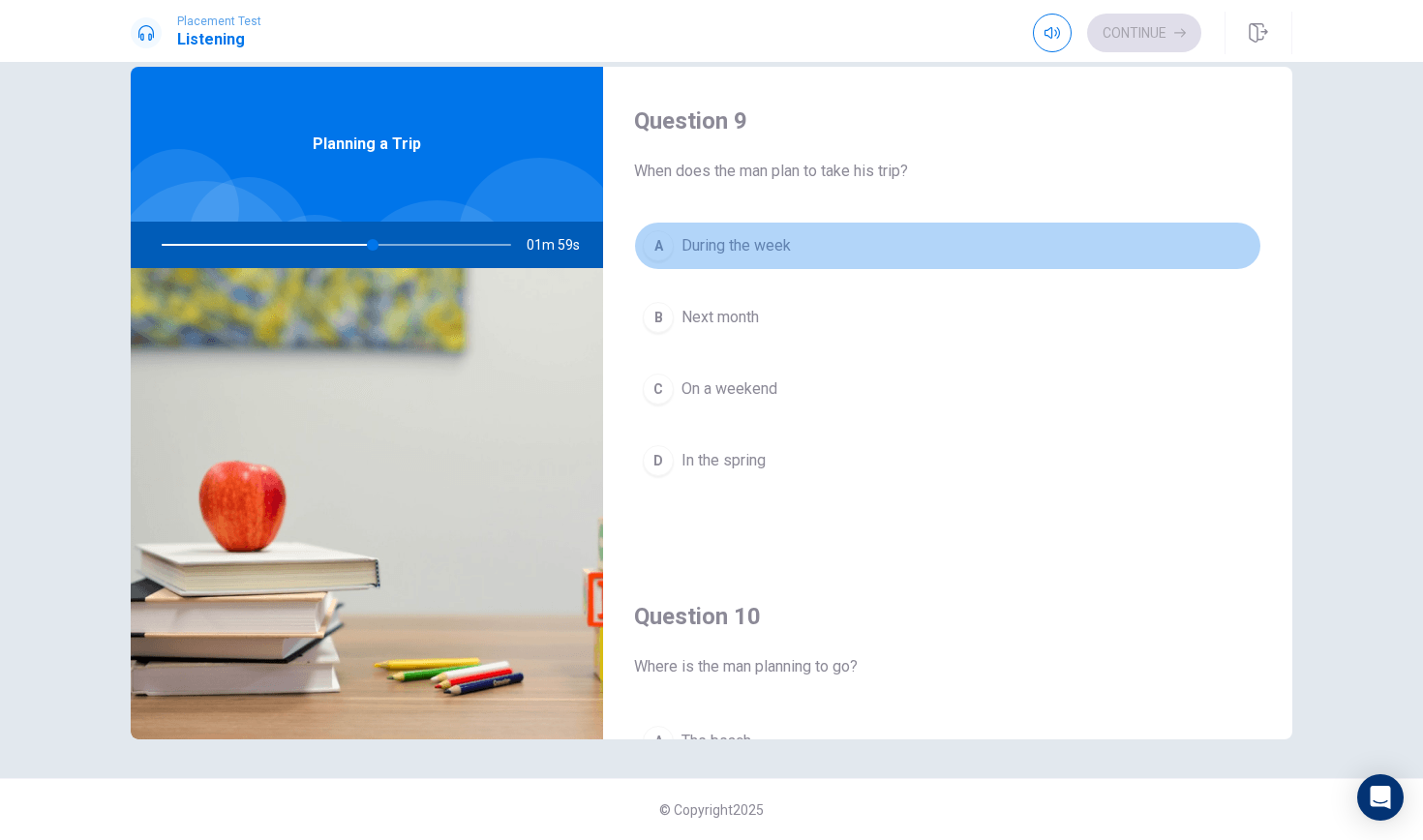
click at [669, 243] on div "A" at bounding box center [657, 245] width 31 height 31
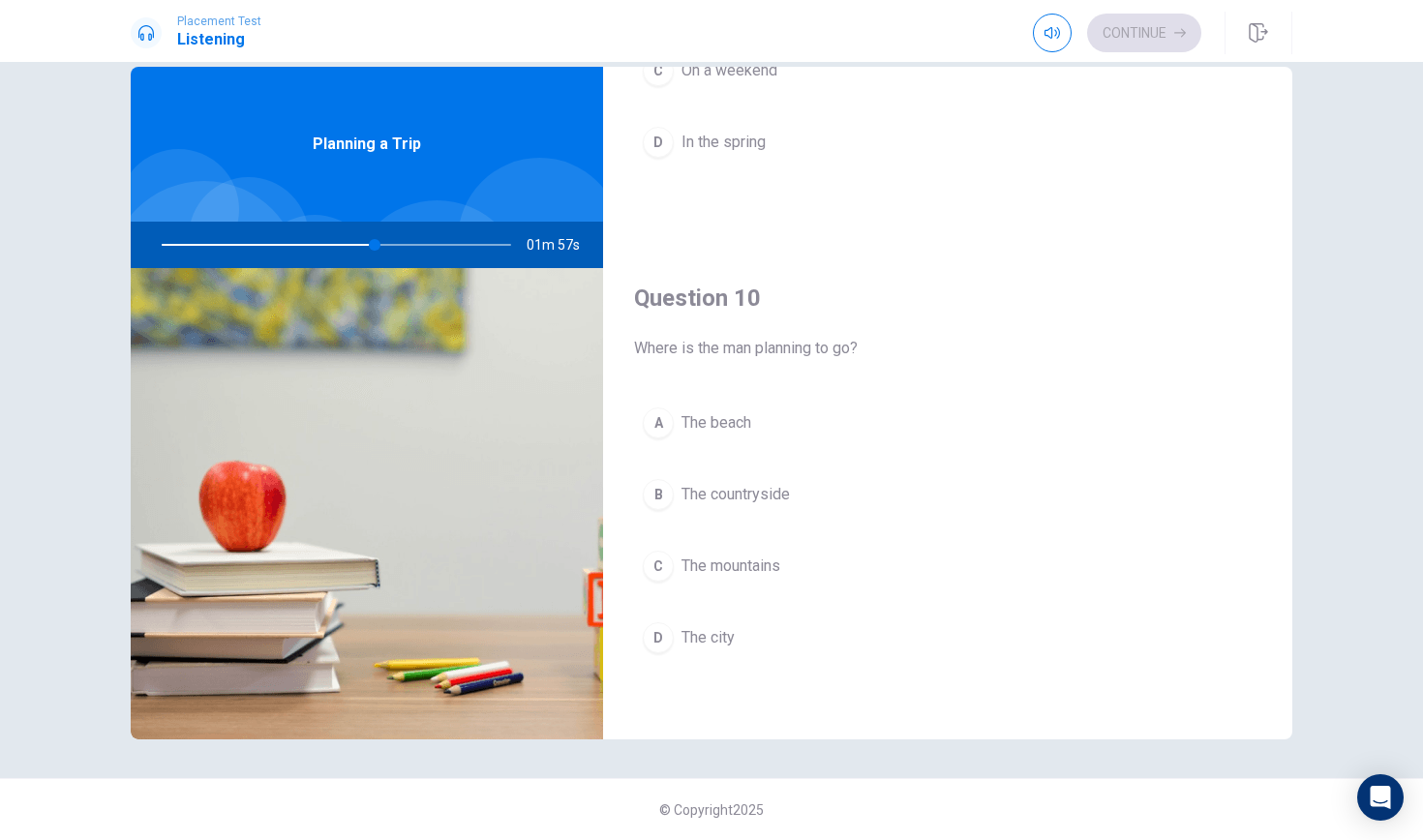
scroll to position [1804, 0]
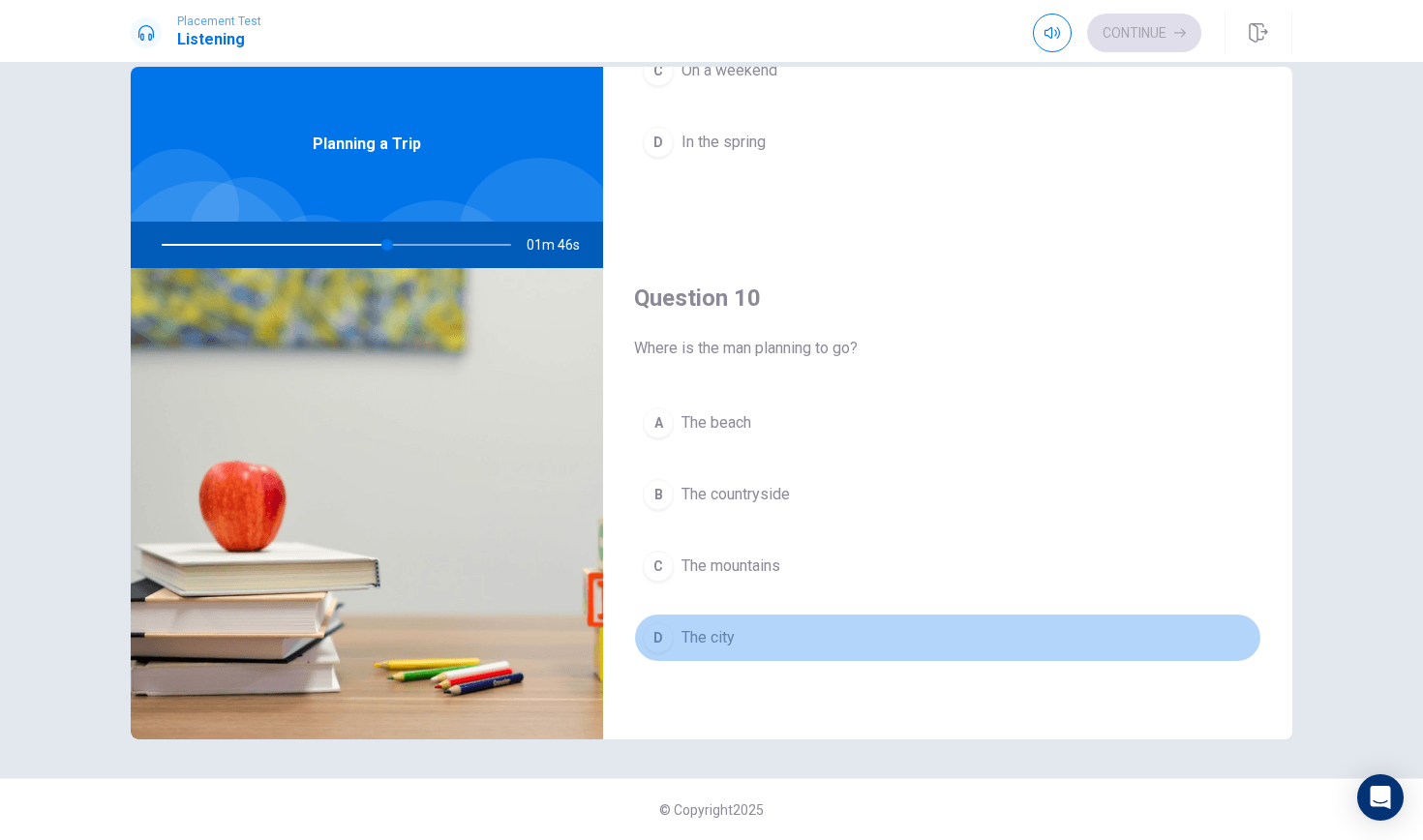
click at [661, 639] on div "D" at bounding box center [657, 637] width 31 height 31
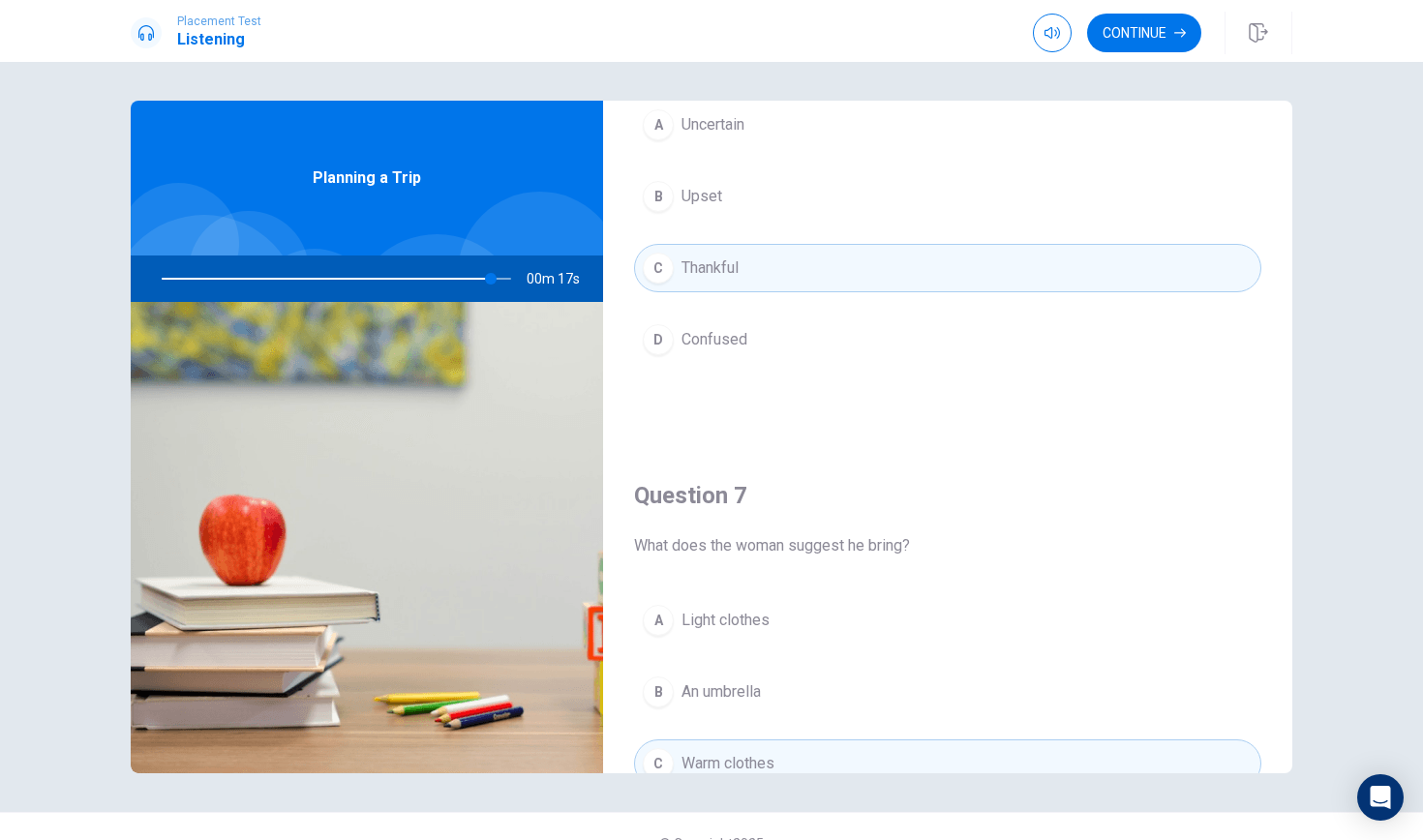
scroll to position [0, 0]
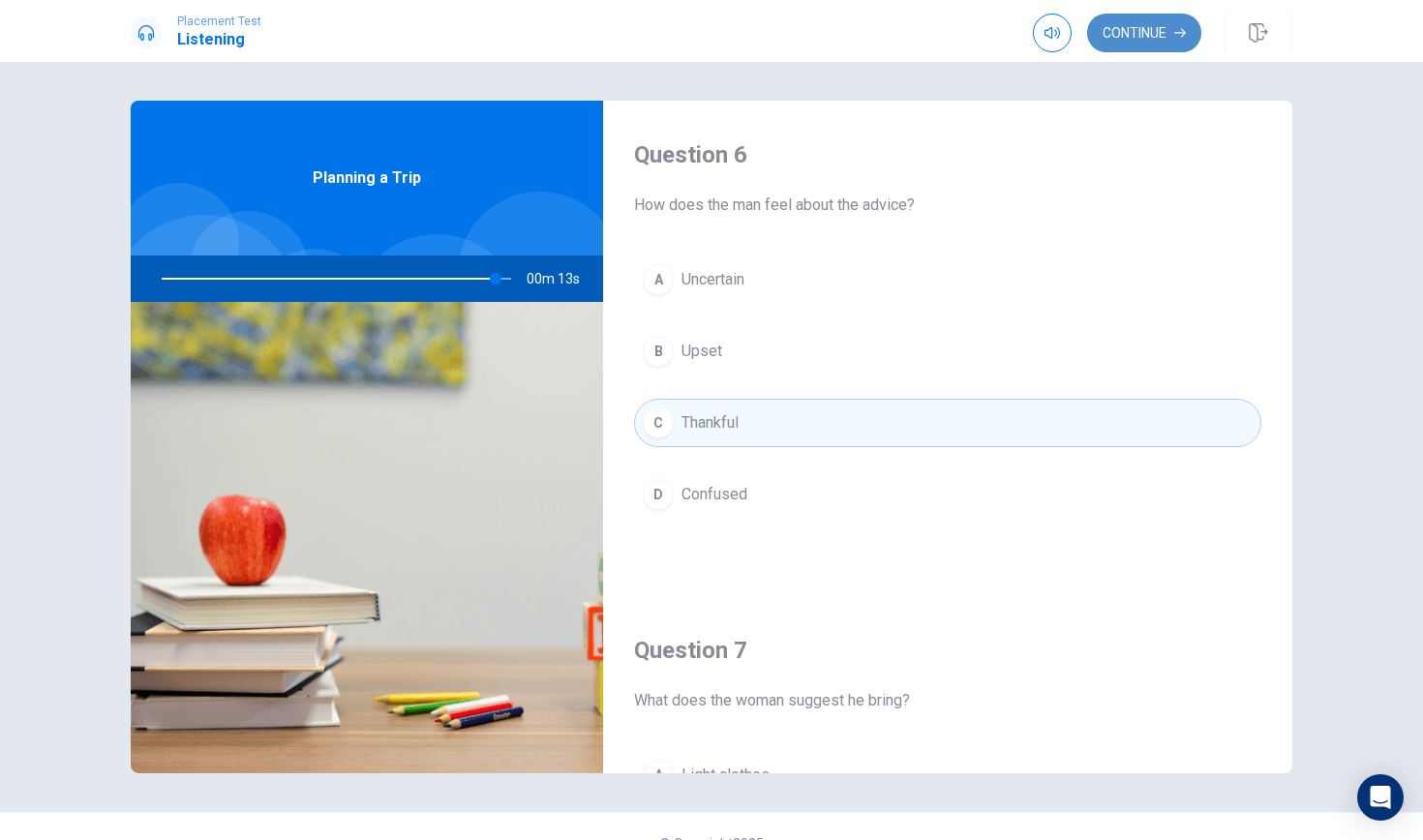
click at [1115, 36] on button "Continue" at bounding box center [1143, 33] width 115 height 39
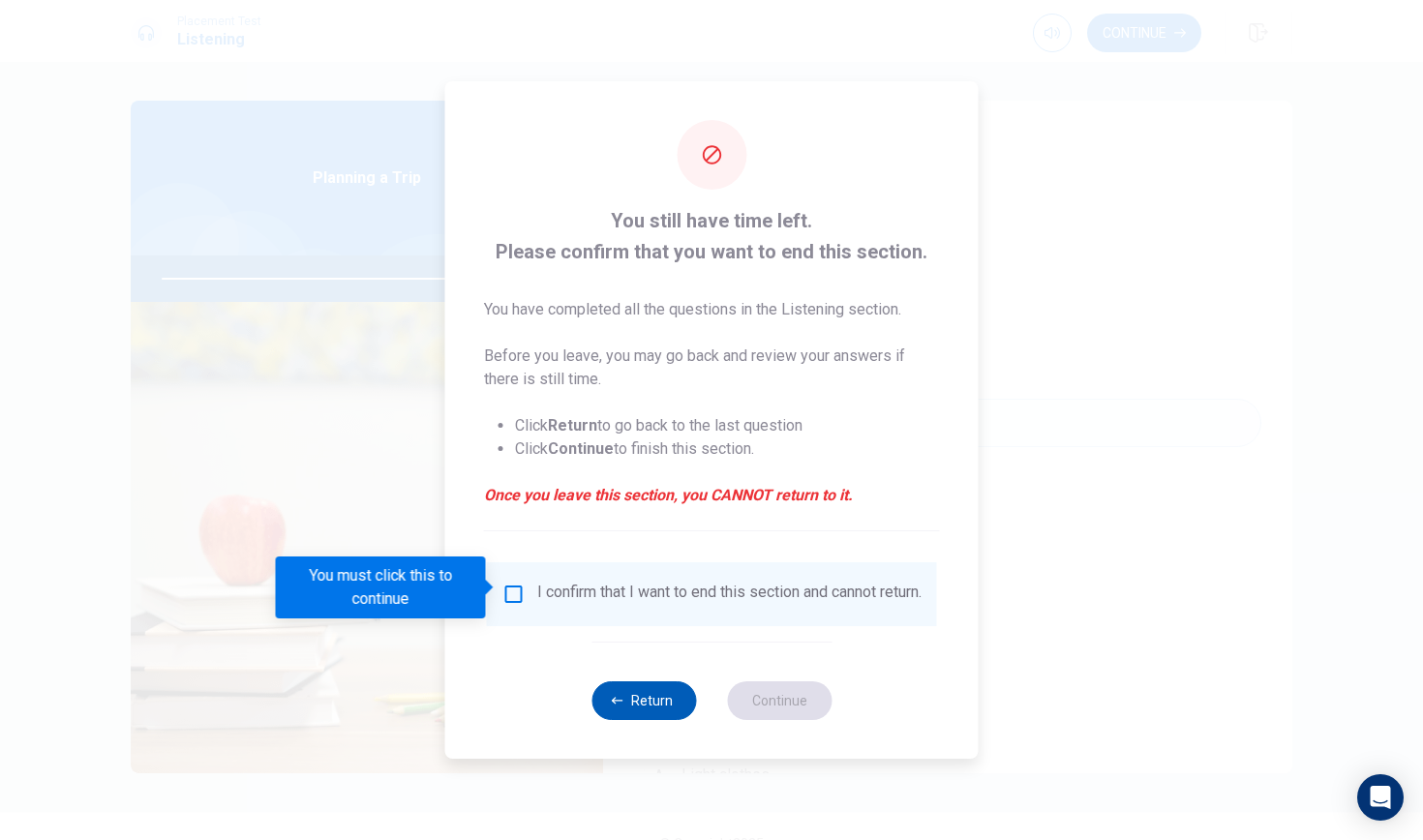
click at [614, 692] on button "Return" at bounding box center [643, 700] width 105 height 39
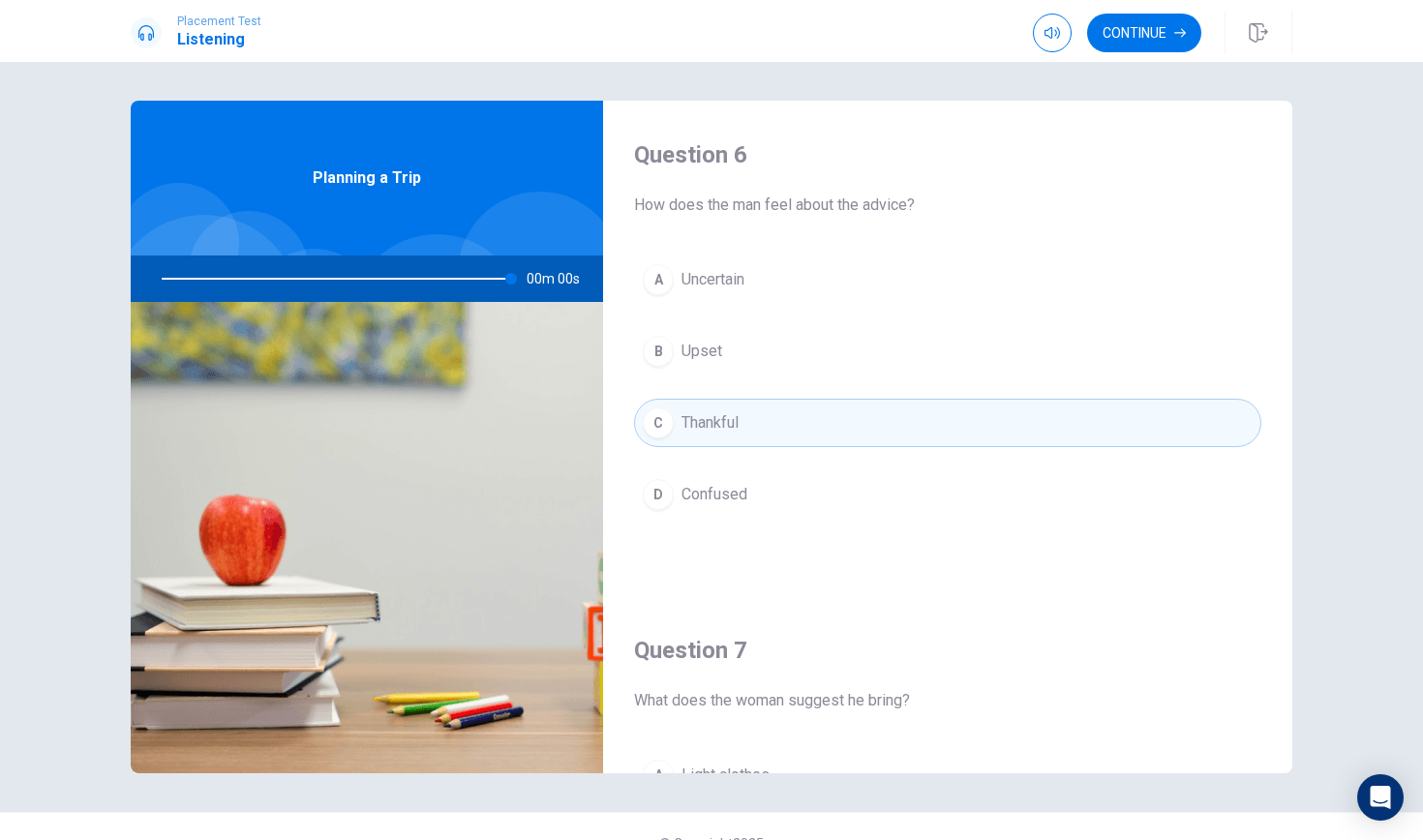
type input "0"
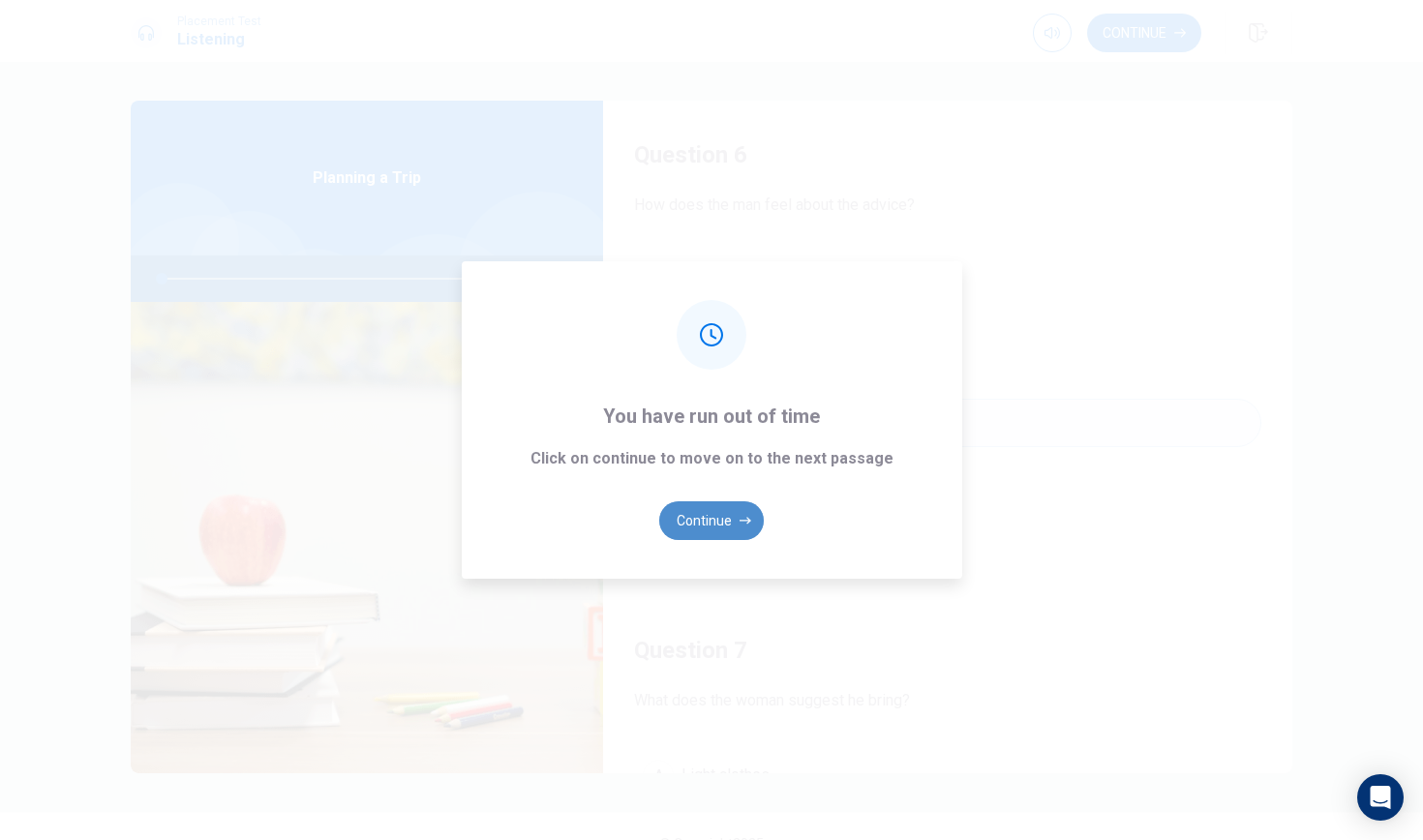
click at [726, 518] on button "Continue" at bounding box center [711, 520] width 105 height 39
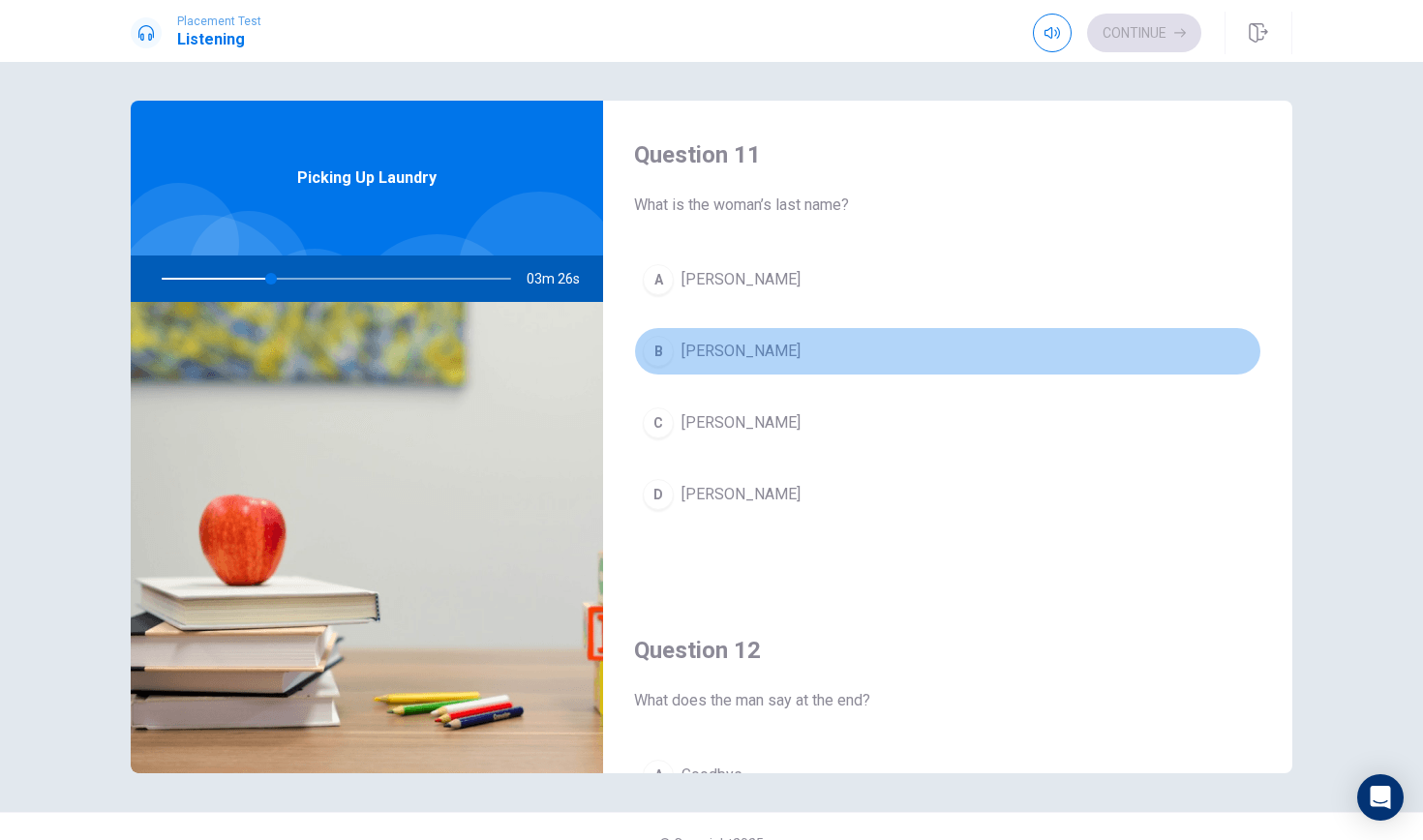
click at [659, 354] on div "B" at bounding box center [657, 350] width 31 height 31
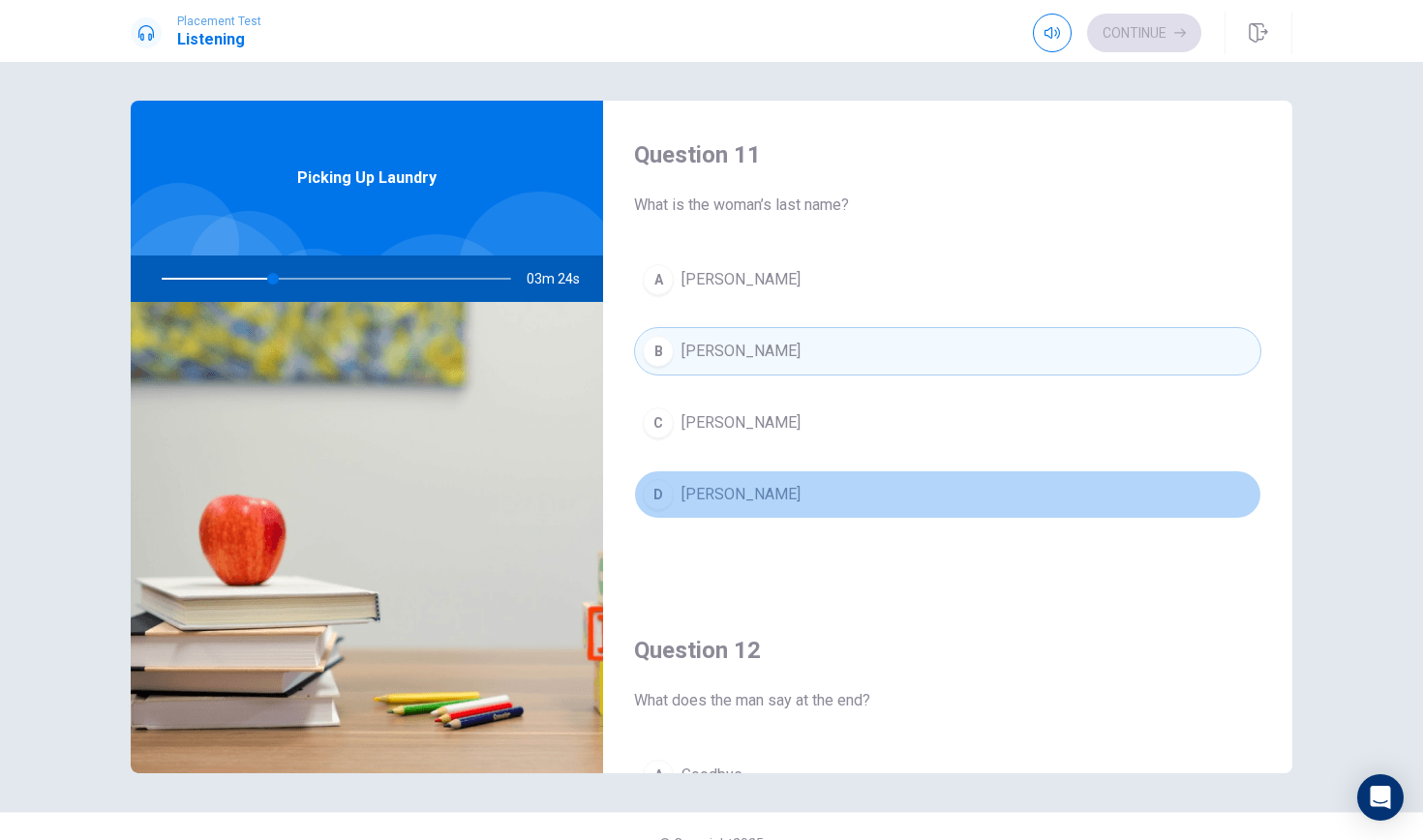
click at [660, 492] on div "D" at bounding box center [657, 494] width 31 height 31
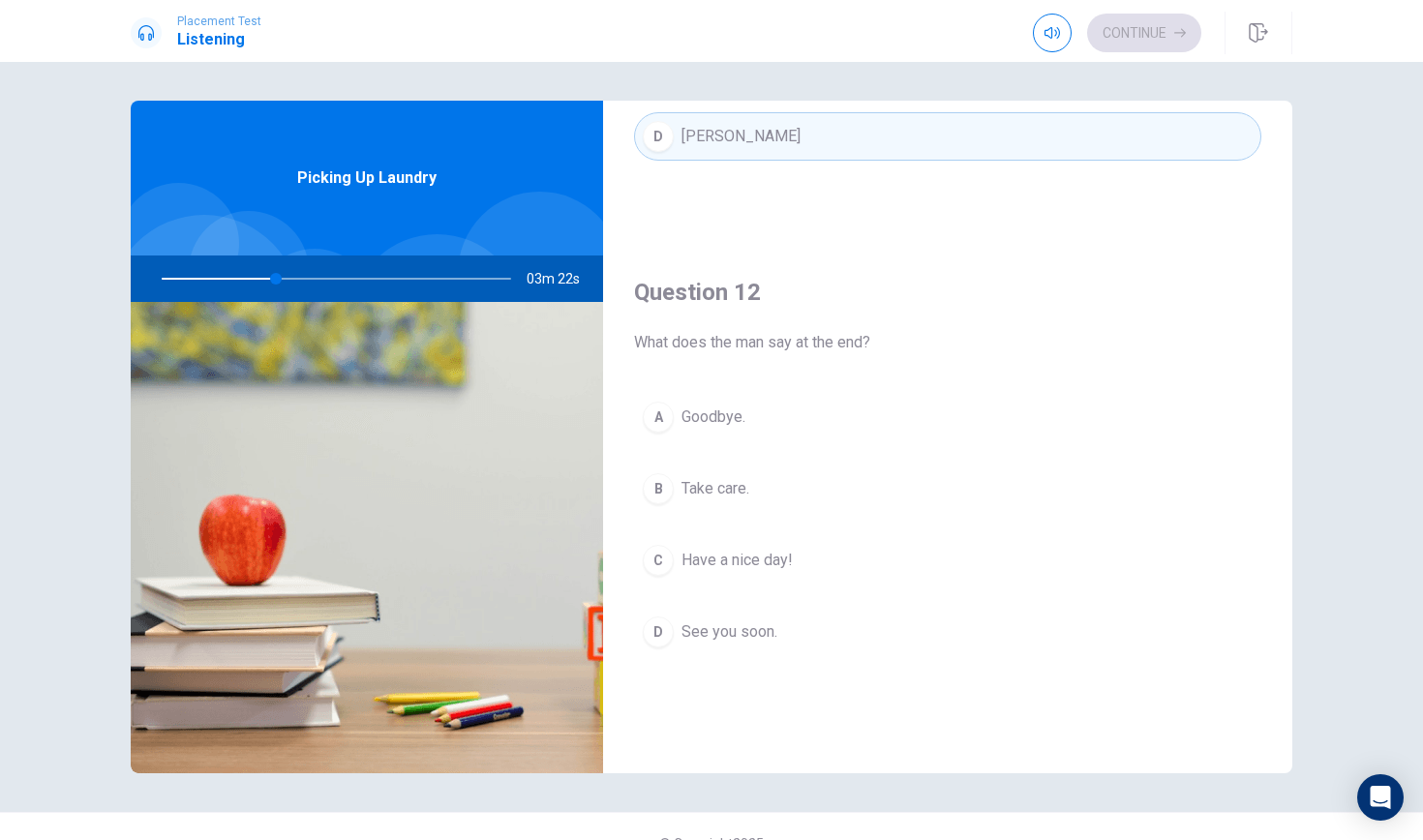
scroll to position [362, 0]
click at [664, 556] on div "C" at bounding box center [657, 554] width 31 height 31
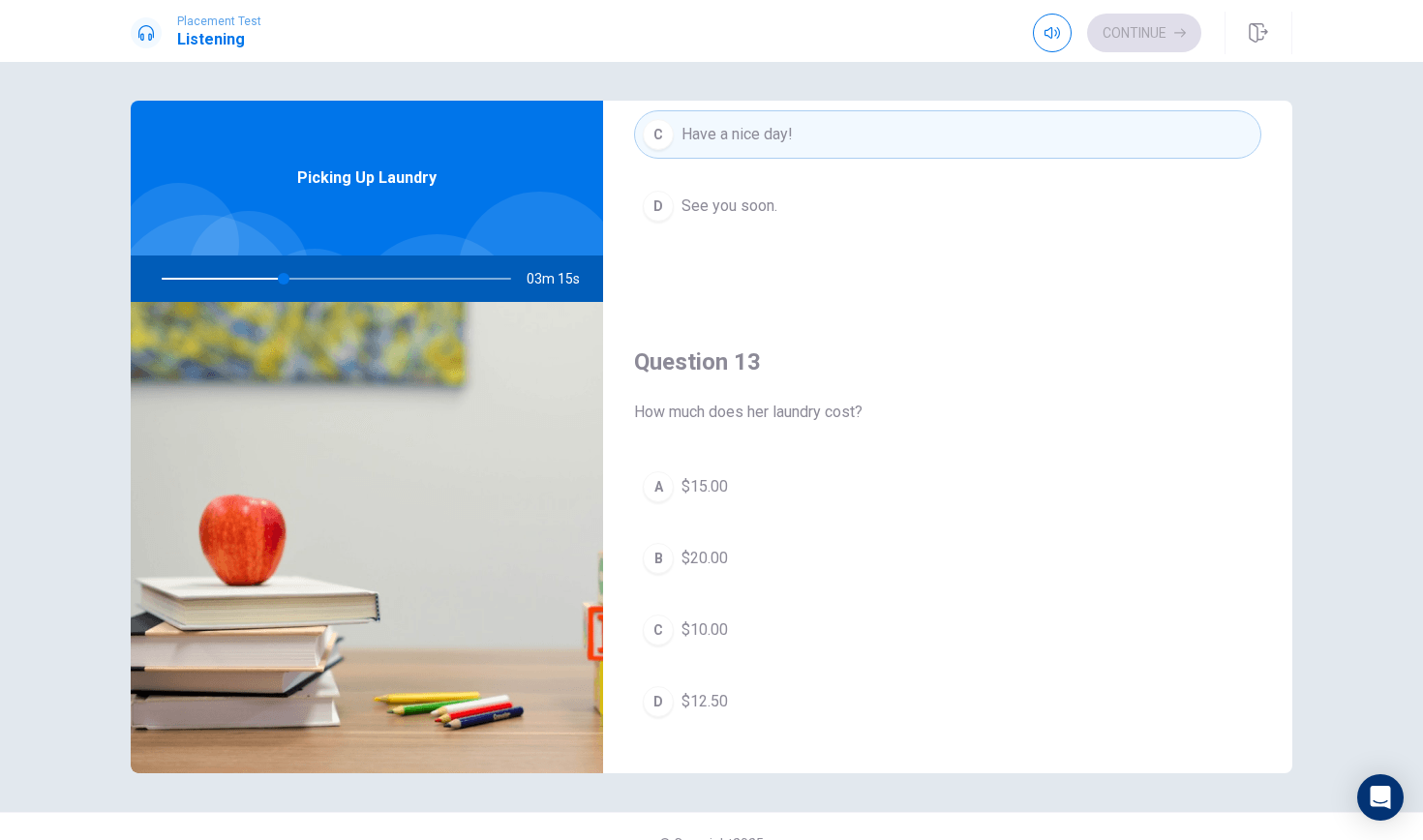
scroll to position [792, 0]
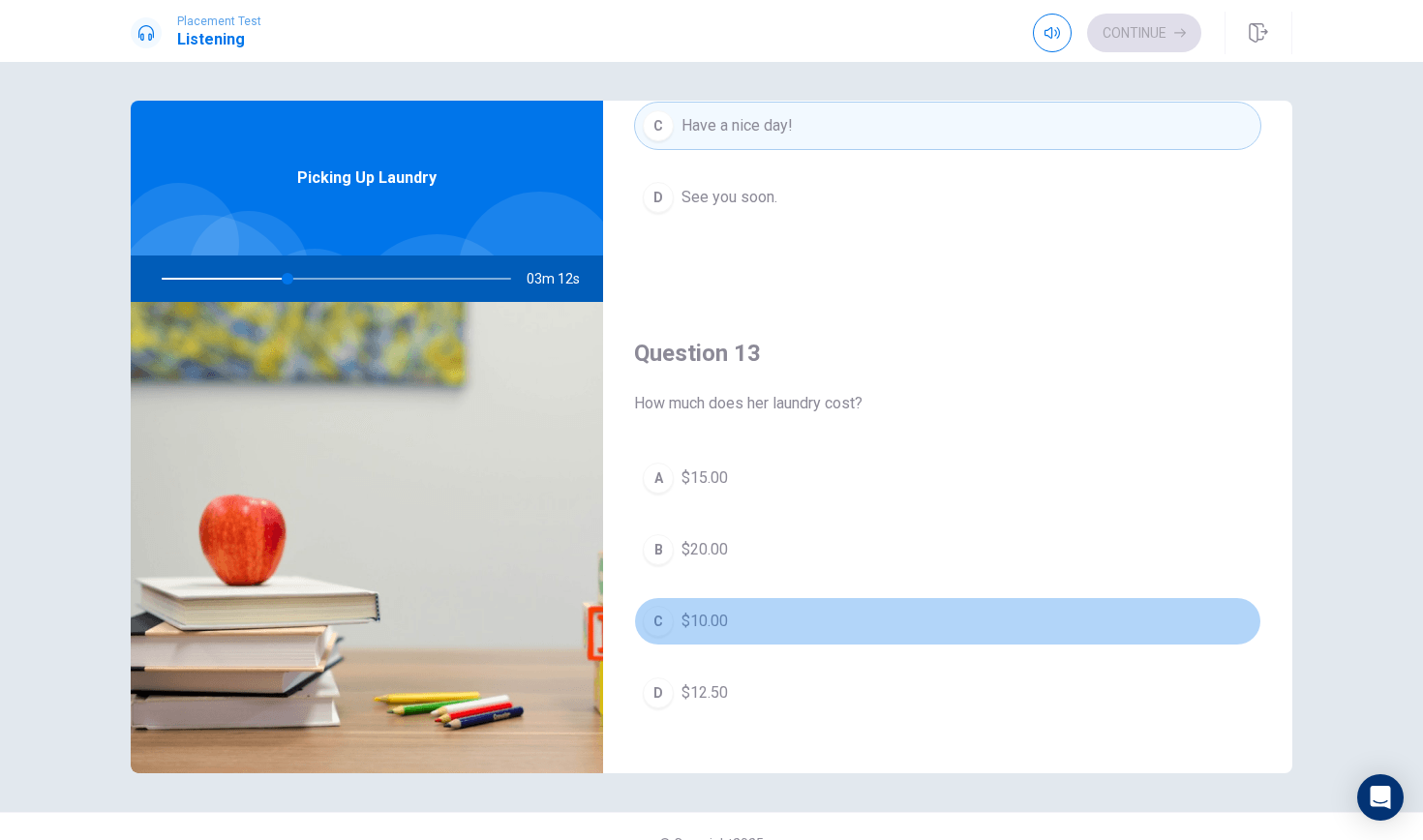
click at [665, 622] on div "C" at bounding box center [657, 620] width 31 height 31
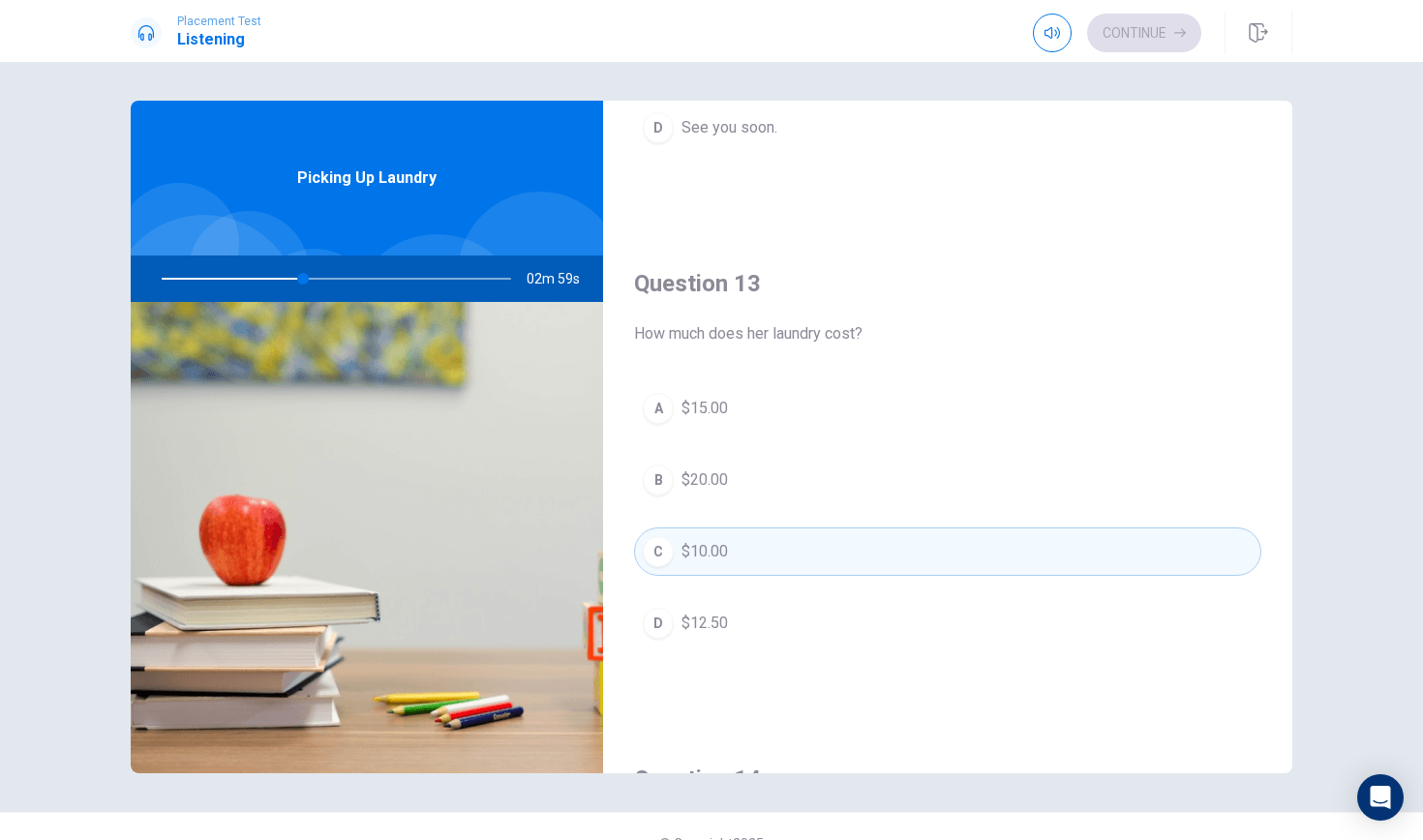
scroll to position [863, 0]
click at [663, 407] on div "A" at bounding box center [657, 407] width 31 height 31
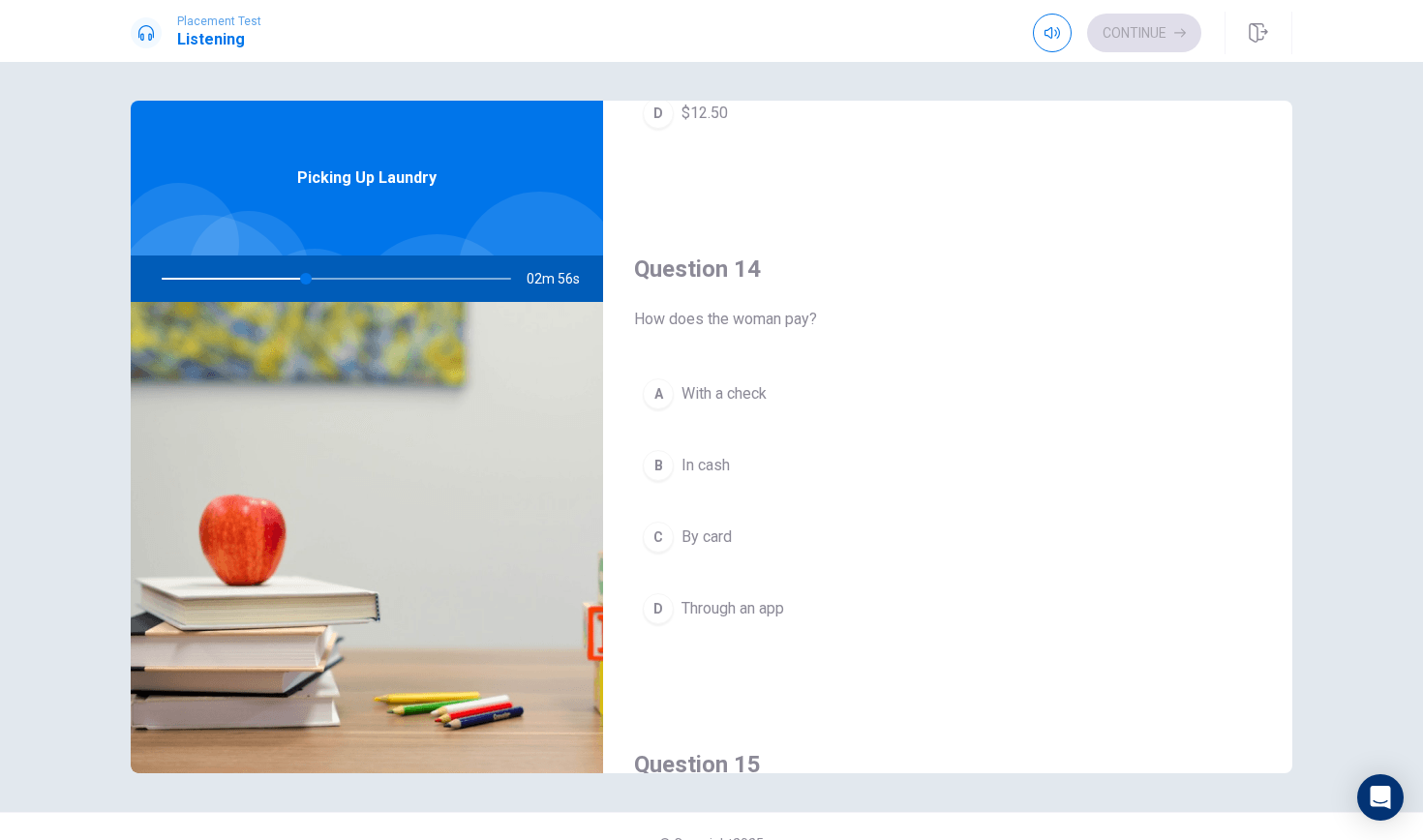
scroll to position [1377, 0]
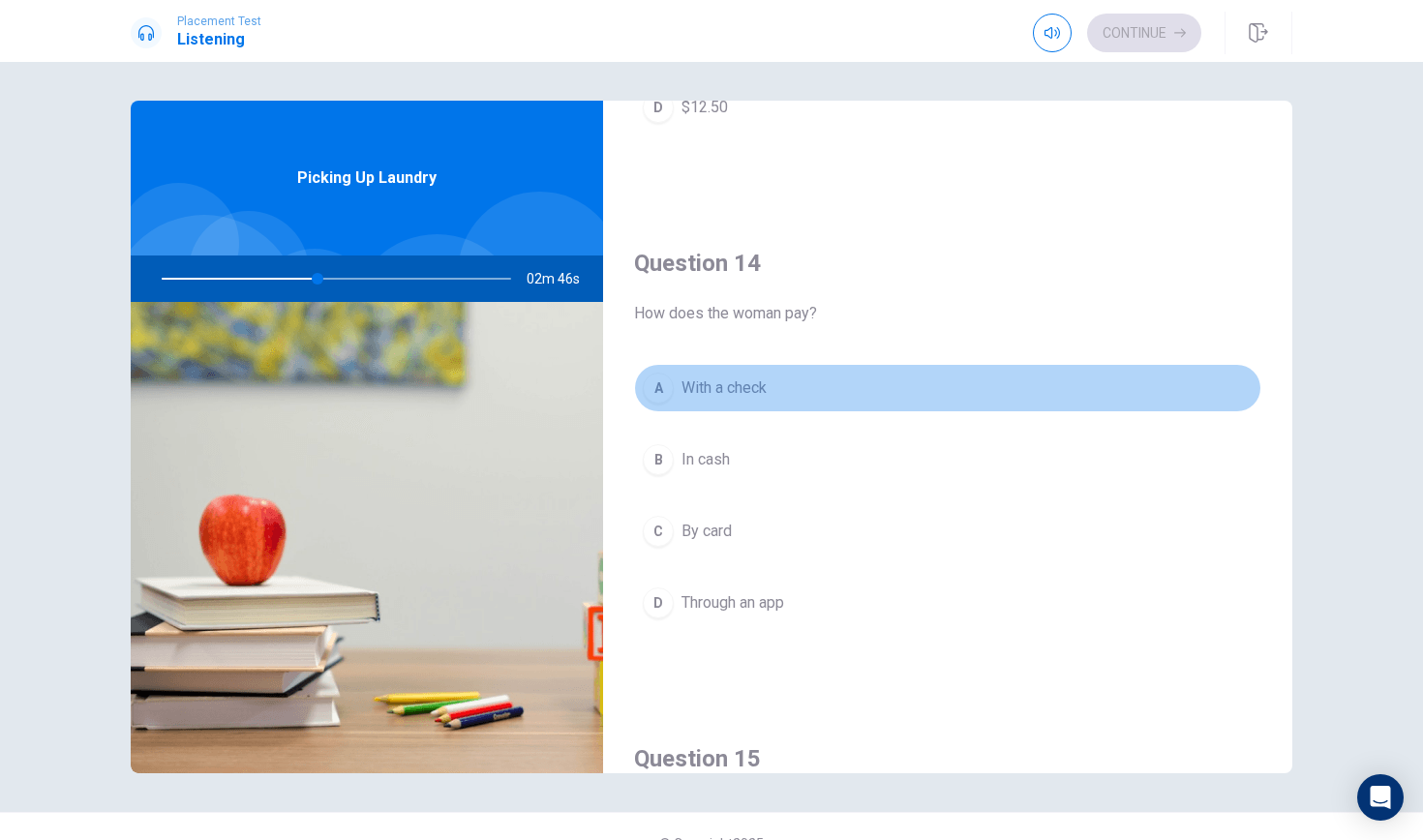
click at [660, 394] on div "A" at bounding box center [657, 387] width 31 height 31
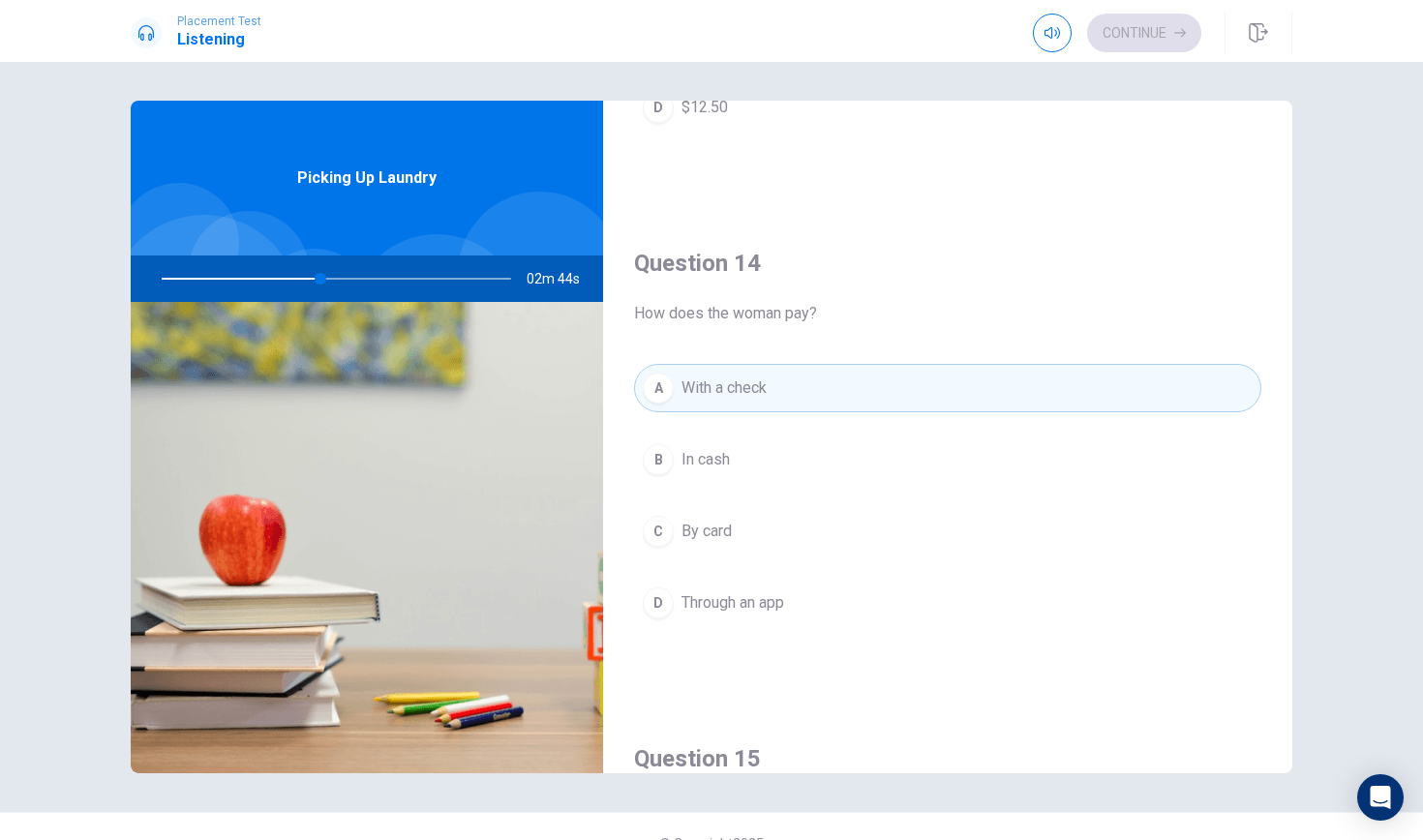
click at [668, 523] on div "C" at bounding box center [657, 530] width 31 height 31
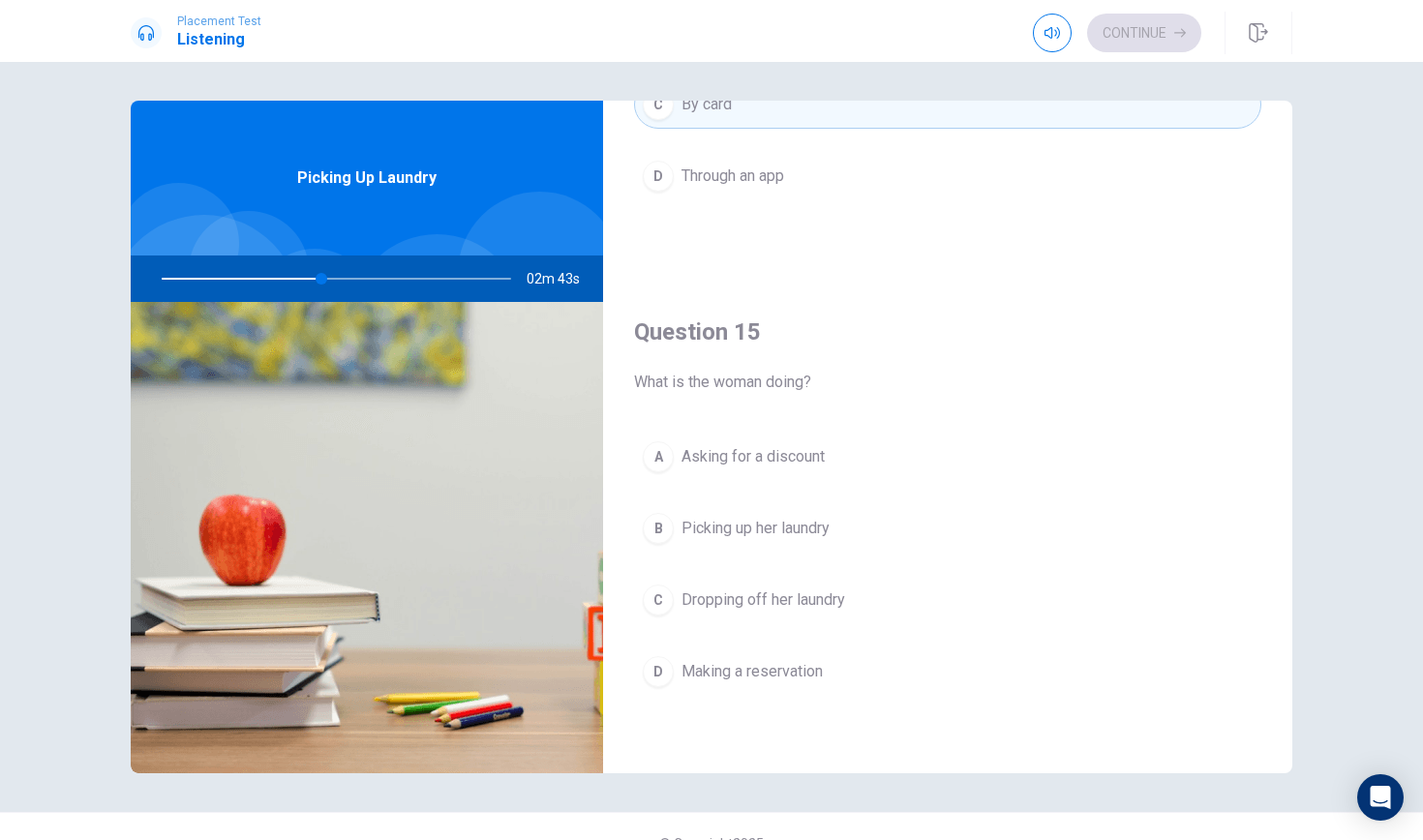
scroll to position [1804, 0]
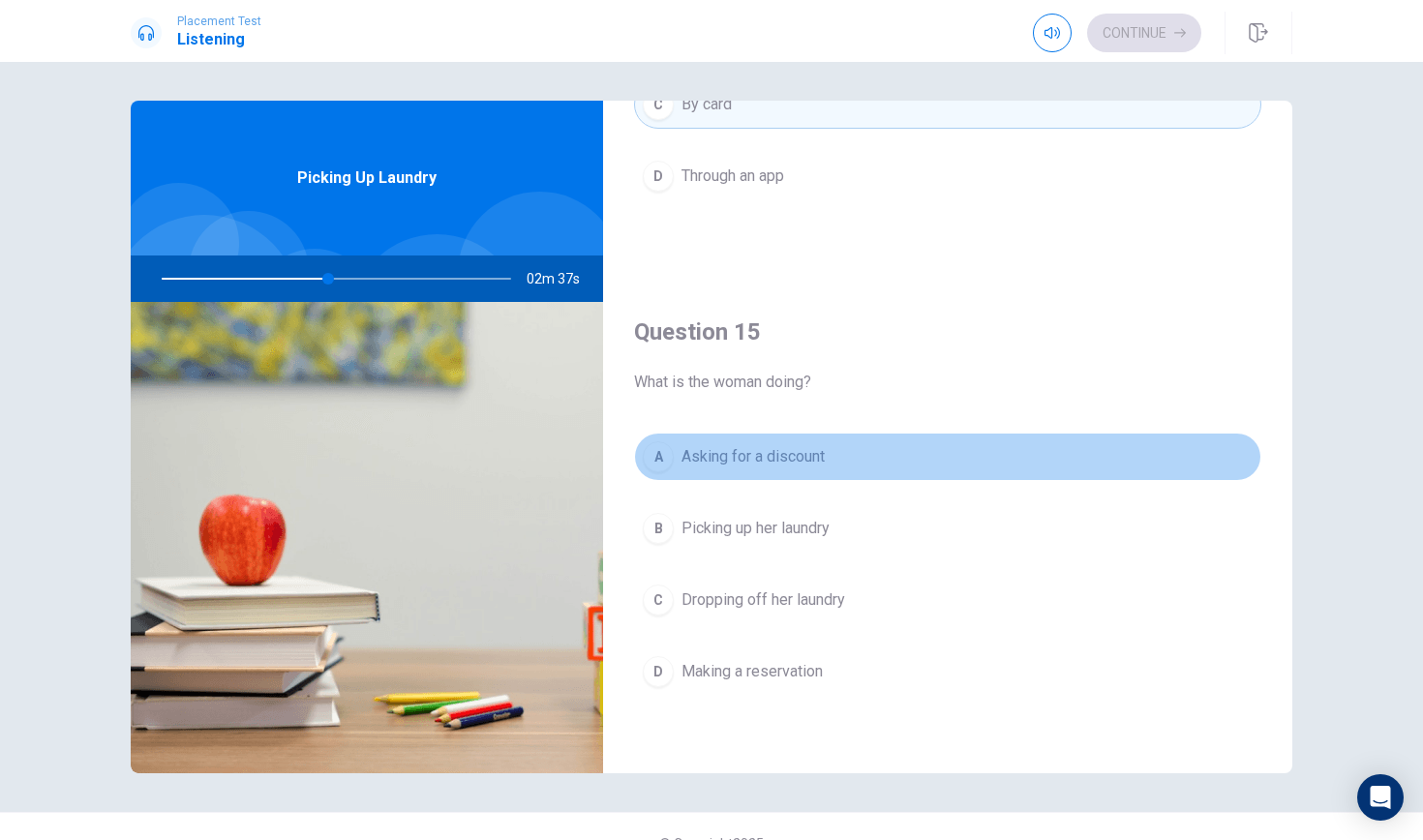
click at [674, 462] on button "A Asking for a discount" at bounding box center [948, 456] width 627 height 49
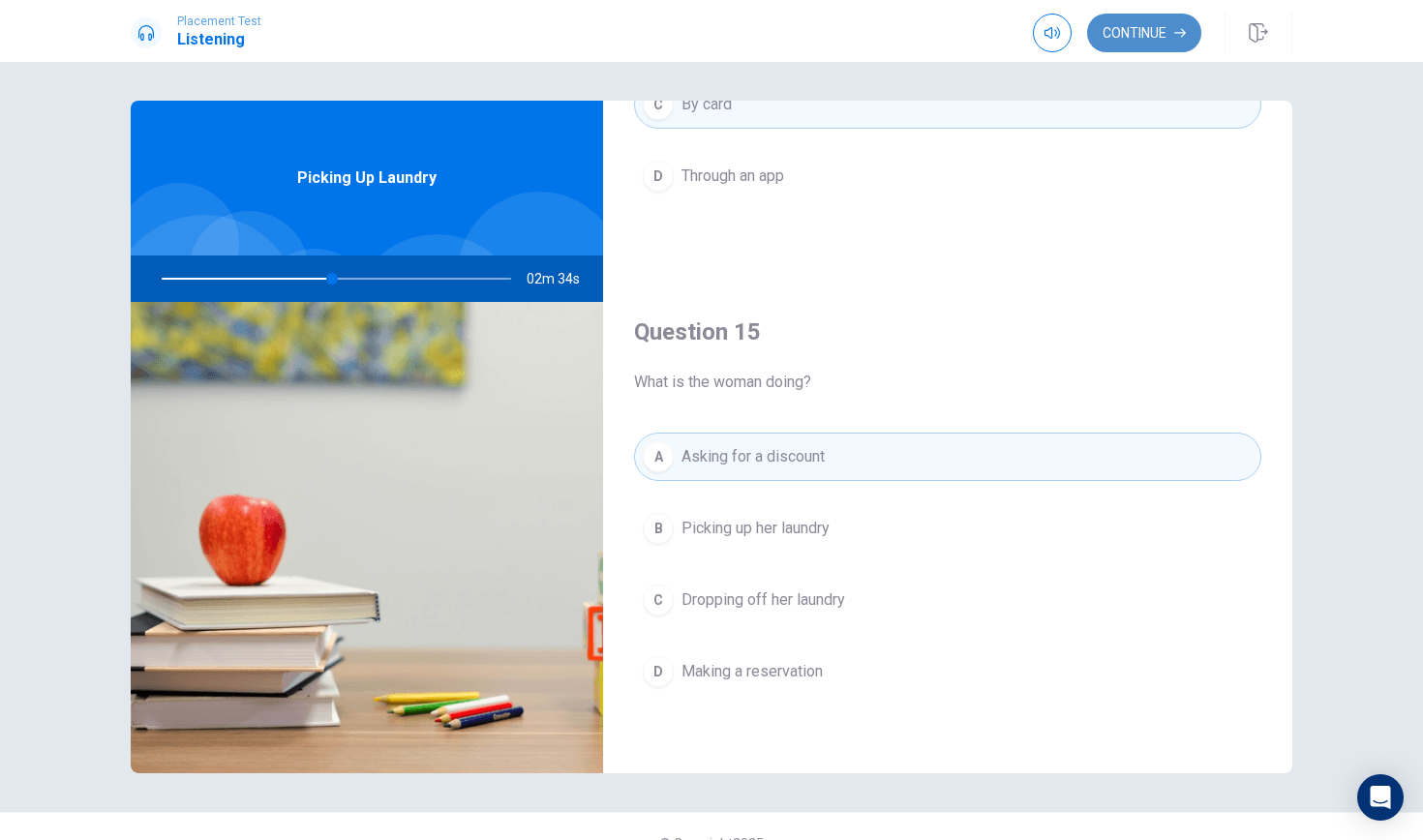
click at [1183, 31] on icon "button" at bounding box center [1180, 33] width 12 height 9
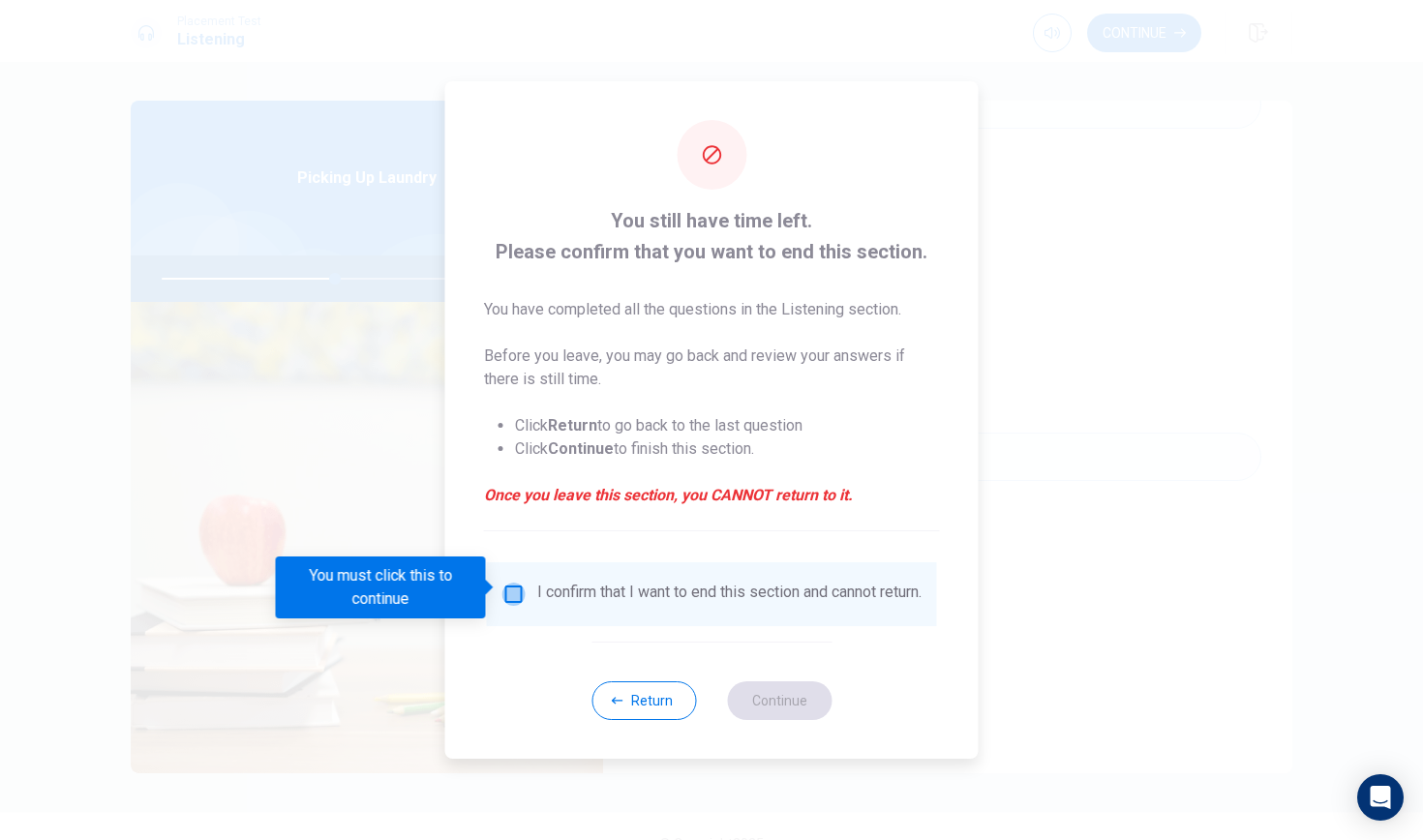
click at [505, 582] on input "You must click this to continue" at bounding box center [513, 593] width 23 height 23
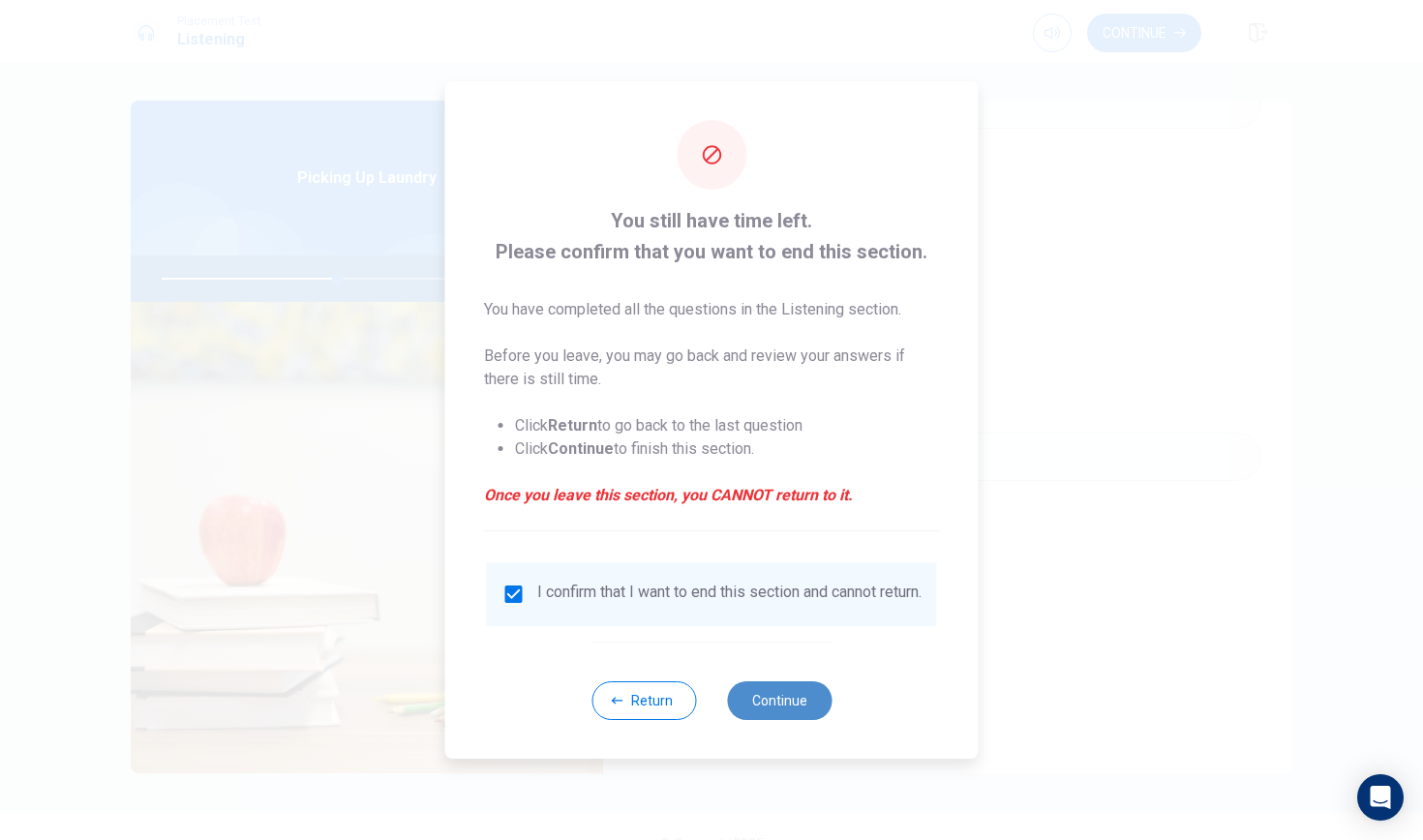
click at [767, 706] on button "Continue" at bounding box center [779, 700] width 105 height 39
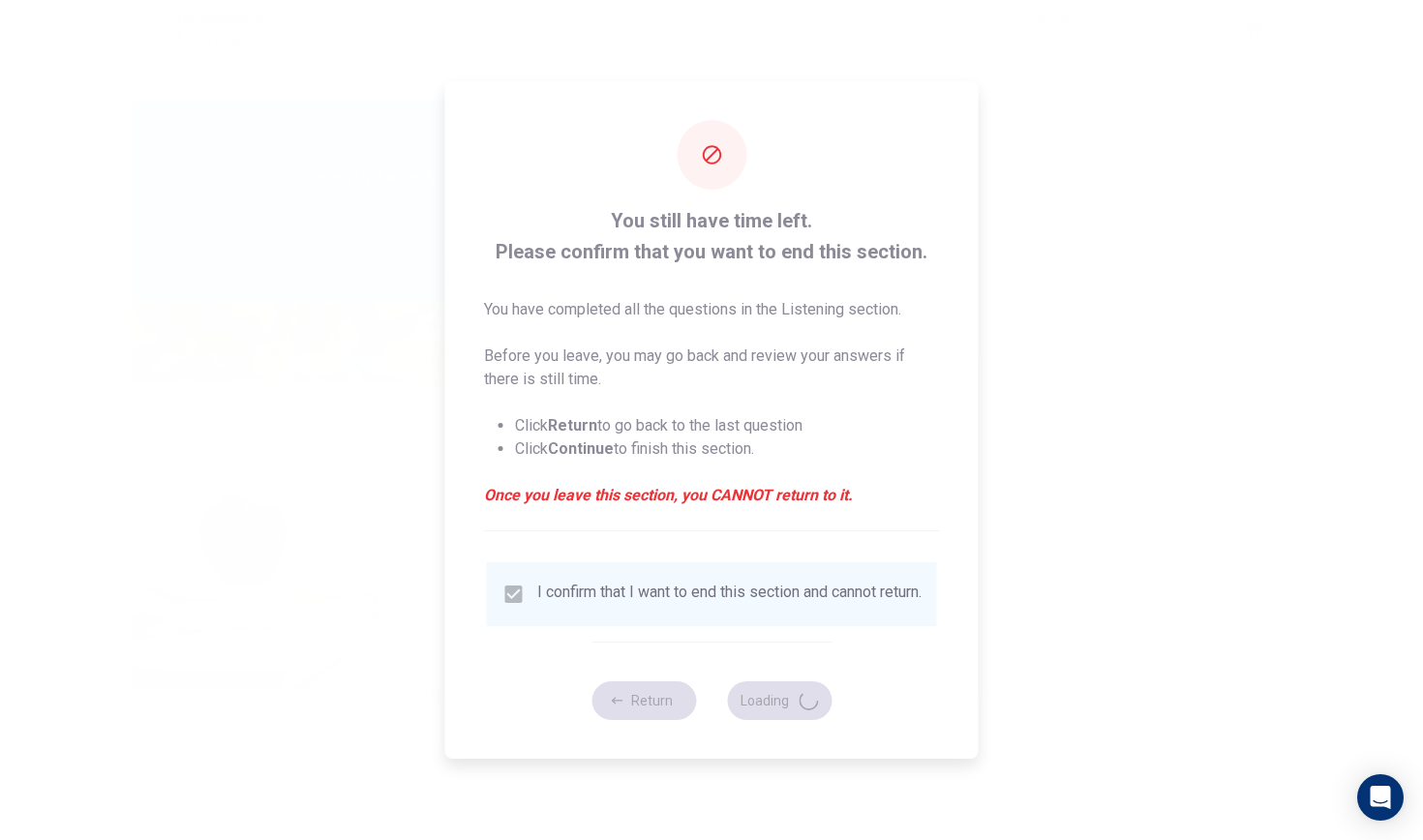
type input "51"
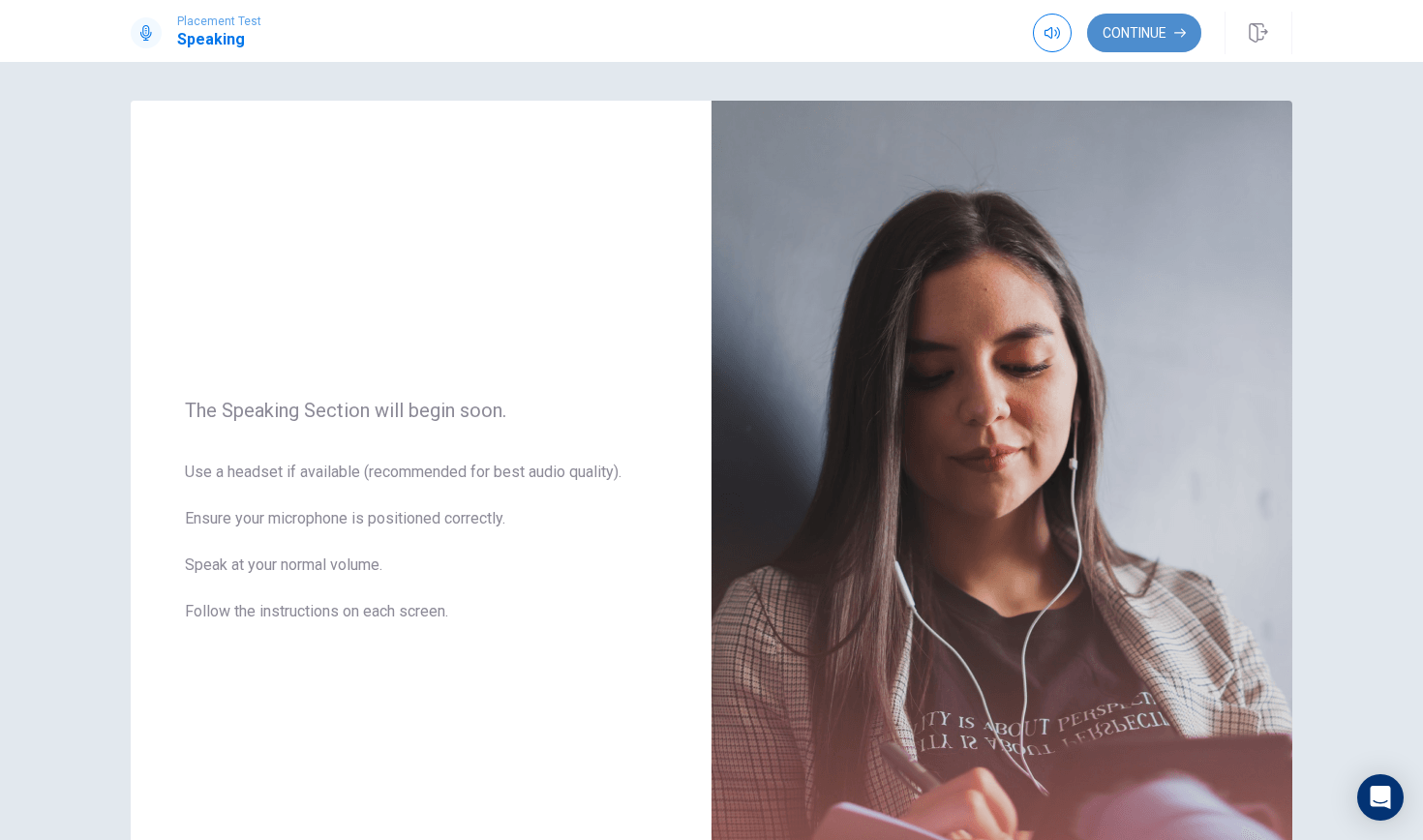
click at [1167, 39] on button "Continue" at bounding box center [1143, 33] width 115 height 39
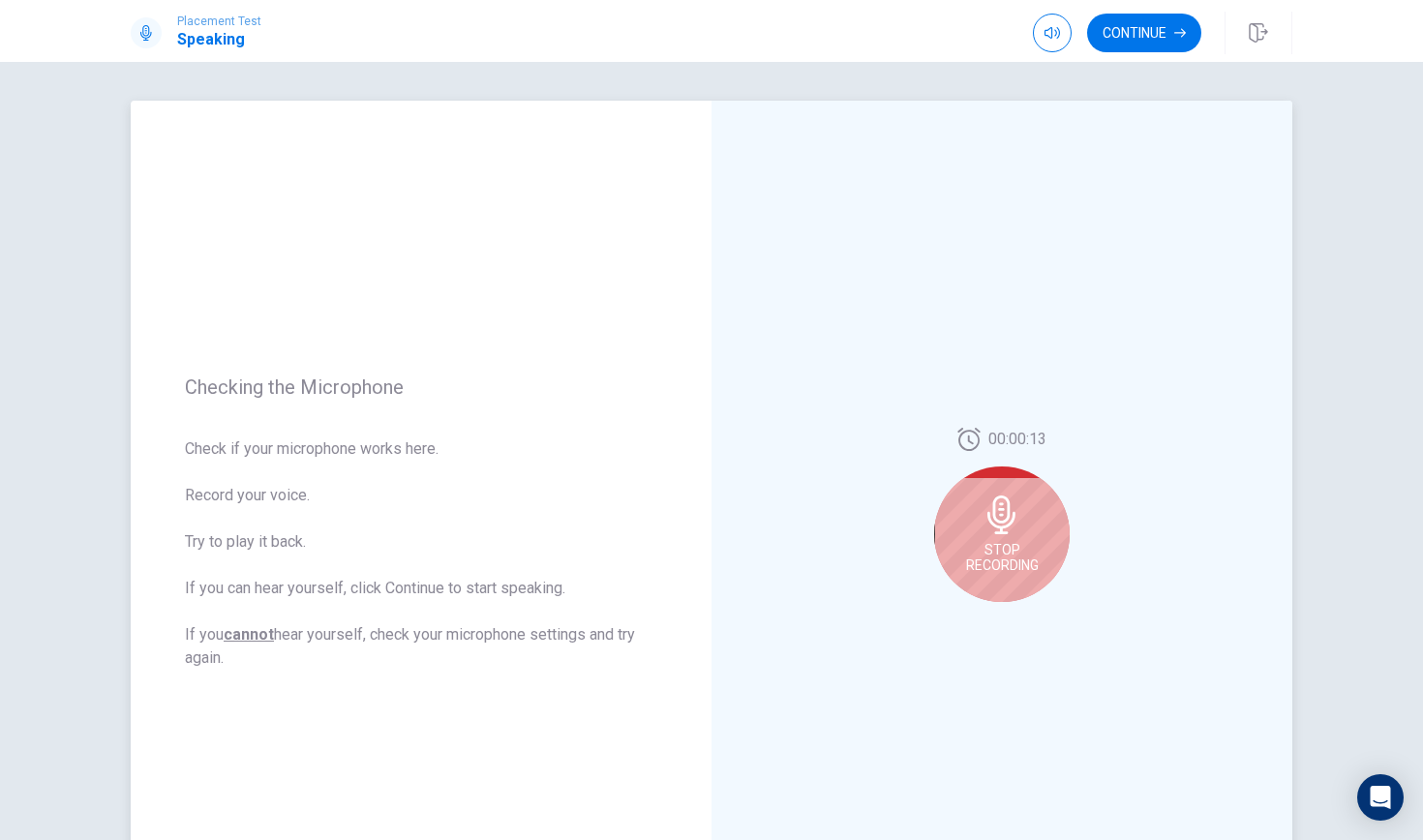
click at [967, 503] on div "Stop Recording" at bounding box center [1002, 533] width 135 height 135
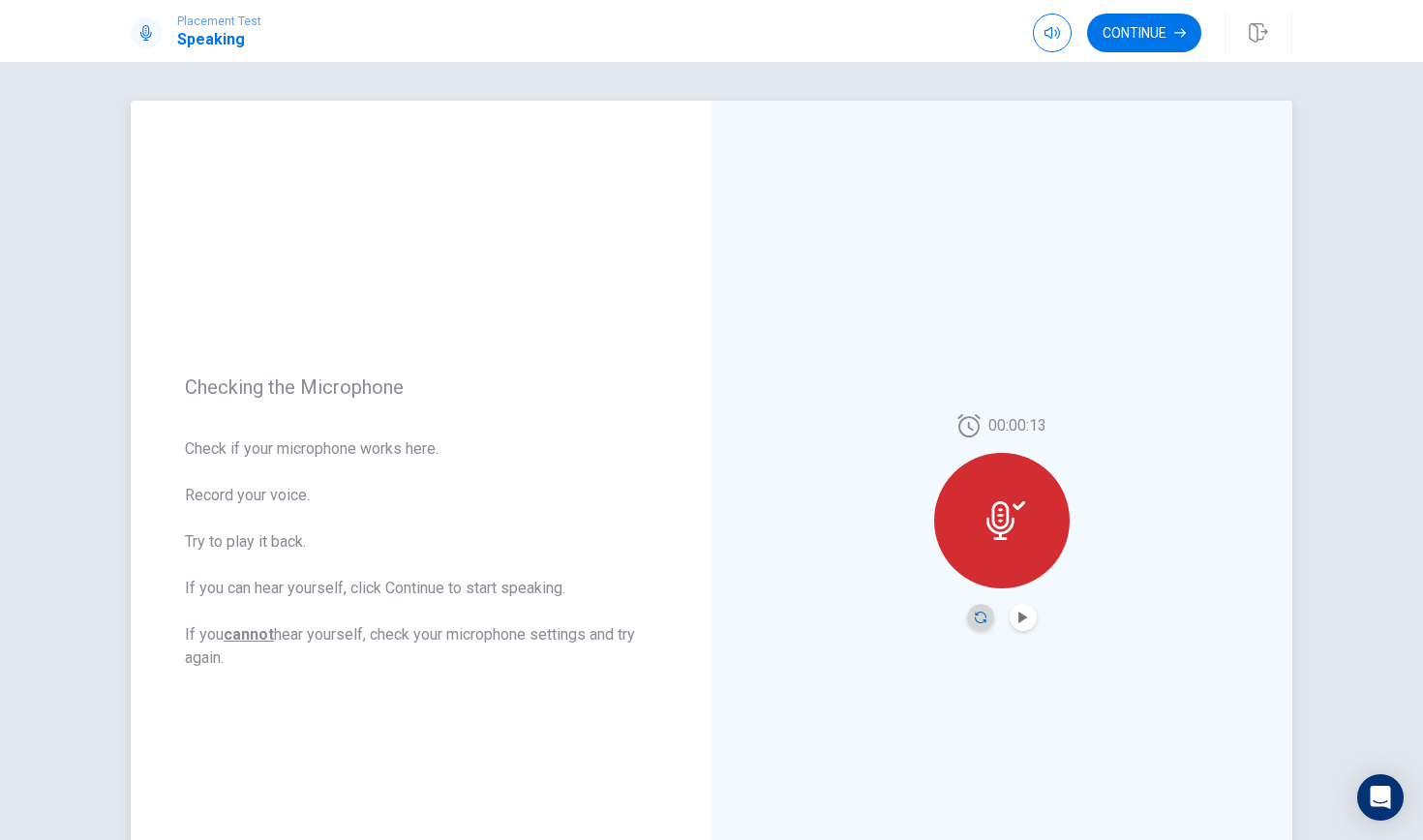
click at [982, 615] on icon "Record Again" at bounding box center [981, 617] width 12 height 12
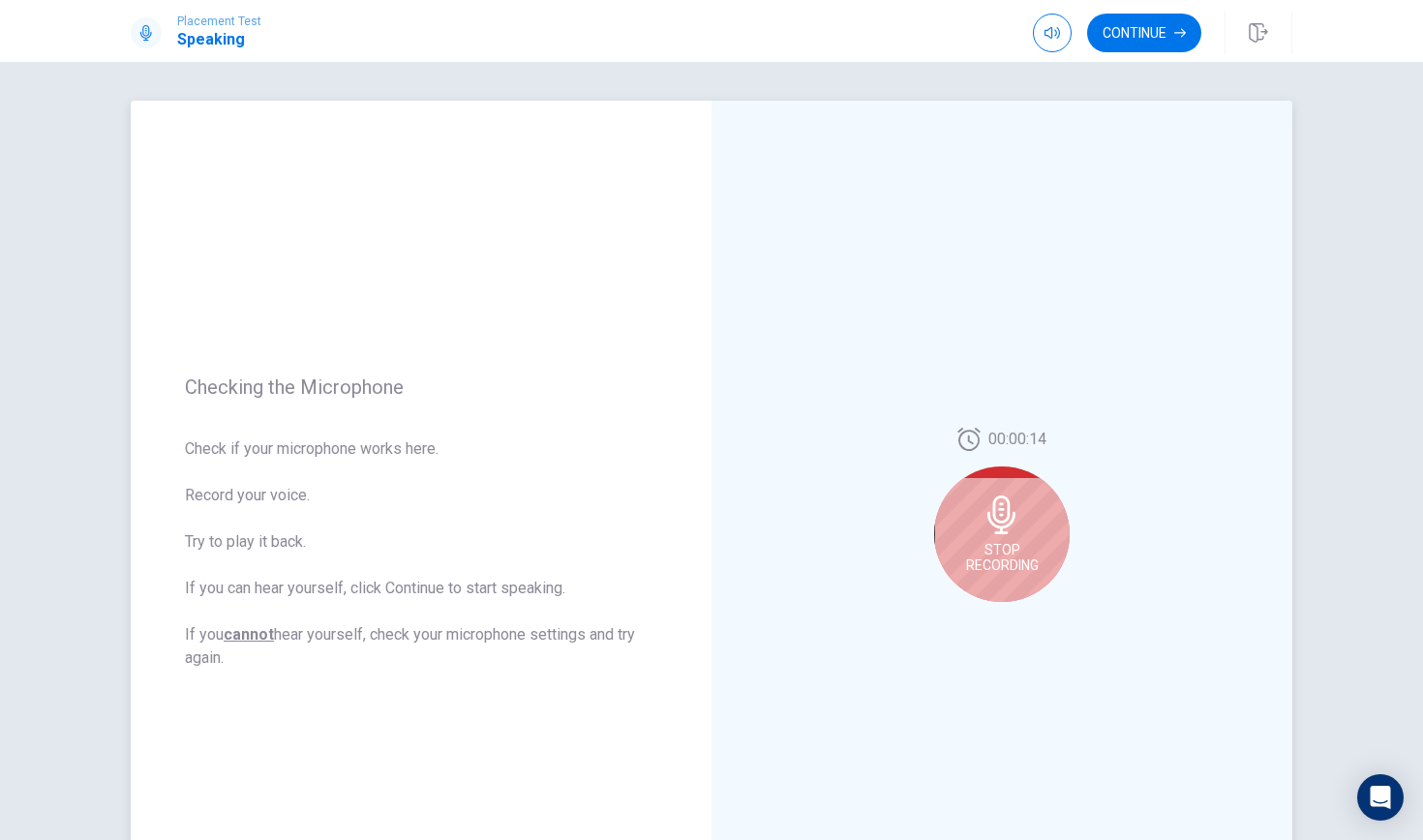
click at [997, 581] on div "Stop Recording" at bounding box center [1002, 533] width 135 height 135
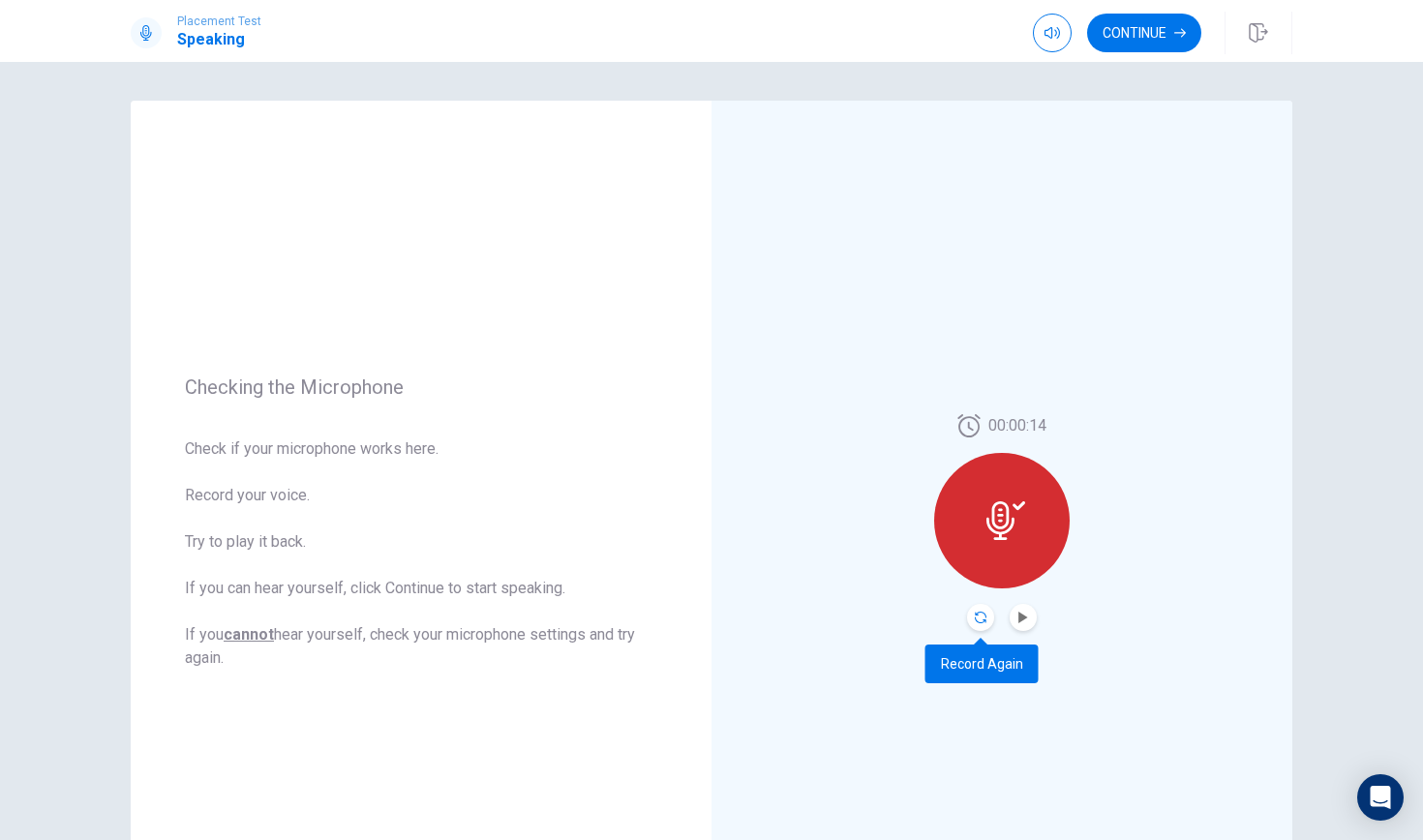
click at [983, 620] on icon "Record Again" at bounding box center [981, 617] width 12 height 12
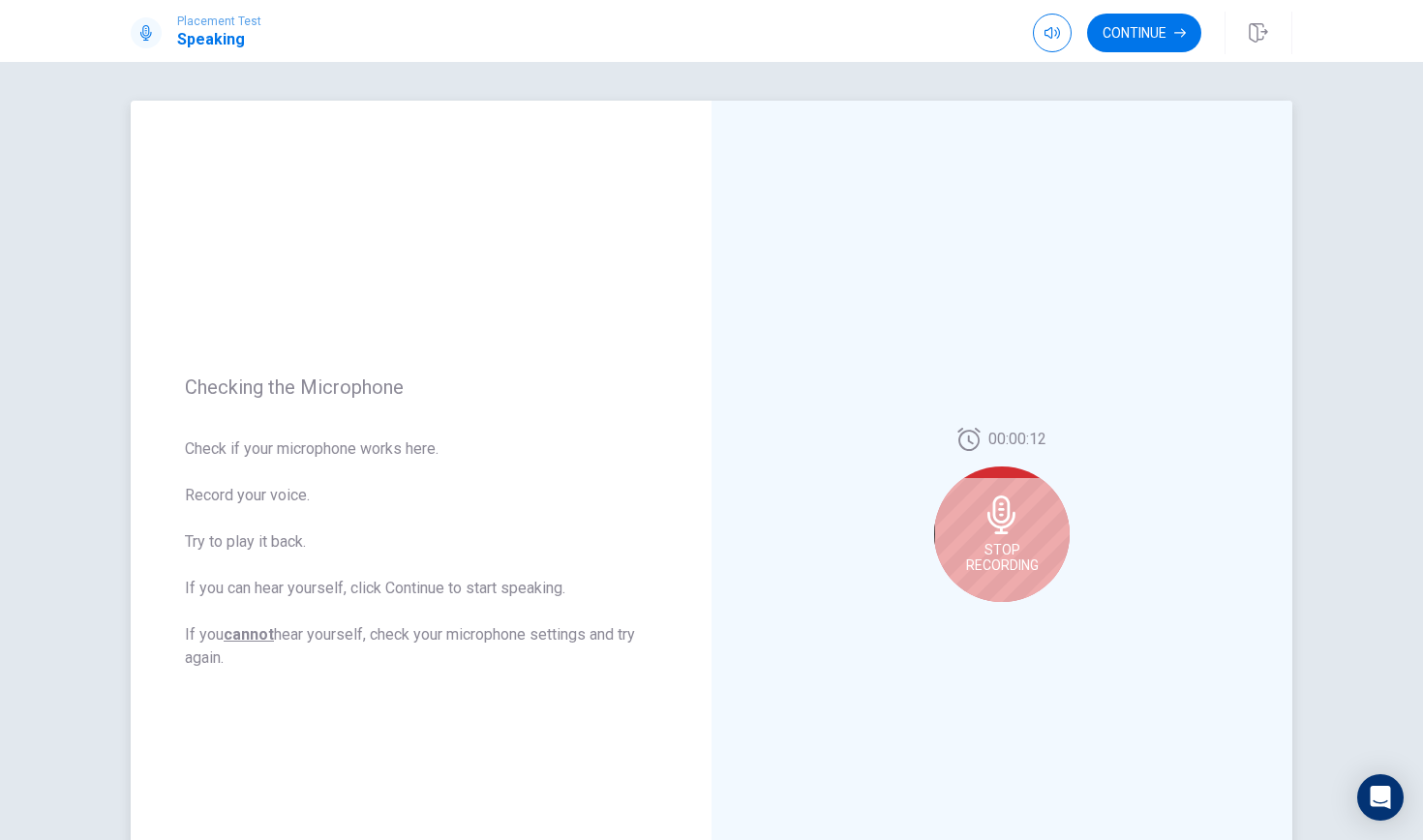
click at [986, 584] on div "Stop Recording" at bounding box center [1002, 533] width 135 height 135
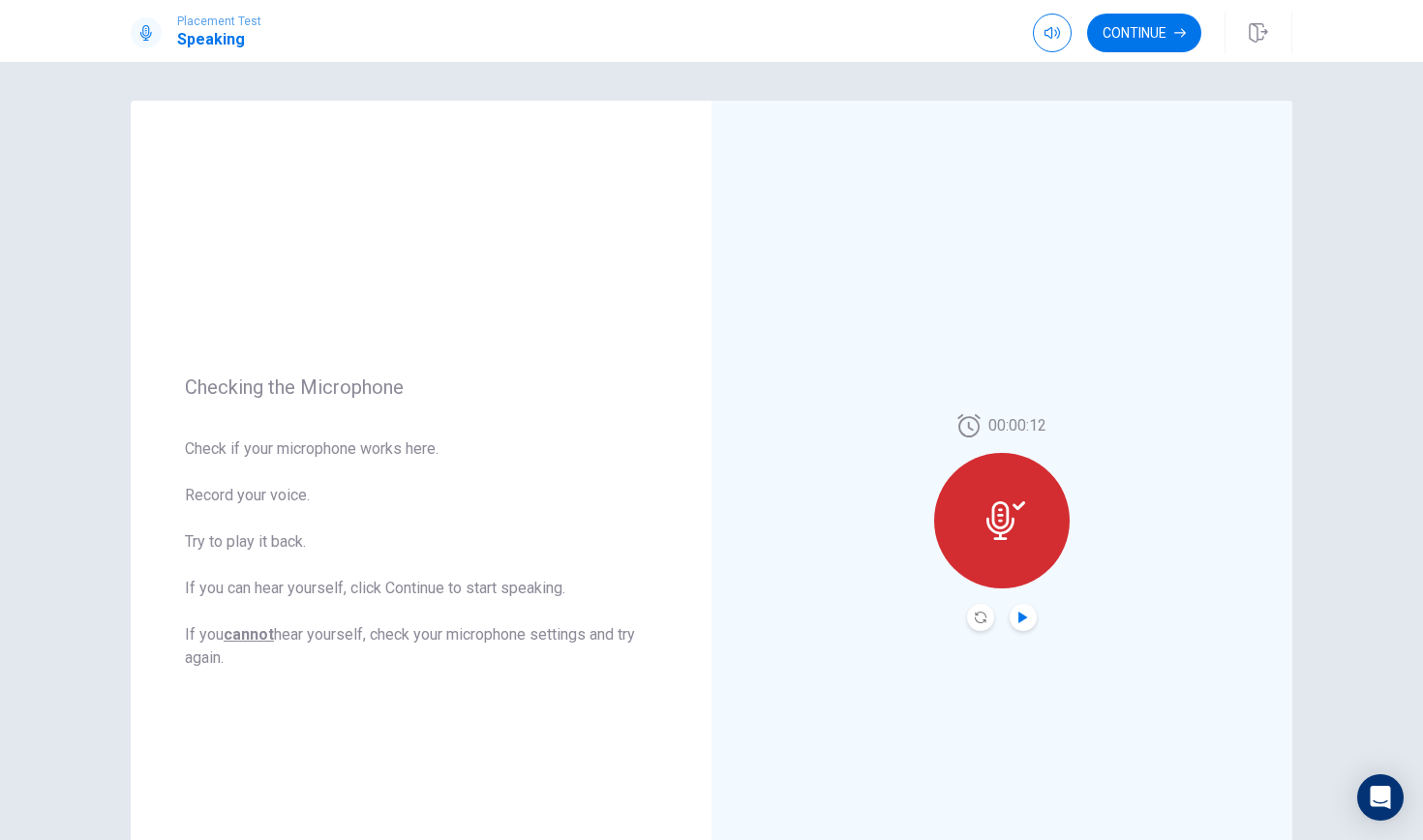
click at [1024, 616] on icon "Play Audio" at bounding box center [1022, 617] width 9 height 12
click at [1027, 618] on icon "Pause Audio" at bounding box center [1023, 617] width 10 height 12
click at [983, 617] on icon "Record Again" at bounding box center [981, 617] width 12 height 12
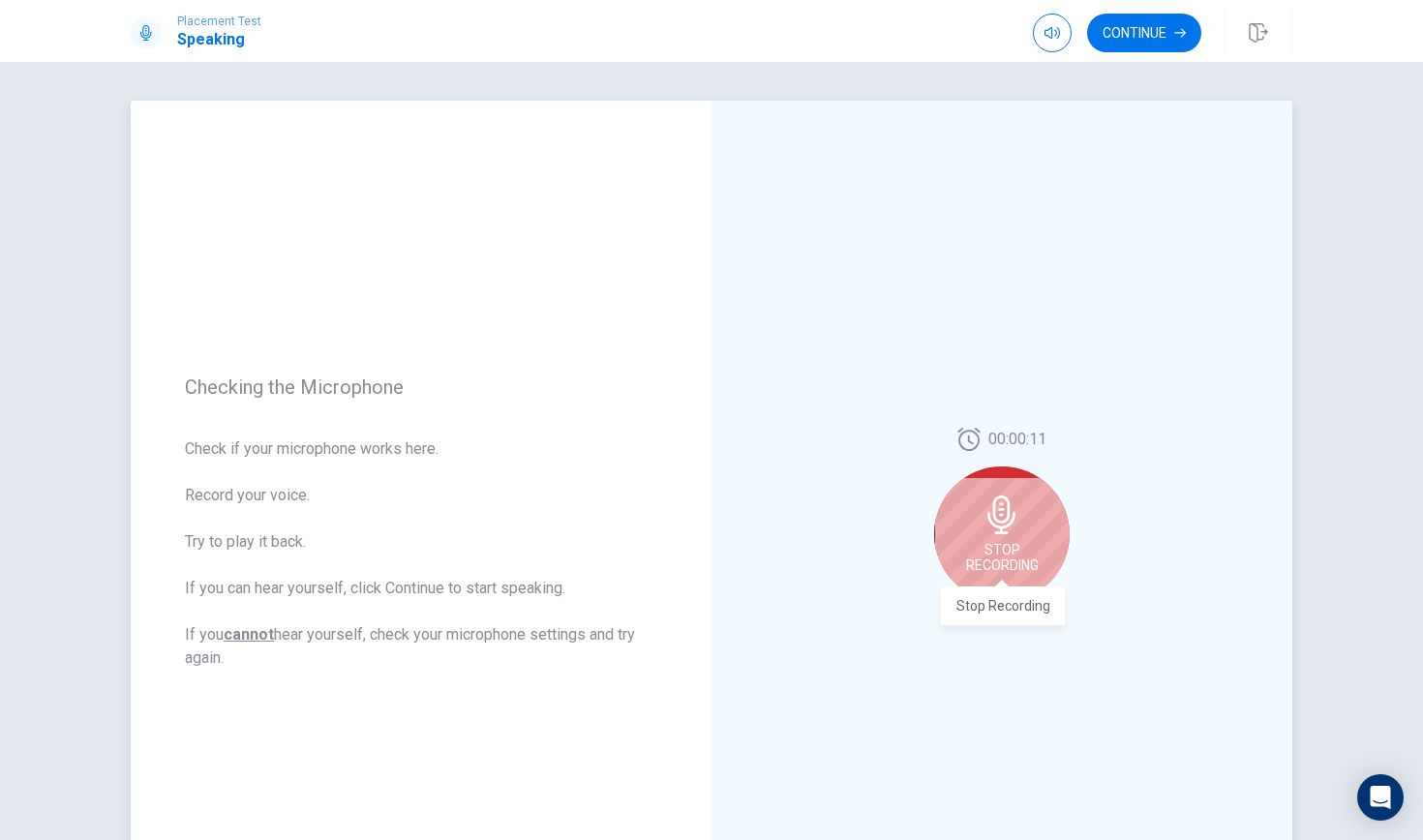
click at [997, 566] on span "Stop Recording" at bounding box center [1002, 556] width 73 height 31
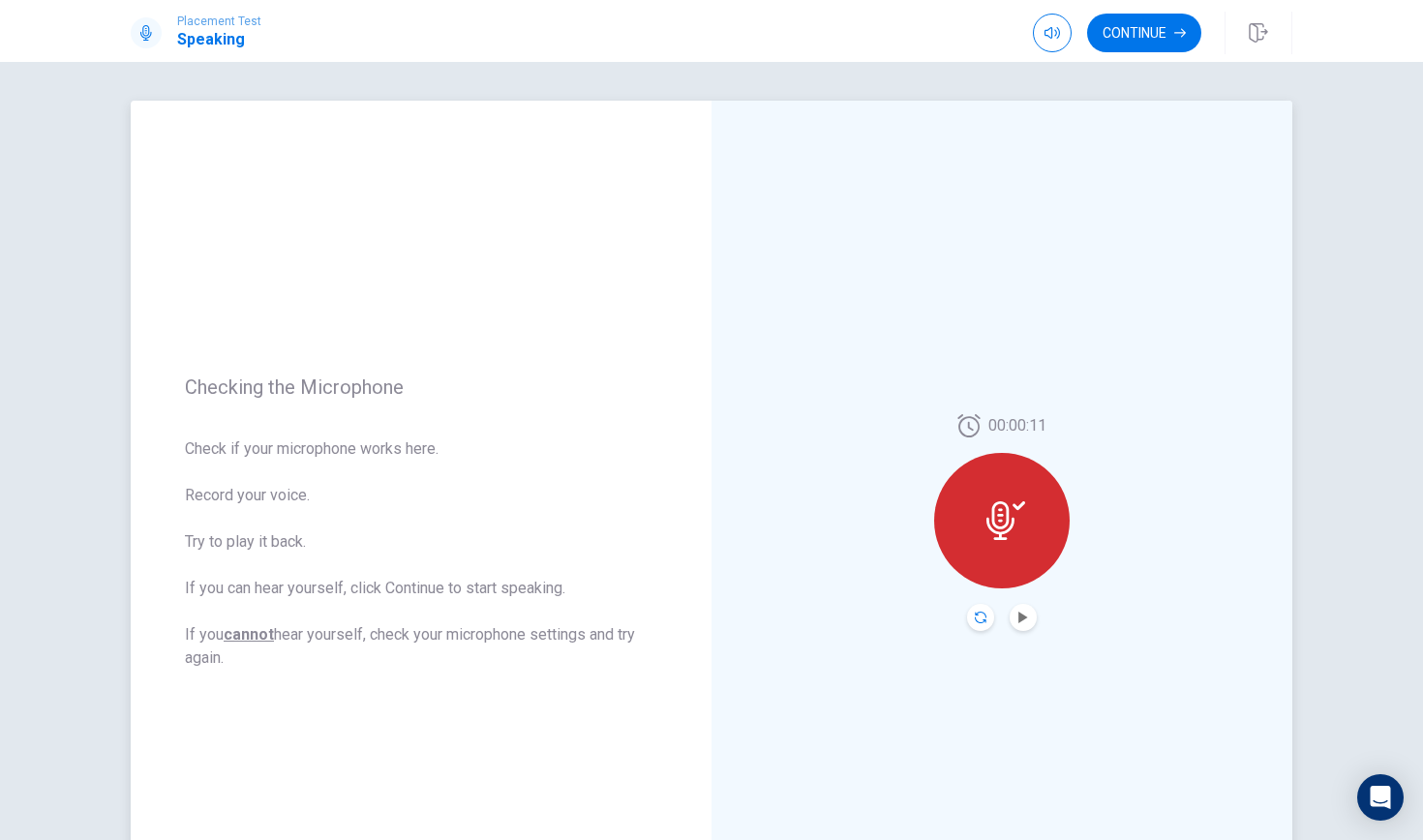
click at [979, 616] on icon "Record Again" at bounding box center [981, 617] width 12 height 12
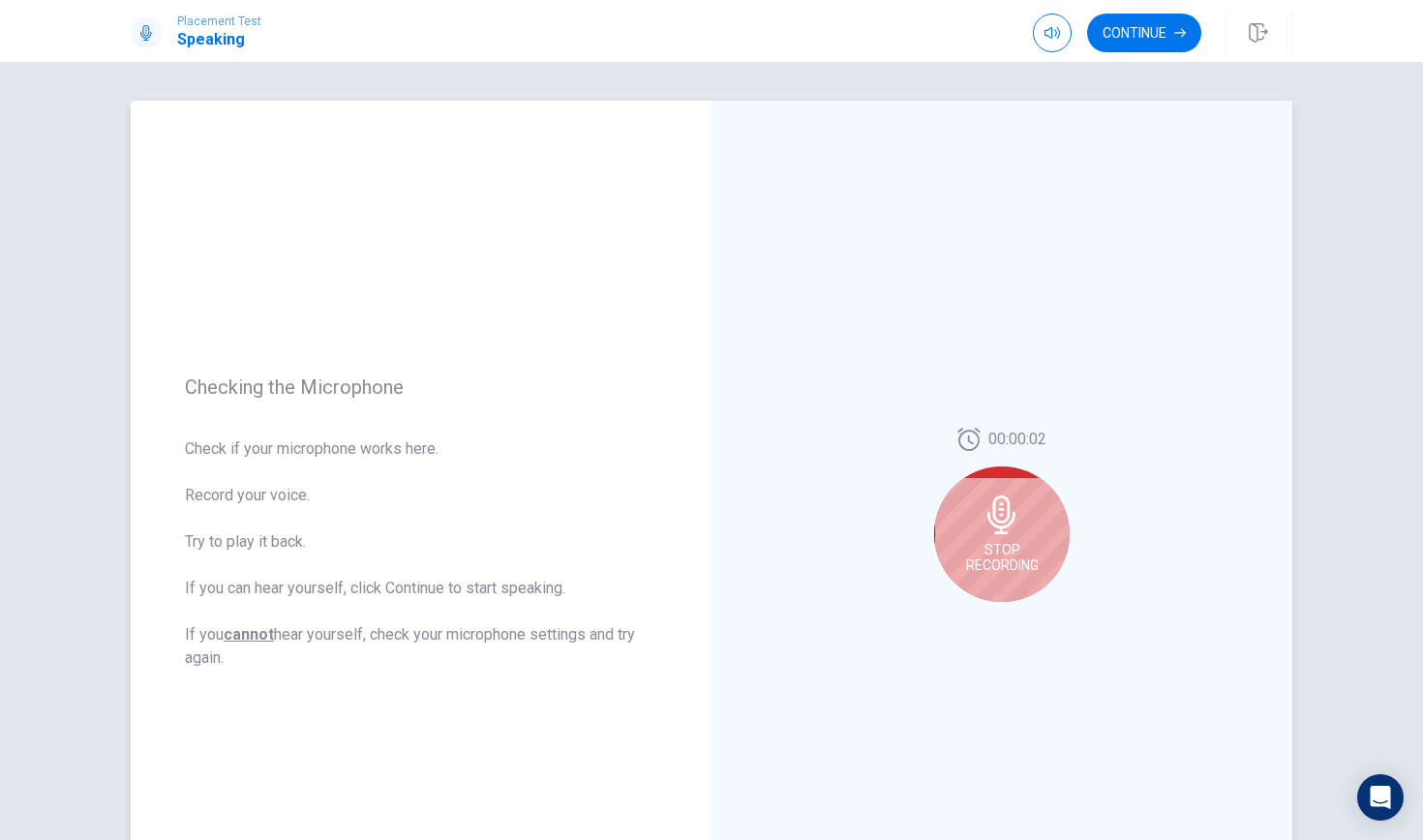
click at [1014, 579] on div "Stop Recording" at bounding box center [1002, 533] width 135 height 135
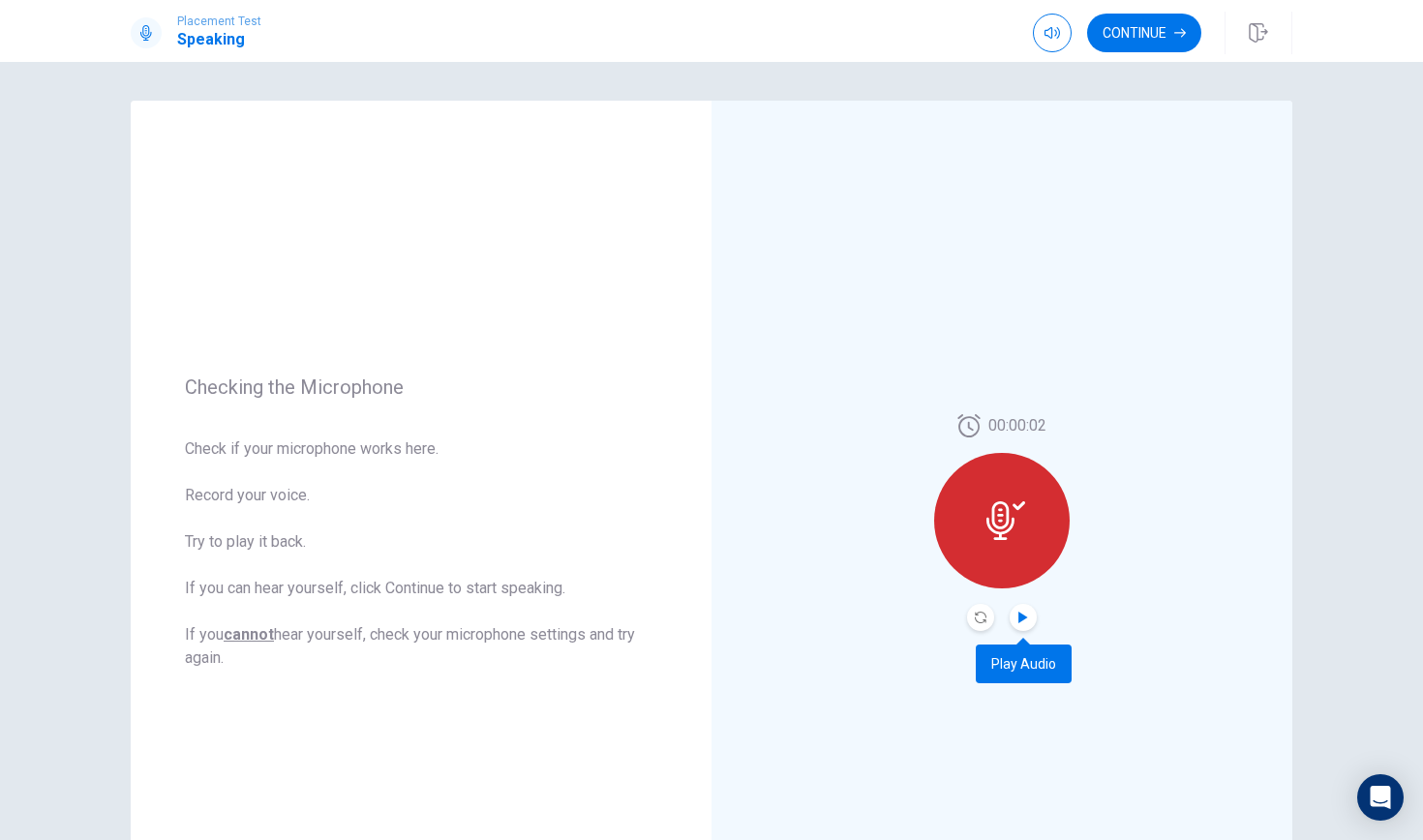
click at [1021, 617] on icon "Play Audio" at bounding box center [1022, 617] width 9 height 12
click at [982, 619] on icon "Record Again" at bounding box center [981, 617] width 12 height 12
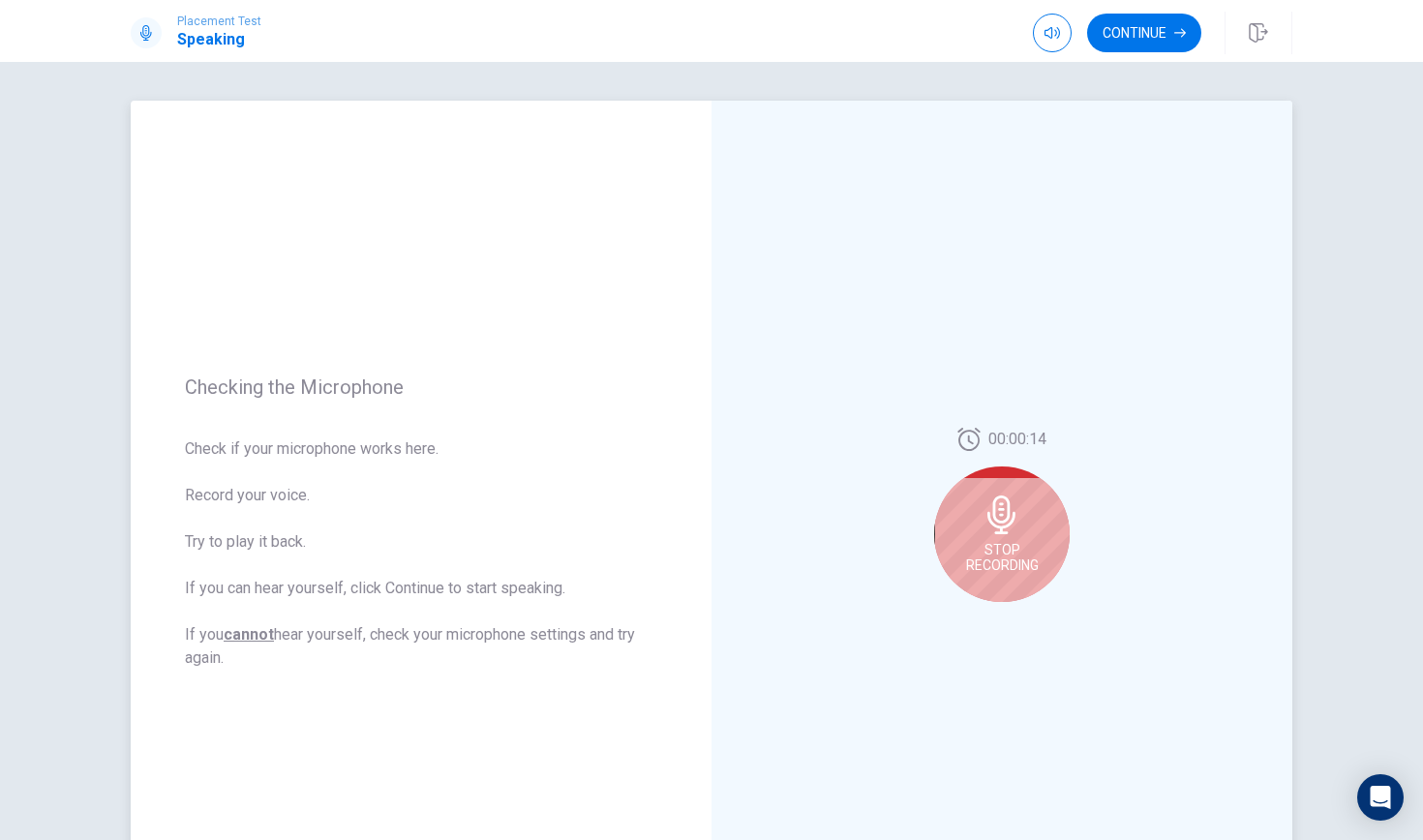
click at [1012, 578] on div "Stop Recording" at bounding box center [1002, 533] width 135 height 135
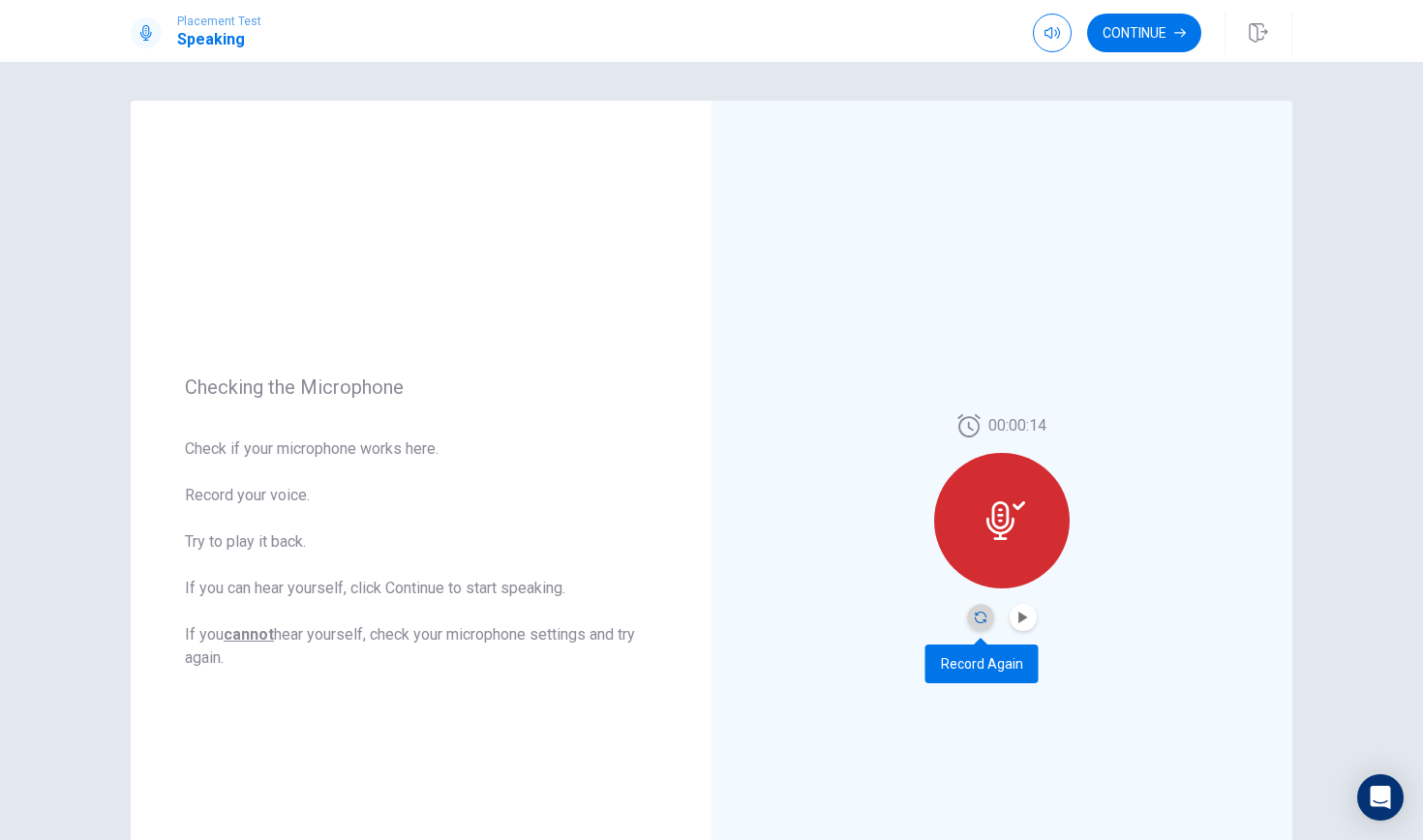
click at [980, 614] on icon "Record Again" at bounding box center [981, 617] width 12 height 12
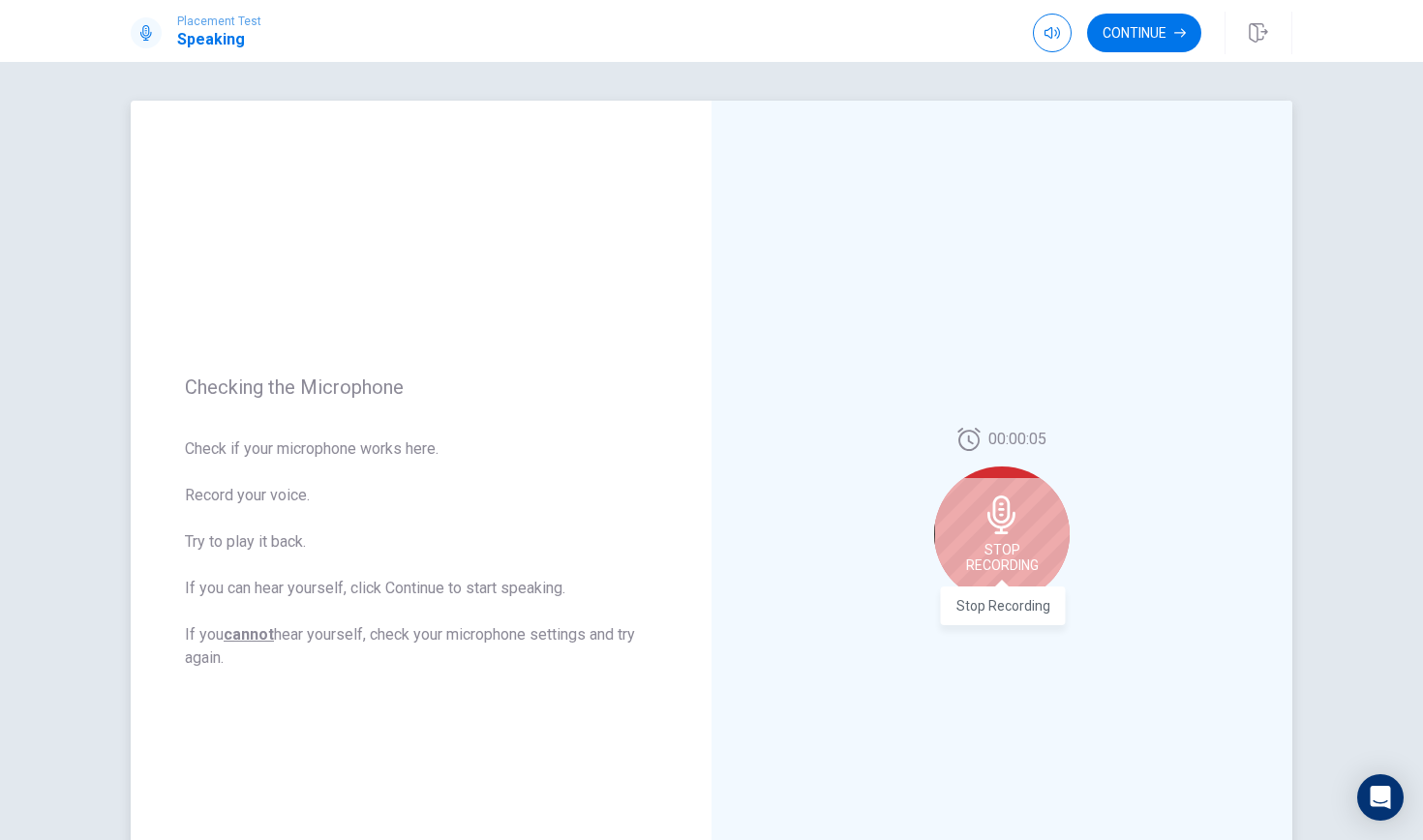
click at [1027, 556] on span "Stop Recording" at bounding box center [1002, 556] width 73 height 31
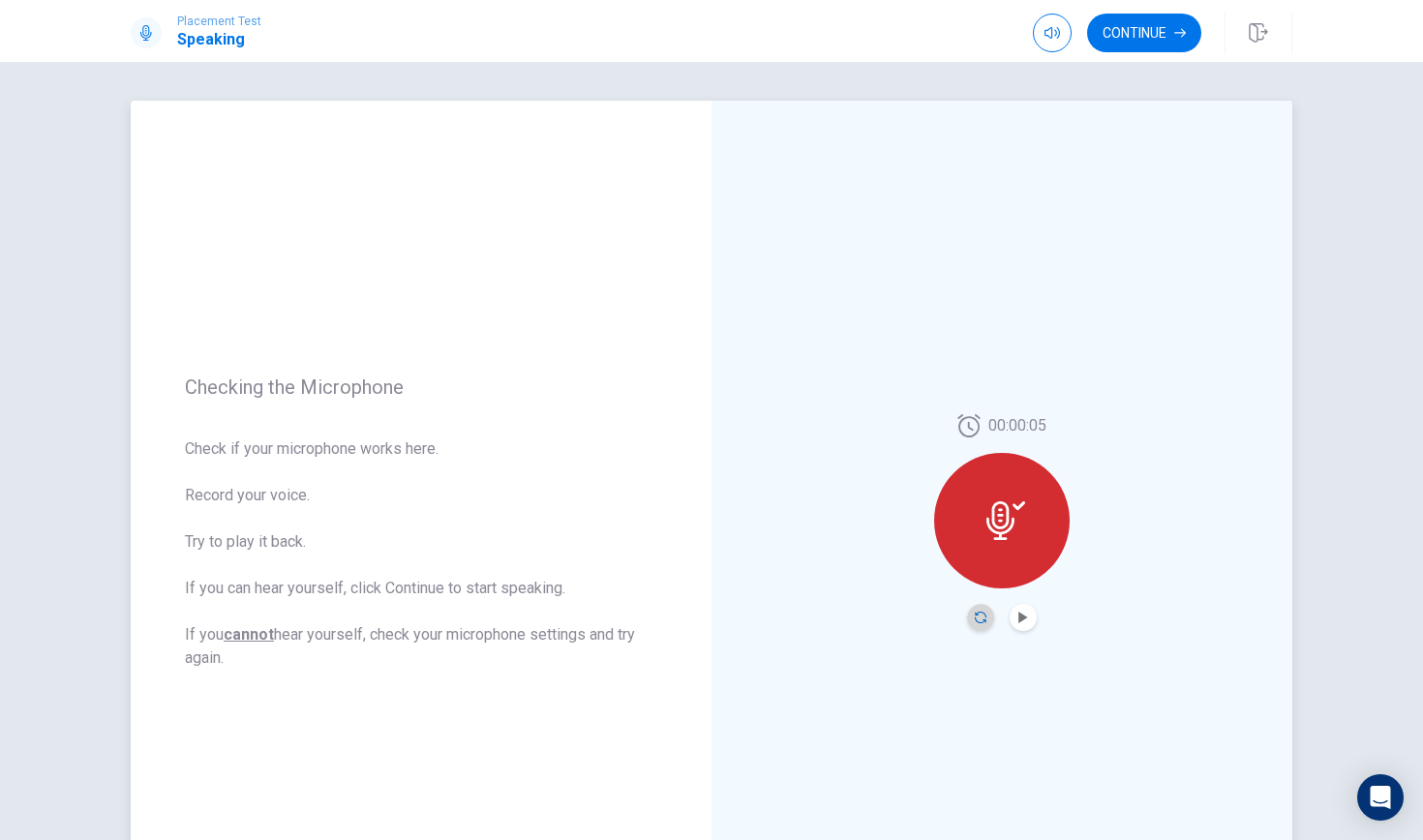
click at [981, 617] on icon "Record Again" at bounding box center [981, 617] width 12 height 12
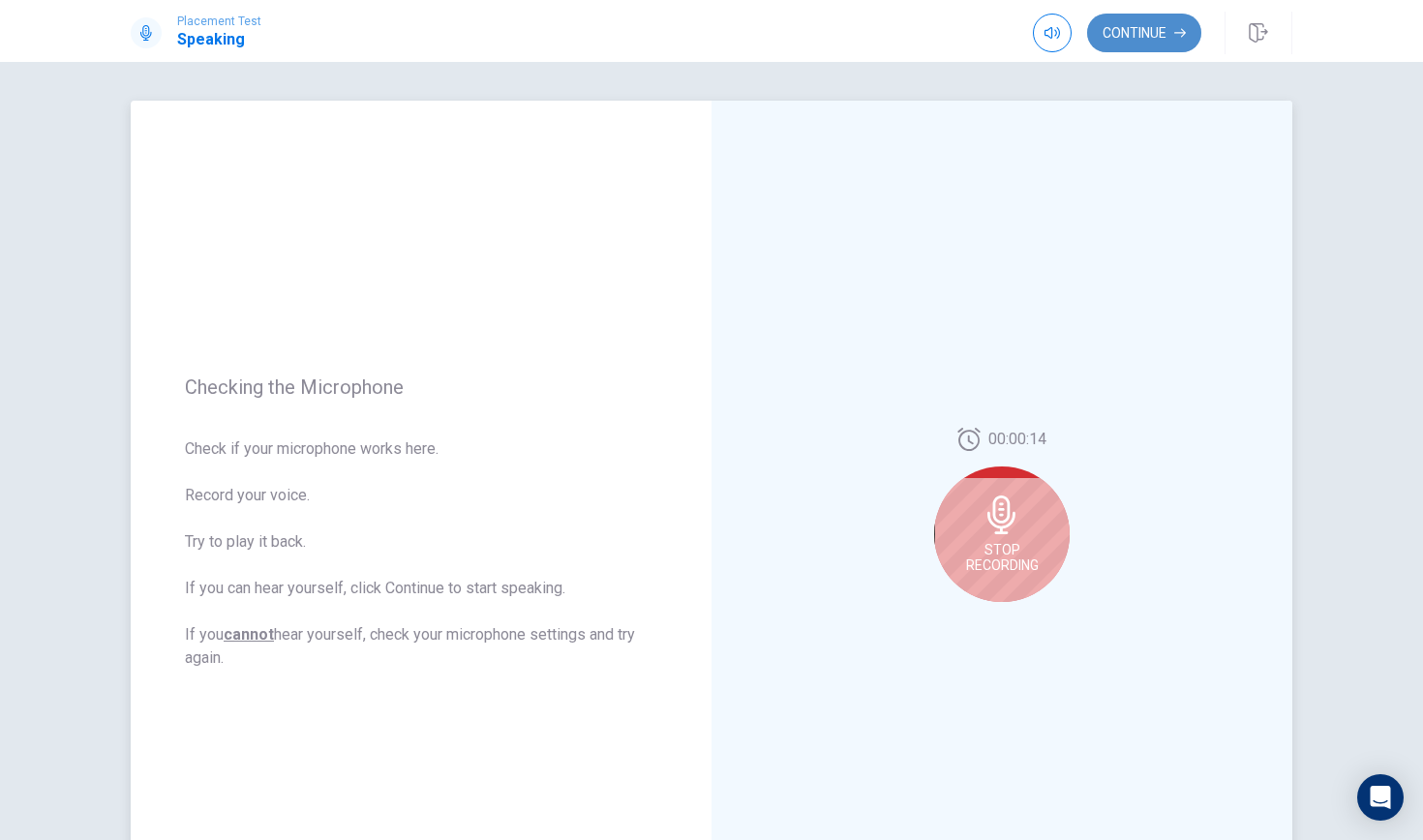
click at [1143, 40] on button "Continue" at bounding box center [1143, 33] width 115 height 39
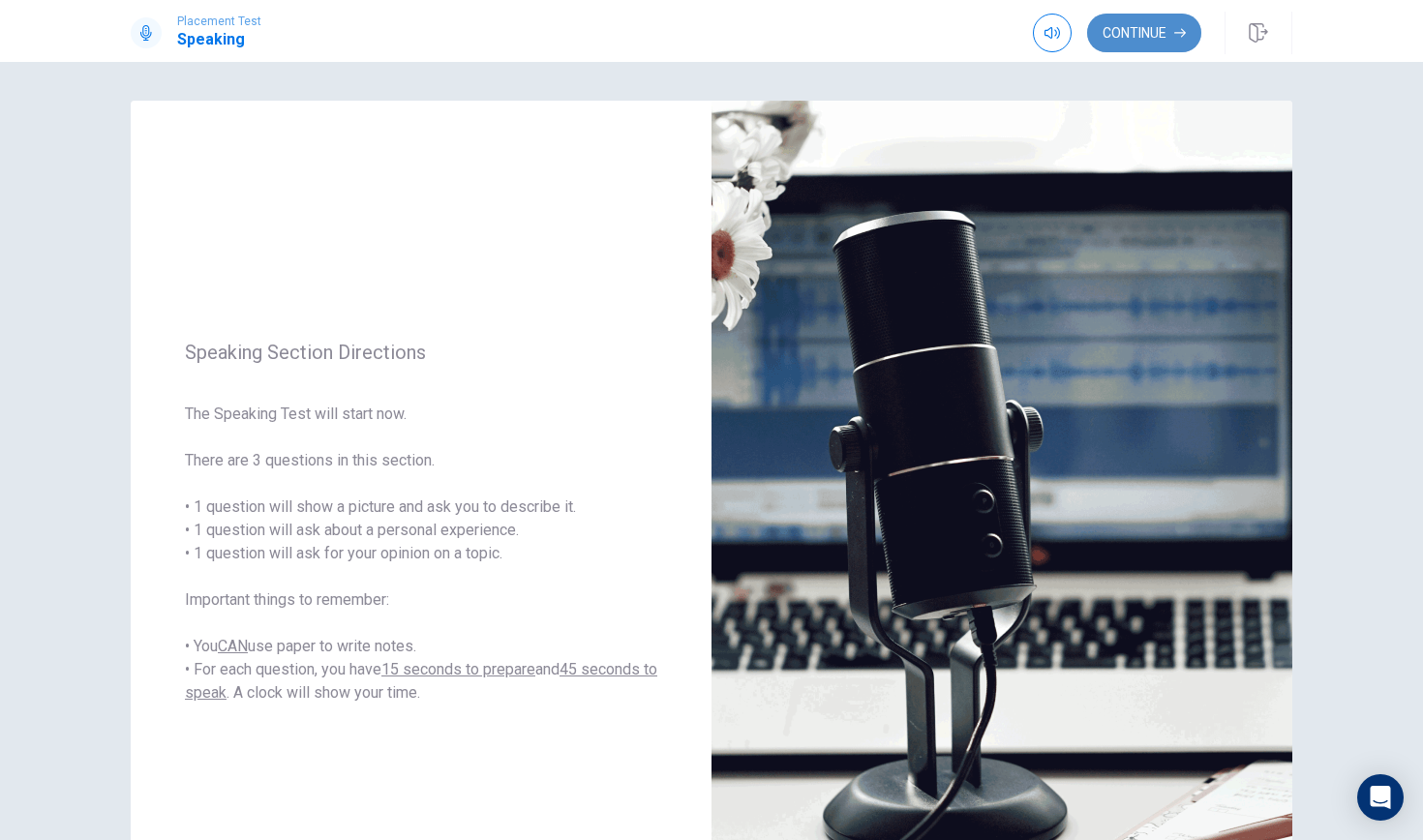
click at [1152, 35] on button "Continue" at bounding box center [1143, 33] width 115 height 39
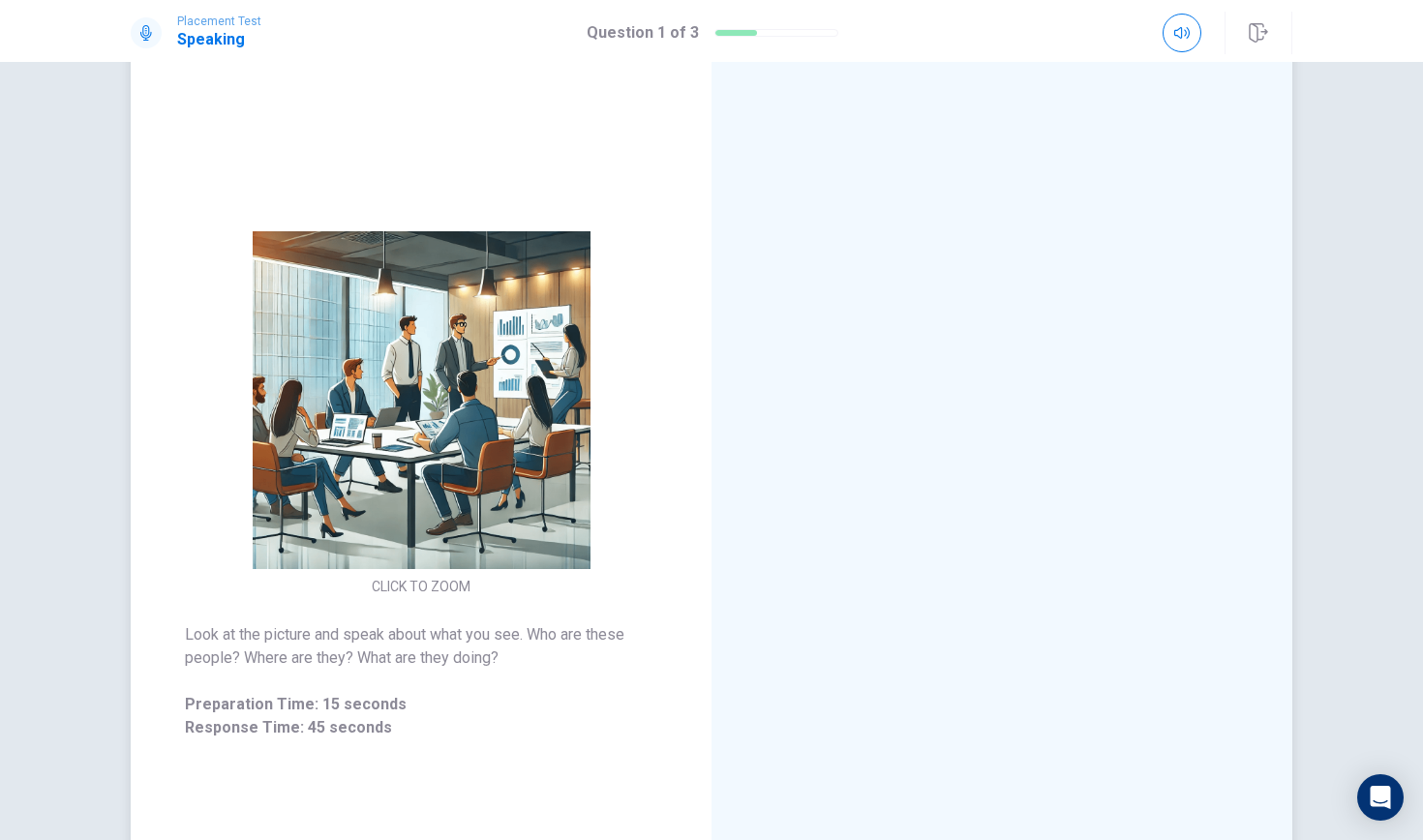
scroll to position [86, 0]
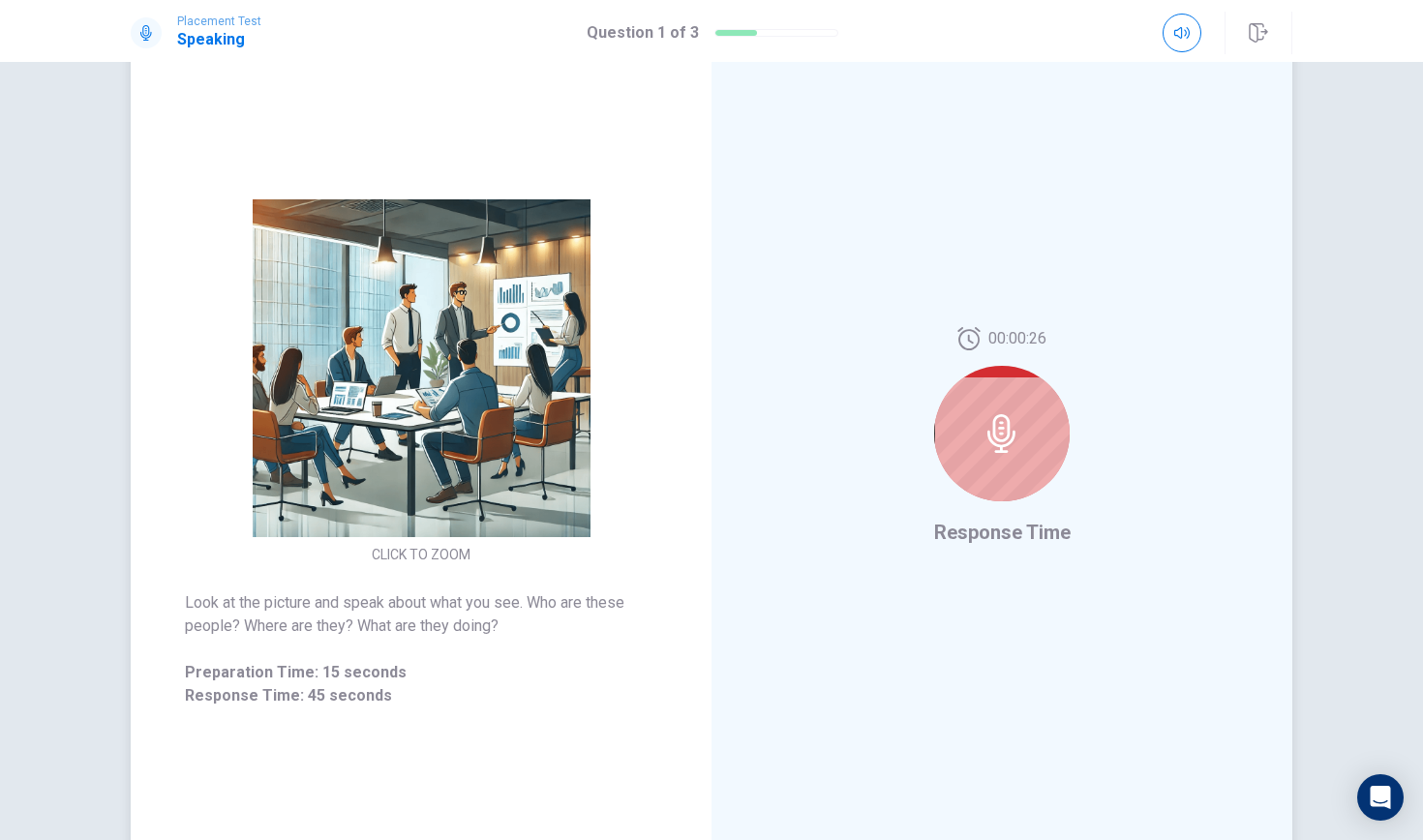
click at [996, 435] on icon at bounding box center [1001, 433] width 39 height 39
click at [1011, 407] on div at bounding box center [1002, 433] width 135 height 135
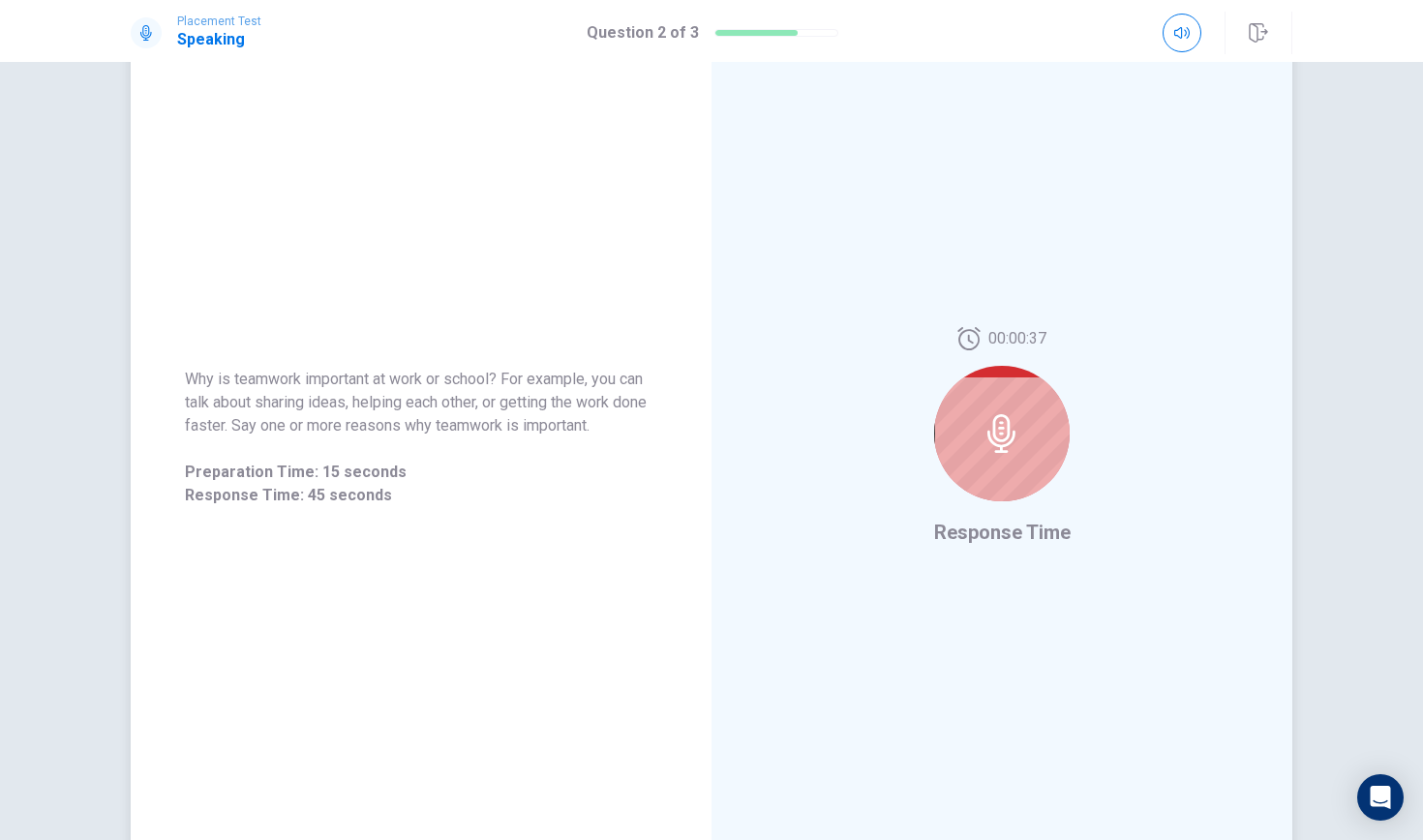
click at [1021, 414] on div at bounding box center [1002, 433] width 135 height 135
click at [1016, 416] on icon at bounding box center [1001, 433] width 39 height 39
click at [1000, 437] on icon at bounding box center [1001, 433] width 39 height 39
click at [998, 426] on icon at bounding box center [1001, 433] width 39 height 39
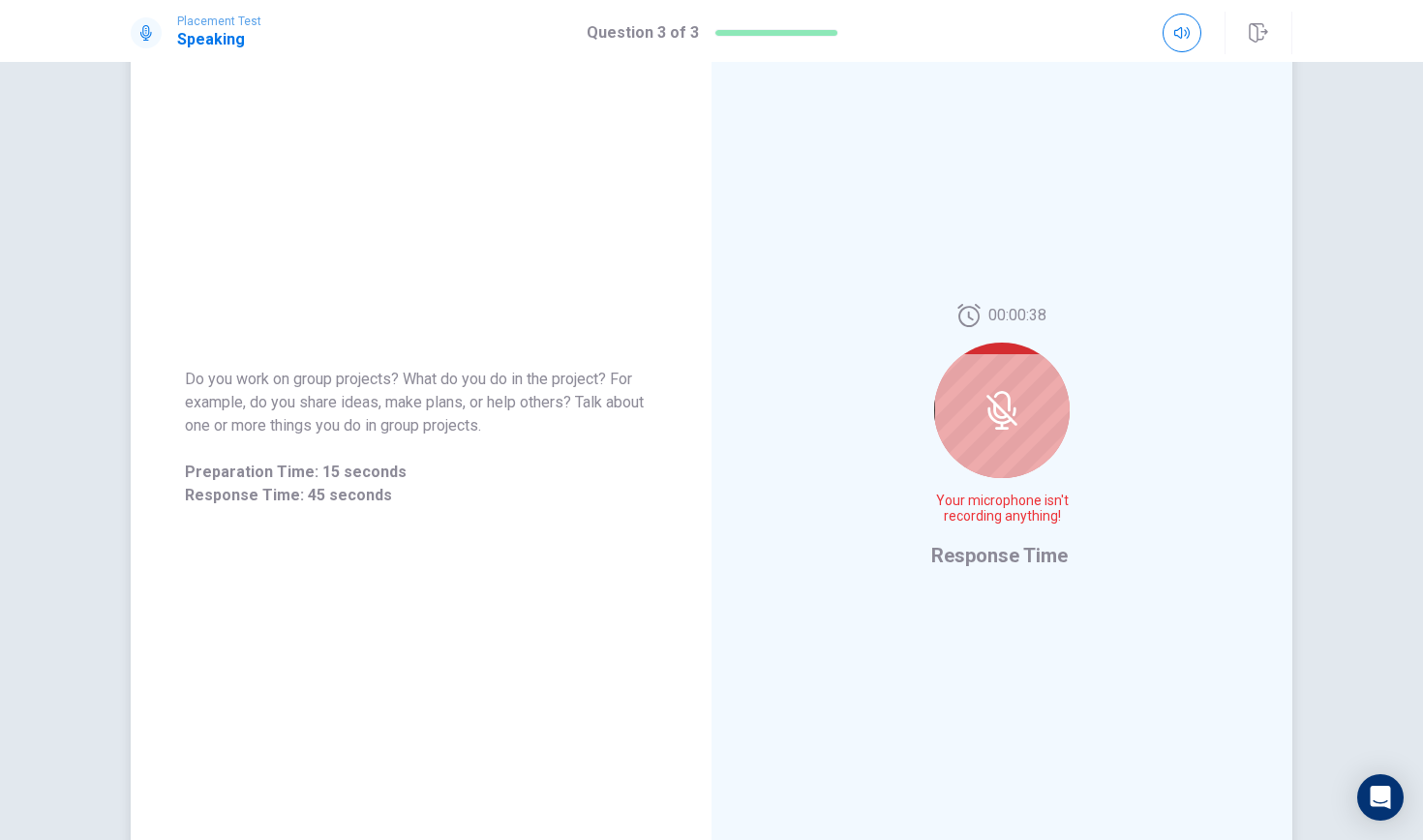
click at [926, 396] on div "00:00:38 Your microphone isn't recording anything! Response Time" at bounding box center [1001, 437] width 581 height 843
click at [1042, 424] on div at bounding box center [1002, 410] width 135 height 135
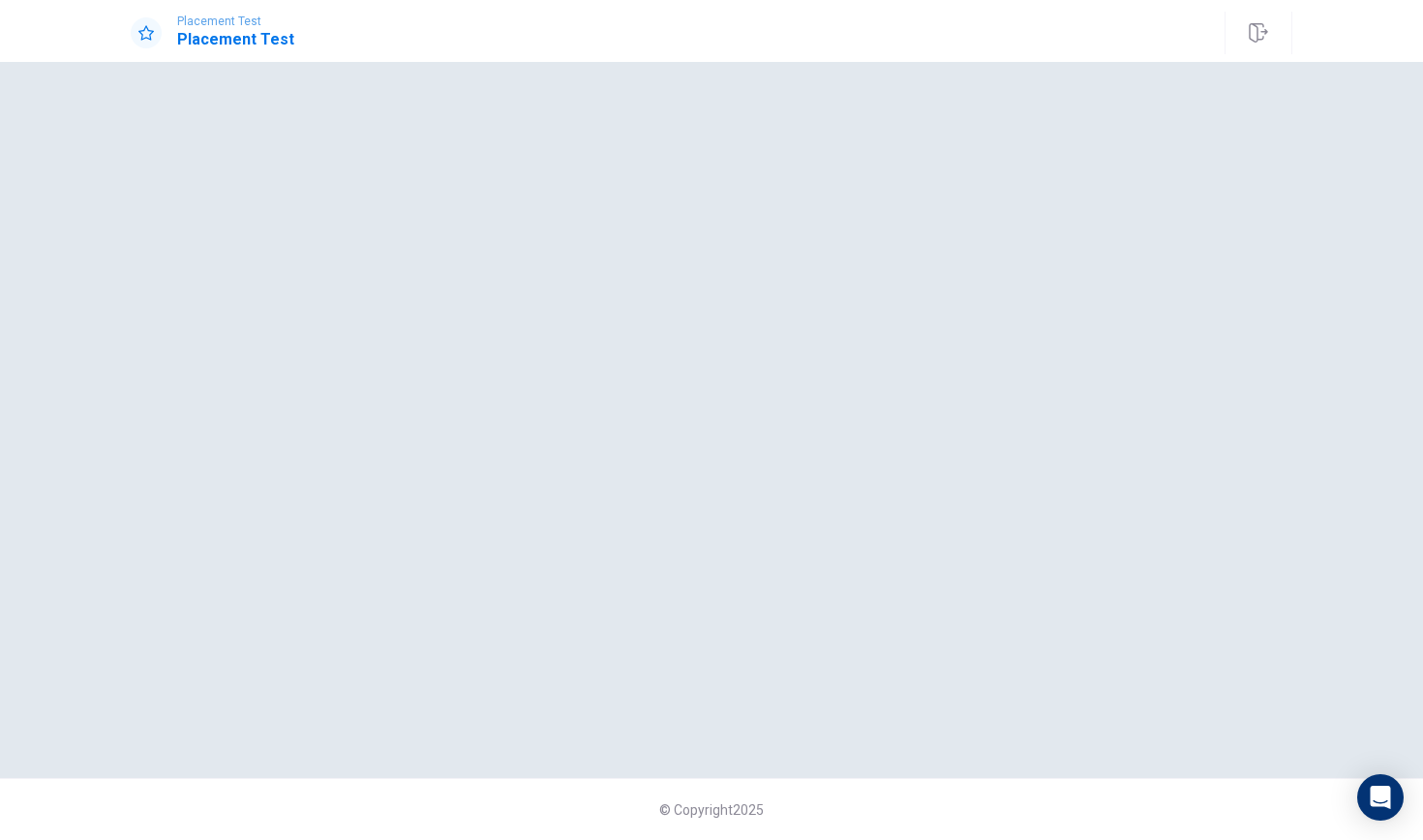
scroll to position [0, 0]
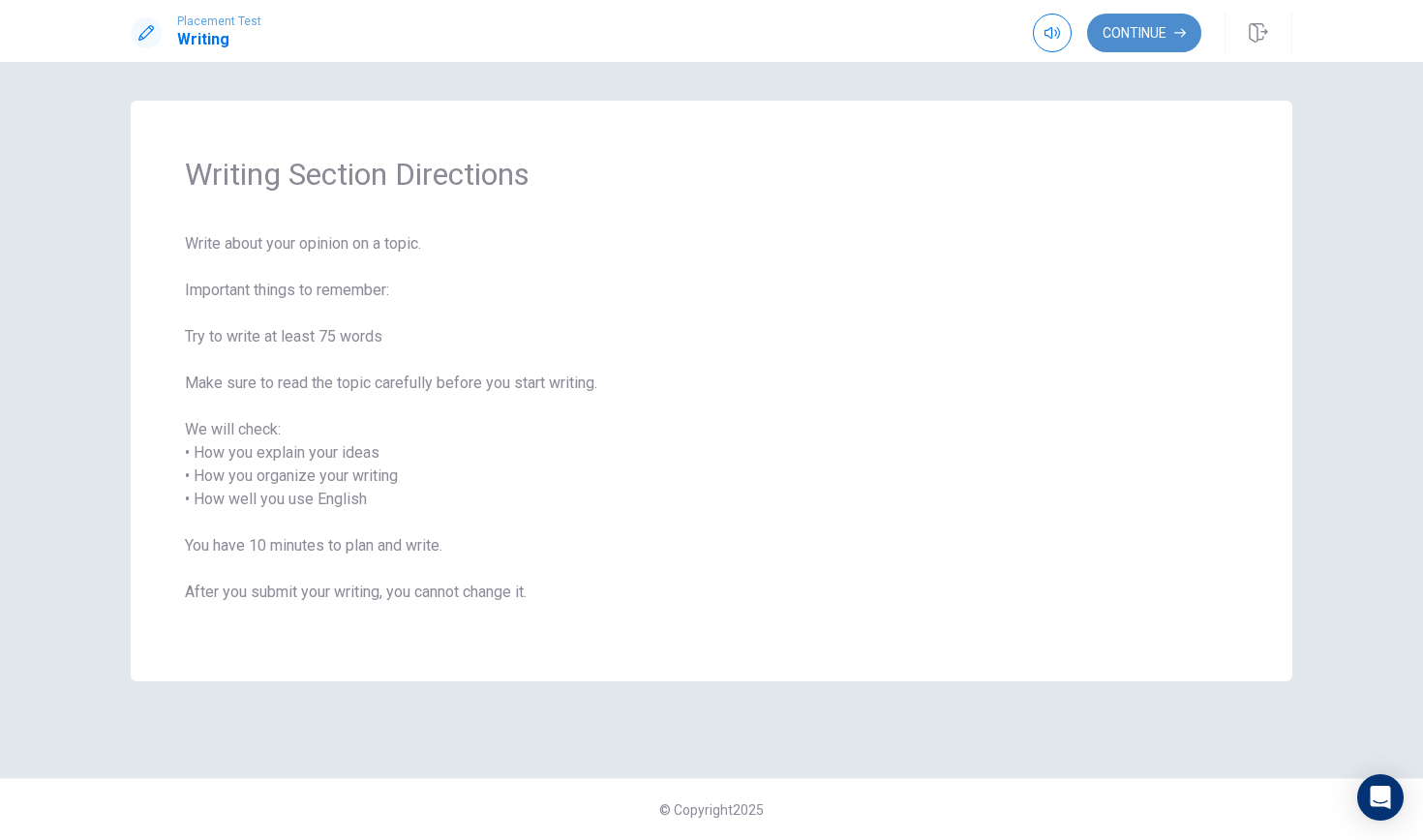
click at [1177, 35] on icon "button" at bounding box center [1180, 33] width 12 height 12
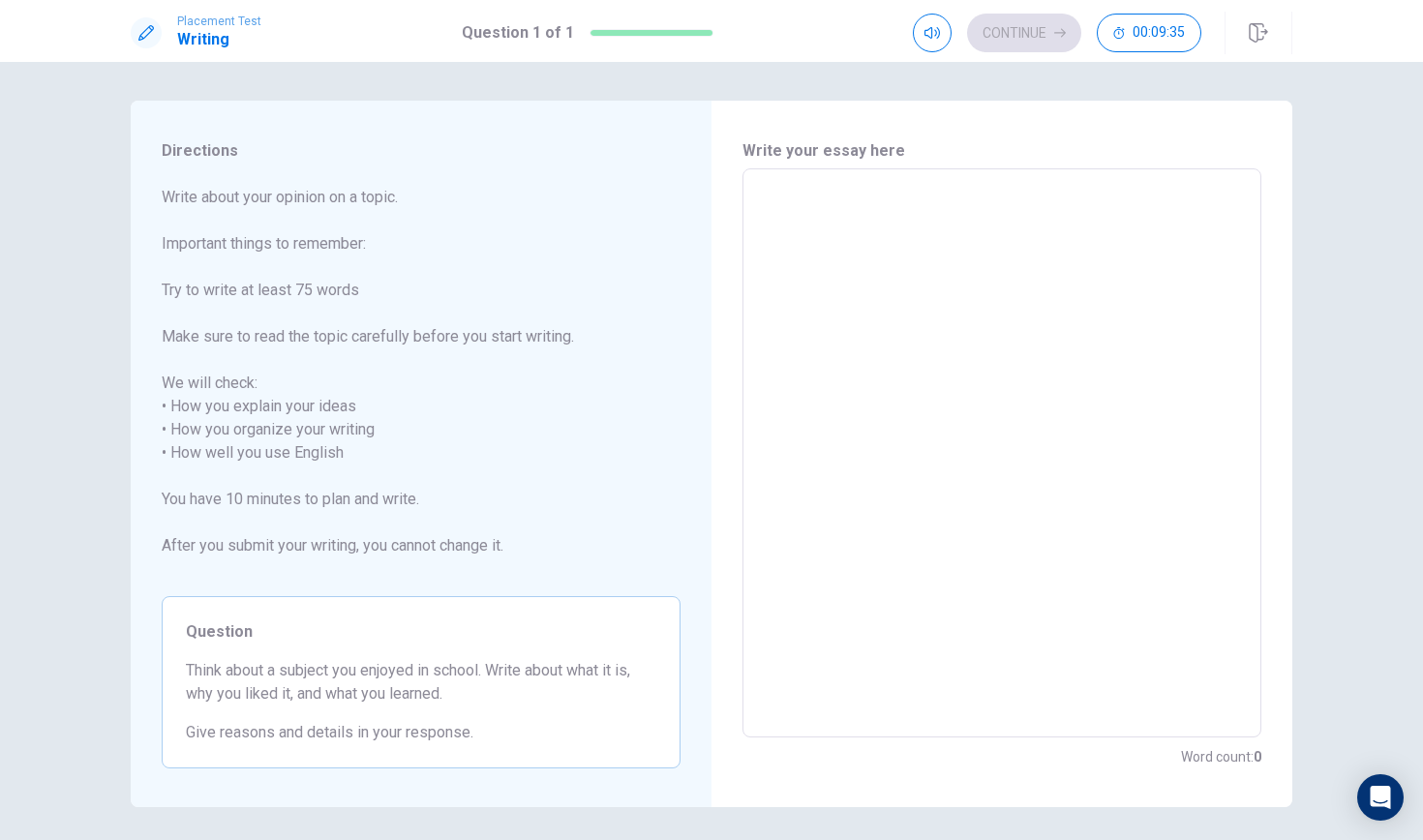
click at [1000, 243] on textarea at bounding box center [1002, 453] width 492 height 536
type textarea "i"
type textarea "x"
type textarea "i"
type textarea "x"
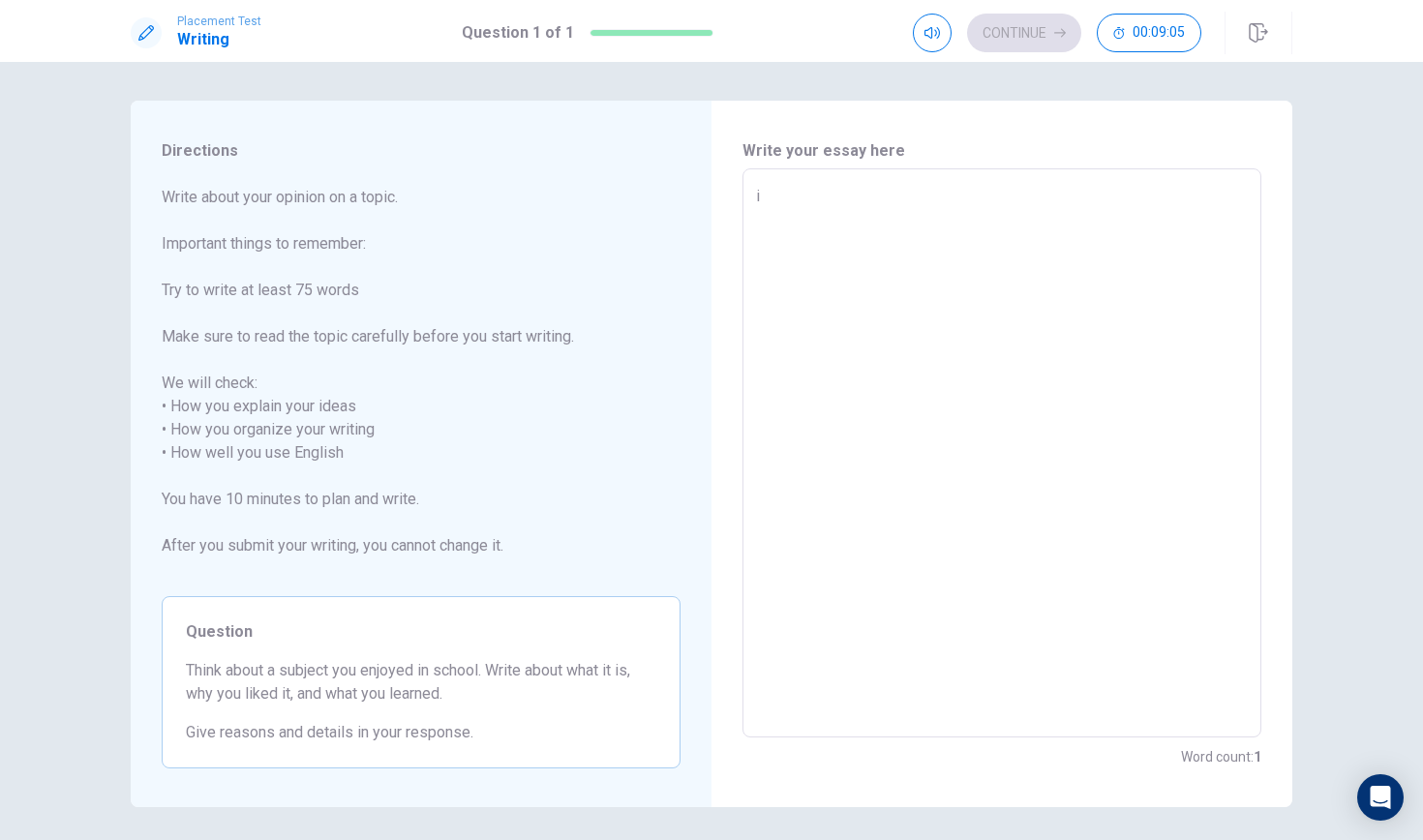
type textarea "i a"
type textarea "x"
type textarea "i am"
type textarea "x"
type textarea "i ami"
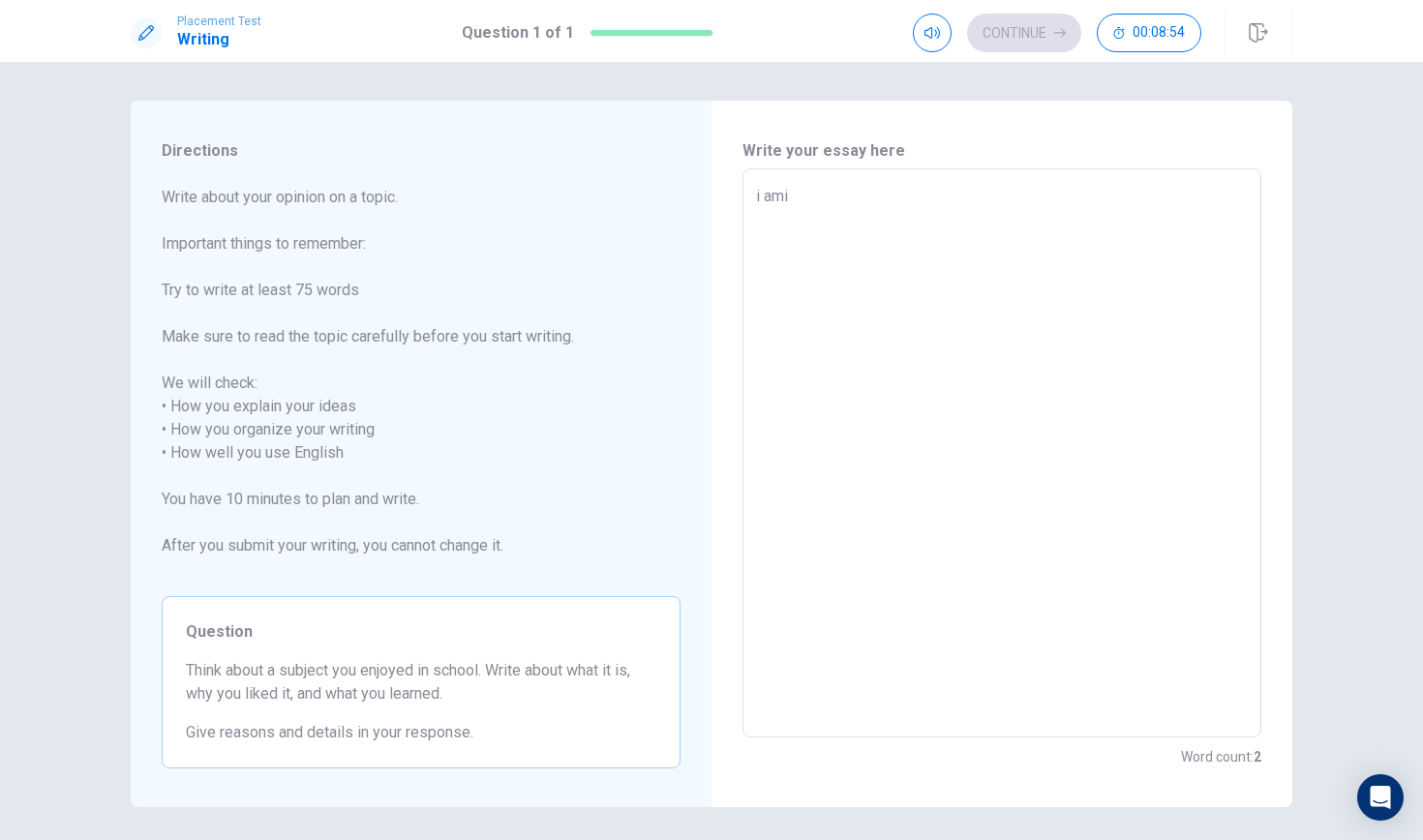
type textarea "x"
type textarea "i am"
type textarea "x"
type textarea "i am"
type textarea "x"
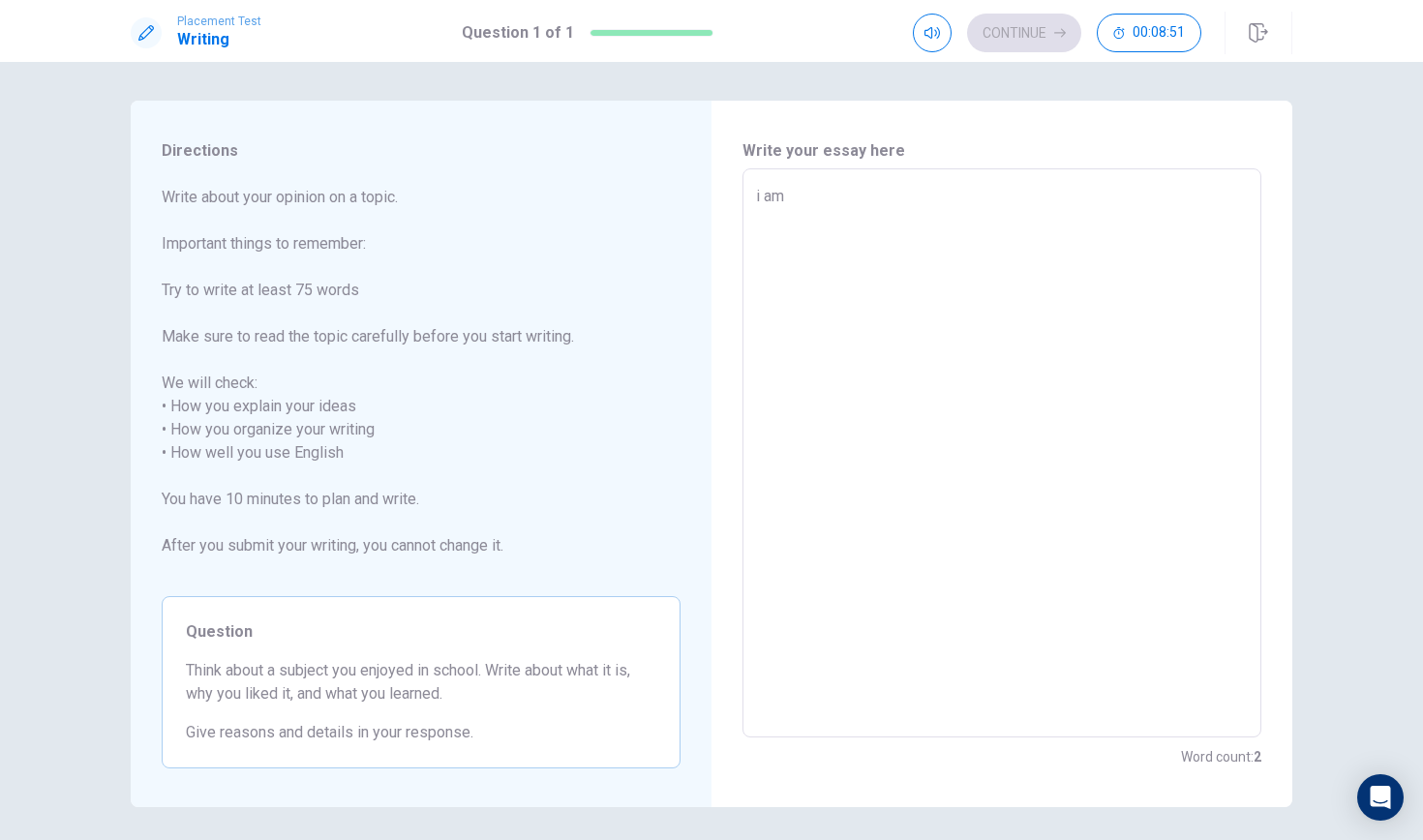
type textarea "i am l"
type textarea "x"
type textarea "i am li"
type textarea "x"
type textarea "i am lik"
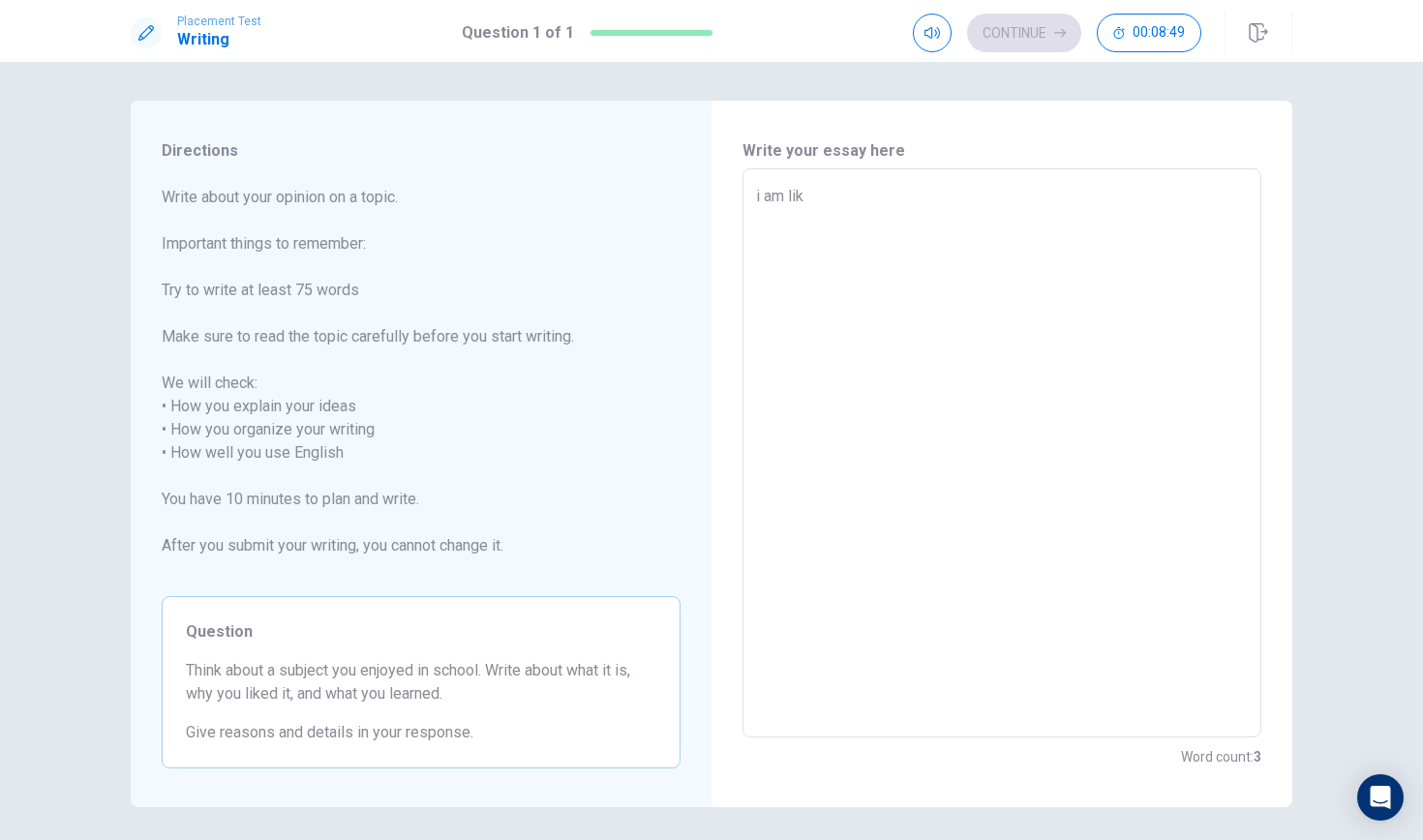
type textarea "x"
type textarea "i am like"
type textarea "x"
type textarea "i am lik"
type textarea "x"
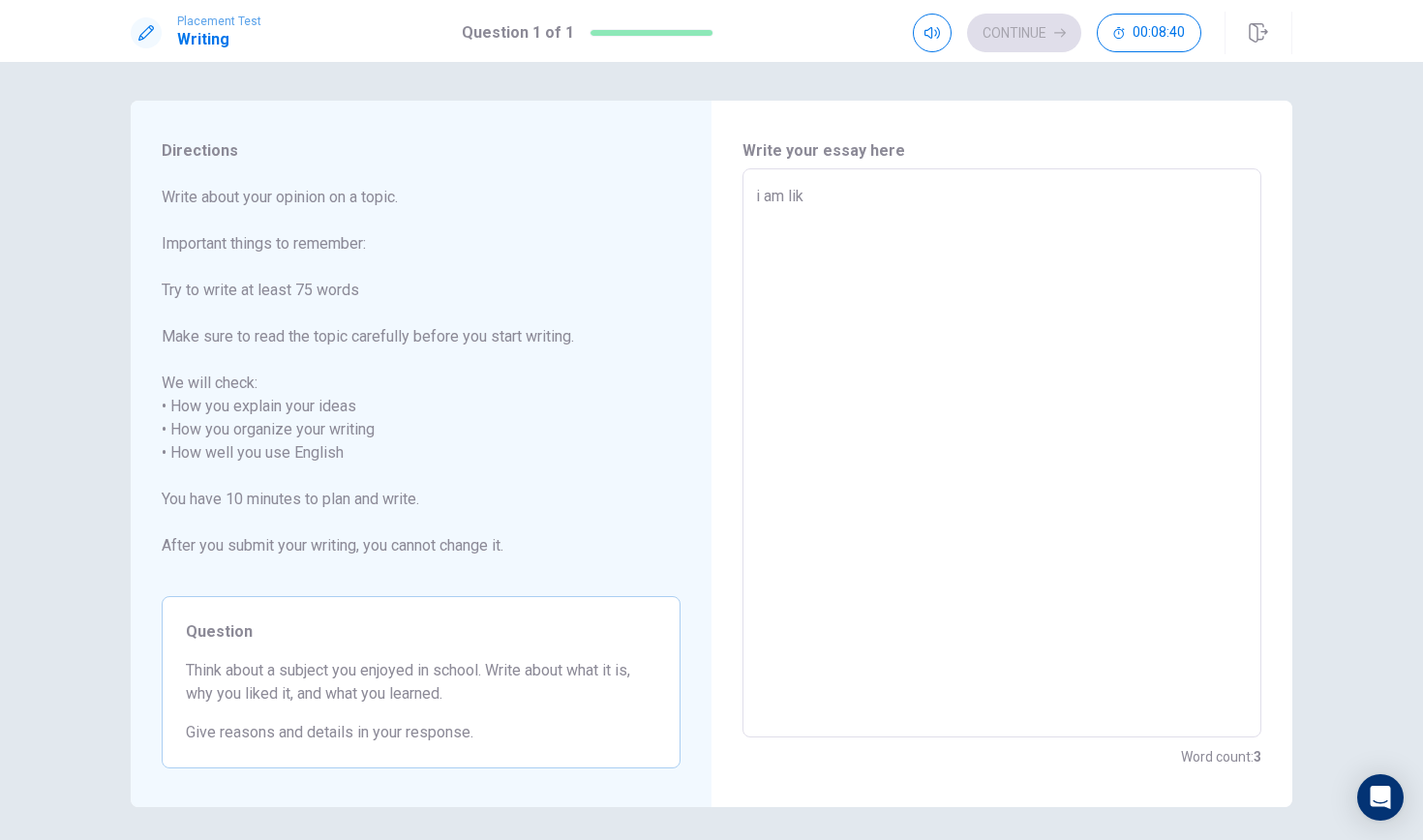
type textarea "i am li"
type textarea "x"
type textarea "i am l"
type textarea "x"
type textarea "i am"
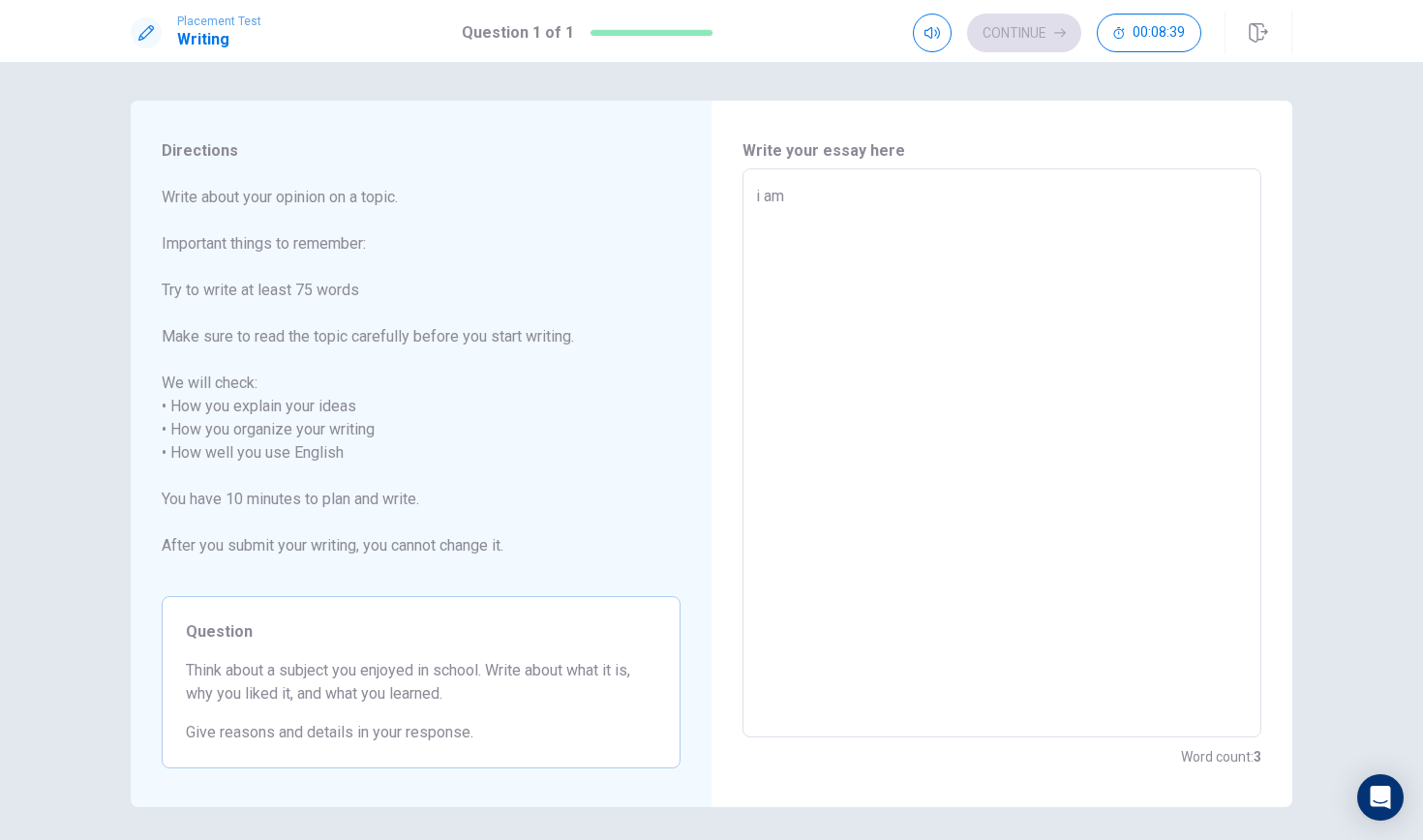
type textarea "x"
type textarea "i am"
type textarea "x"
type textarea "i a"
type textarea "x"
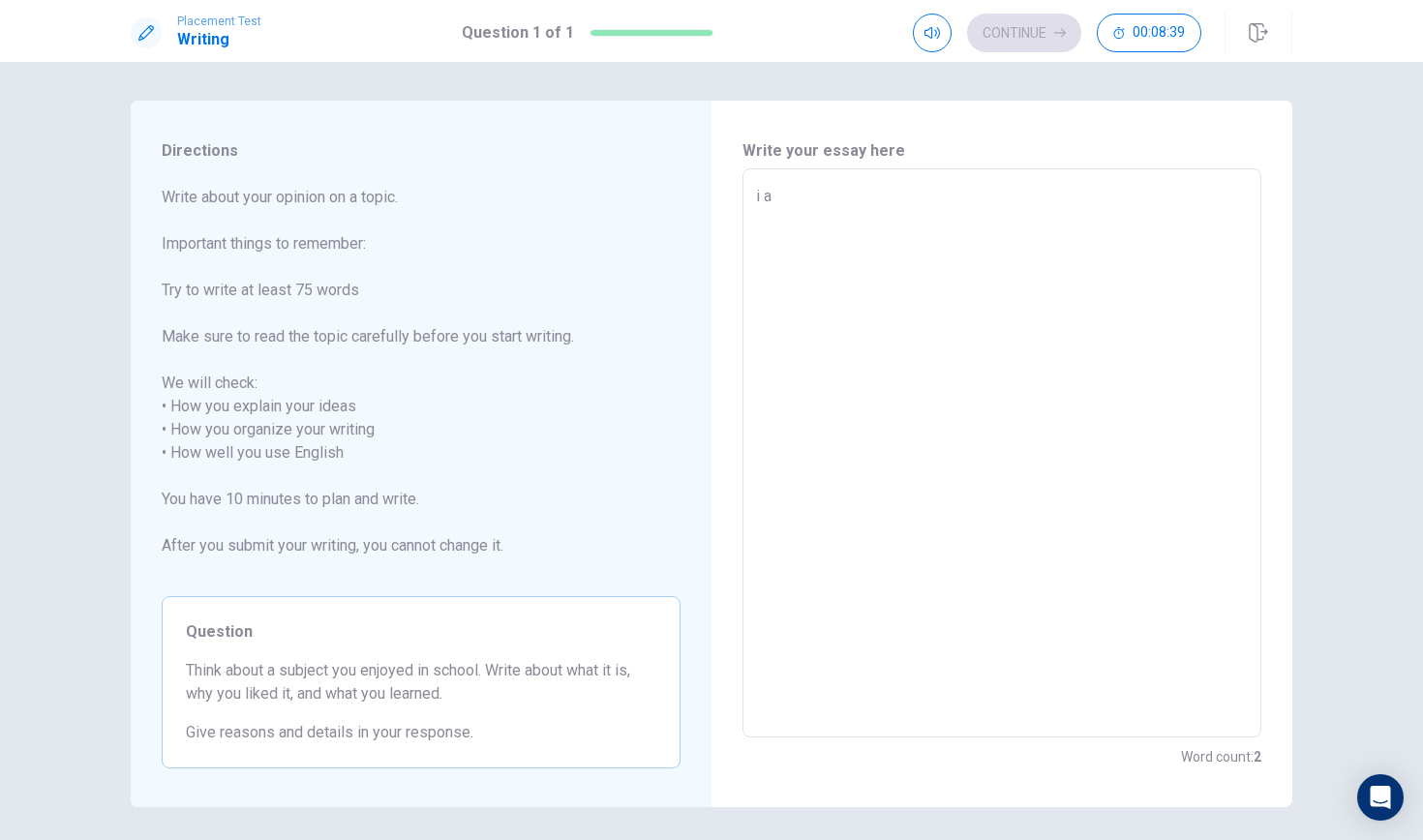
type textarea "i"
type textarea "x"
type textarea "i"
type textarea "x"
type textarea "i'"
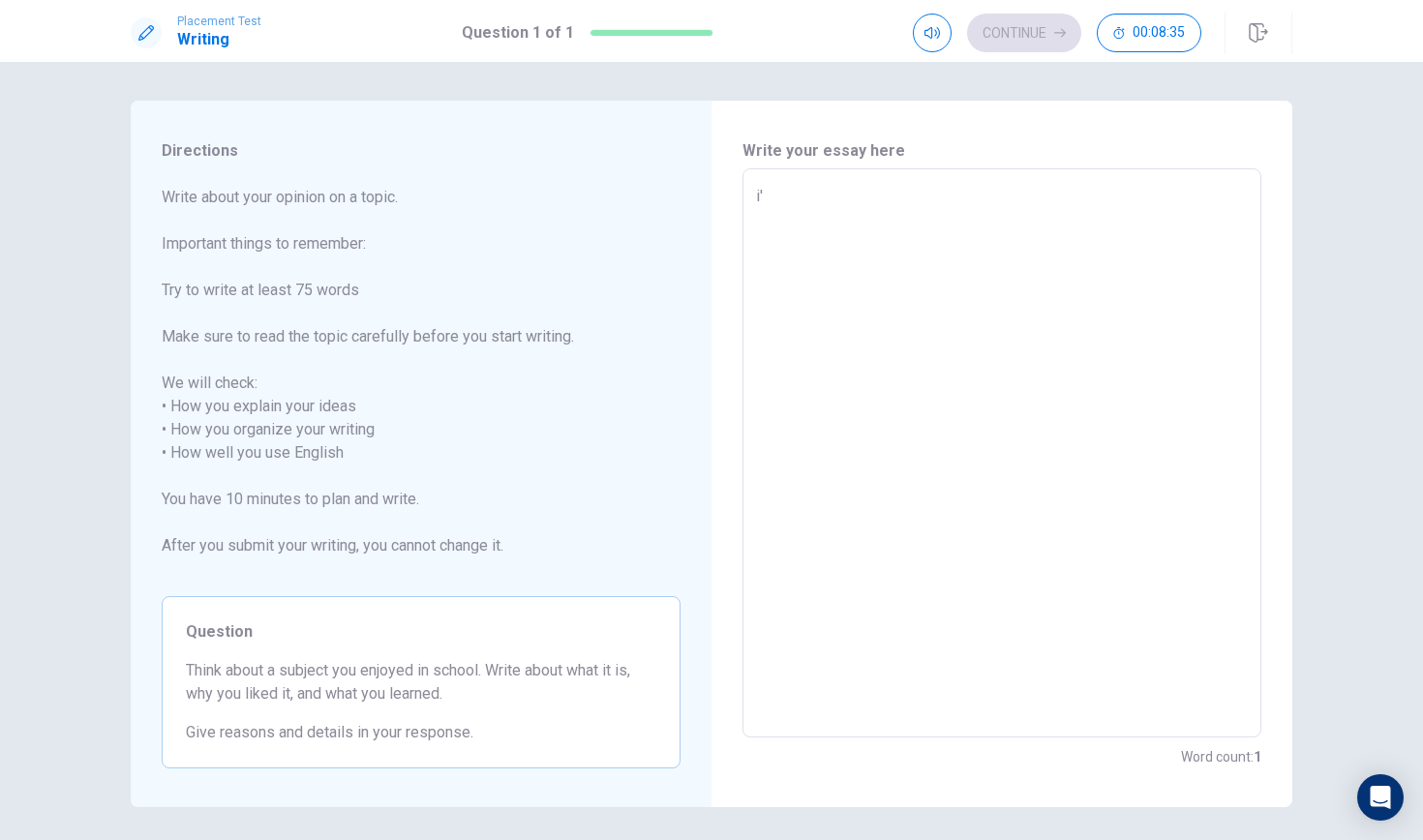
type textarea "x"
type textarea "i"
type textarea "x"
type textarea "i"
type textarea "x"
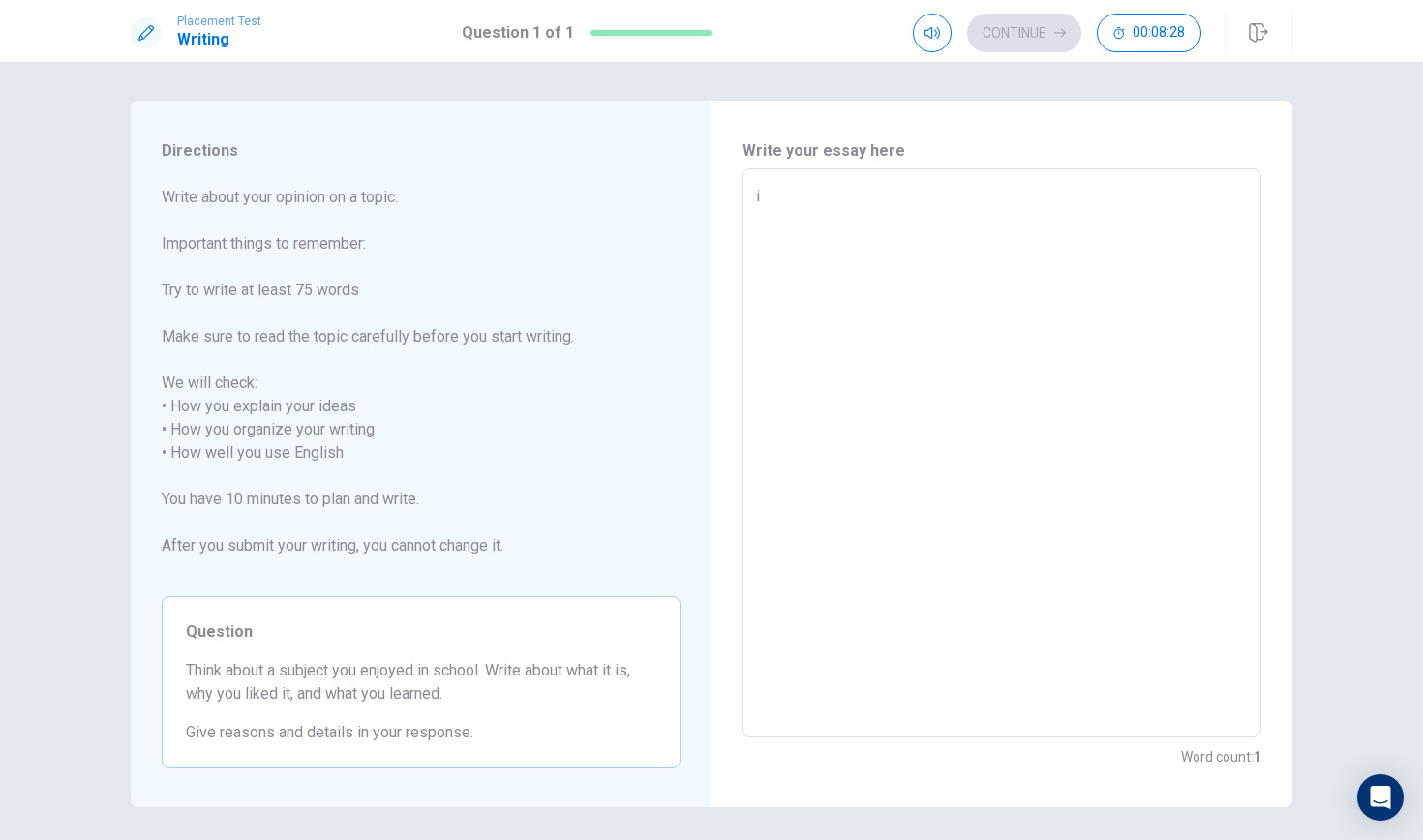
type textarea "i'"
type textarea "x"
type textarea "i'a"
type textarea "x"
type textarea "i'am"
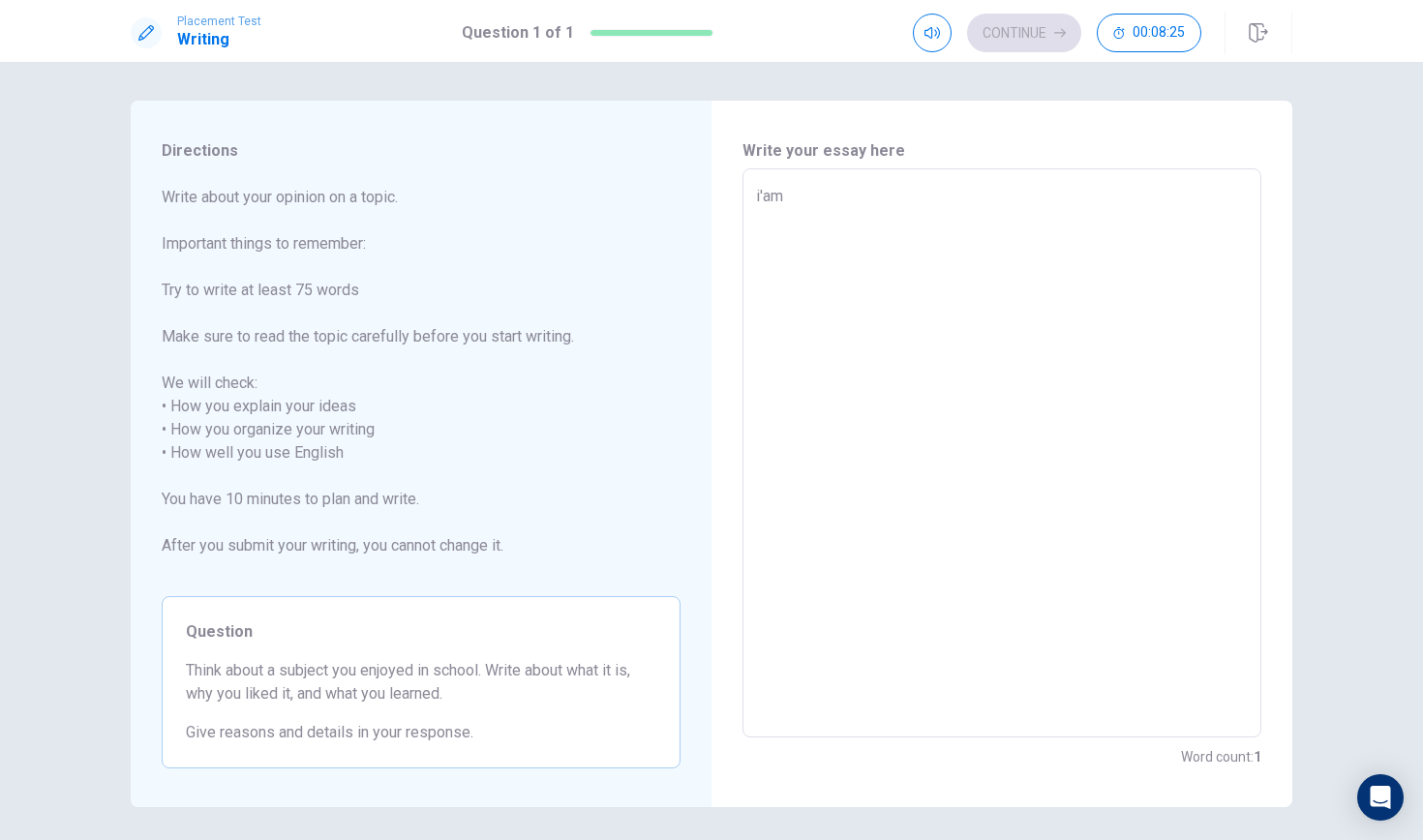
type textarea "x"
type textarea "i'am"
type textarea "x"
type textarea "i'am"
type textarea "x"
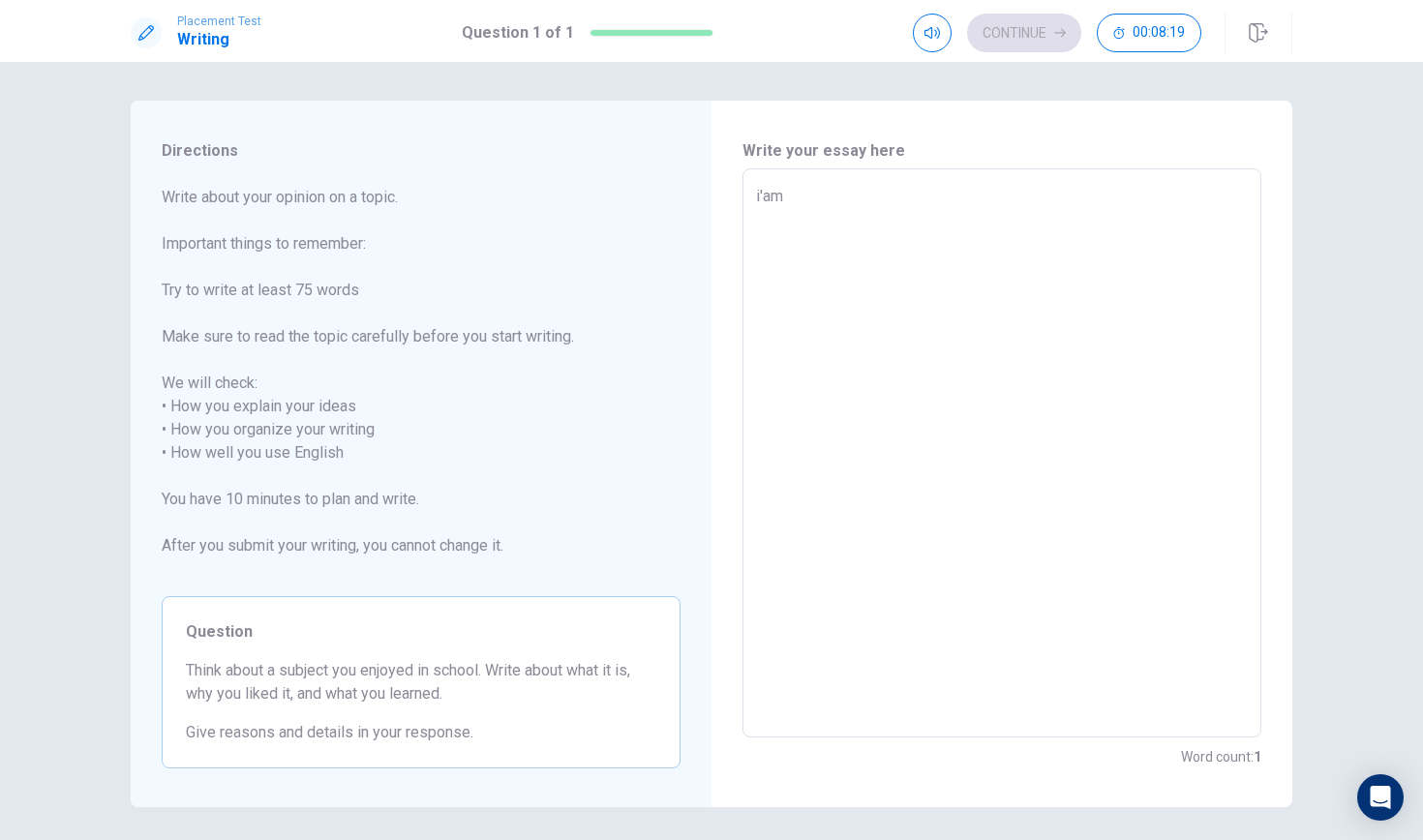
type textarea "i'a"
type textarea "x"
type textarea "i'"
type textarea "x"
type textarea "i"
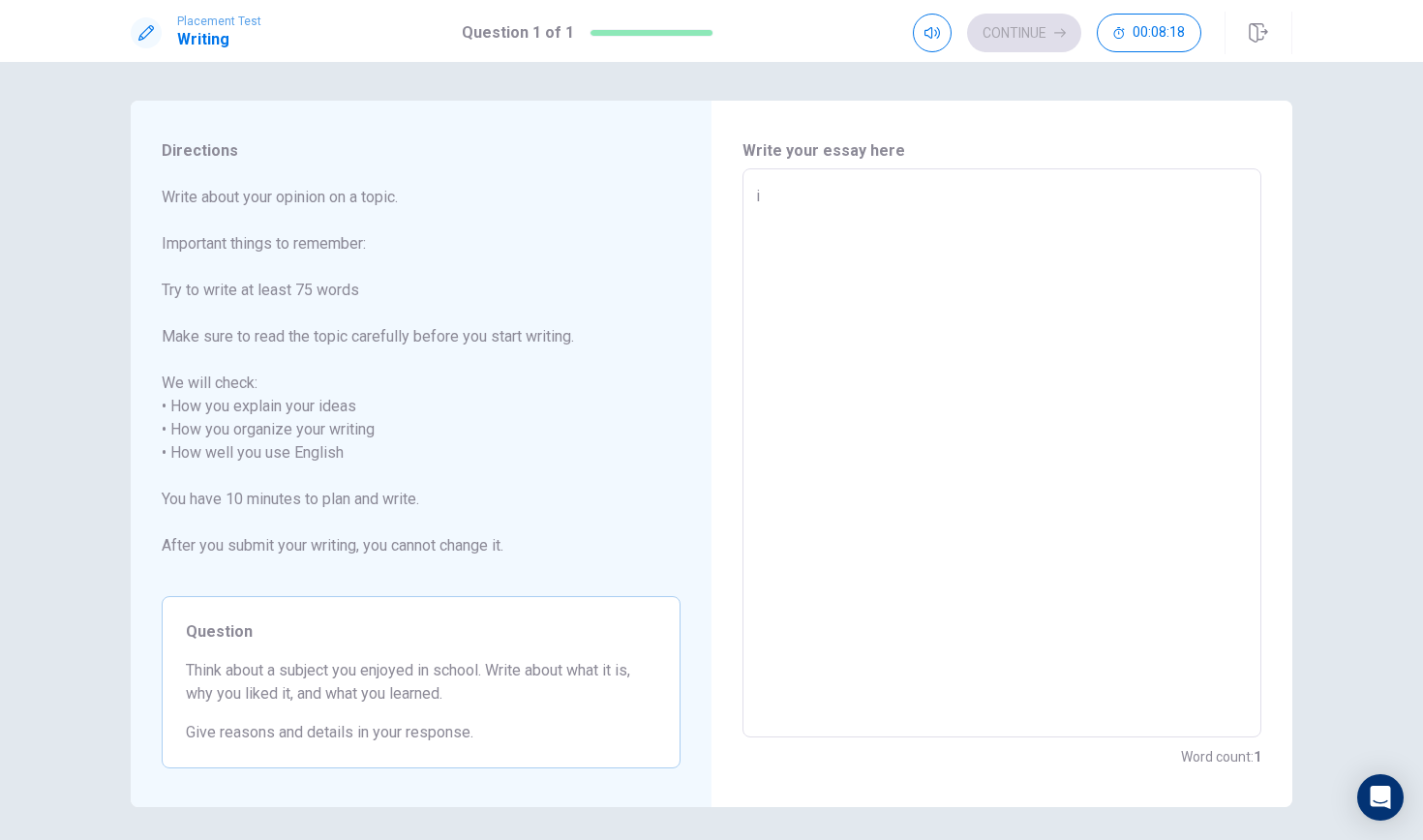
type textarea "x"
type textarea "i"
type textarea "x"
type textarea "i'"
type textarea "x"
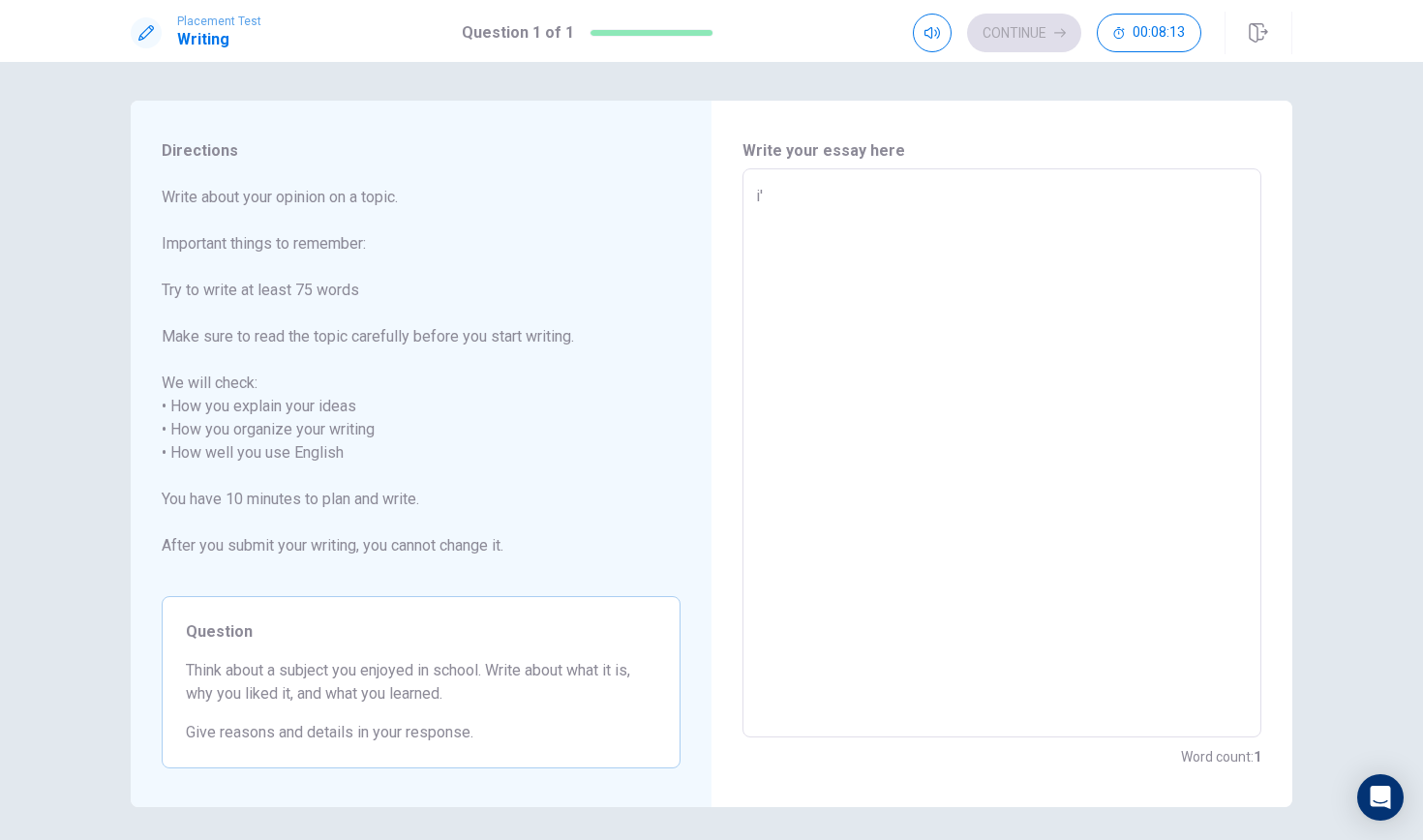
type textarea "i'a"
type textarea "x"
type textarea "i'am"
type textarea "x"
type textarea "i'am"
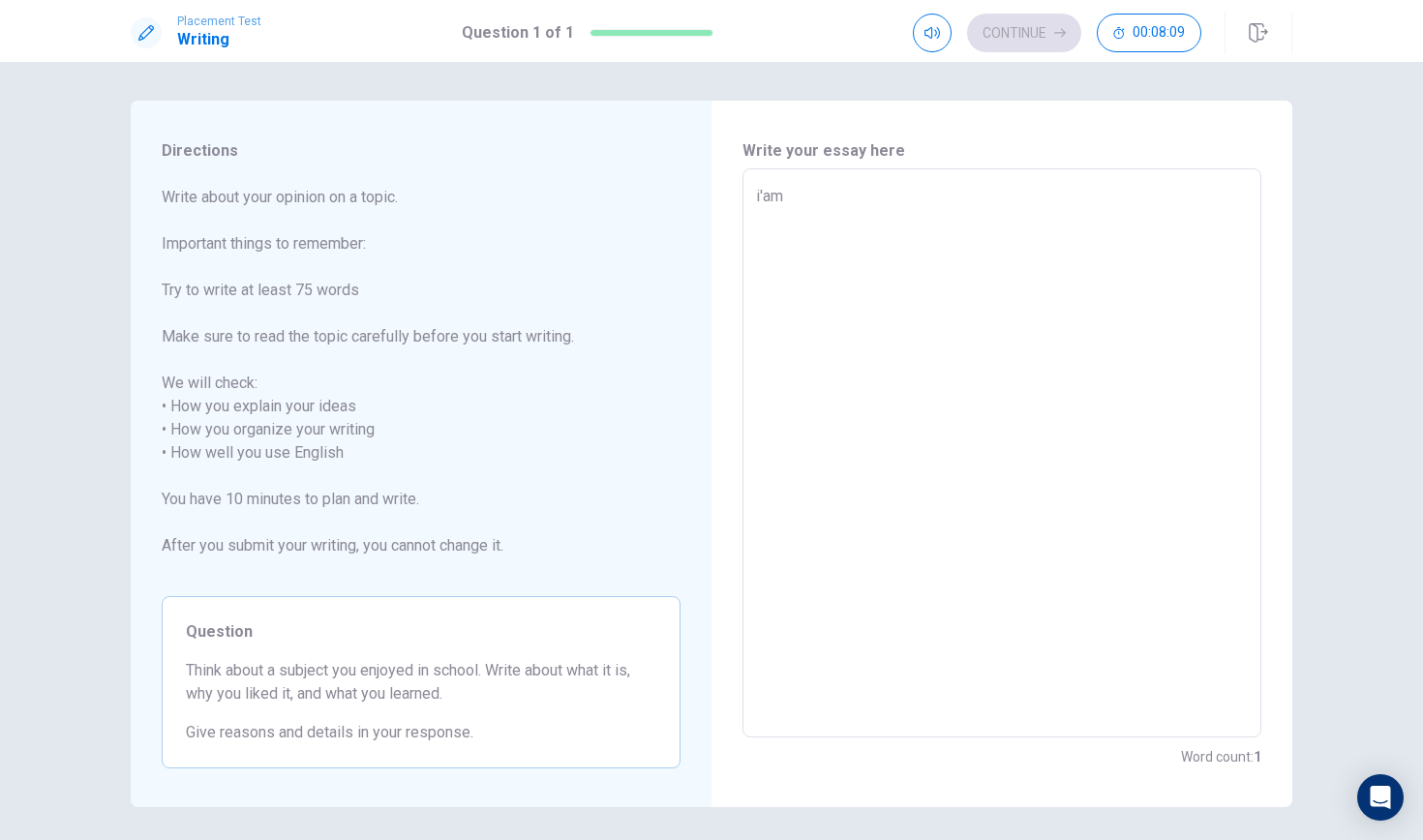
type textarea "x"
type textarea "i'am i"
type textarea "x"
type textarea "i'am"
type textarea "x"
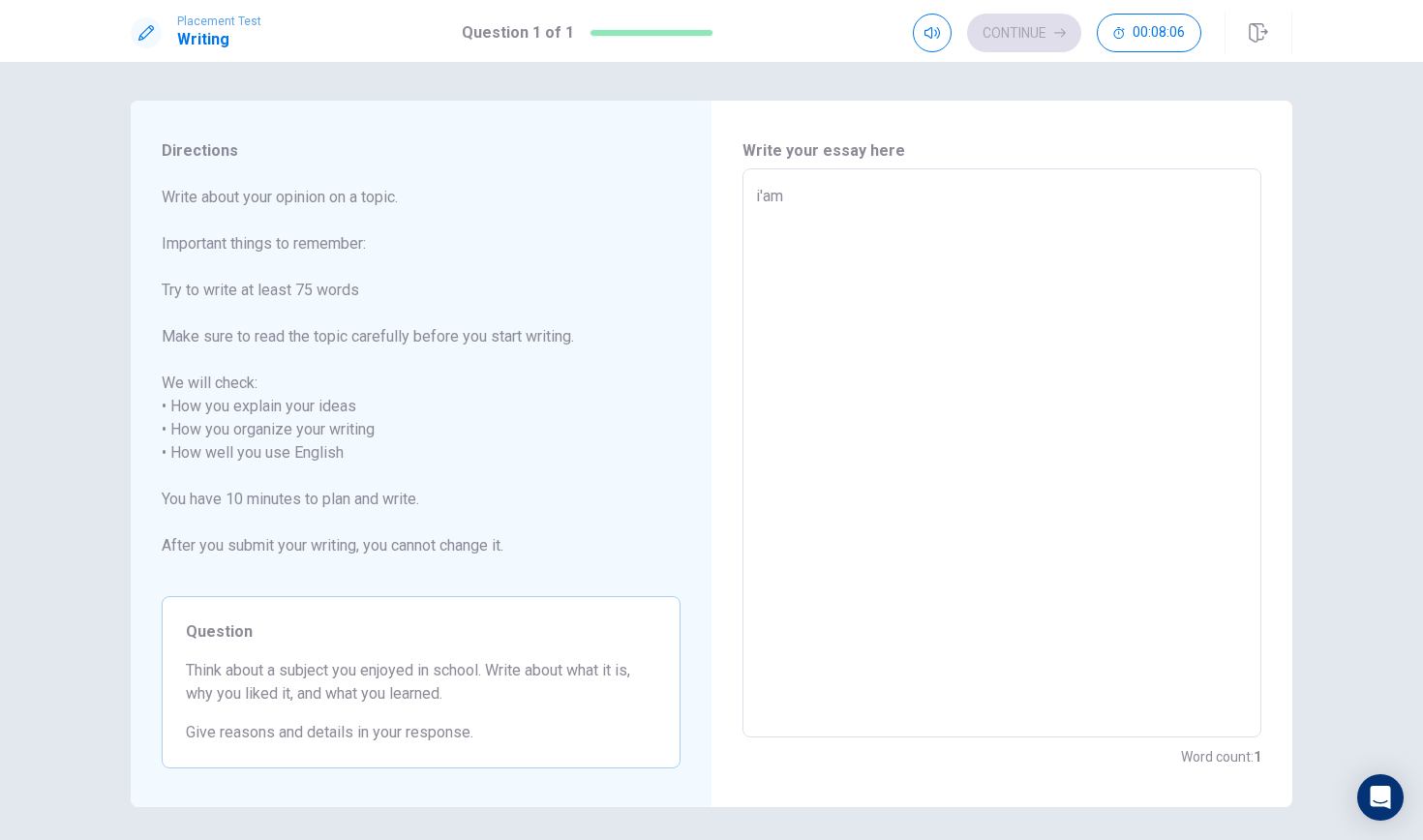
type textarea "i'am l"
type textarea "x"
type textarea "i'am li"
type textarea "x"
type textarea "i'am lik"
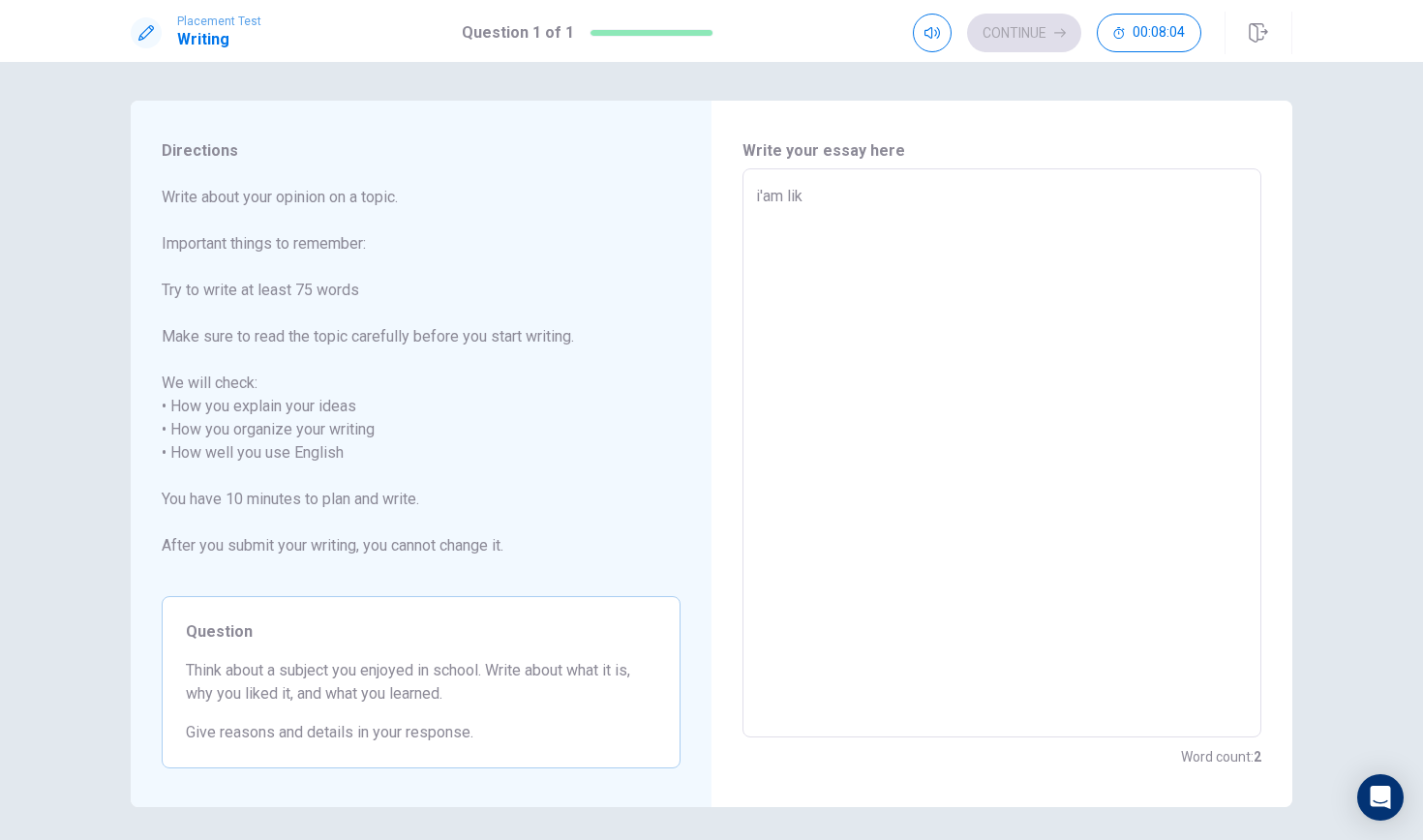
type textarea "x"
type textarea "i'am like"
type textarea "x"
type textarea "i'am liket"
type textarea "x"
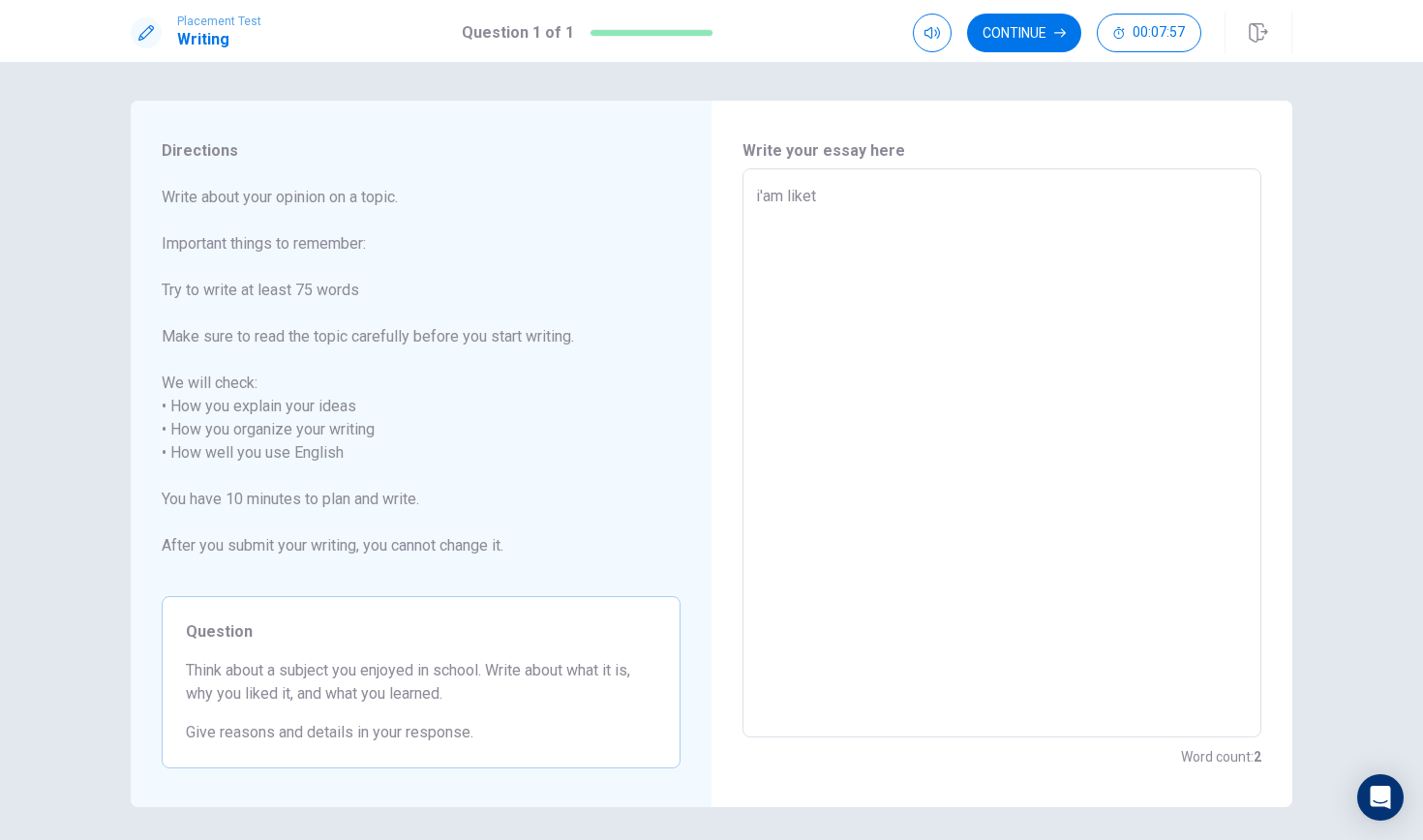
type textarea "i'am like"
type textarea "x"
type textarea "i'am like"
type textarea "x"
type textarea "i'am like t"
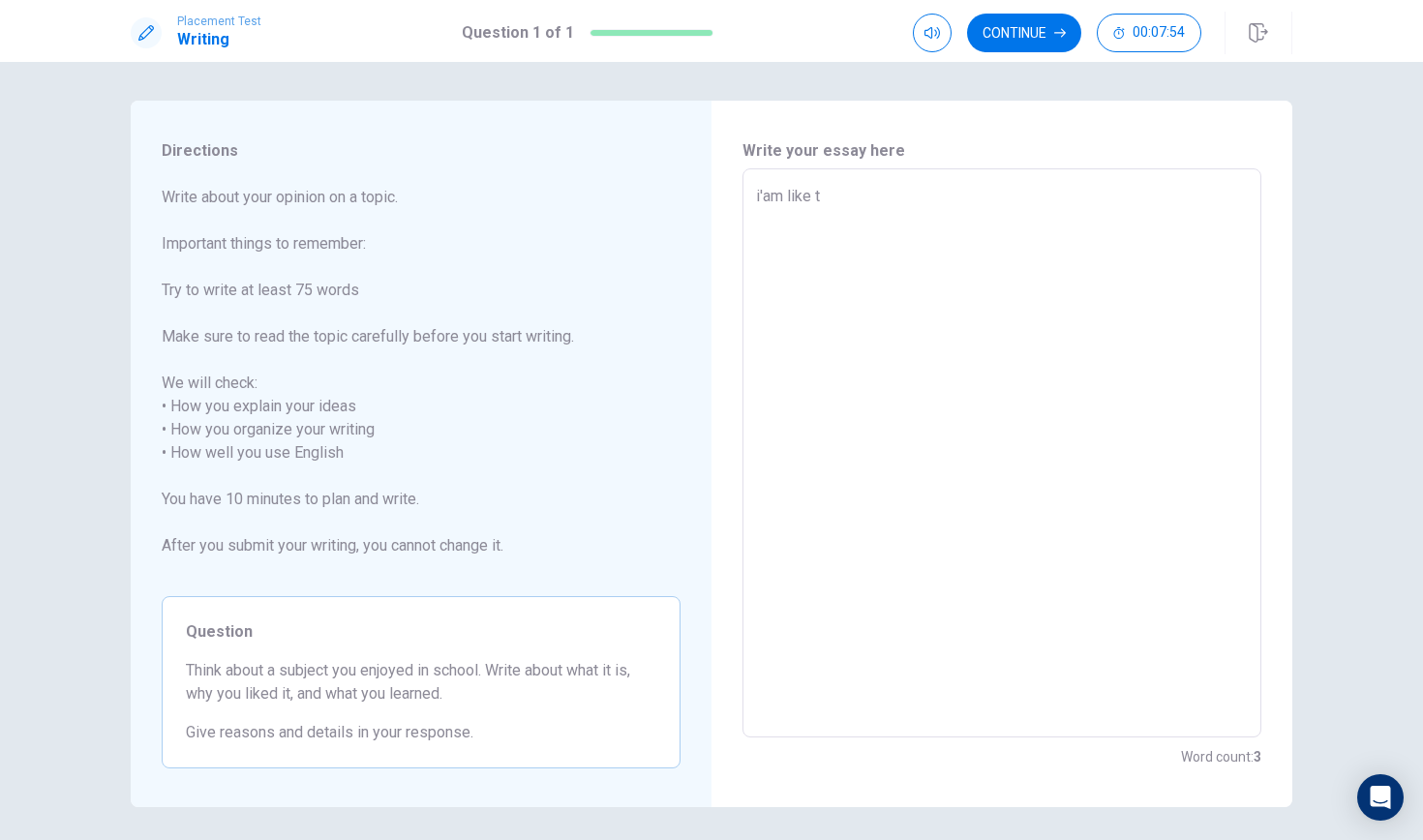
type textarea "x"
type textarea "i'am like th"
type textarea "x"
type textarea "i'am like the"
click at [764, 192] on textarea "i'am like the" at bounding box center [1002, 453] width 492 height 536
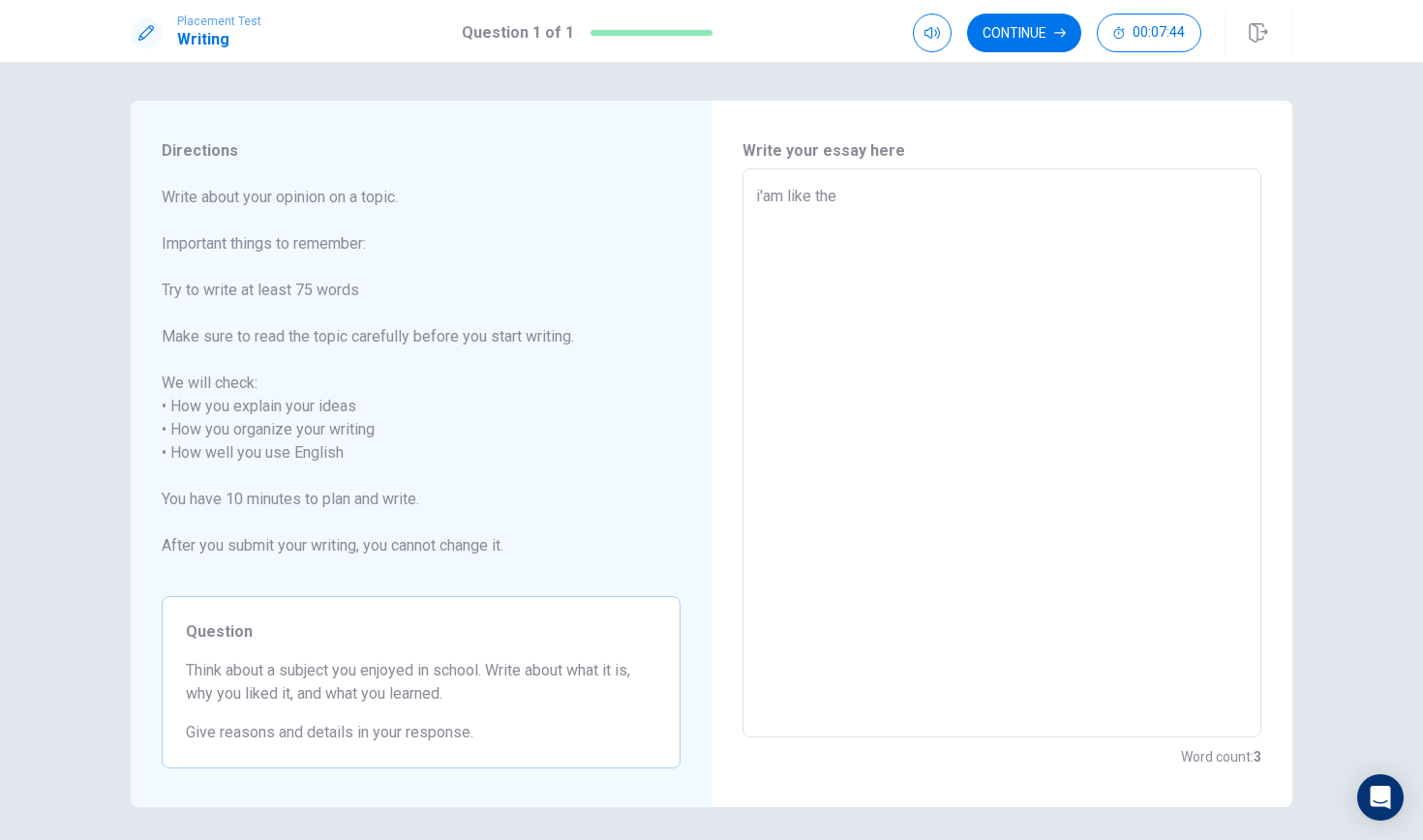
type textarea "x"
type textarea "iam like the"
type textarea "x"
type textarea "i am like the"
click at [853, 207] on textarea "i am like the" at bounding box center [1002, 453] width 492 height 536
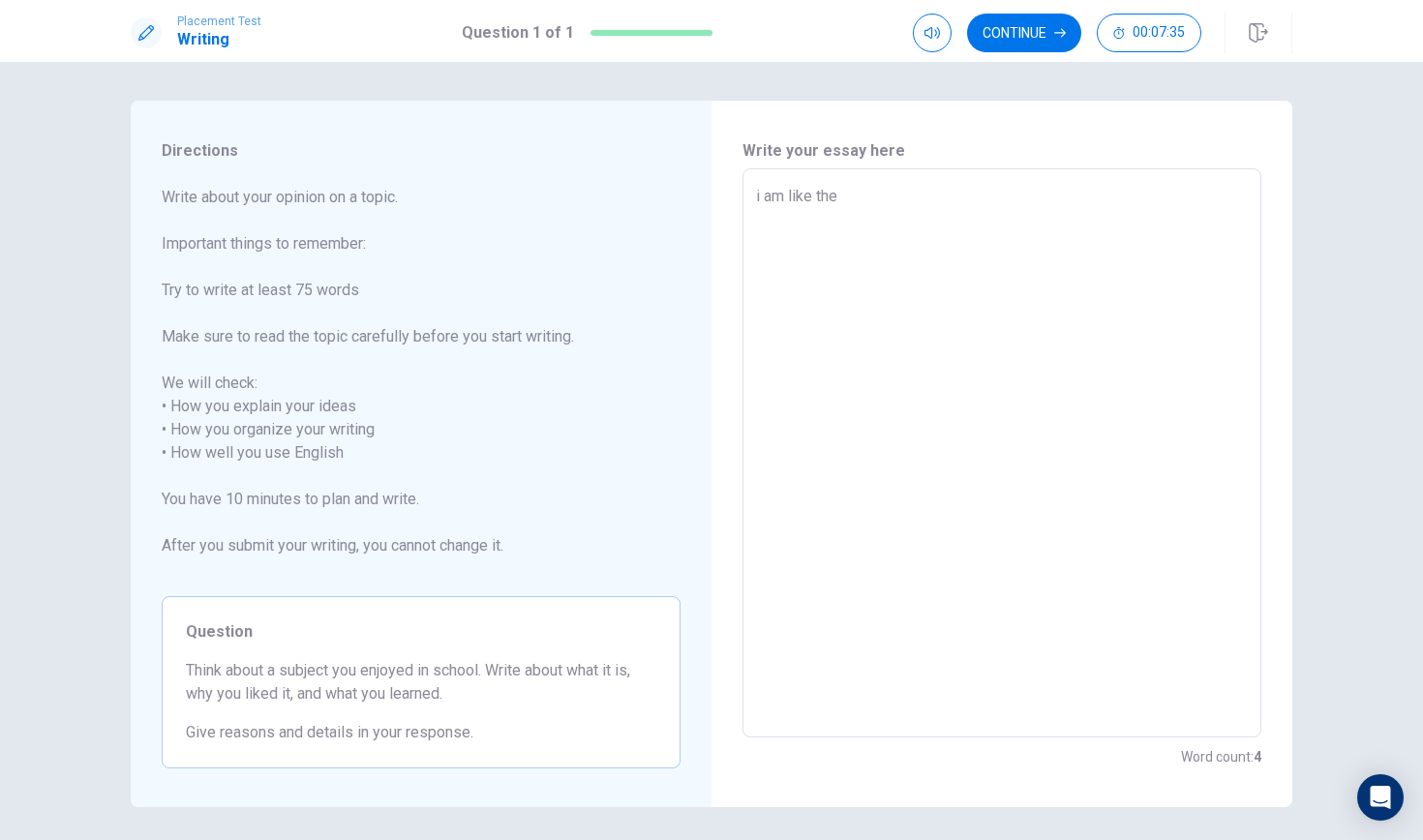
type textarea "x"
type textarea "i am like thee"
type textarea "x"
type textarea "i am like theen"
type textarea "x"
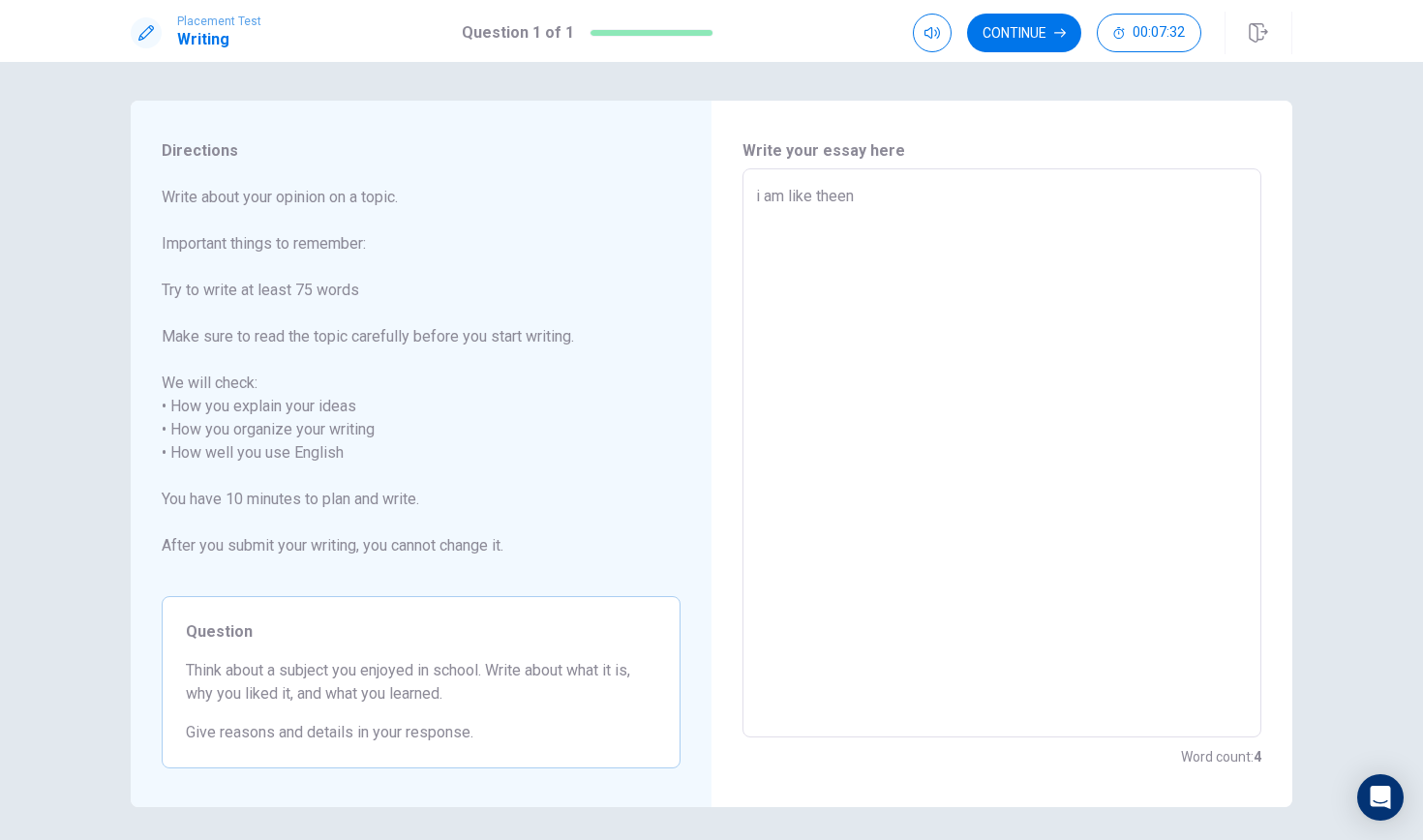
type textarea "i am like theeng"
type textarea "x"
type textarea "i am like theengl"
type textarea "x"
type textarea "i am like theengli"
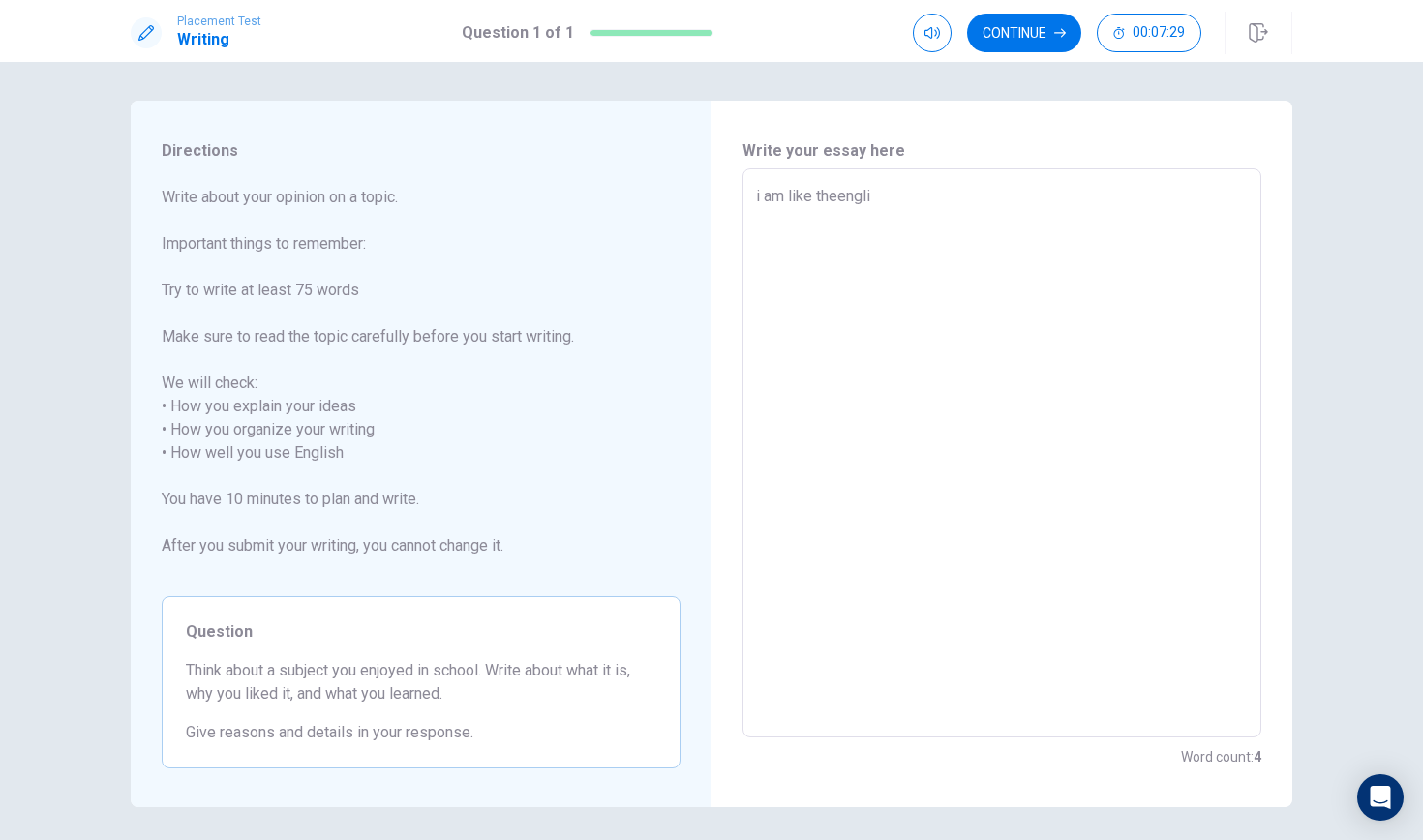
type textarea "x"
type textarea "i am like theenglis"
type textarea "x"
type textarea "i am like theenglish"
click at [838, 197] on textarea "i am like theenglish" at bounding box center [1002, 453] width 492 height 536
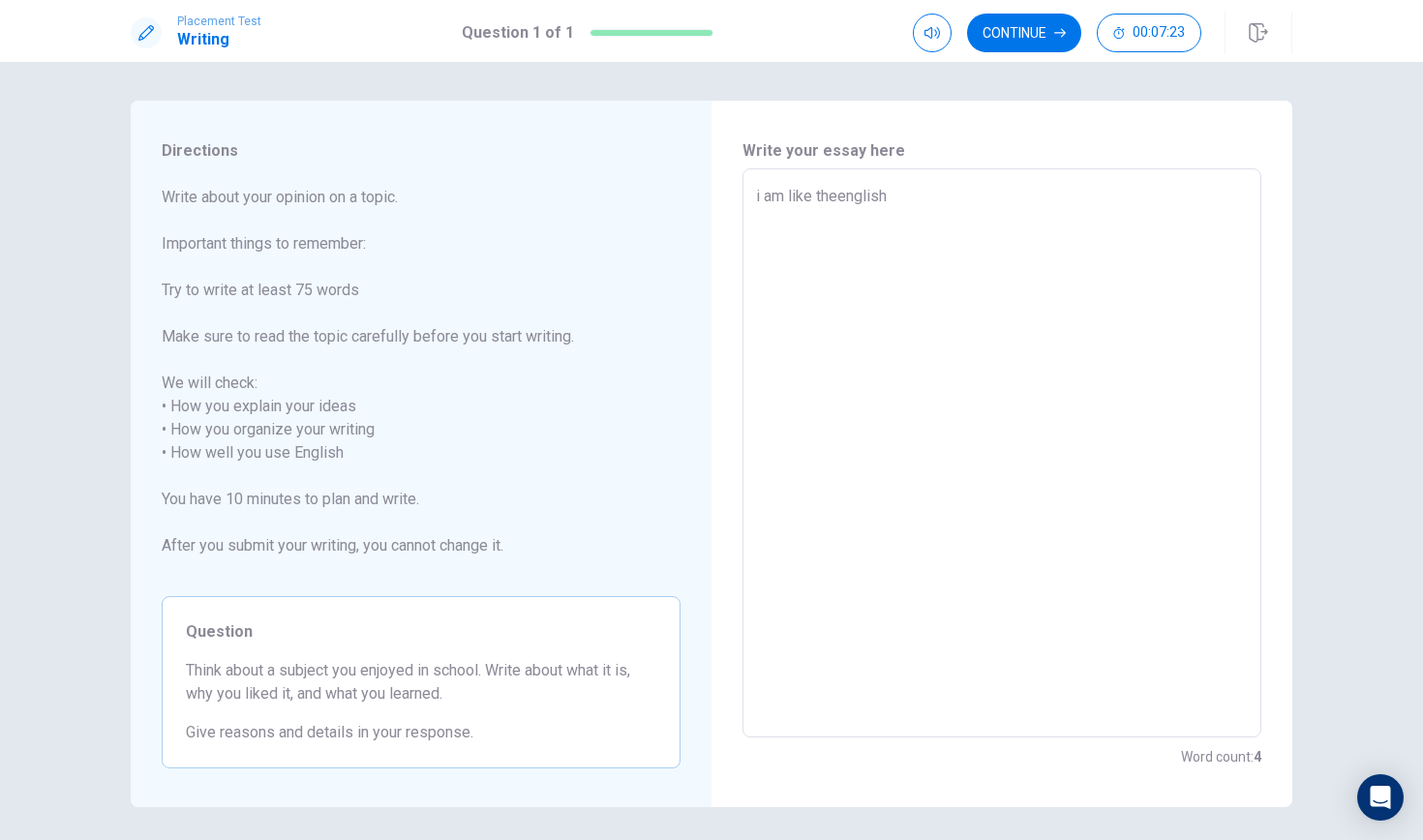
type textarea "x"
type textarea "i am like the english"
click at [838, 197] on textarea "i am like the english" at bounding box center [1002, 453] width 492 height 536
type textarea "x"
type textarea "i am like th english"
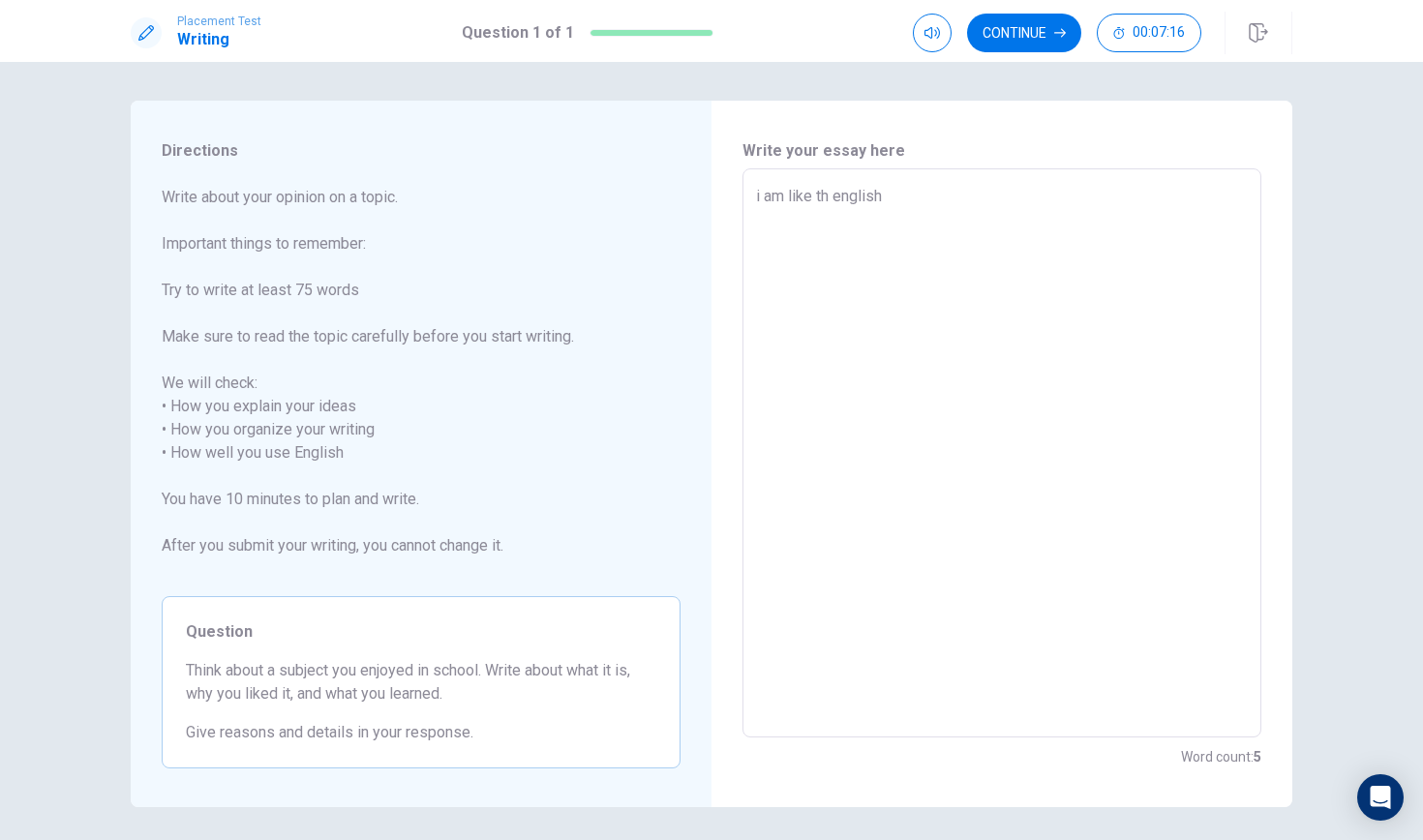
type textarea "x"
type textarea "i am like t english"
type textarea "x"
type textarea "i am like english"
type textarea "x"
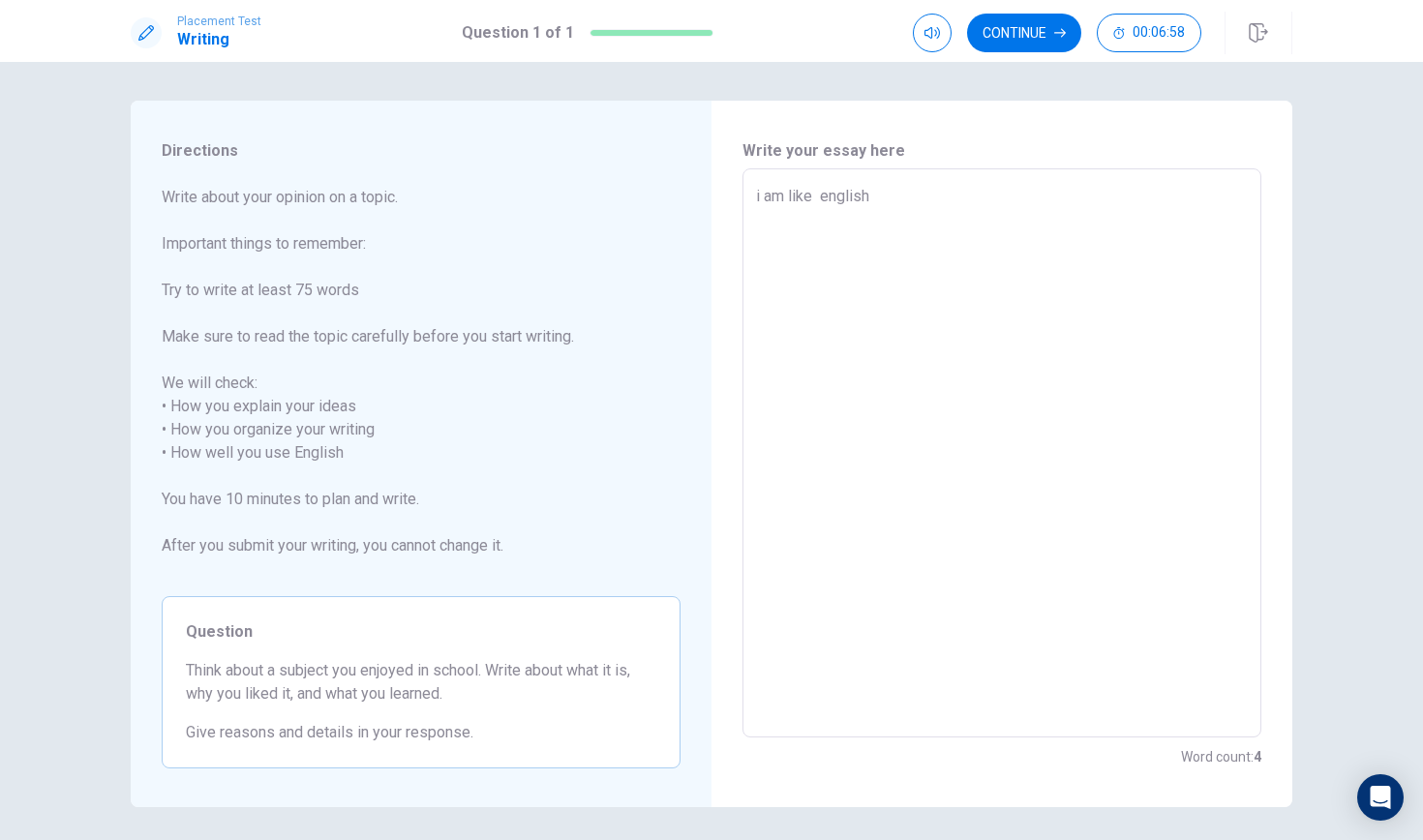
type textarea "i am like t english"
type textarea "x"
type textarea "i am like th english"
type textarea "x"
type textarea "i am like the english"
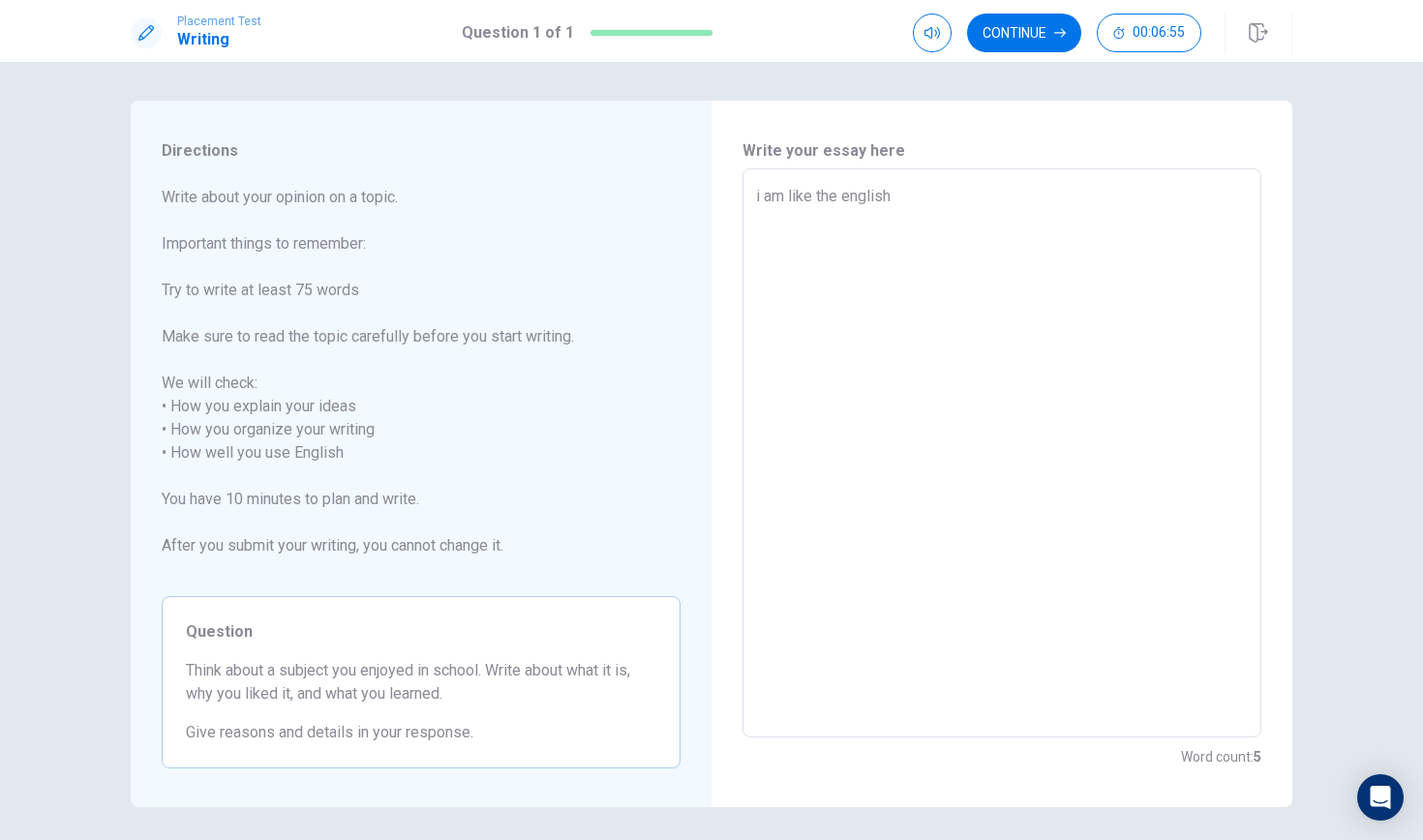
click at [901, 197] on textarea "i am like the english" at bounding box center [1002, 453] width 492 height 536
type textarea "x"
type textarea "i am like the english"
type textarea "x"
type textarea "i am like the english a"
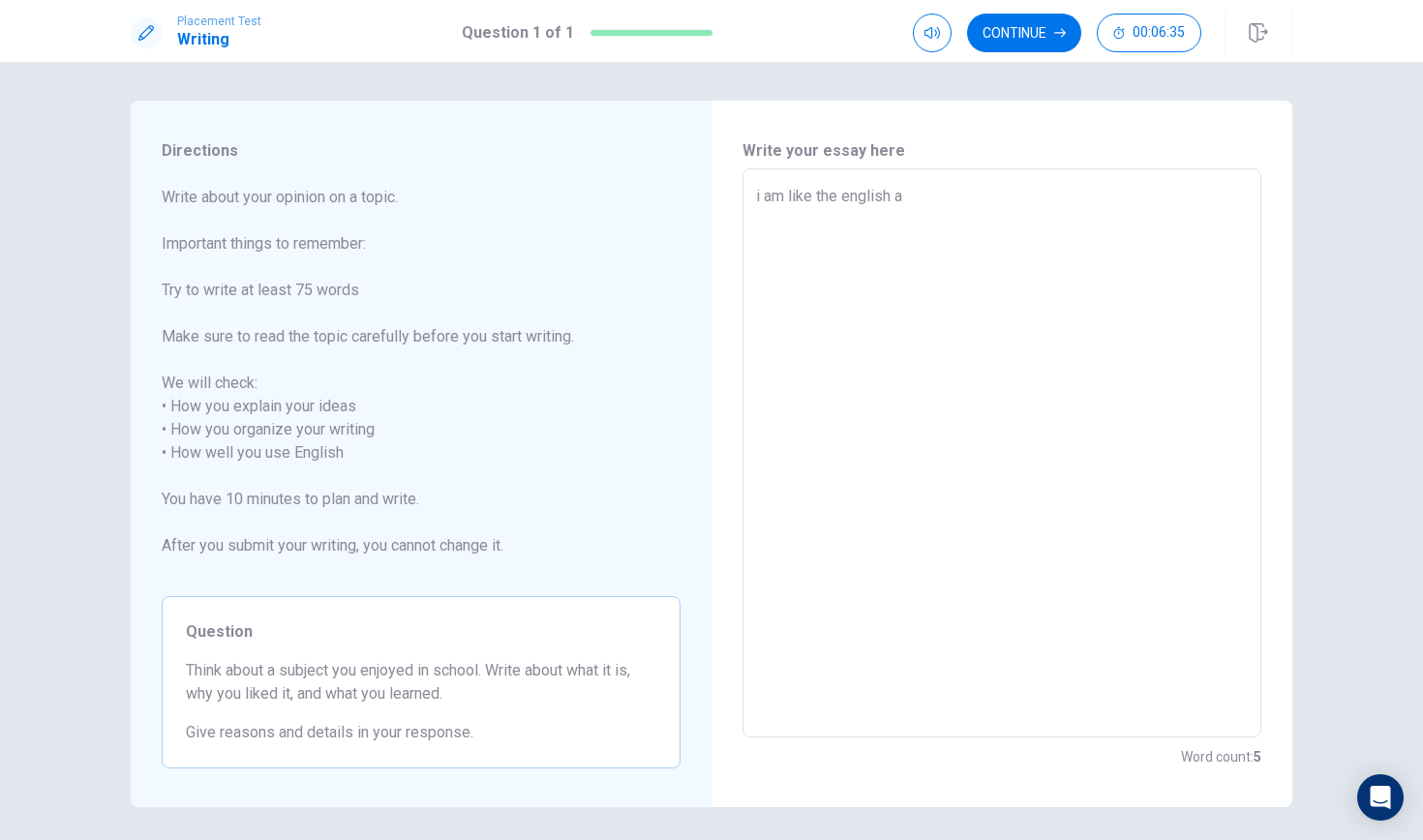
type textarea "x"
type textarea "i am like the english an"
type textarea "x"
type textarea "i am like the english and"
type textarea "x"
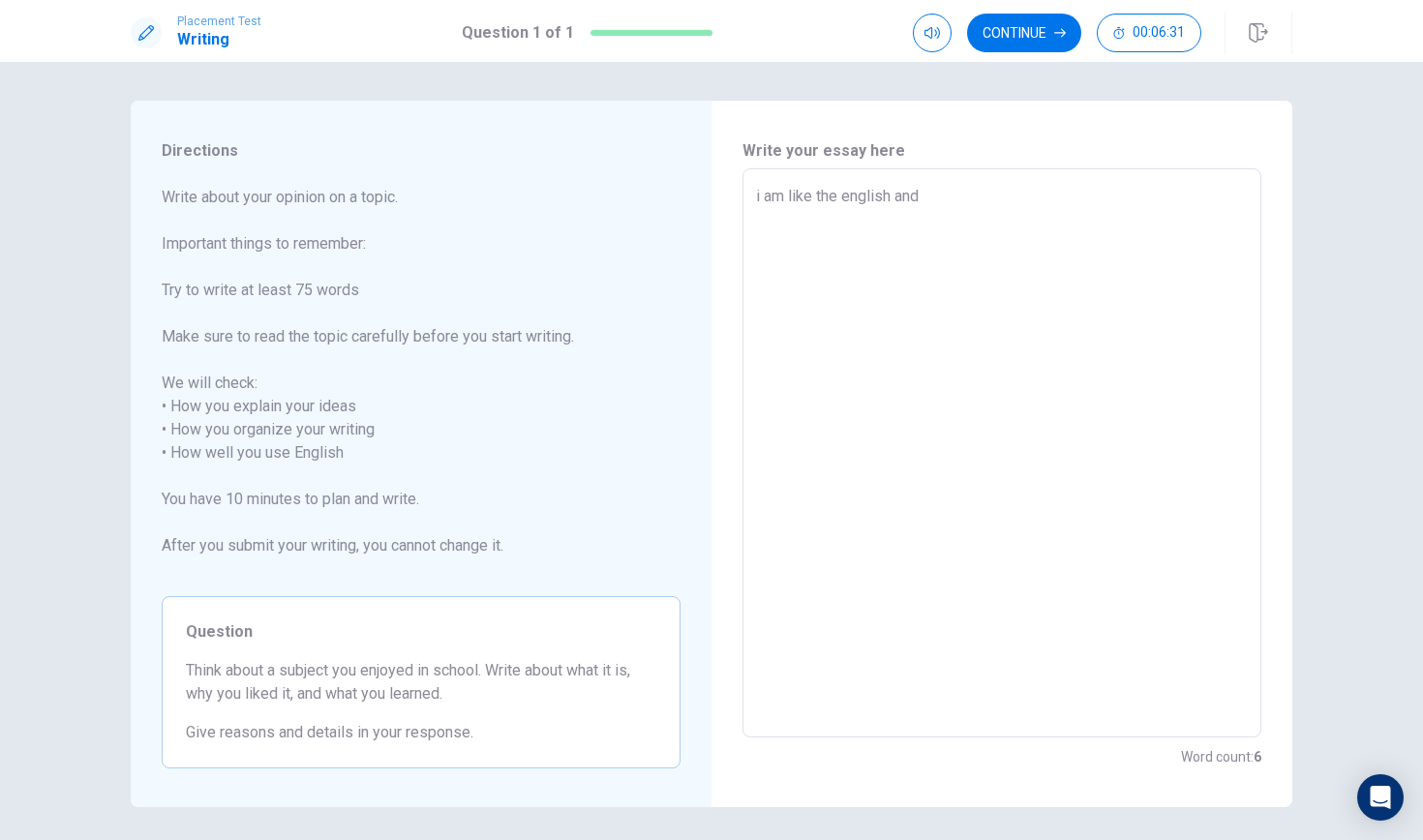
type textarea "i am like the english an"
type textarea "x"
type textarea "i am like the english a"
type textarea "x"
type textarea "i am like the english"
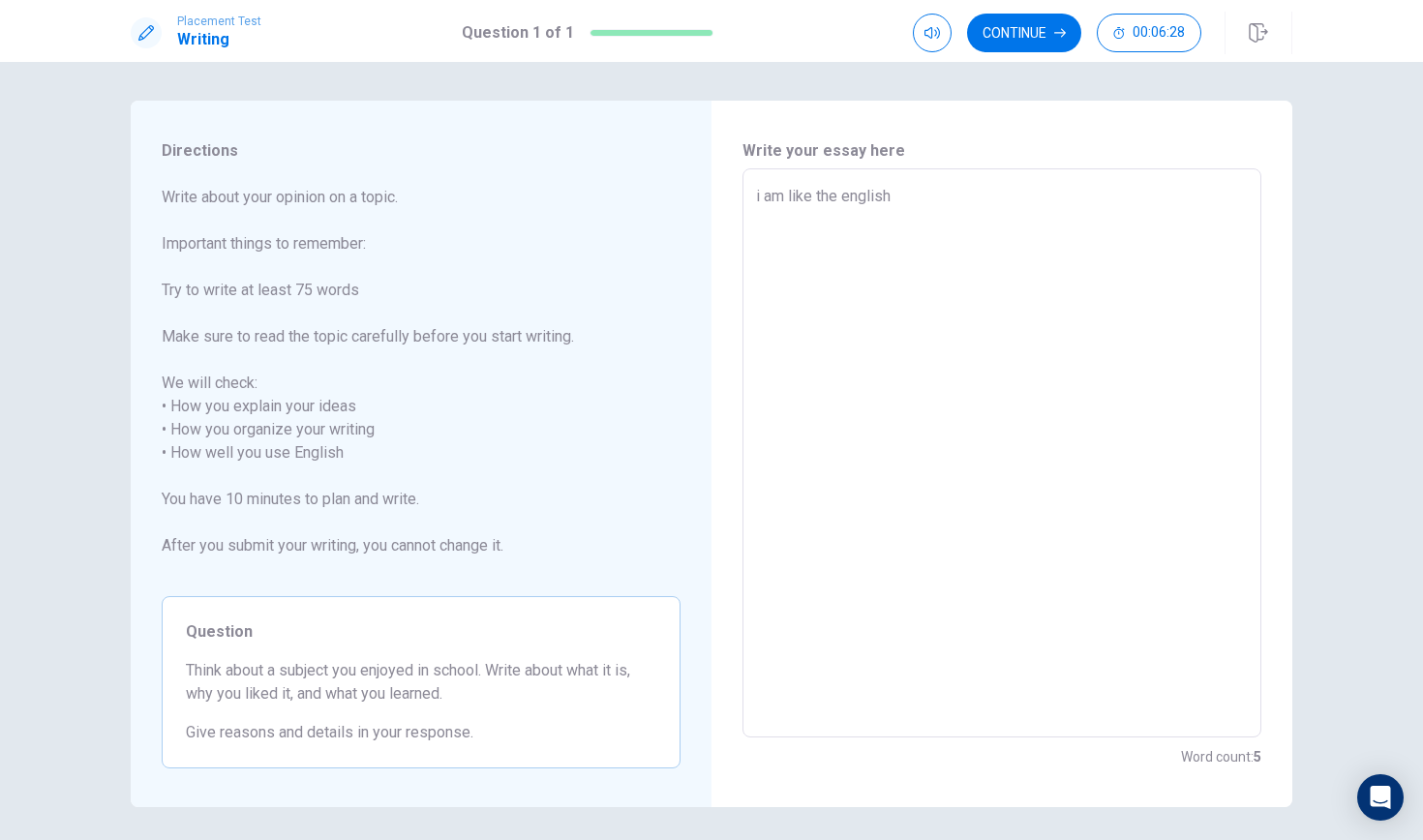
type textarea "x"
type textarea "i am like the english"
type textarea "x"
type textarea "i am like the english"
type textarea "x"
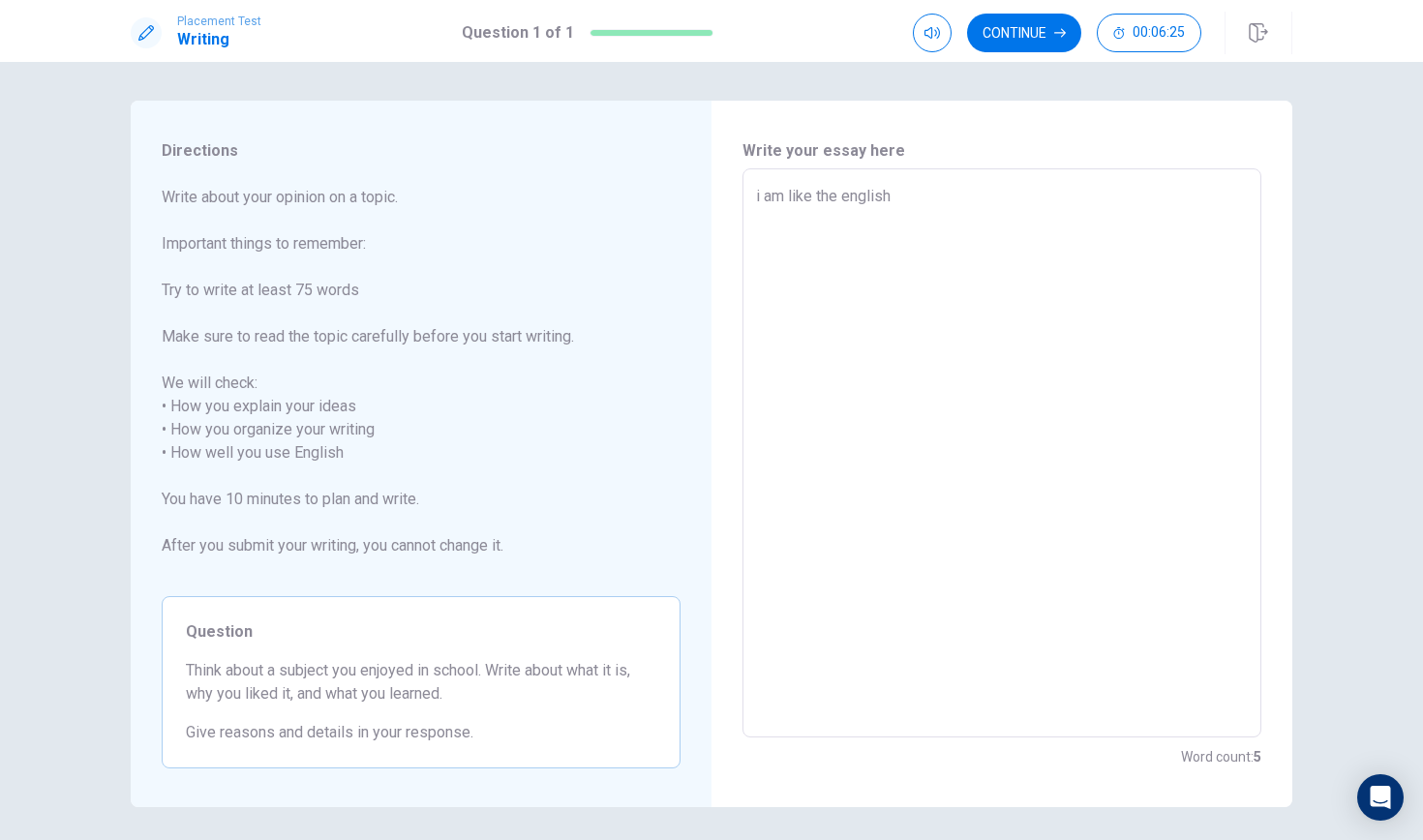
type textarea "i am like the english l"
type textarea "x"
type textarea "i am like the english li"
type textarea "x"
type textarea "i am like the english lis"
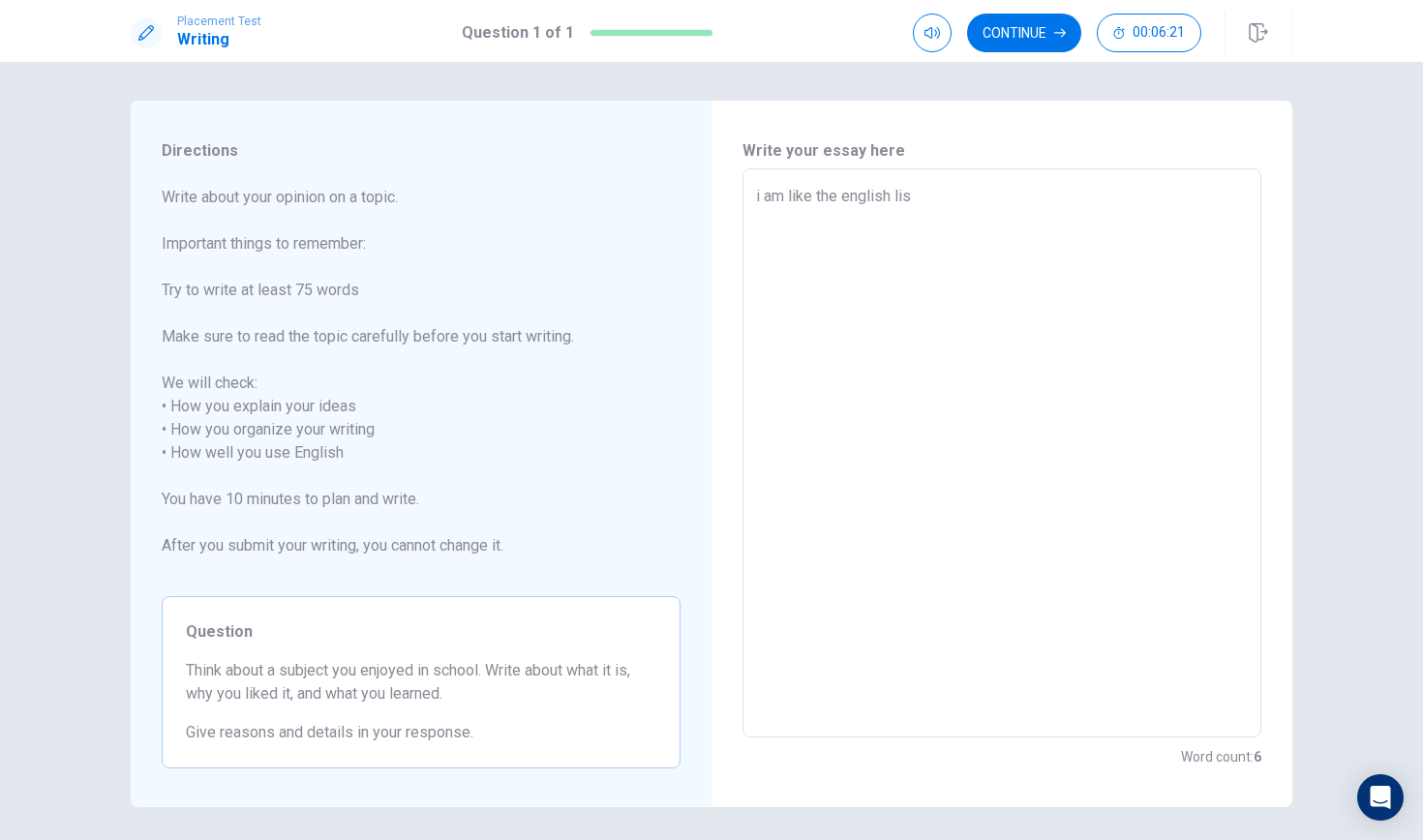
type textarea "x"
type textarea "i am like the english liss"
type textarea "x"
type textarea "i am like the english lisse"
type textarea "x"
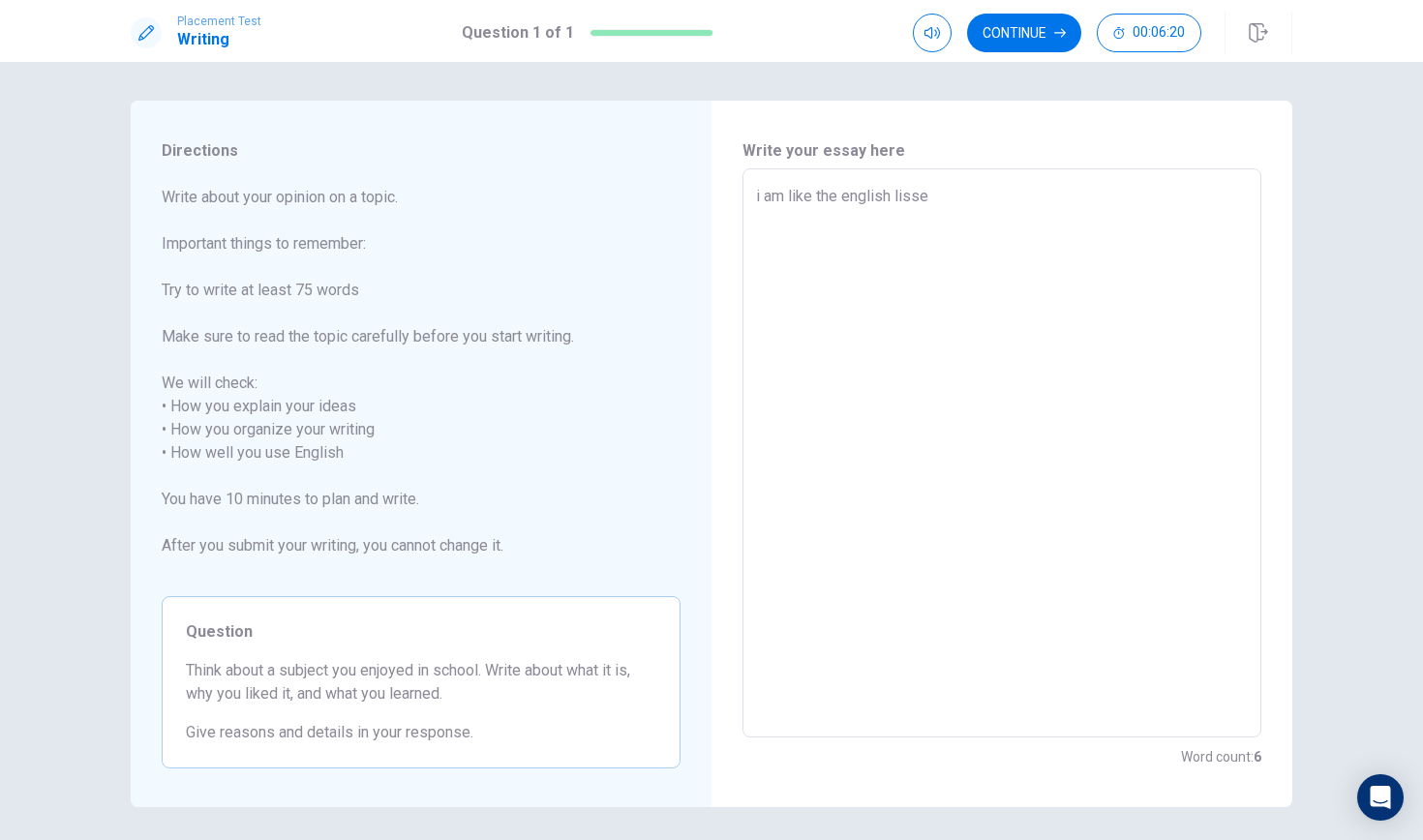
type textarea "i am like the english lissen"
type textarea "x"
type textarea "i am like the english lissens"
type textarea "x"
type textarea "i am like the english lissen"
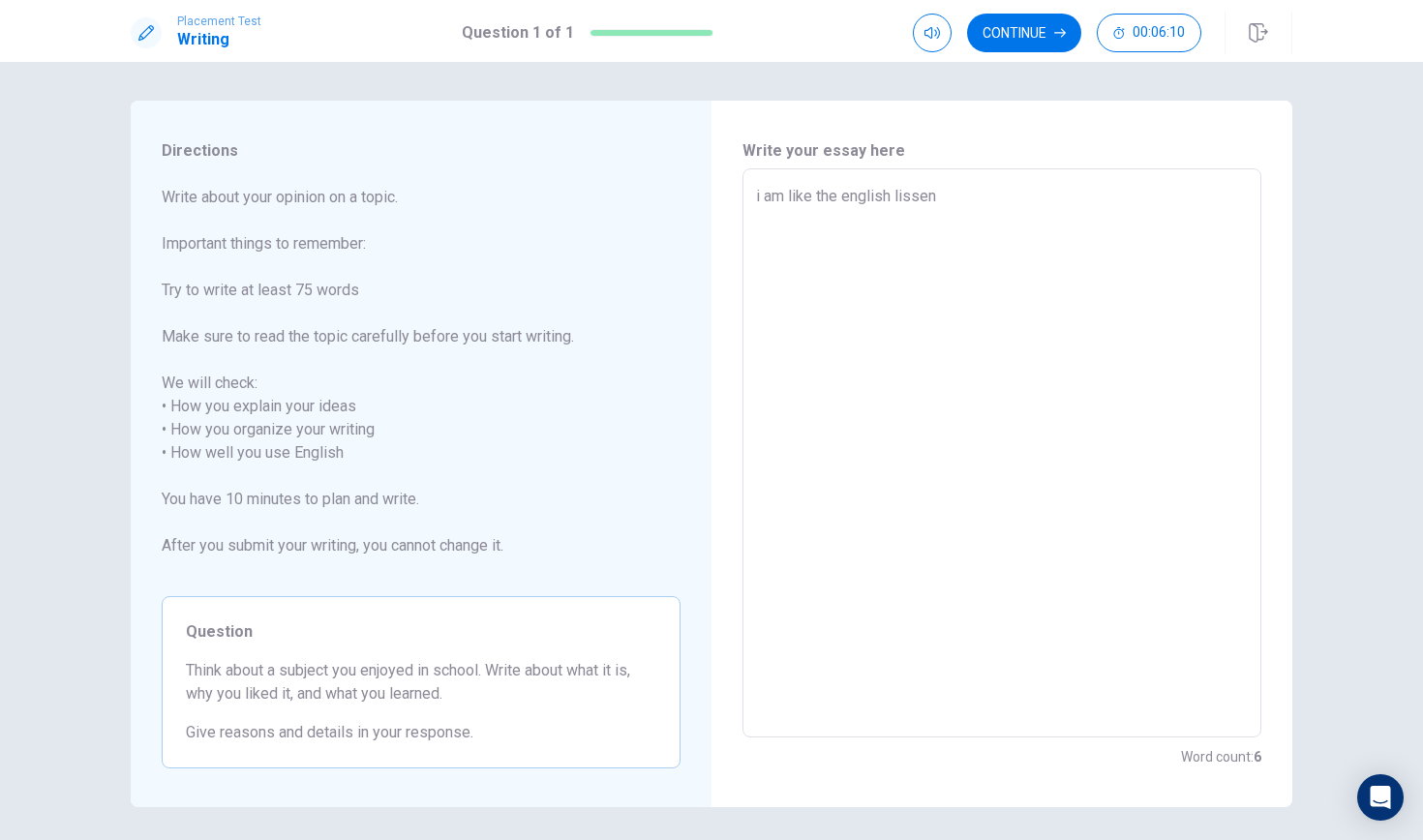
type textarea "x"
type textarea "i am like the english lissen"
type textarea "x"
type textarea "i am like the english lissen"
type textarea "x"
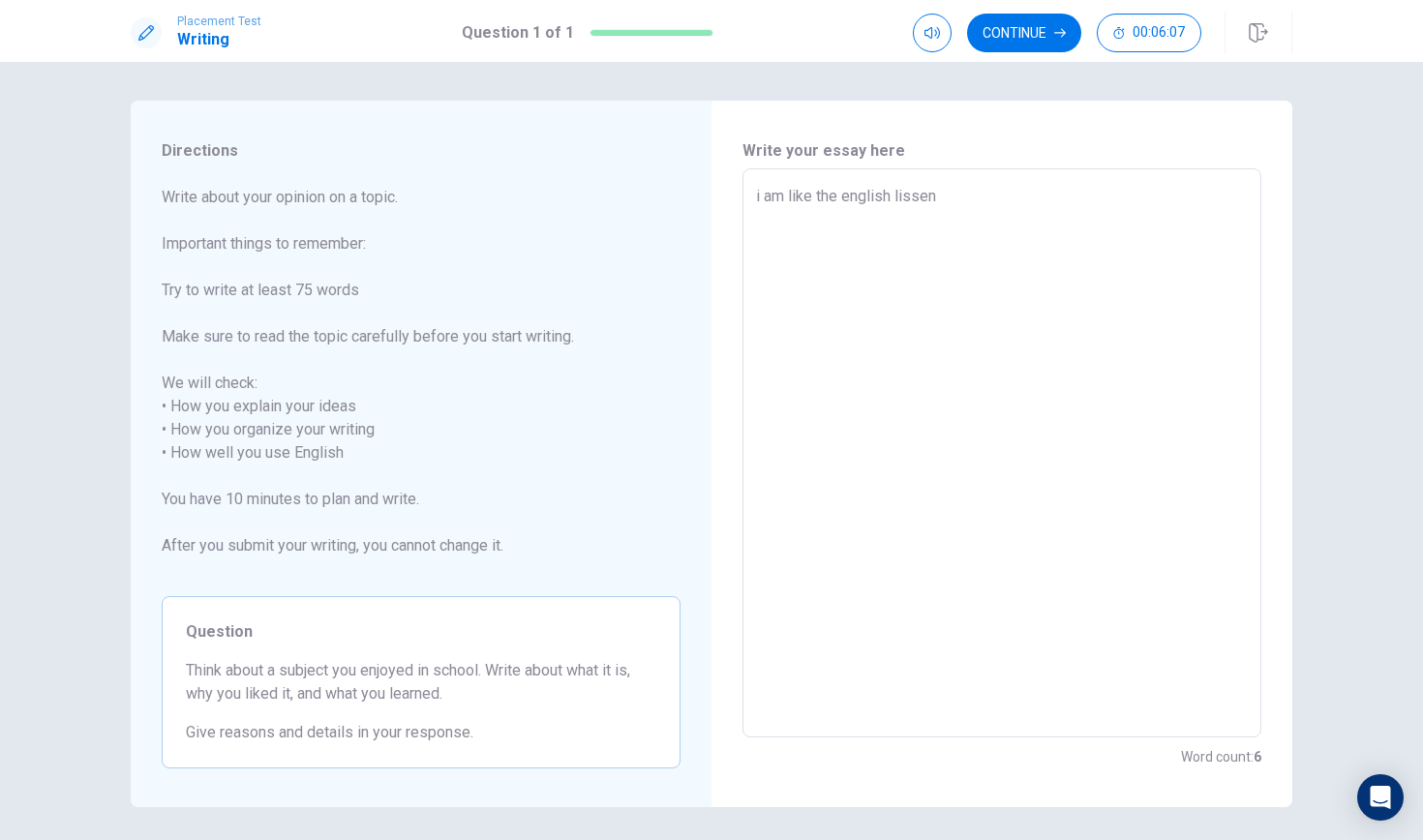
type textarea "i am like the english lissens"
type textarea "x"
type textarea "i am like the english lissens"
type textarea "x"
type textarea "i am like the english lissens b"
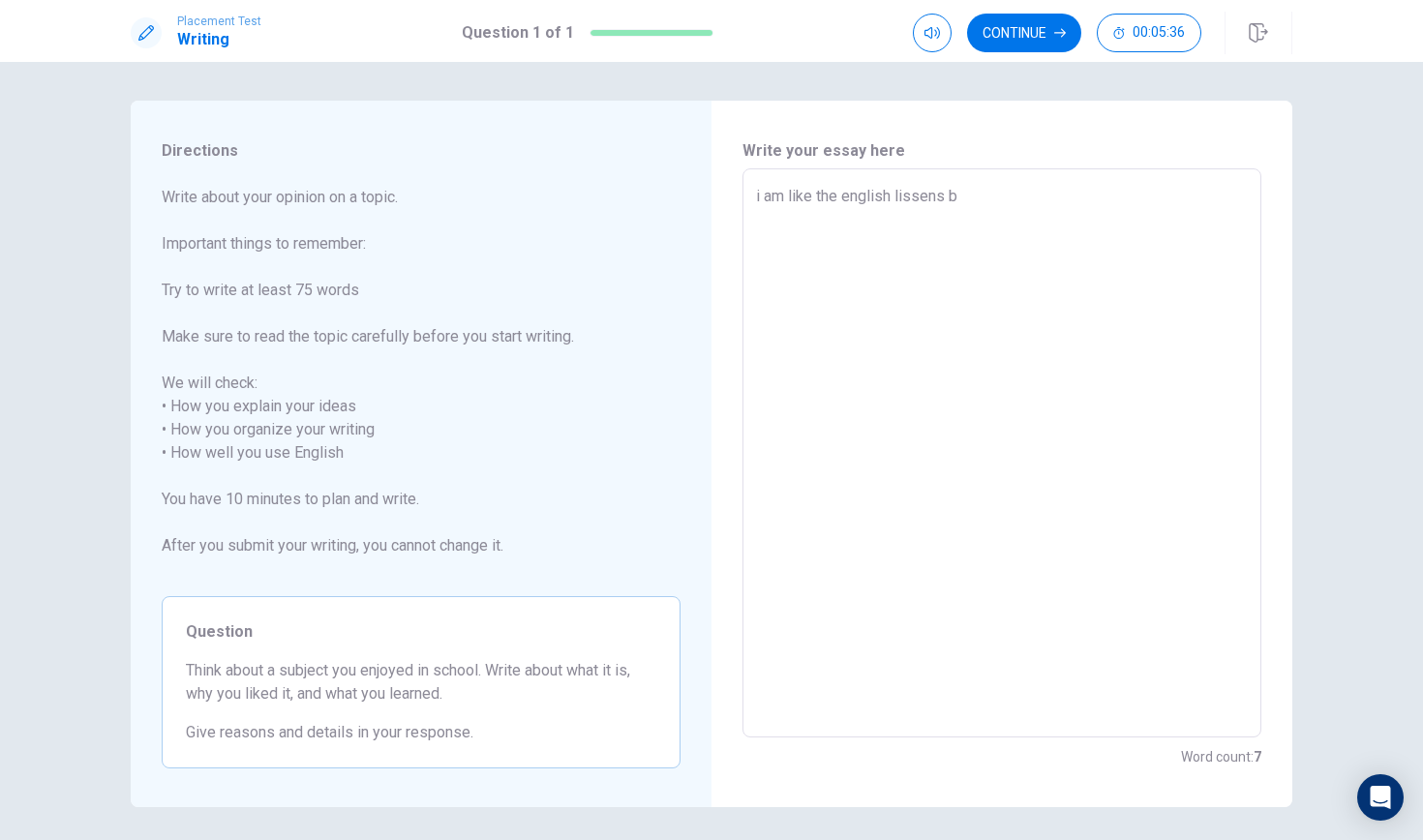
type textarea "x"
type textarea "i am like the english lissens bA"
type textarea "x"
type textarea "i am like the english lissens b"
type textarea "x"
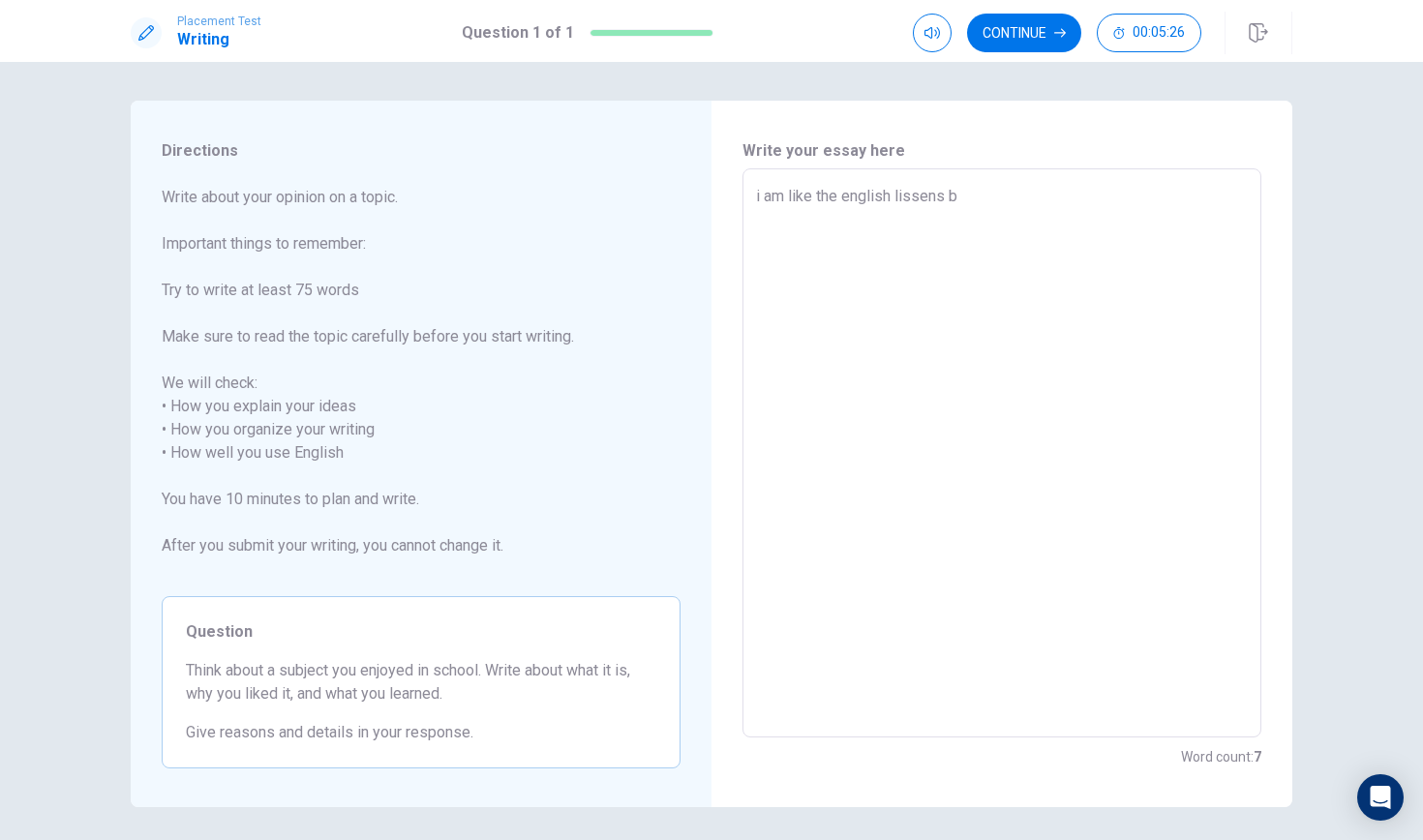
type textarea "i am like the english lissens"
click at [764, 195] on textarea "i am like the english lissens" at bounding box center [1002, 453] width 492 height 536
click at [758, 193] on textarea "i am like the english lissens" at bounding box center [1002, 453] width 492 height 536
type textarea "x"
type textarea "am like the english lissens"
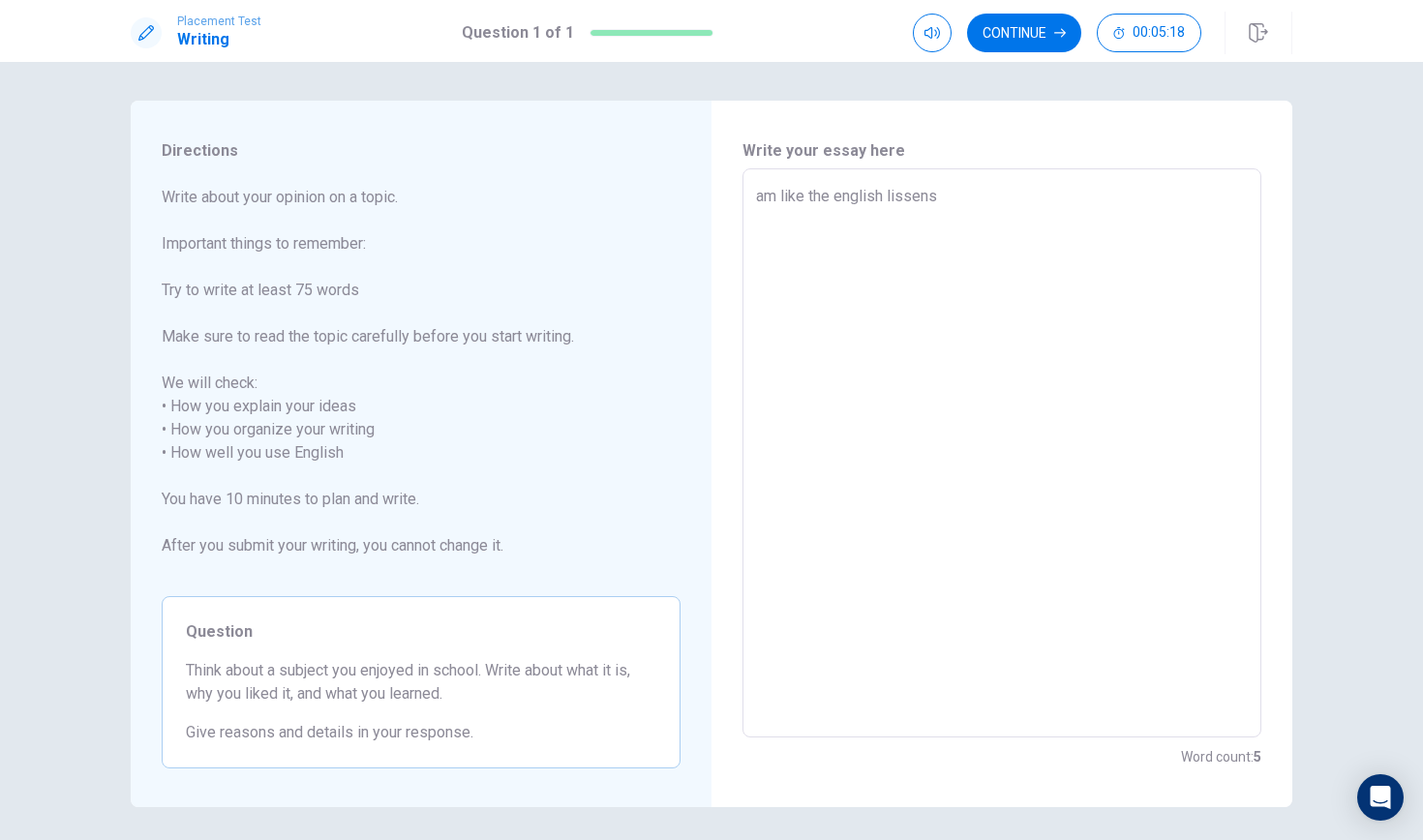
type textarea "x"
type textarea "L am like the english lissens"
type textarea "x"
type textarea "am like the english lissens"
type textarea "x"
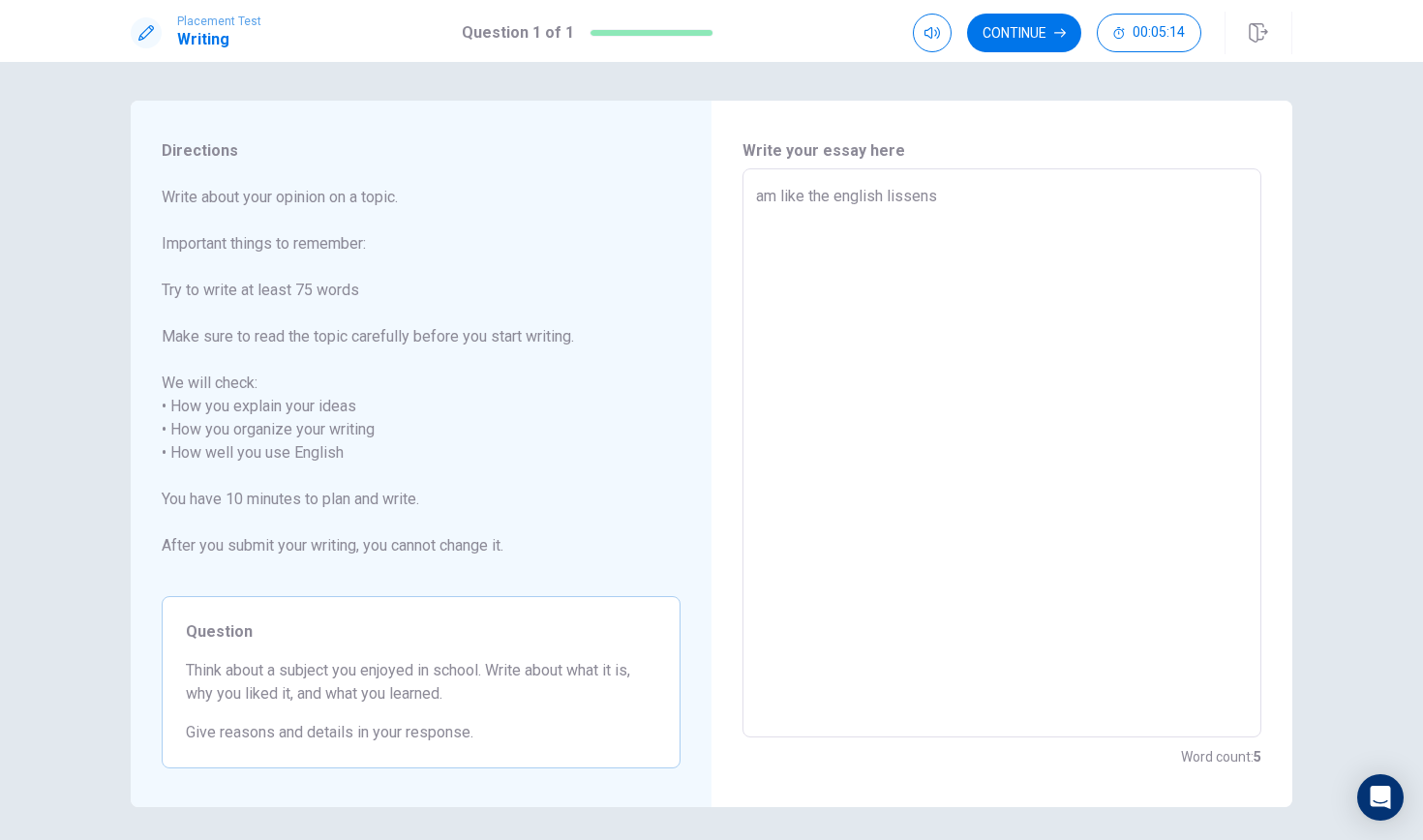
type textarea "I am like the english lissens"
click at [849, 195] on textarea "I am like the english lissens" at bounding box center [1002, 453] width 492 height 536
type textarea "x"
type textarea "I am like the nglish lissens"
type textarea "x"
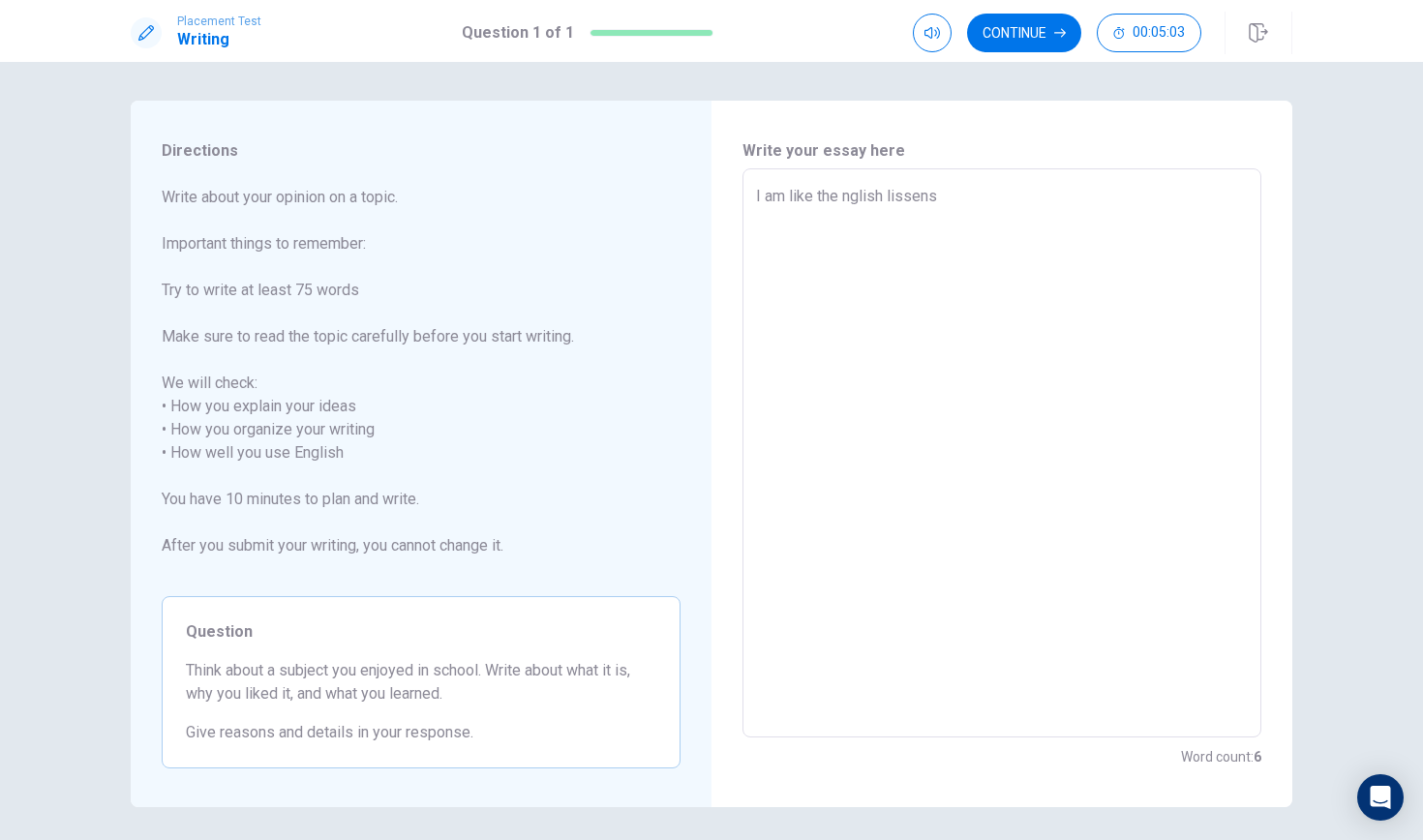
type textarea "I am like the English lissens"
type textarea "x"
type textarea "I am like the E.nglish lissens"
type textarea "x"
type textarea "I am like the English lissens"
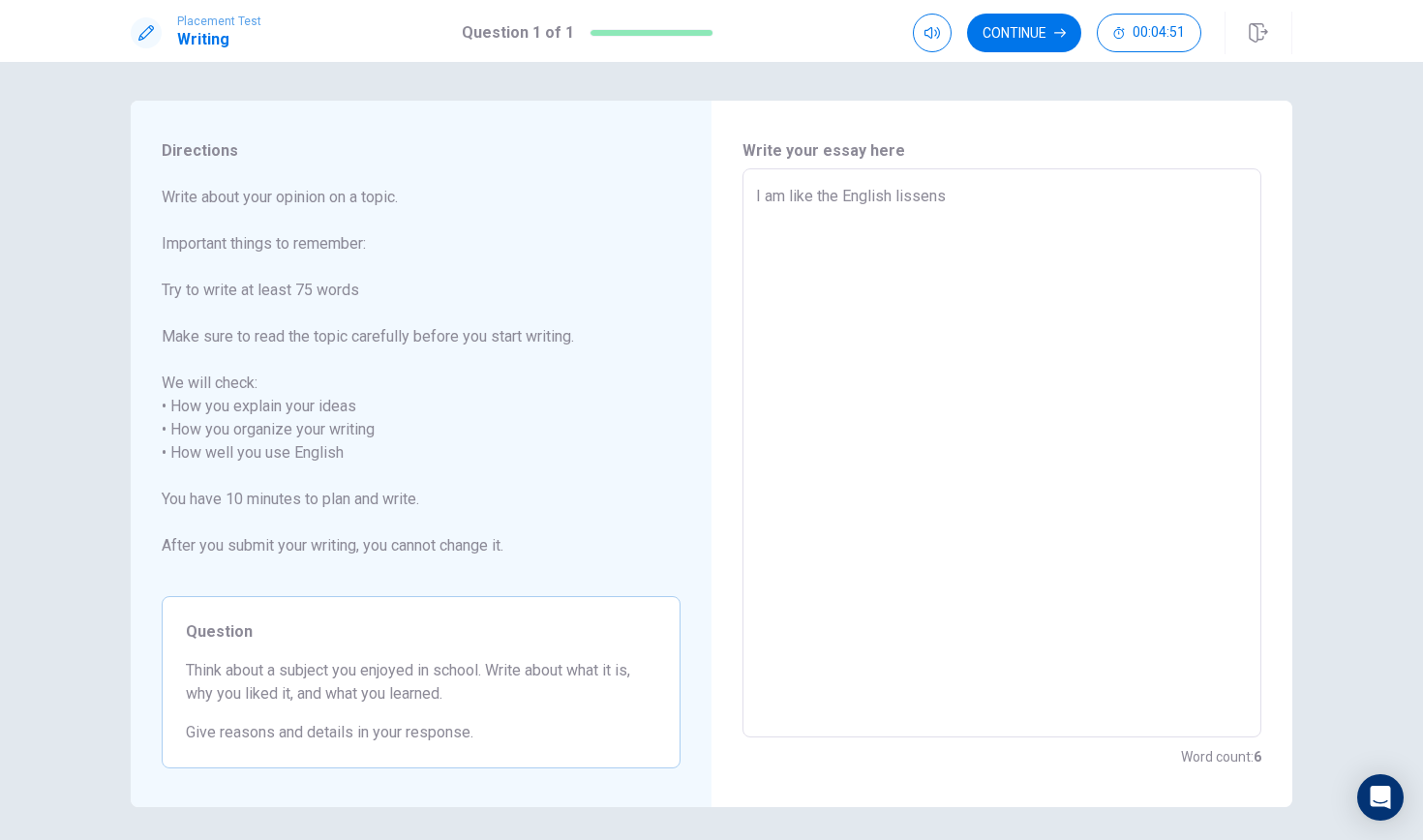
click at [951, 192] on textarea "I am like the English lissens" at bounding box center [1002, 453] width 492 height 536
type textarea "x"
type textarea "I am like the English lissens"
type textarea "x"
type textarea "I am like the English lissens."
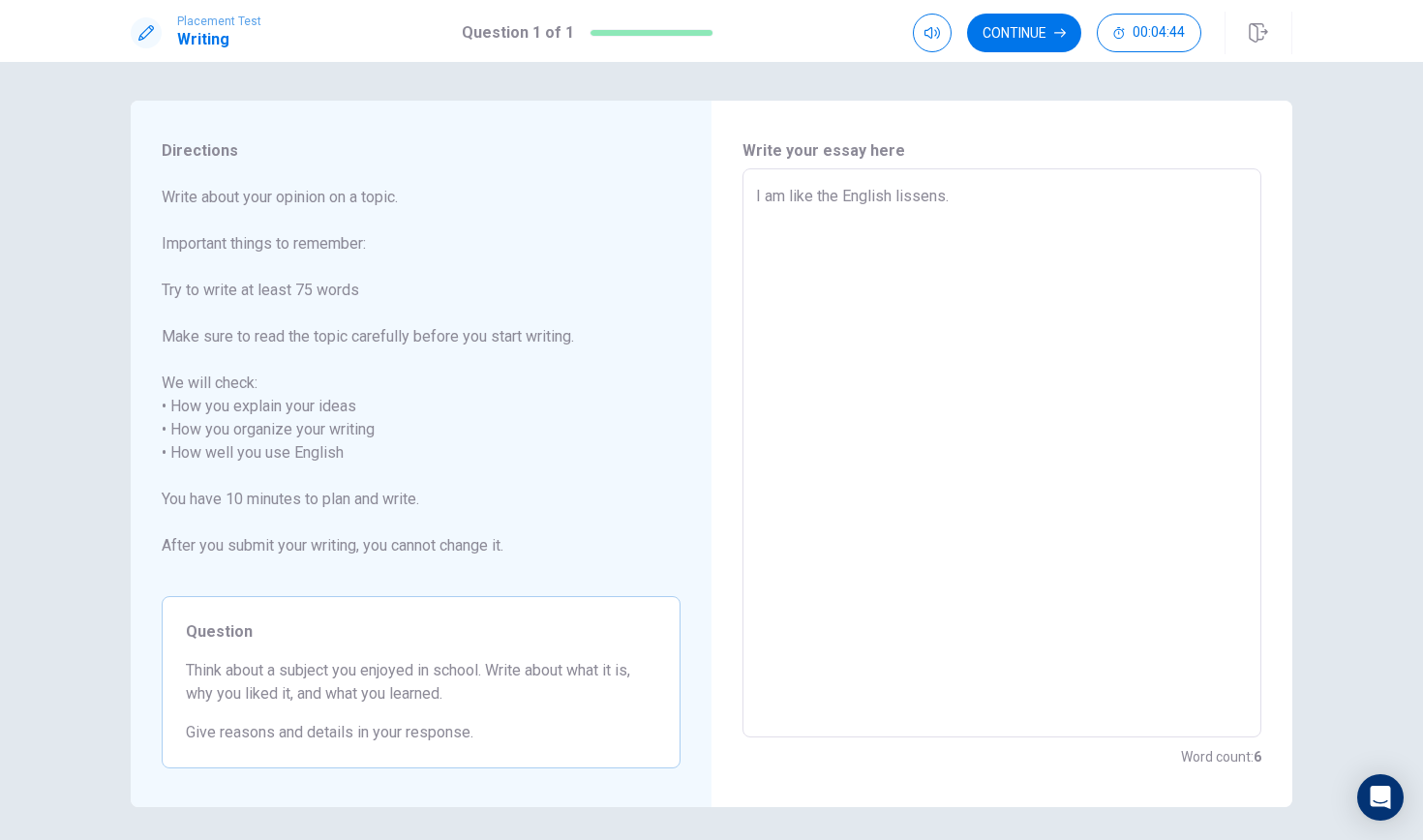
type textarea "x"
type textarea "I am like the English lissens.b"
click at [1016, 192] on textarea "I am like the English lissens.Becuase Ithink" at bounding box center [1002, 453] width 492 height 536
click at [1060, 195] on textarea "I am like the English lissens.Becuase I think" at bounding box center [1002, 453] width 492 height 536
click at [1060, 195] on textarea "I am like the English lissens.Becuase I think the" at bounding box center [1002, 453] width 492 height 536
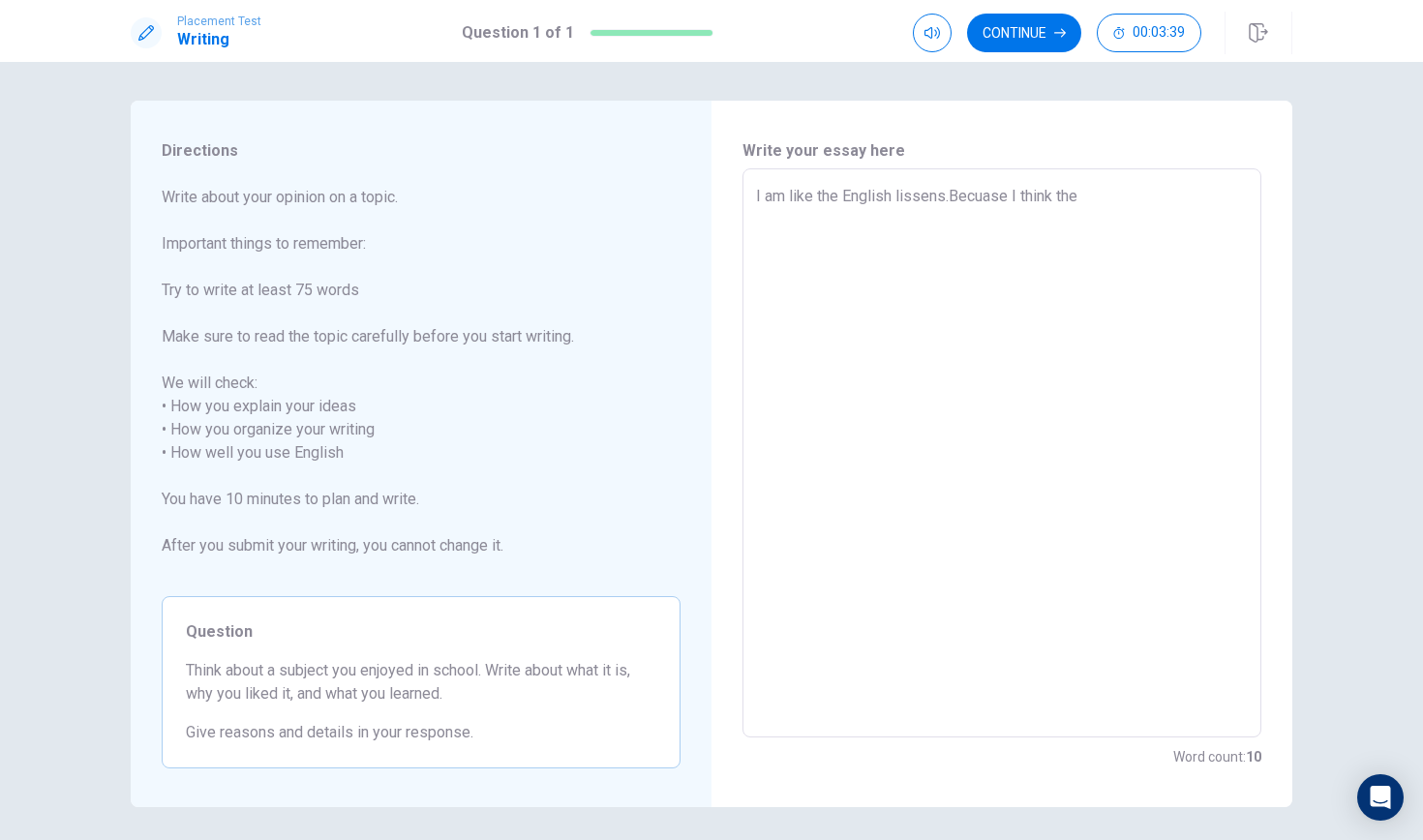
click at [1083, 199] on textarea "I am like the English lissens.Becuase I think the" at bounding box center [1002, 453] width 492 height 536
click at [1133, 194] on textarea "I am like the English lissens.Becuase I think the Englishlissen" at bounding box center [1002, 453] width 492 height 536
click at [1186, 196] on textarea "I am like the English lissens.Becuase I think the English lissen" at bounding box center [1002, 453] width 492 height 536
click at [849, 220] on textarea "I am like the English lissens.Becuase I think the English lissen it's very funn…" at bounding box center [1002, 453] width 492 height 536
click at [916, 221] on textarea "I am like the English lissens.Becuase I think the English lissen it's very funn…" at bounding box center [1002, 453] width 492 height 536
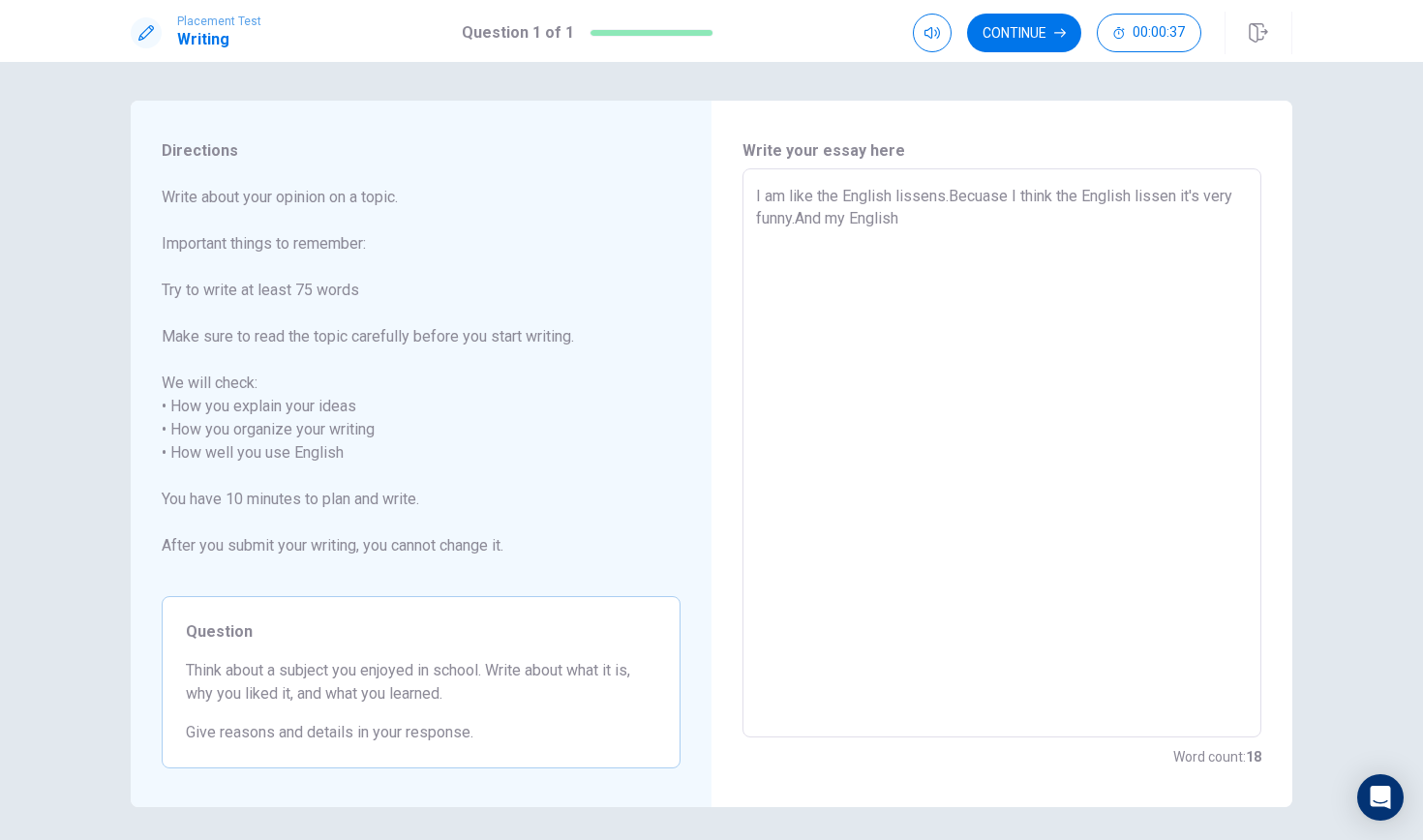
click at [916, 221] on textarea "I am like the English lissens.Becuase I think the English lissen it's very funn…" at bounding box center [1002, 453] width 492 height 536
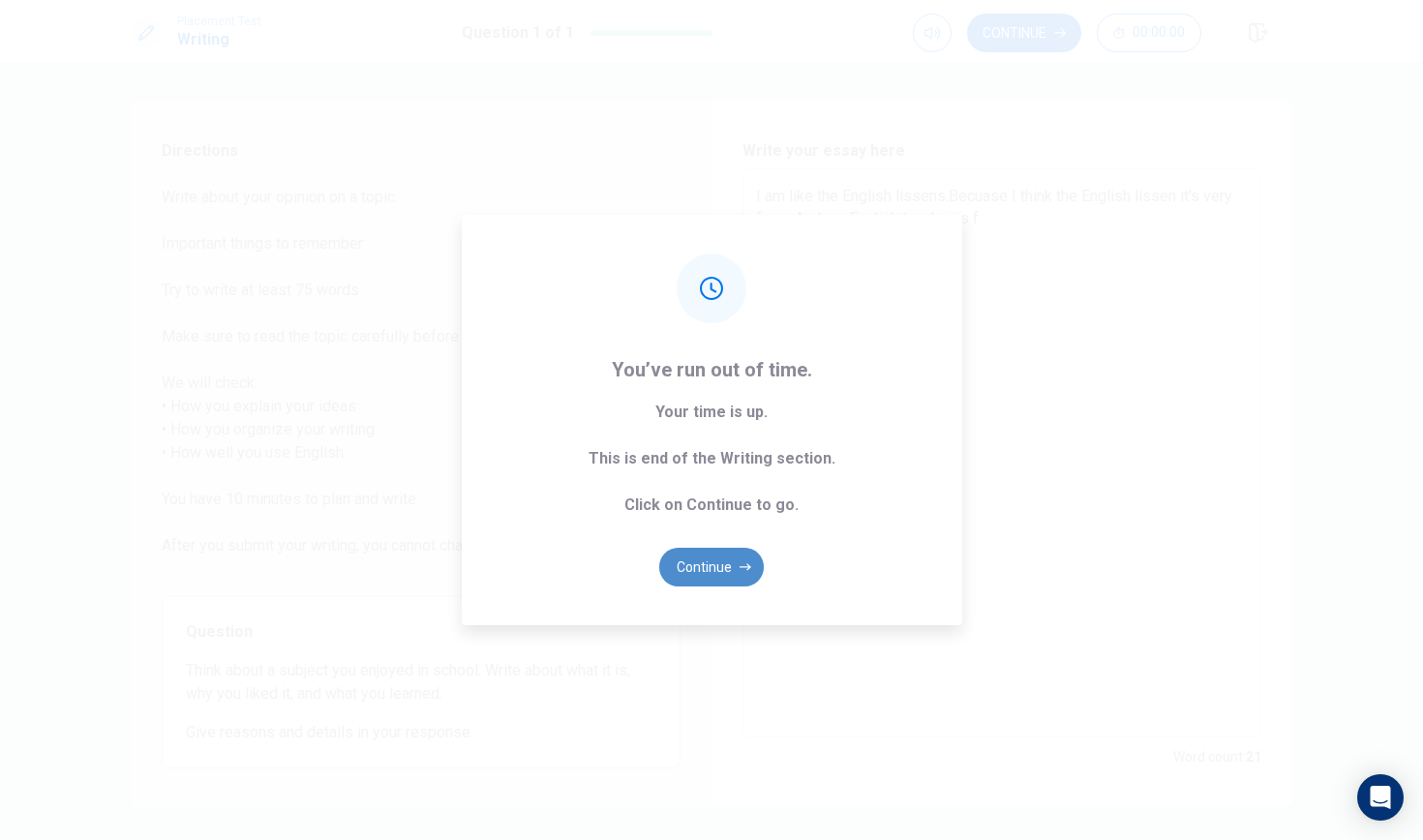
click at [717, 563] on button "Continue" at bounding box center [711, 566] width 105 height 39
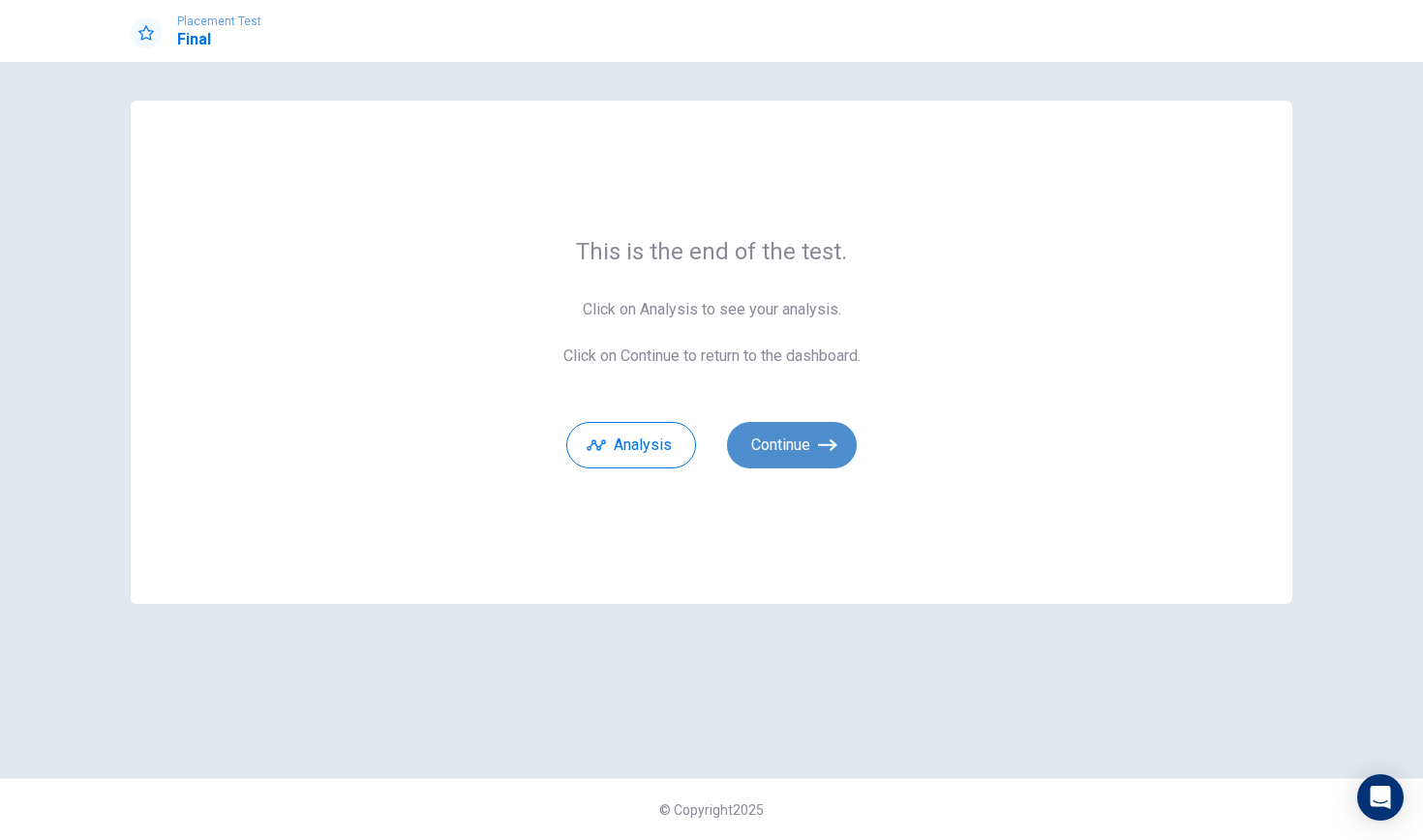
click at [800, 437] on button "Continue" at bounding box center [792, 445] width 129 height 47
